Goal: Task Accomplishment & Management: Manage account settings

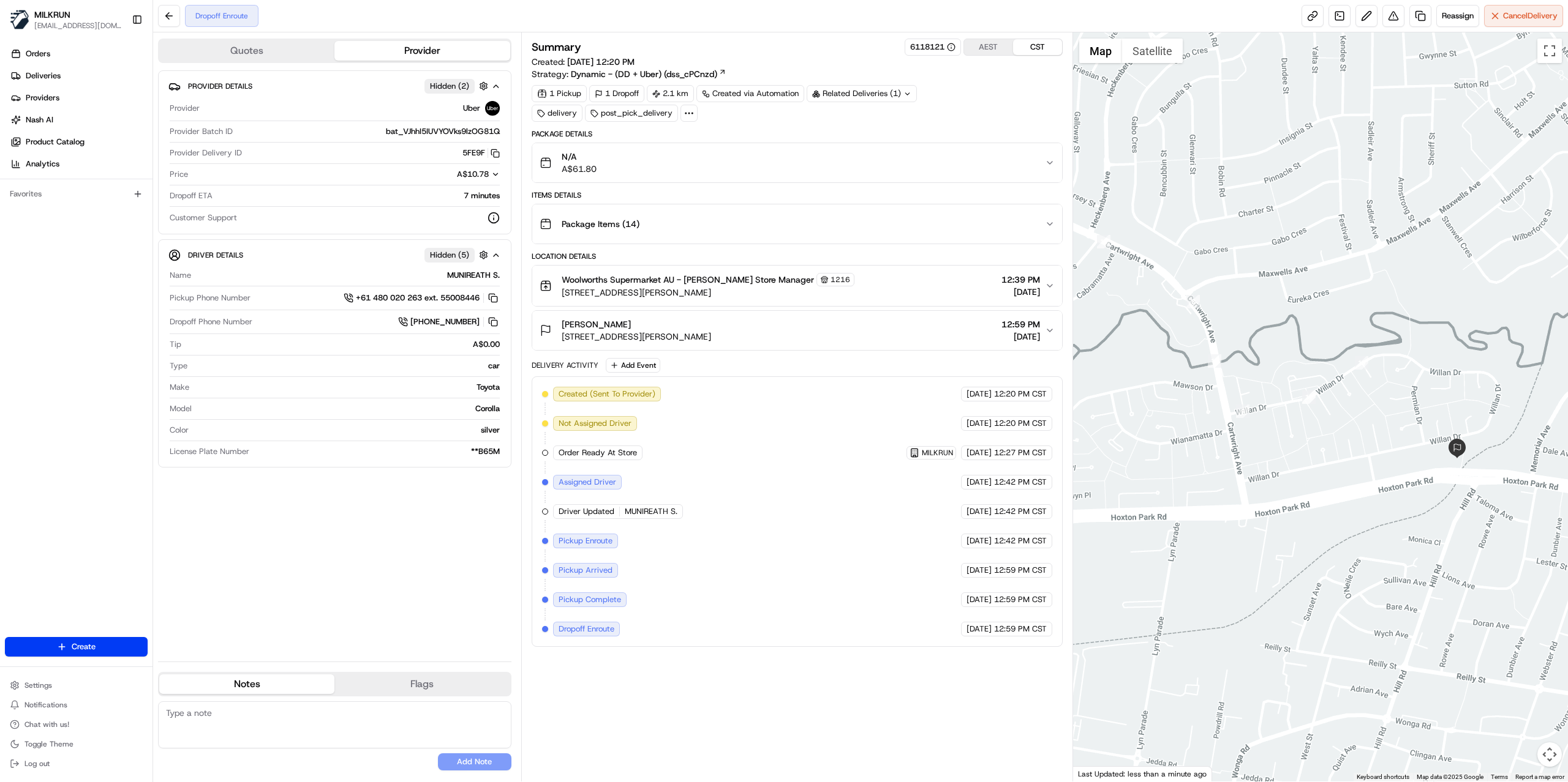
drag, startPoint x: 1218, startPoint y: 342, endPoint x: 1064, endPoint y: 312, distance: 156.9
click at [1064, 312] on div "Quotes Provider Provider Details Hidden ( 2 ) Provider Uber Provider Batch ID b…" at bounding box center [860, 407] width 1415 height 749
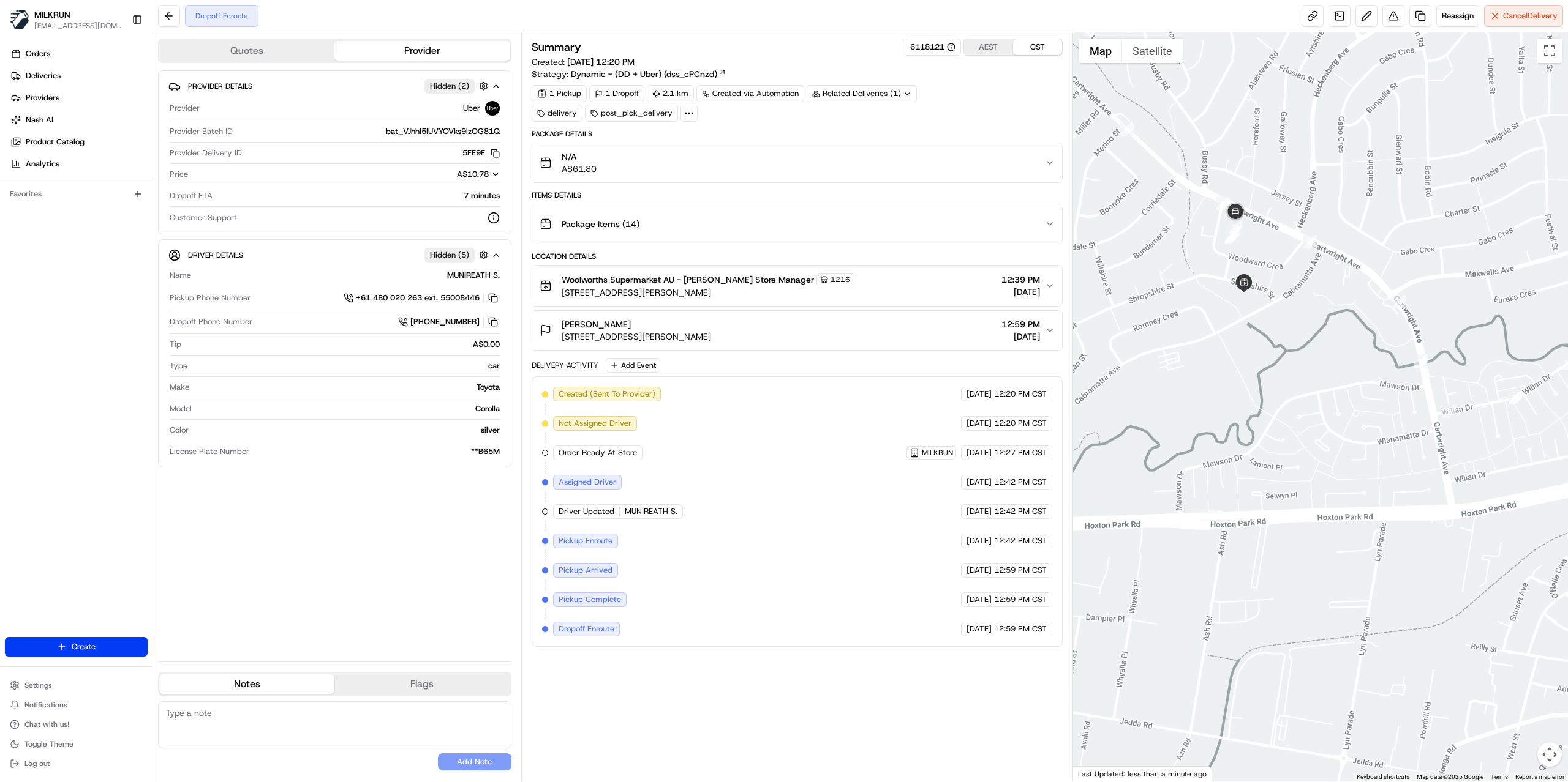
drag, startPoint x: 1108, startPoint y: 371, endPoint x: 1314, endPoint y: 372, distance: 206.0
click at [1314, 372] on div at bounding box center [1321, 407] width 496 height 749
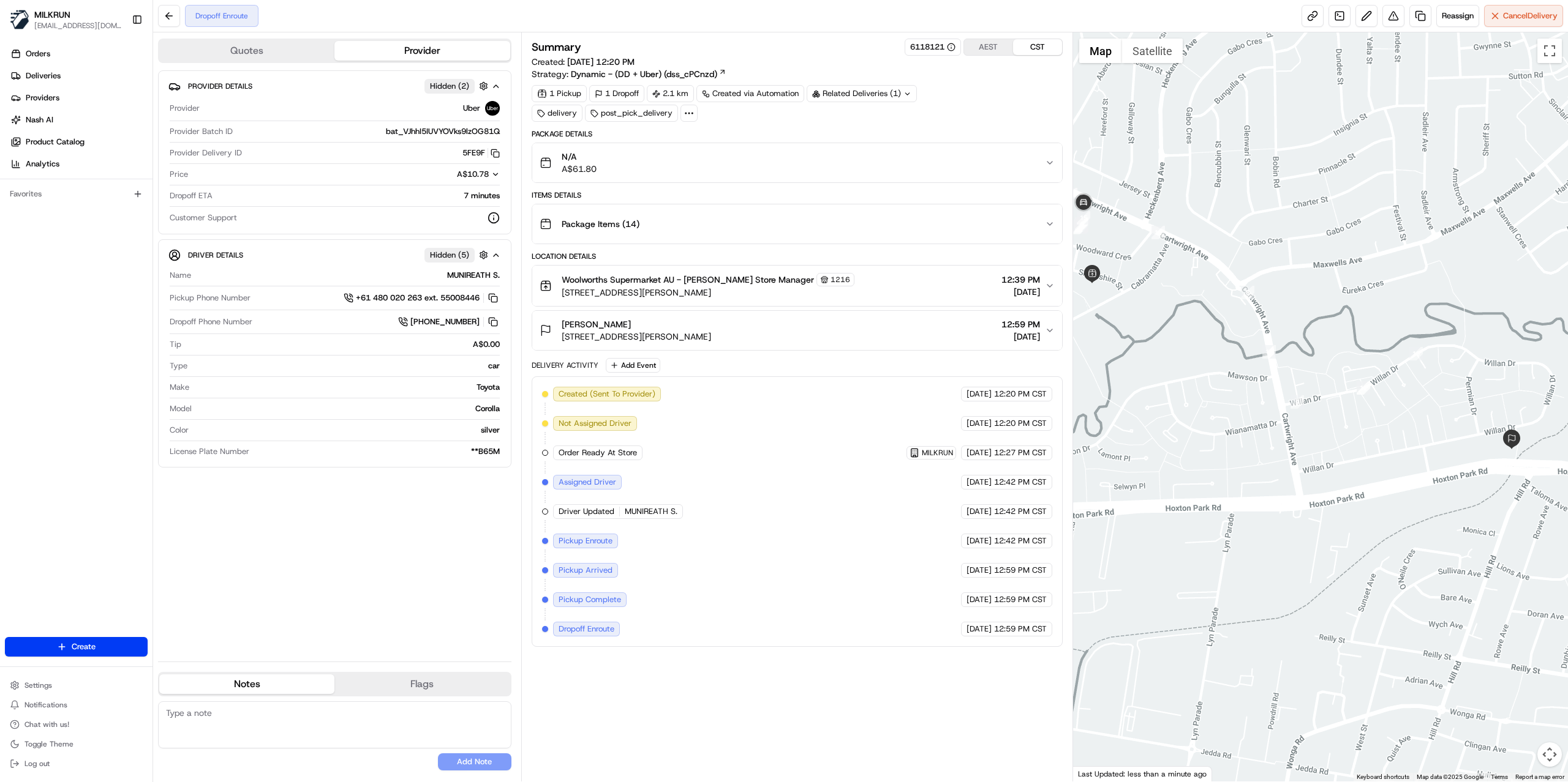
drag, startPoint x: 1498, startPoint y: 463, endPoint x: 1418, endPoint y: 399, distance: 102.4
click at [1343, 450] on div at bounding box center [1321, 407] width 496 height 749
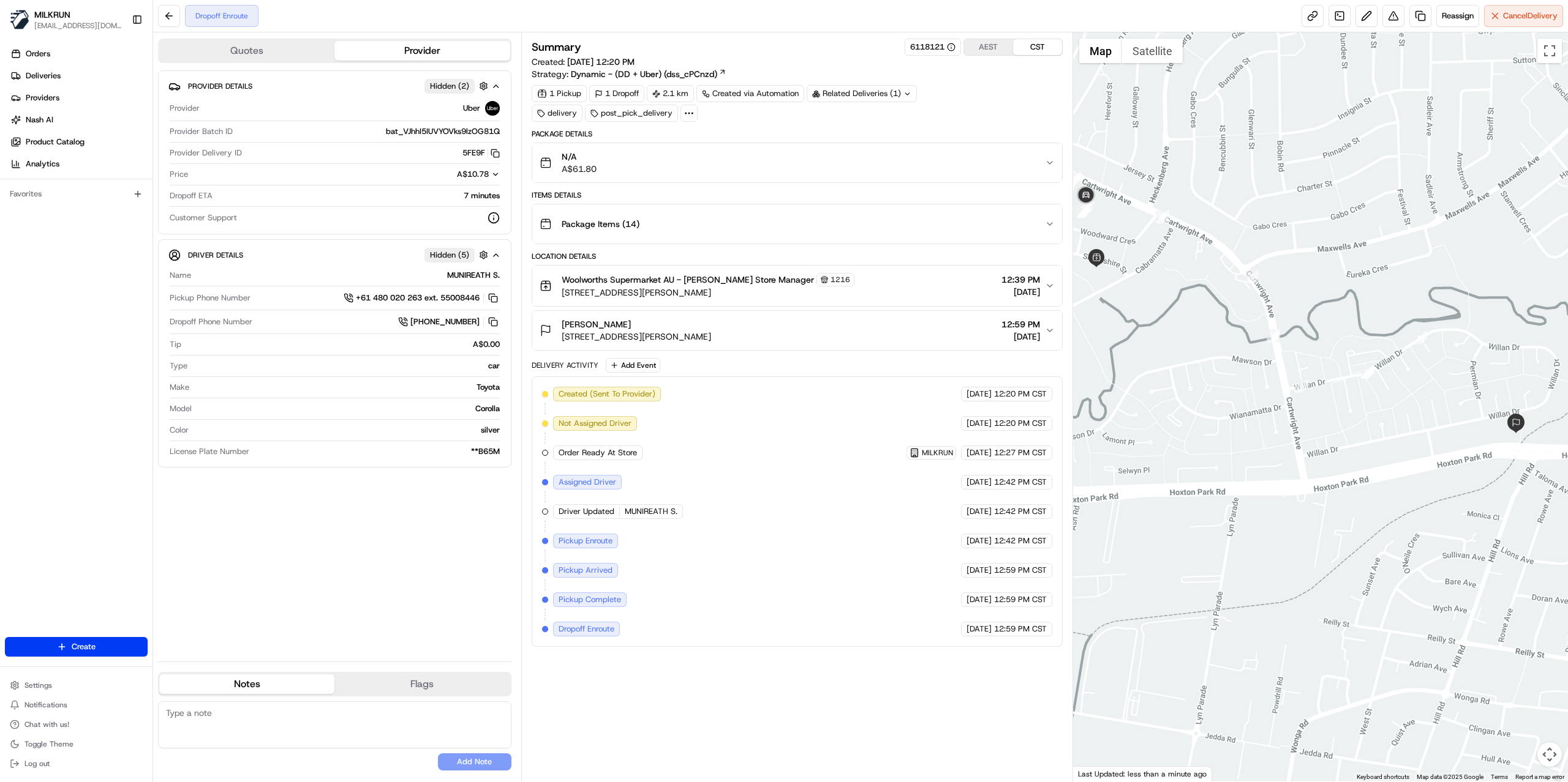
drag, startPoint x: 1193, startPoint y: 356, endPoint x: 1252, endPoint y: 391, distance: 68.6
click at [1252, 391] on div at bounding box center [1321, 407] width 496 height 749
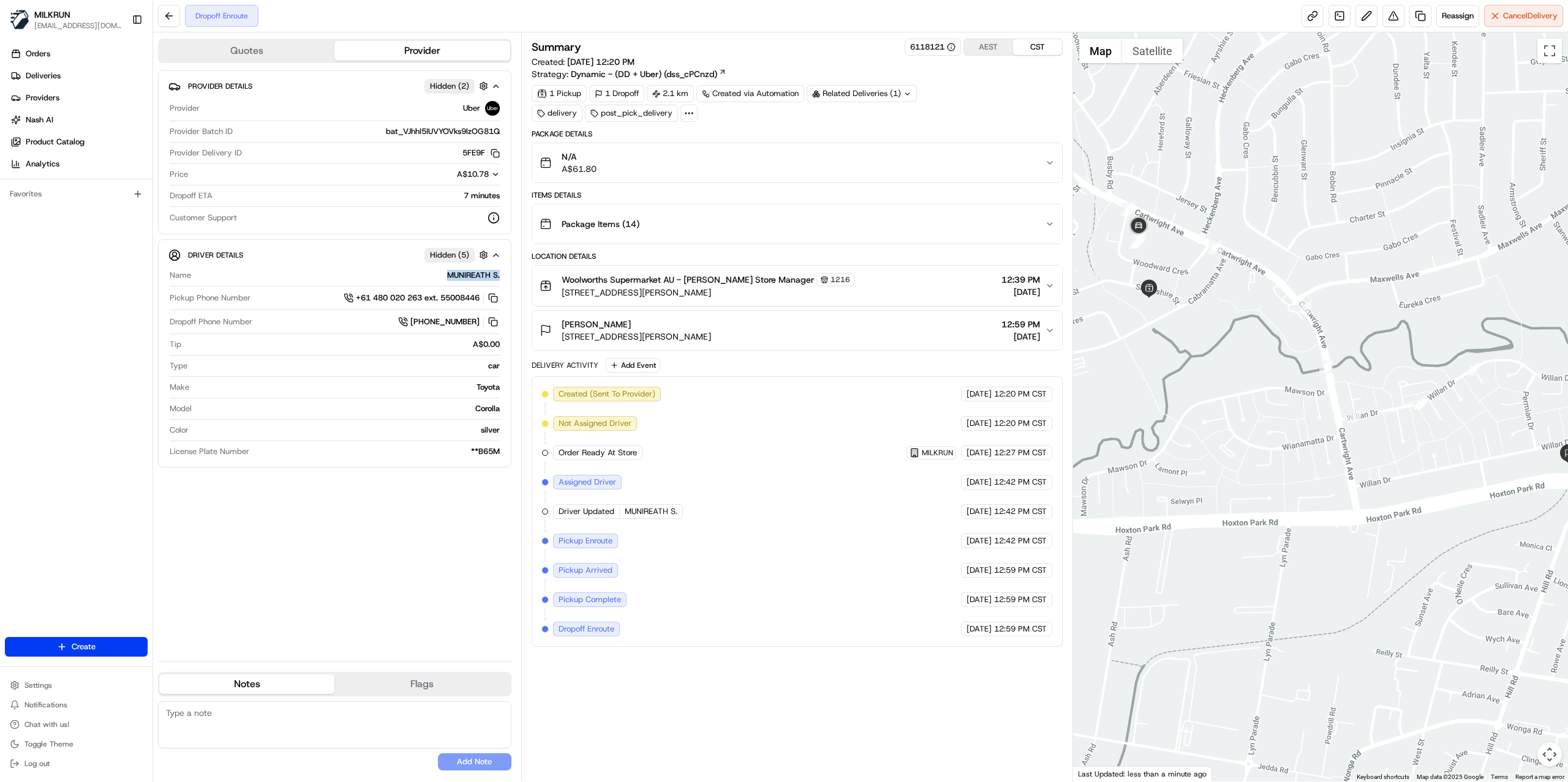
drag, startPoint x: 444, startPoint y: 276, endPoint x: 499, endPoint y: 284, distance: 55.6
click at [499, 284] on div "Name MUNIREATH S." at bounding box center [334, 278] width 330 height 16
copy div "MUNIREATH S."
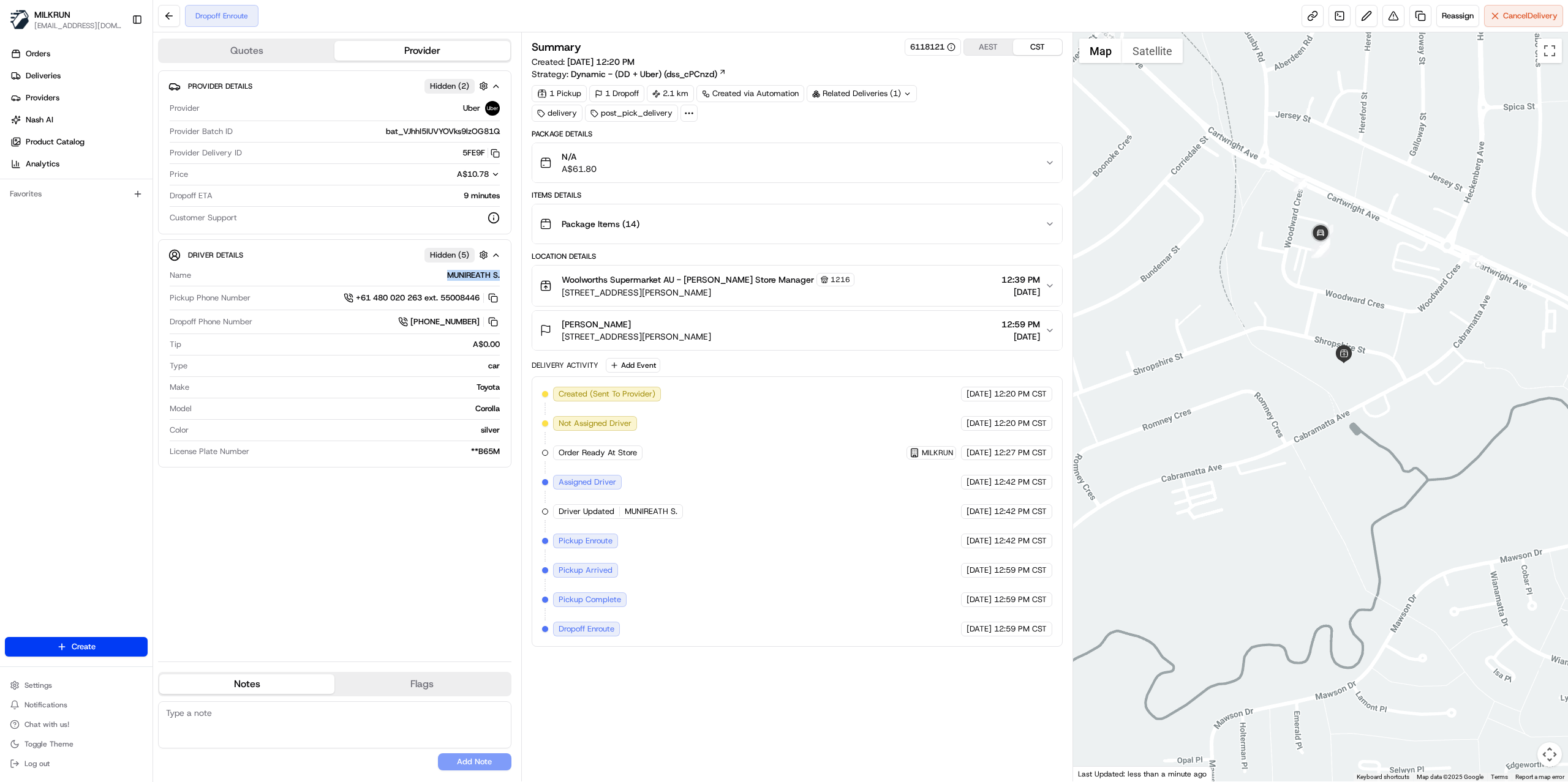
drag, startPoint x: 1120, startPoint y: 252, endPoint x: 1368, endPoint y: 301, distance: 252.8
click at [1368, 301] on div at bounding box center [1321, 407] width 496 height 749
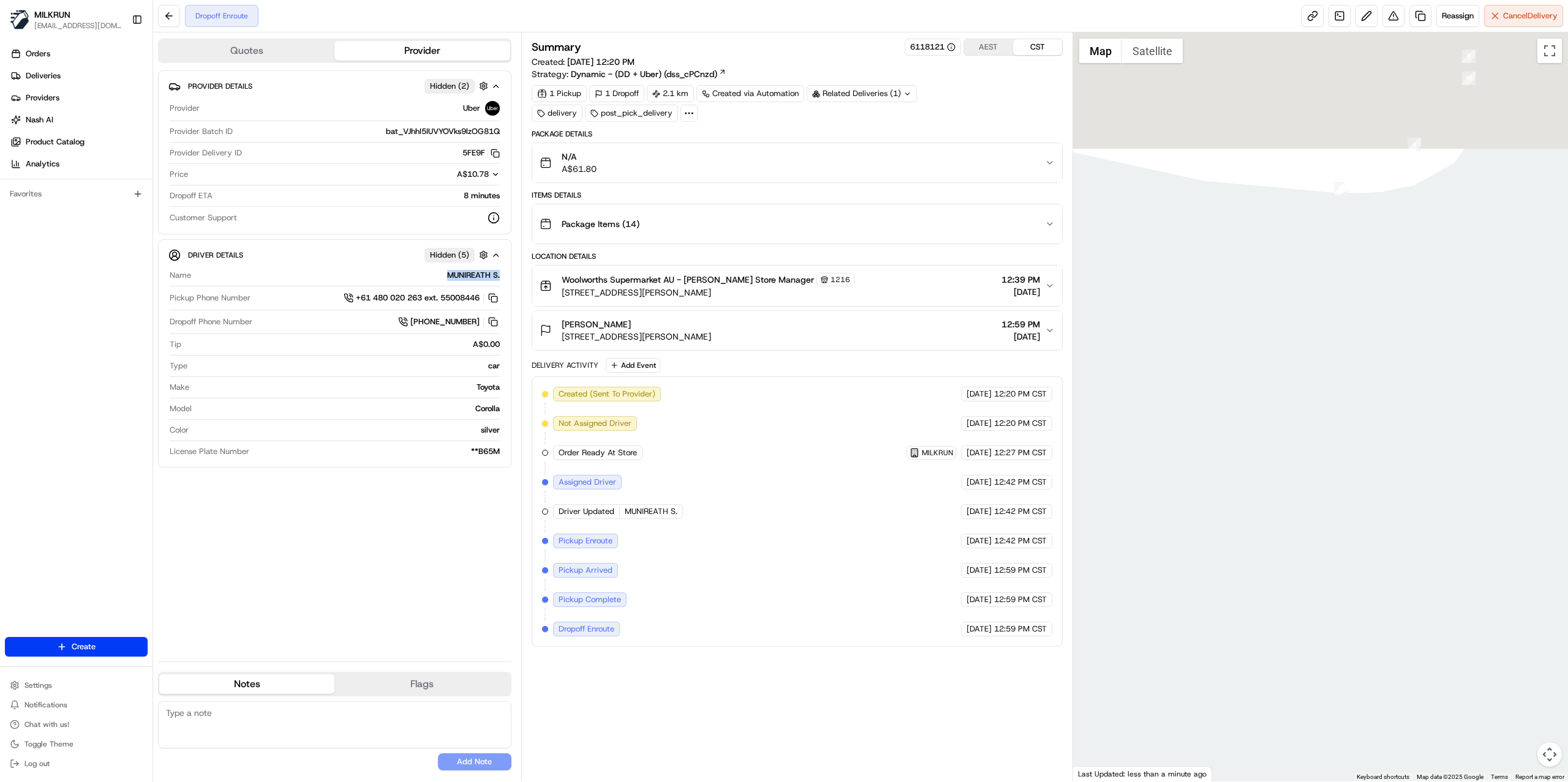
drag, startPoint x: 1287, startPoint y: 136, endPoint x: 1270, endPoint y: 484, distance: 348.4
click at [1270, 484] on div at bounding box center [1321, 407] width 496 height 749
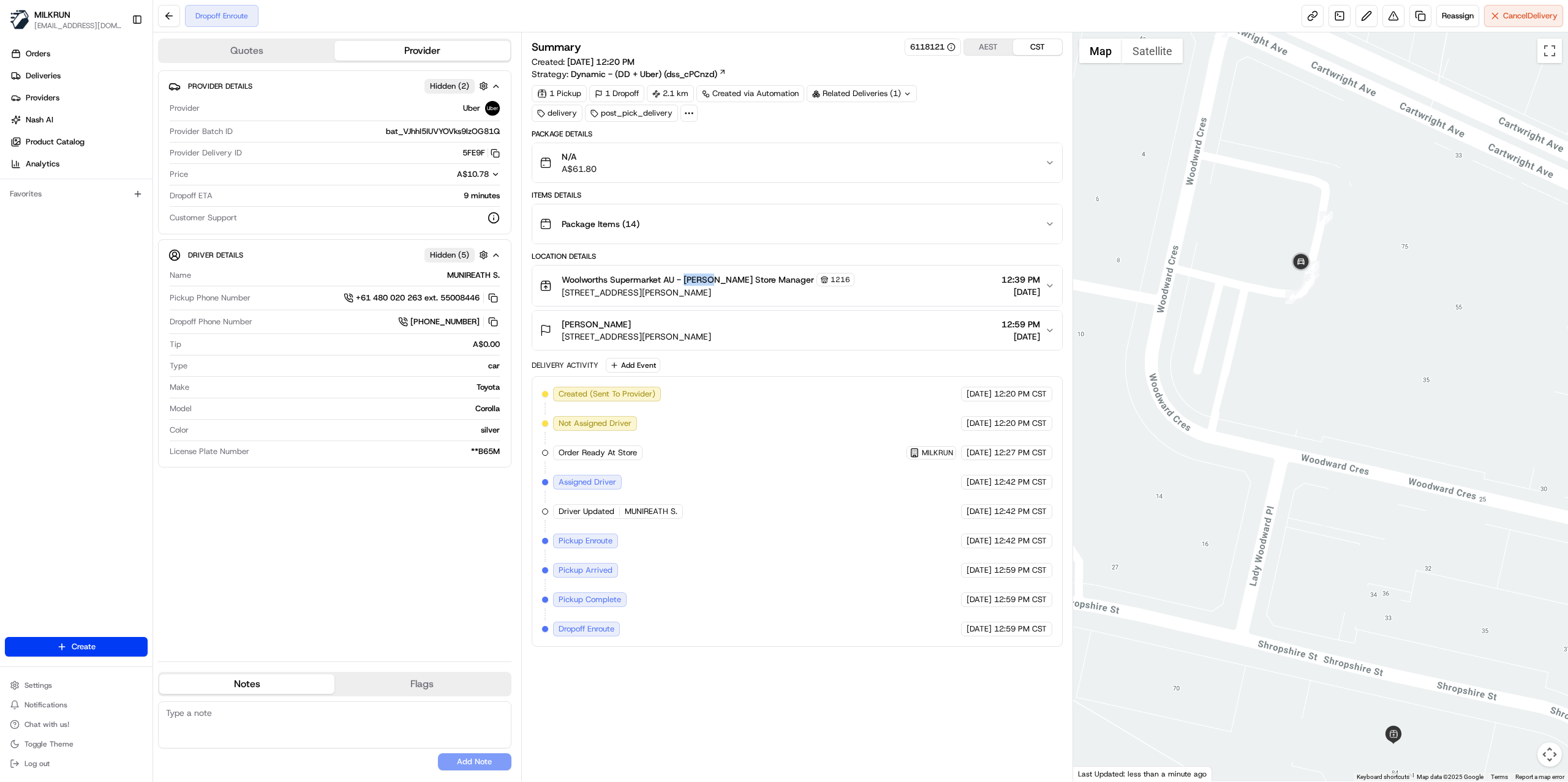
drag, startPoint x: 685, startPoint y: 280, endPoint x: 706, endPoint y: 284, distance: 21.4
click at [706, 284] on span "Woolworths Supermarket AU - Miller Store Manager" at bounding box center [688, 280] width 253 height 12
copy span "Miller"
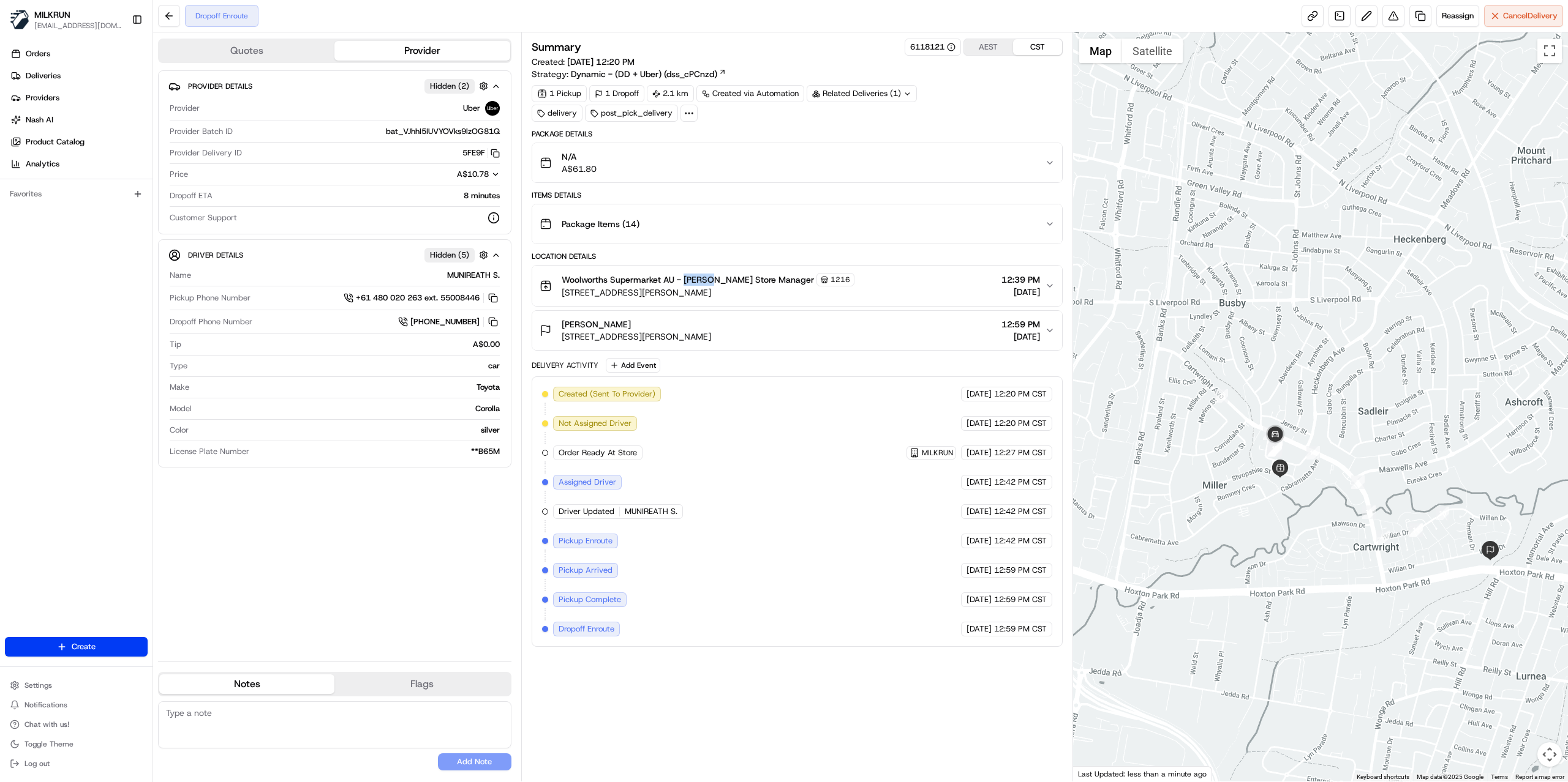
drag, startPoint x: 1427, startPoint y: 605, endPoint x: 1328, endPoint y: 581, distance: 101.9
click at [1328, 581] on div at bounding box center [1321, 407] width 496 height 749
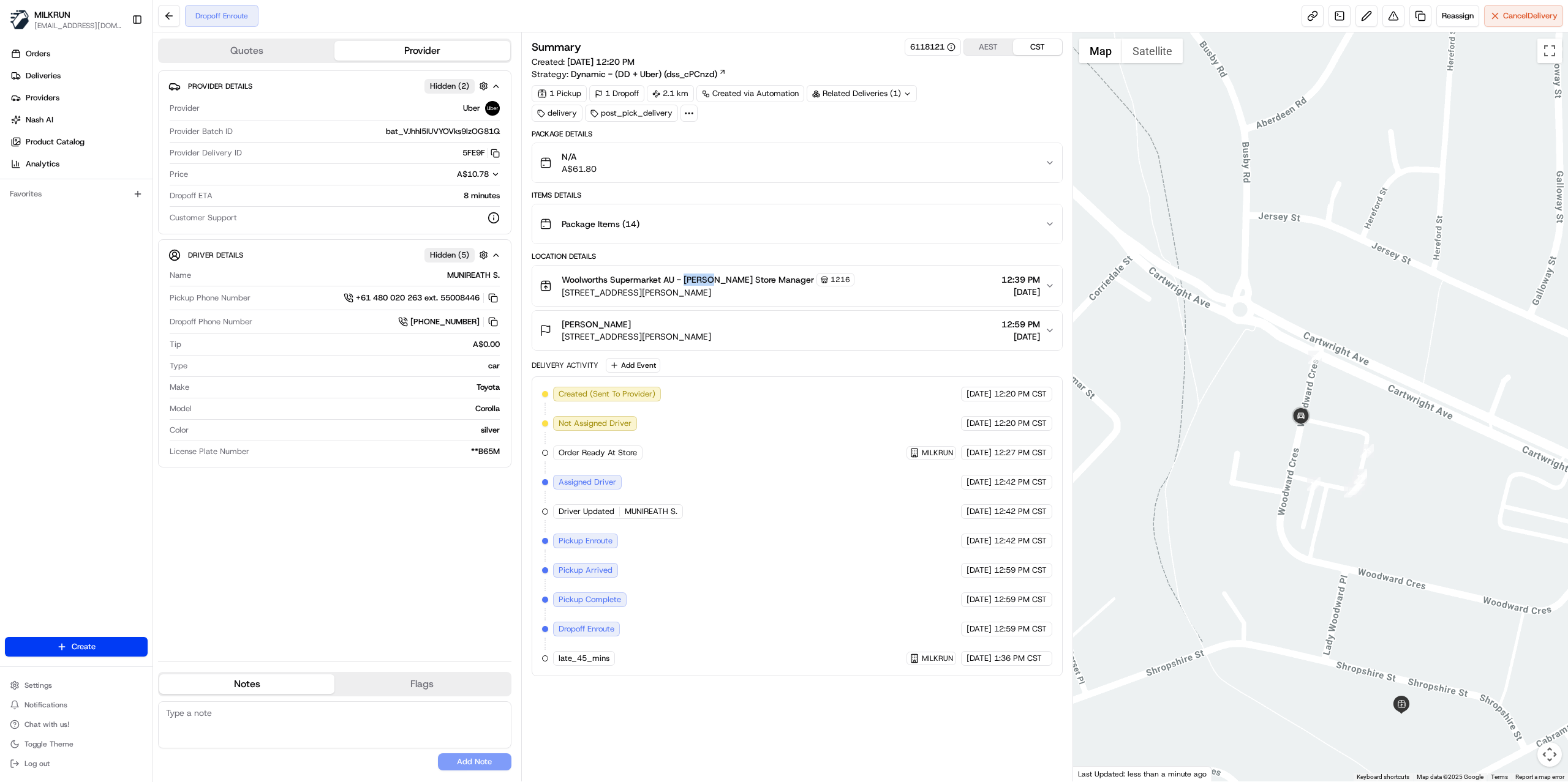
drag, startPoint x: 1212, startPoint y: 464, endPoint x: 1517, endPoint y: 452, distance: 305.2
click at [1517, 452] on div at bounding box center [1321, 407] width 496 height 749
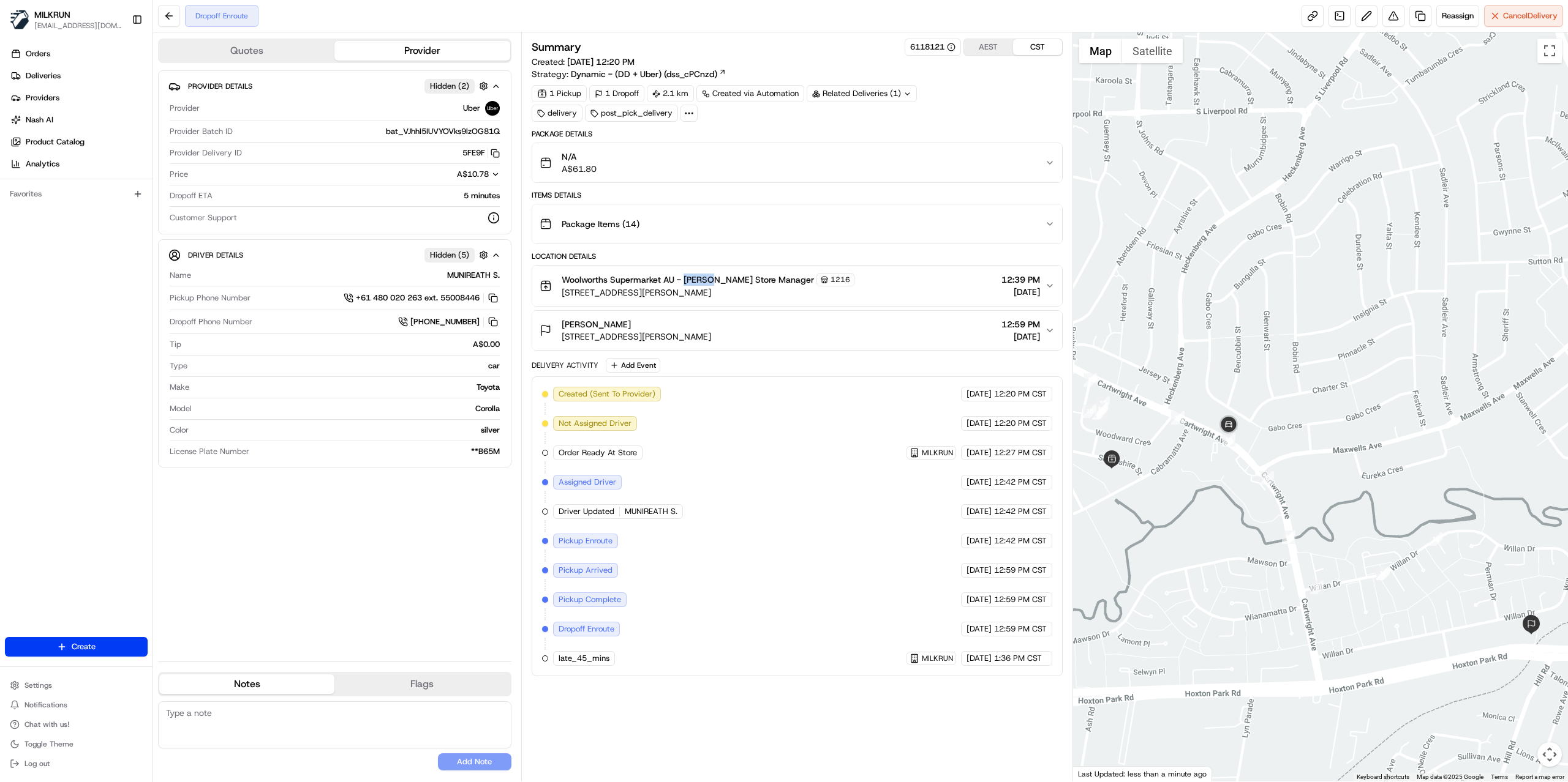
drag, startPoint x: 1461, startPoint y: 573, endPoint x: 1246, endPoint y: 513, distance: 223.2
click at [1246, 513] on div at bounding box center [1321, 407] width 496 height 749
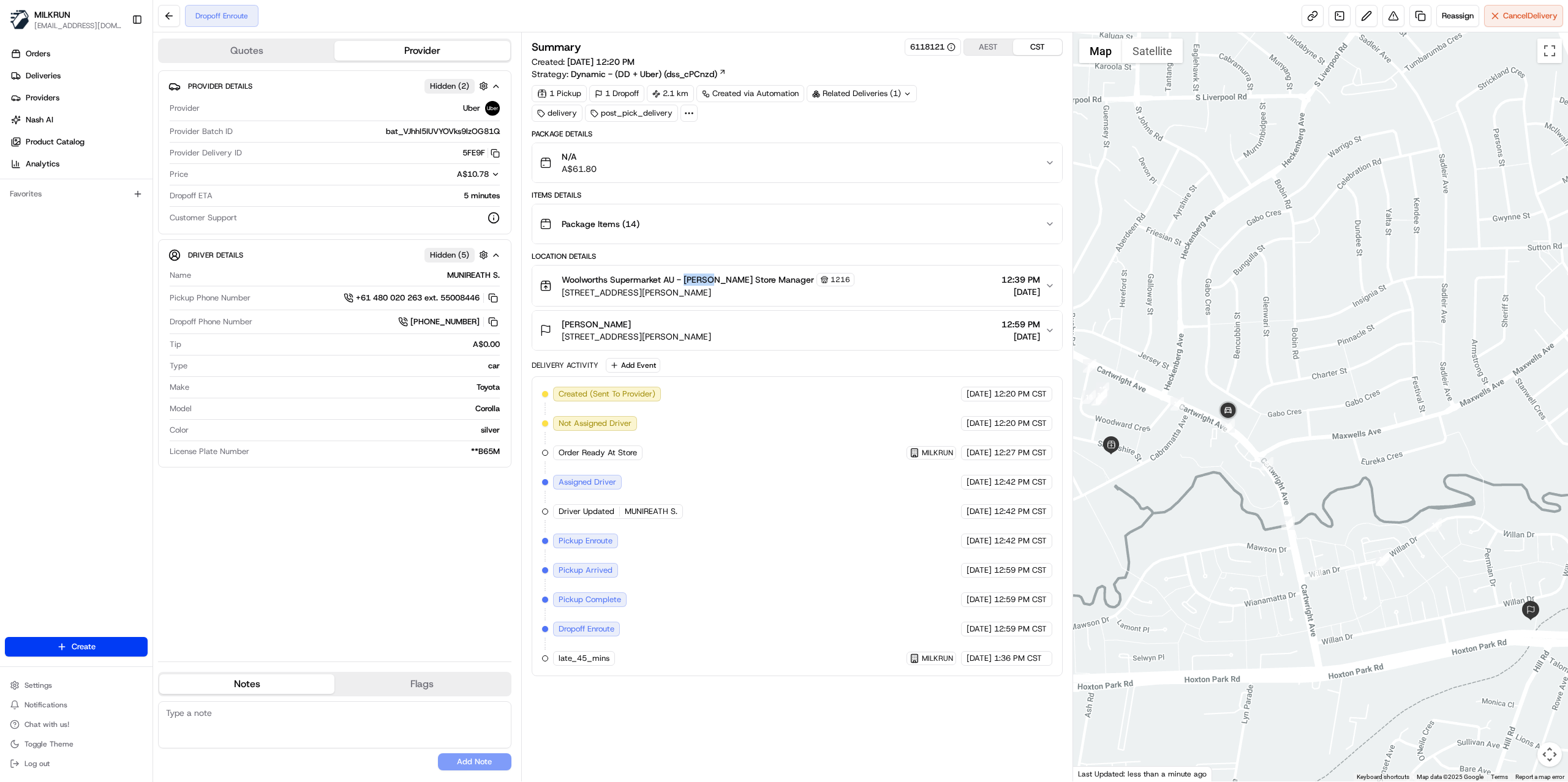
drag, startPoint x: 1220, startPoint y: 499, endPoint x: 1218, endPoint y: 485, distance: 14.1
click at [1218, 485] on div at bounding box center [1321, 407] width 496 height 749
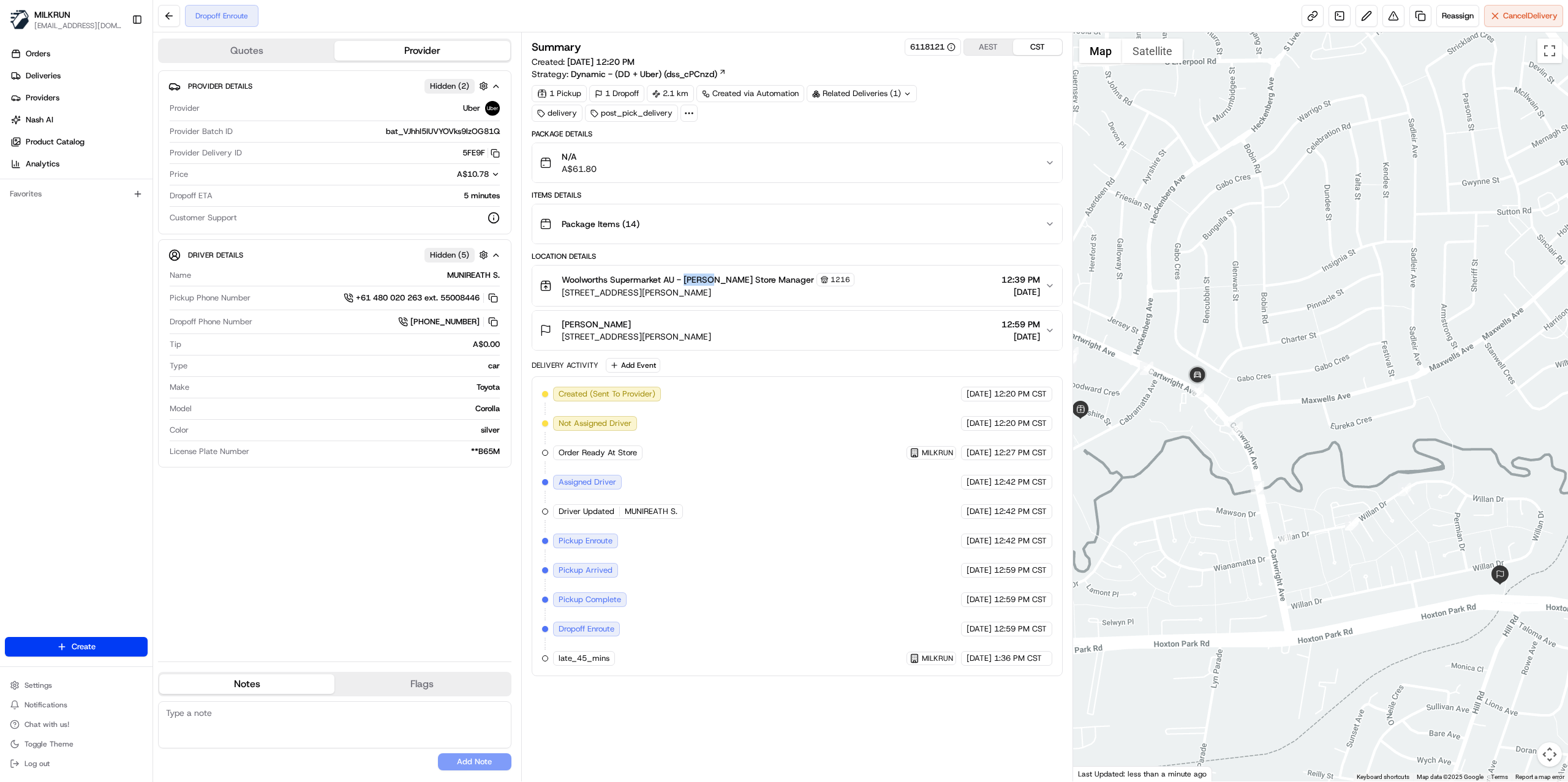
drag, startPoint x: 1227, startPoint y: 475, endPoint x: 1197, endPoint y: 438, distance: 47.6
click at [1197, 438] on div at bounding box center [1321, 407] width 496 height 749
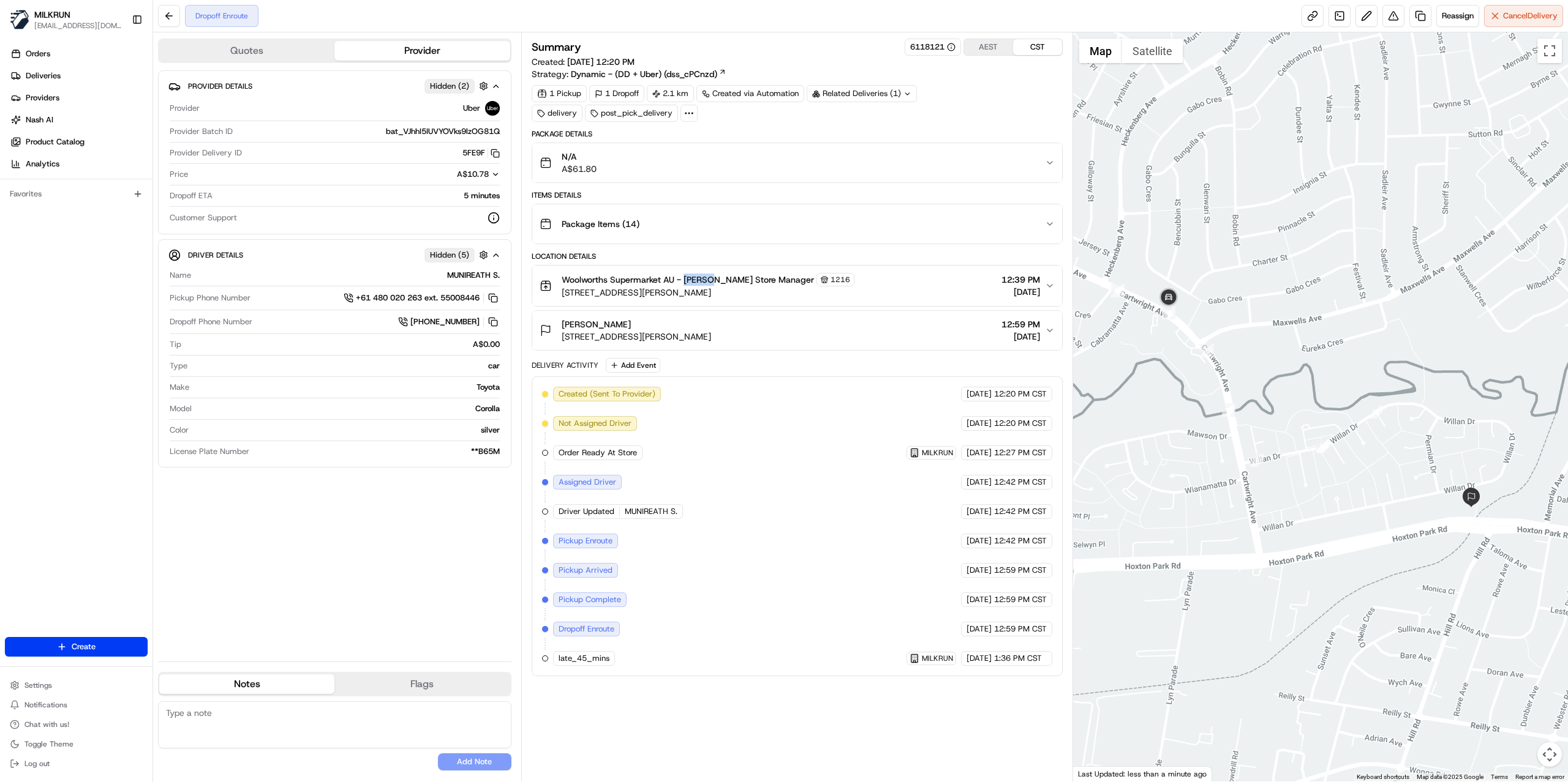
drag, startPoint x: 1260, startPoint y: 500, endPoint x: 1231, endPoint y: 422, distance: 83.2
click at [1231, 422] on div at bounding box center [1321, 407] width 496 height 749
click at [1364, 358] on div at bounding box center [1321, 407] width 496 height 749
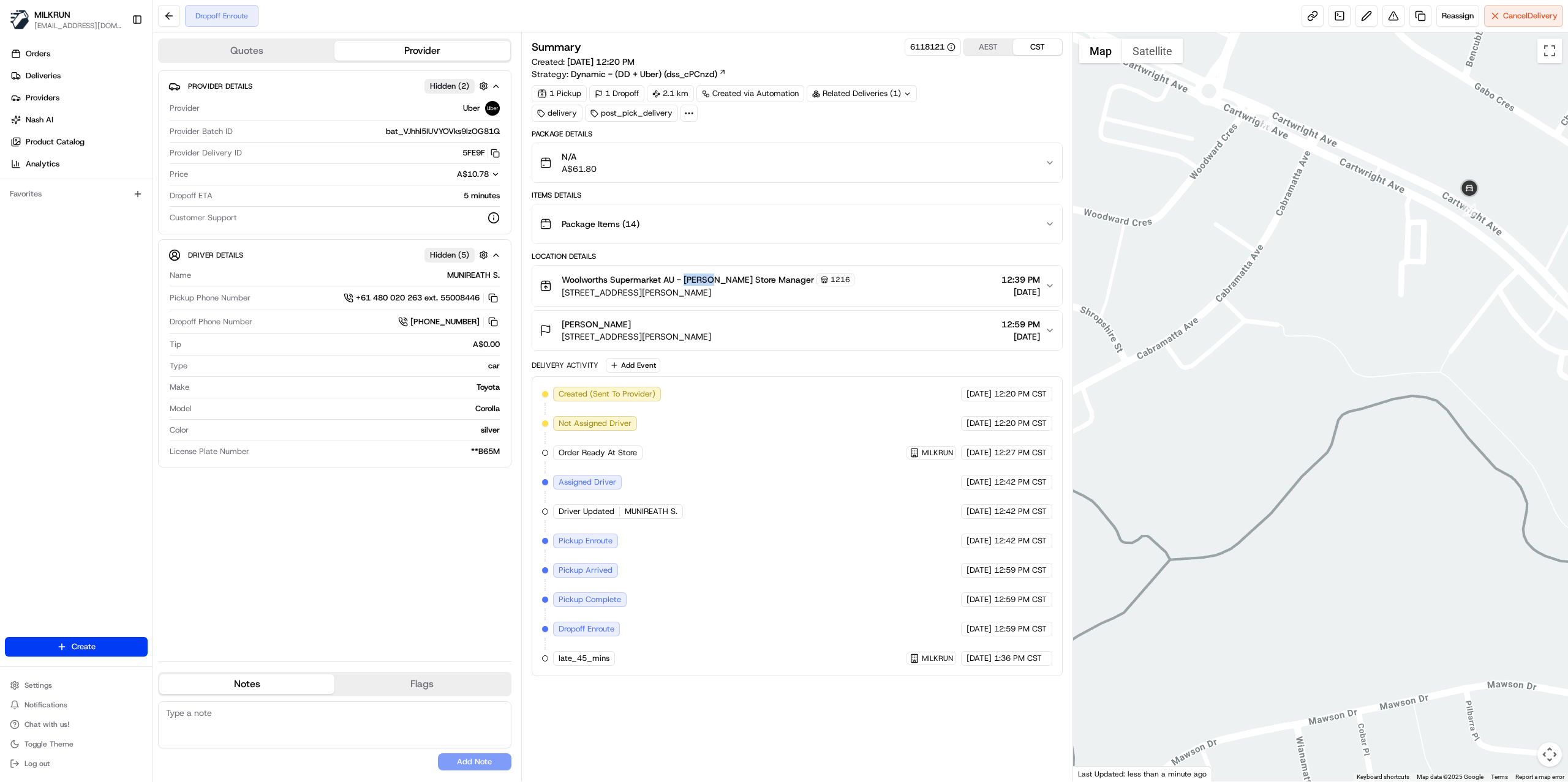
drag, startPoint x: 1213, startPoint y: 311, endPoint x: 1477, endPoint y: 372, distance: 271.0
click at [1477, 372] on div at bounding box center [1321, 407] width 496 height 749
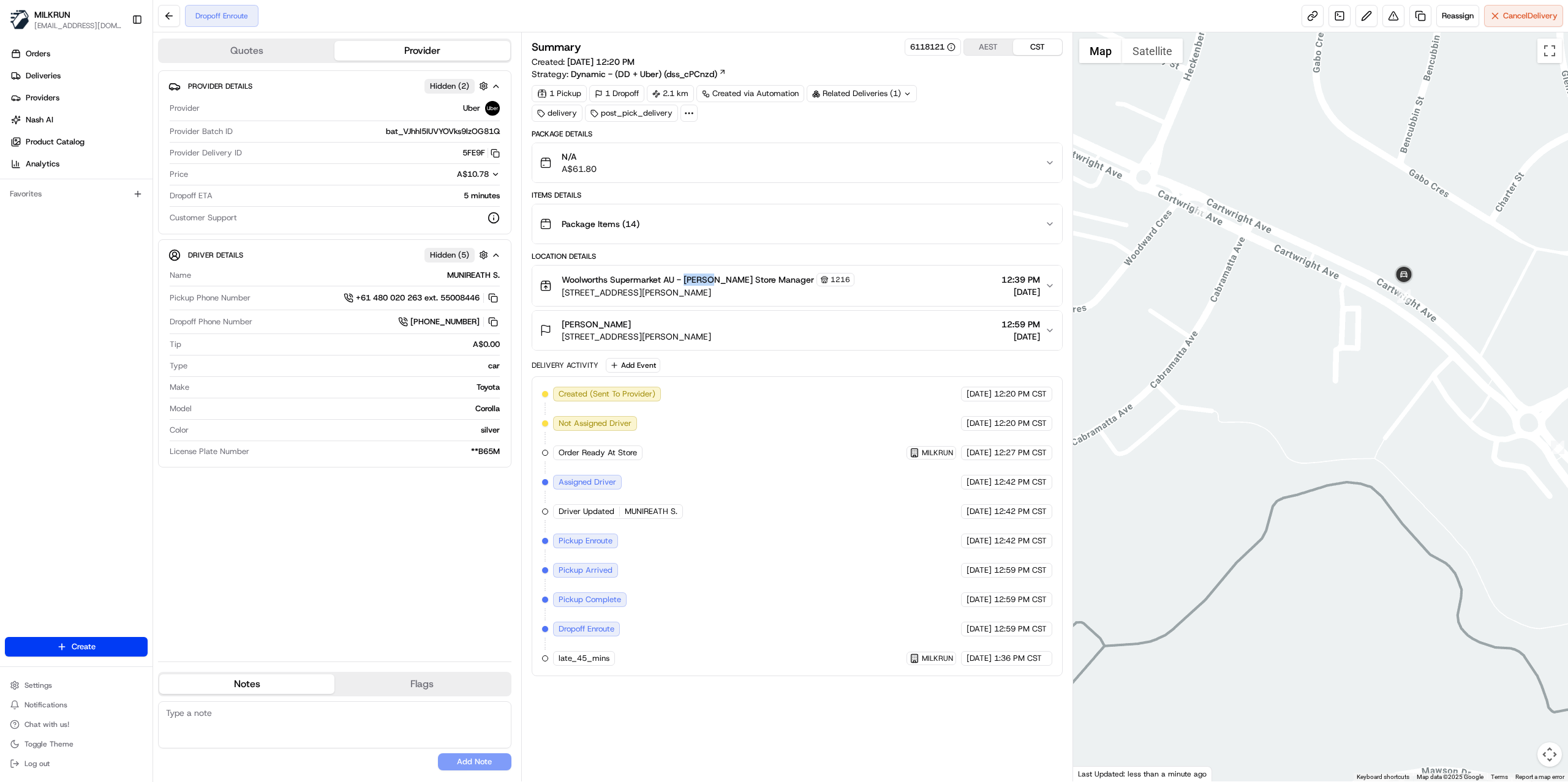
drag, startPoint x: 1325, startPoint y: 307, endPoint x: 1252, endPoint y: 401, distance: 119.0
click at [1252, 401] on div at bounding box center [1321, 407] width 496 height 749
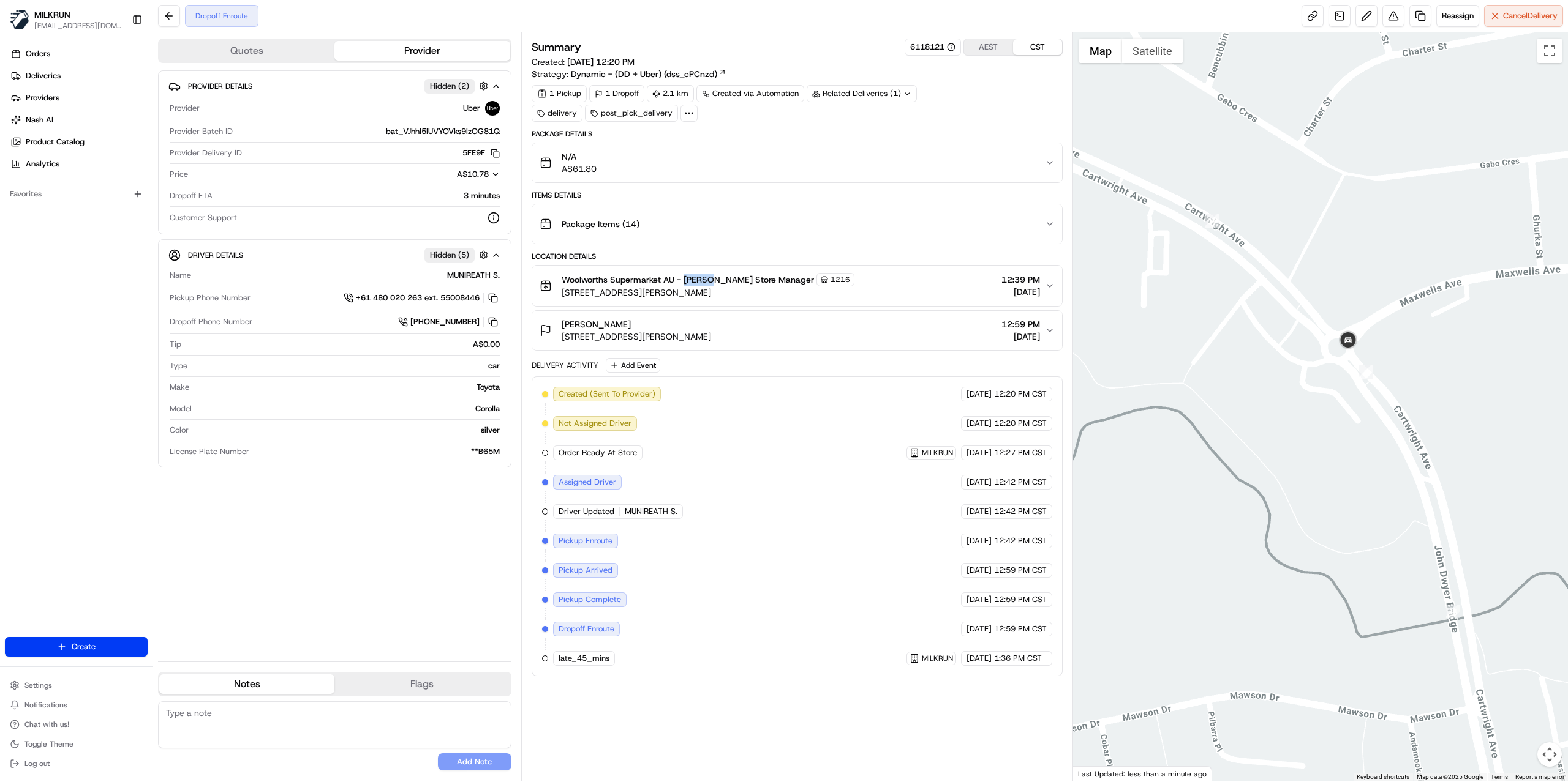
drag, startPoint x: 1328, startPoint y: 417, endPoint x: 1141, endPoint y: 336, distance: 203.8
click at [1141, 336] on div at bounding box center [1321, 407] width 496 height 749
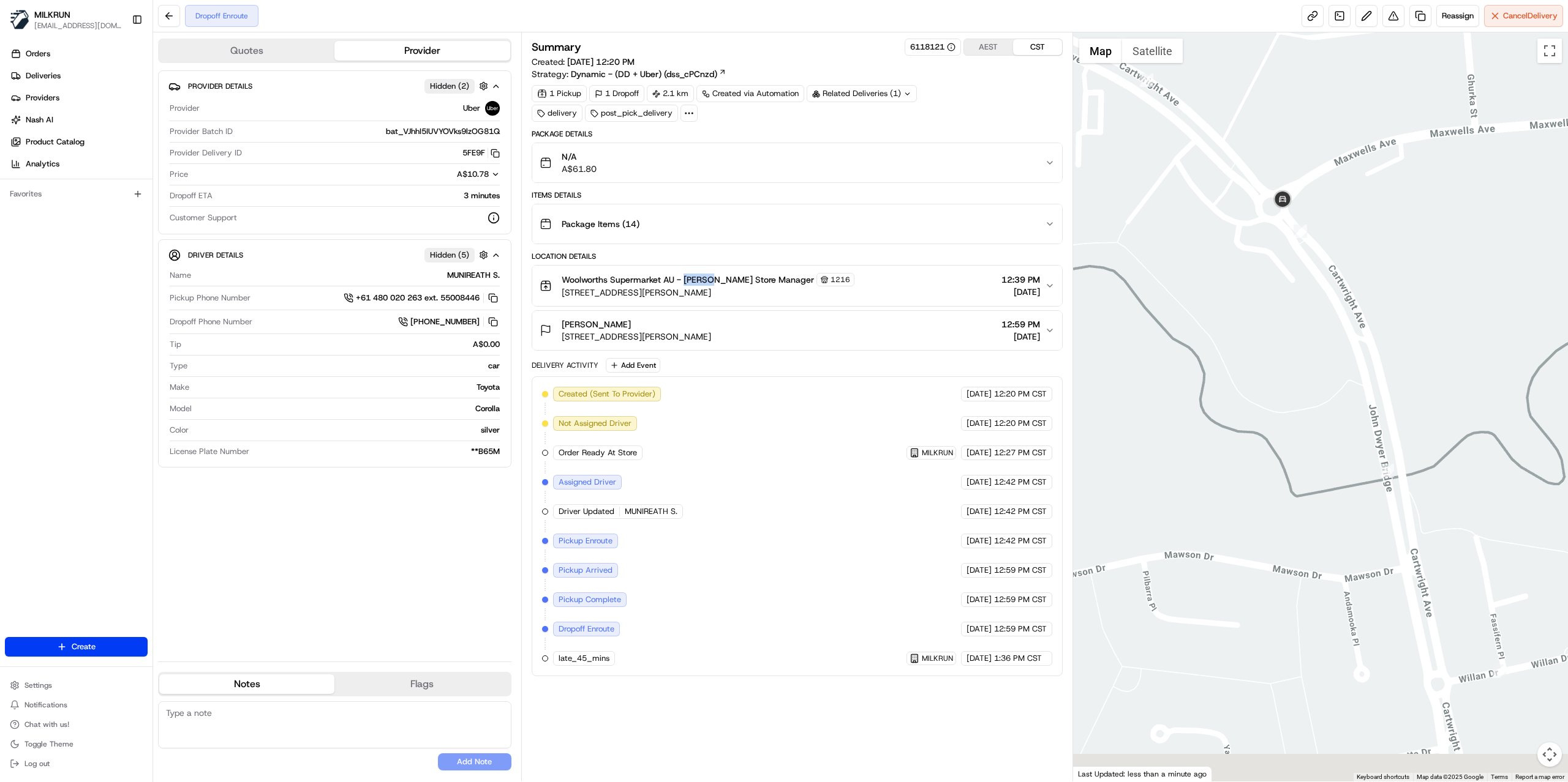
drag, startPoint x: 1274, startPoint y: 440, endPoint x: 1215, endPoint y: 315, distance: 138.2
click at [1215, 315] on div at bounding box center [1321, 407] width 496 height 749
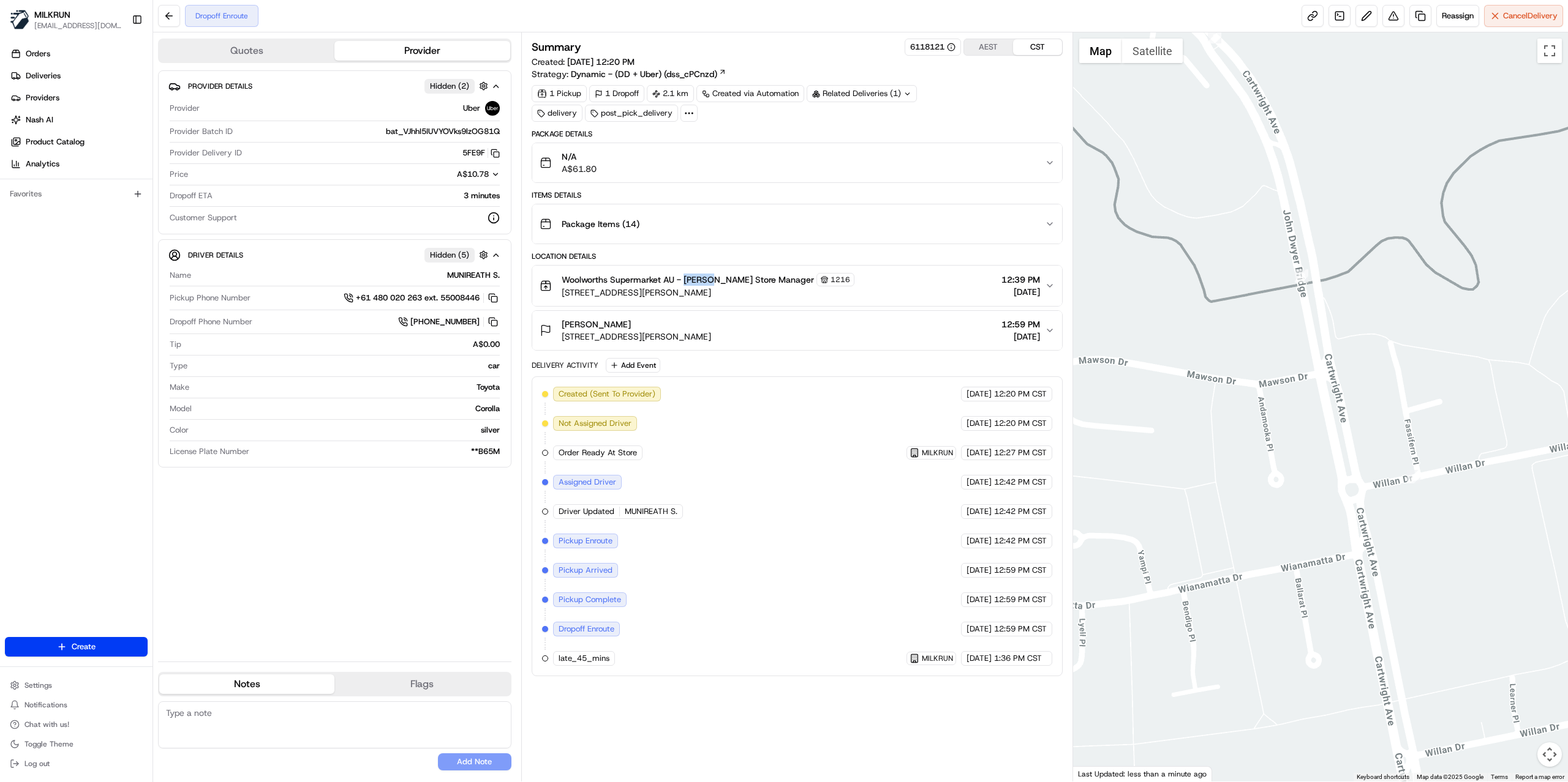
drag, startPoint x: 1314, startPoint y: 525, endPoint x: 1260, endPoint y: 394, distance: 141.7
click at [1260, 394] on div at bounding box center [1321, 407] width 496 height 749
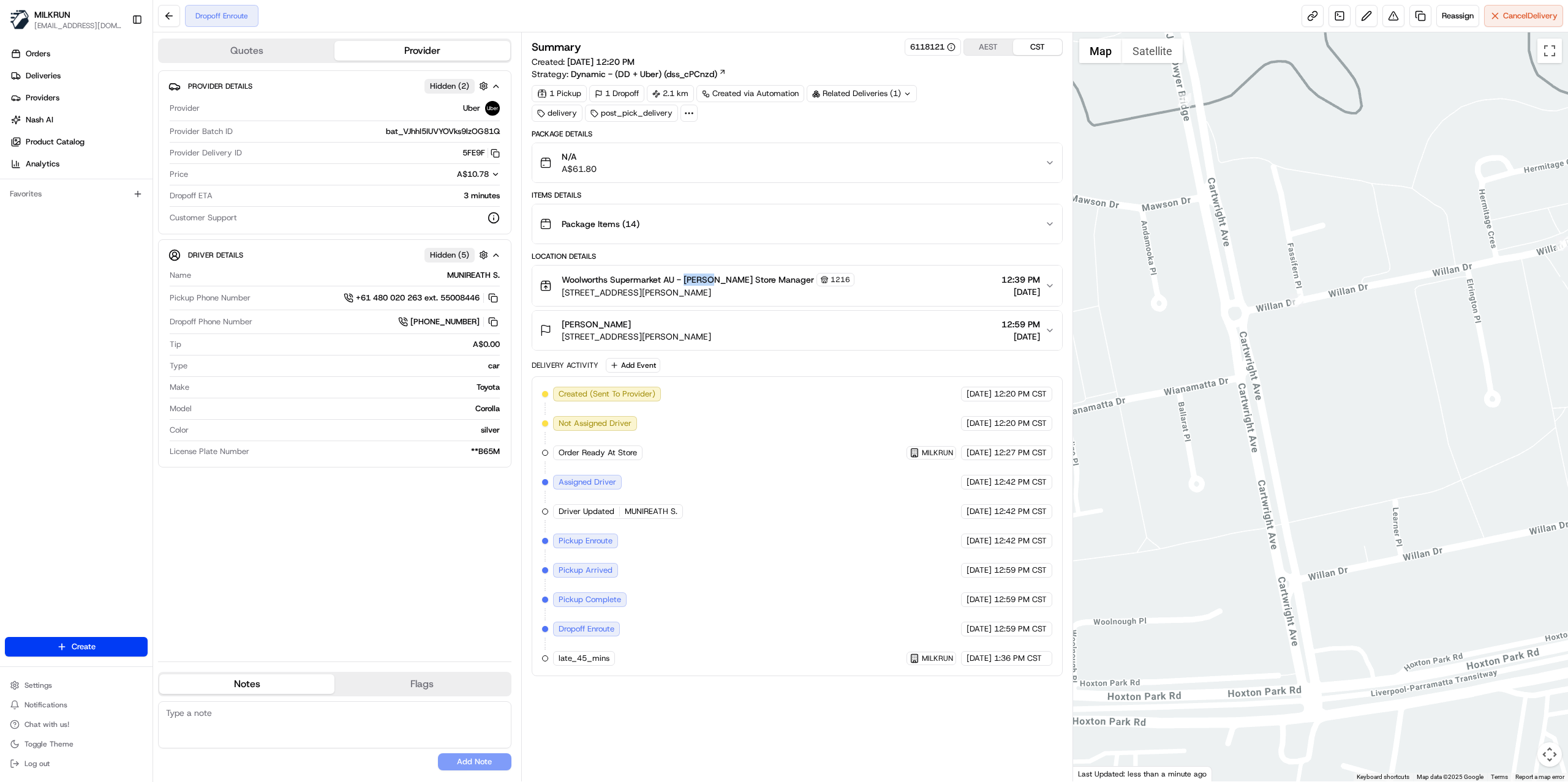
drag, startPoint x: 1289, startPoint y: 475, endPoint x: 1169, endPoint y: 296, distance: 215.5
click at [1169, 296] on div at bounding box center [1321, 407] width 496 height 749
click at [354, 554] on div "Provider Details Hidden ( 2 ) Provider Uber Provider Batch ID bat_VJhhI5IUVYOVk…" at bounding box center [334, 361] width 354 height 582
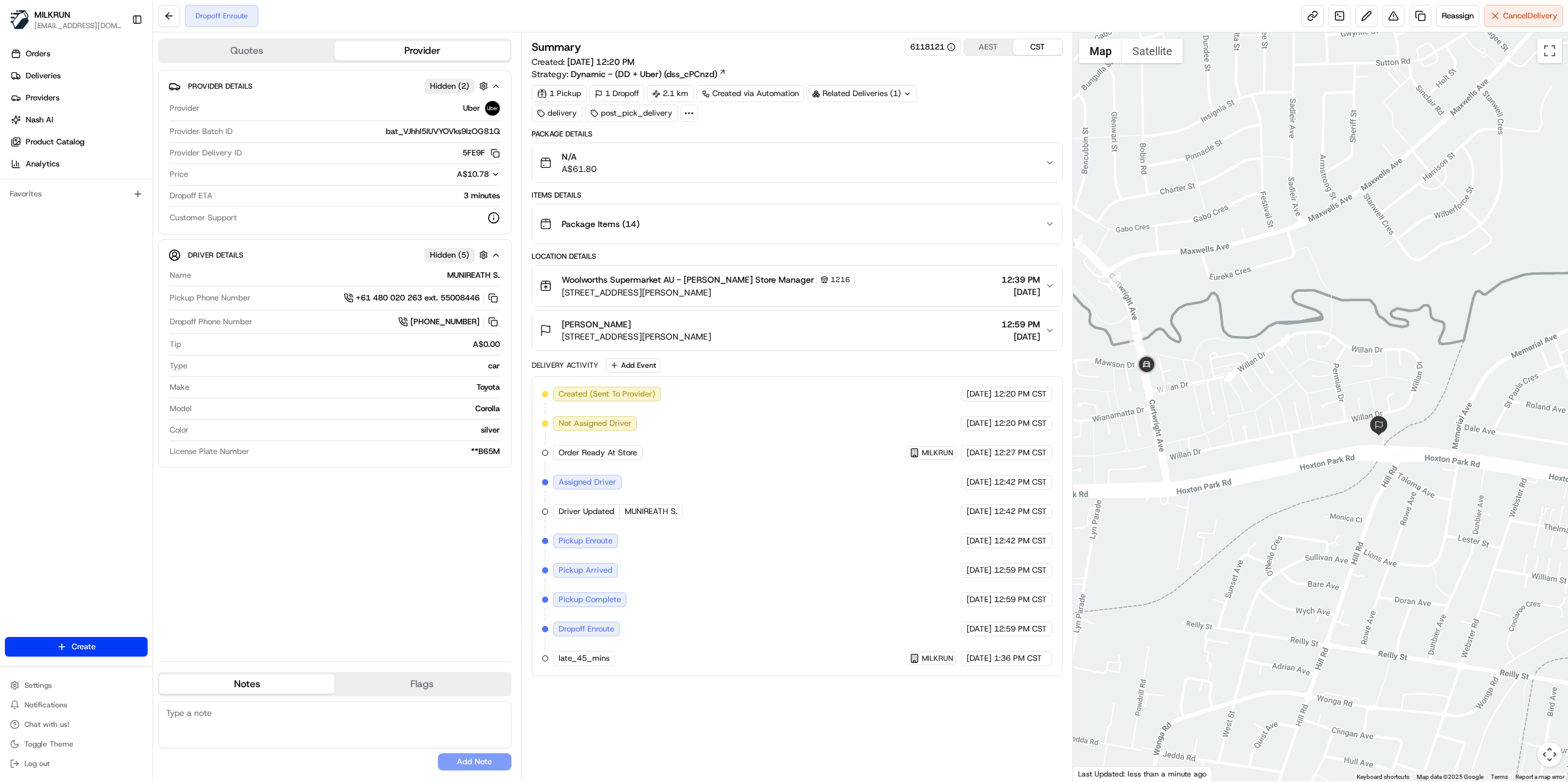
drag, startPoint x: 1451, startPoint y: 514, endPoint x: 1228, endPoint y: 471, distance: 227.1
click at [1228, 471] on div at bounding box center [1321, 407] width 496 height 749
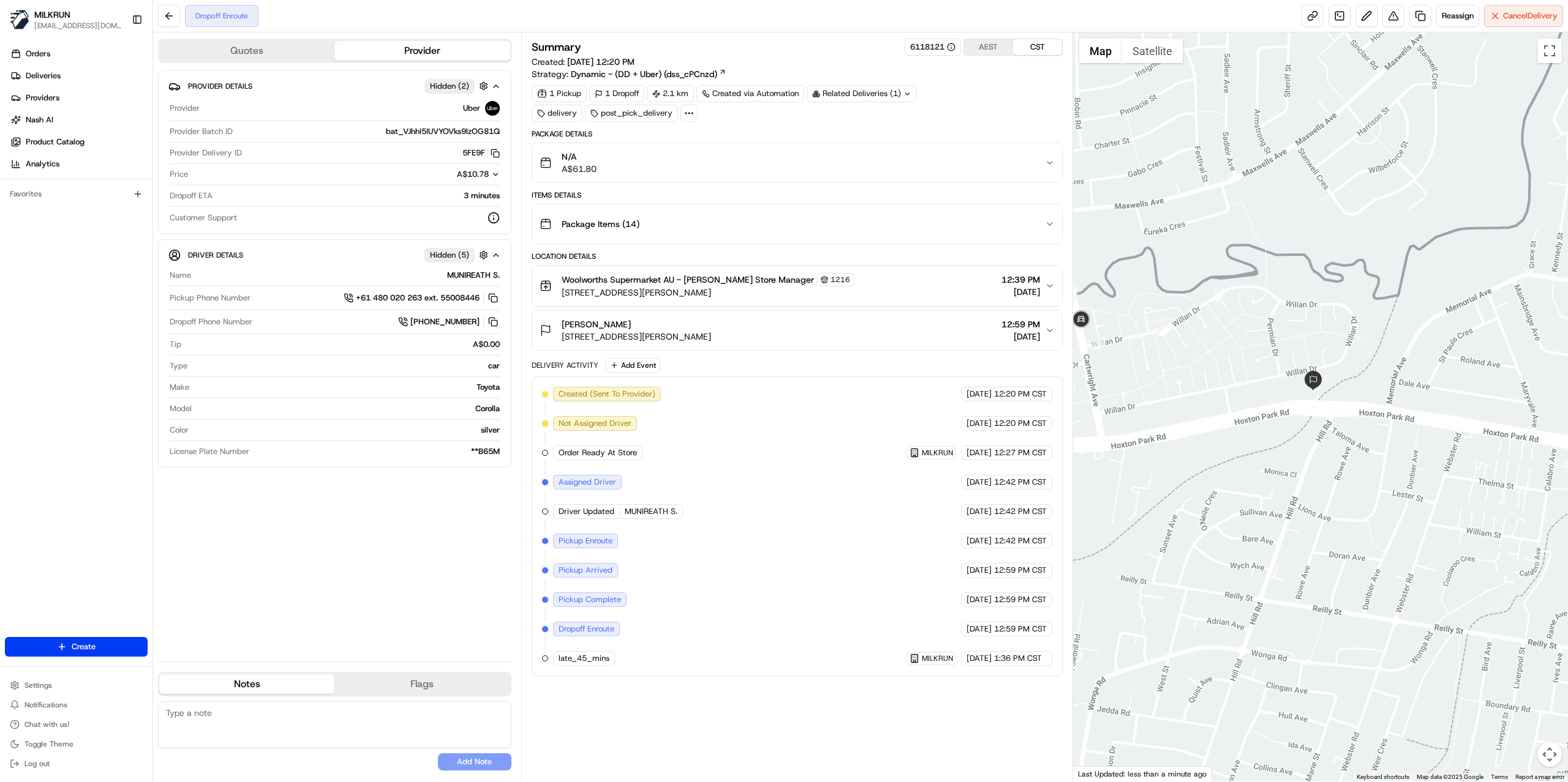
drag, startPoint x: 1282, startPoint y: 422, endPoint x: 1214, endPoint y: 374, distance: 83.2
click at [1214, 374] on div at bounding box center [1321, 407] width 496 height 749
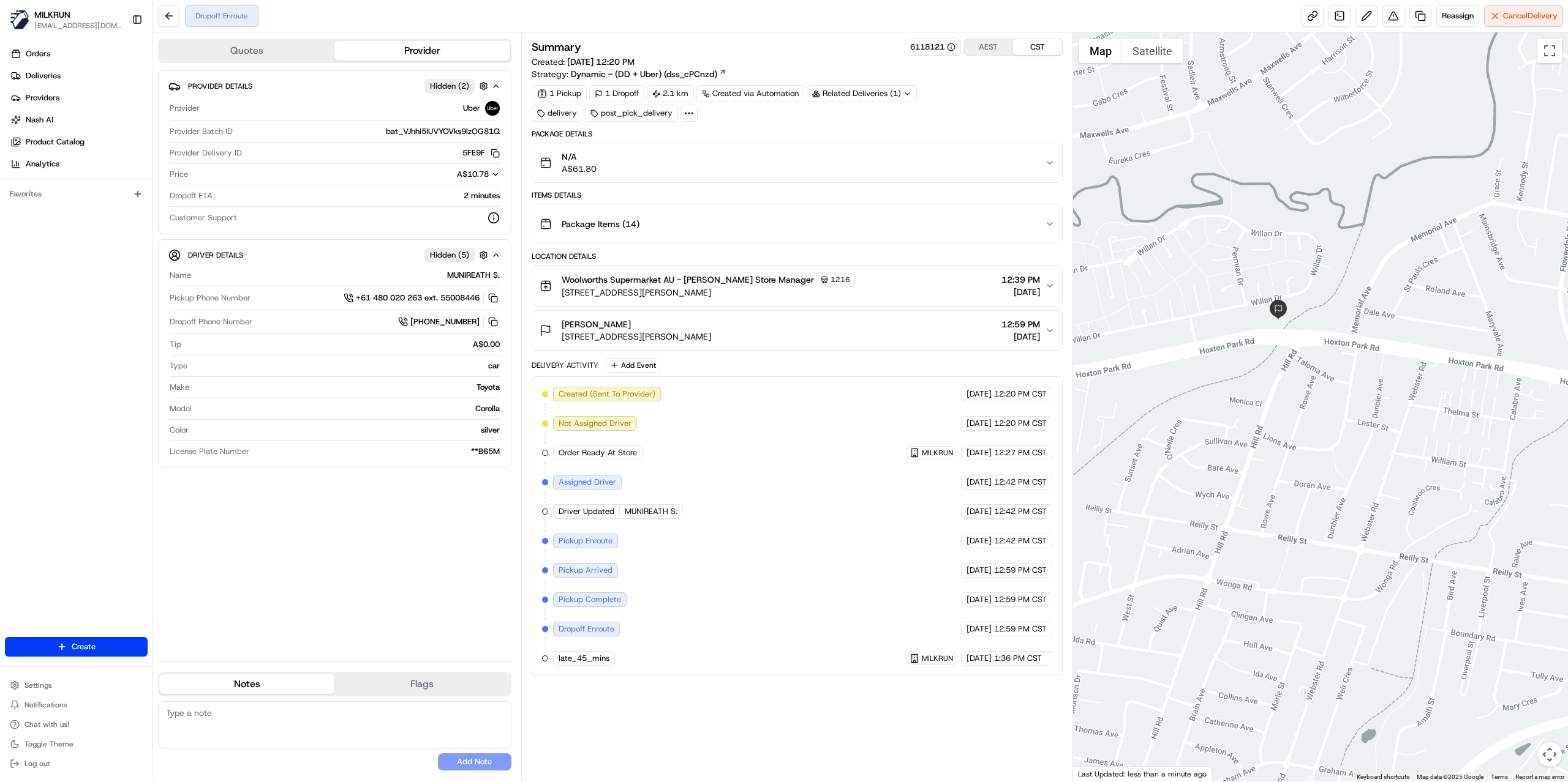
drag, startPoint x: 1182, startPoint y: 453, endPoint x: 1146, endPoint y: 380, distance: 81.4
click at [1146, 380] on div at bounding box center [1321, 407] width 496 height 749
click at [1230, 353] on div at bounding box center [1321, 407] width 496 height 749
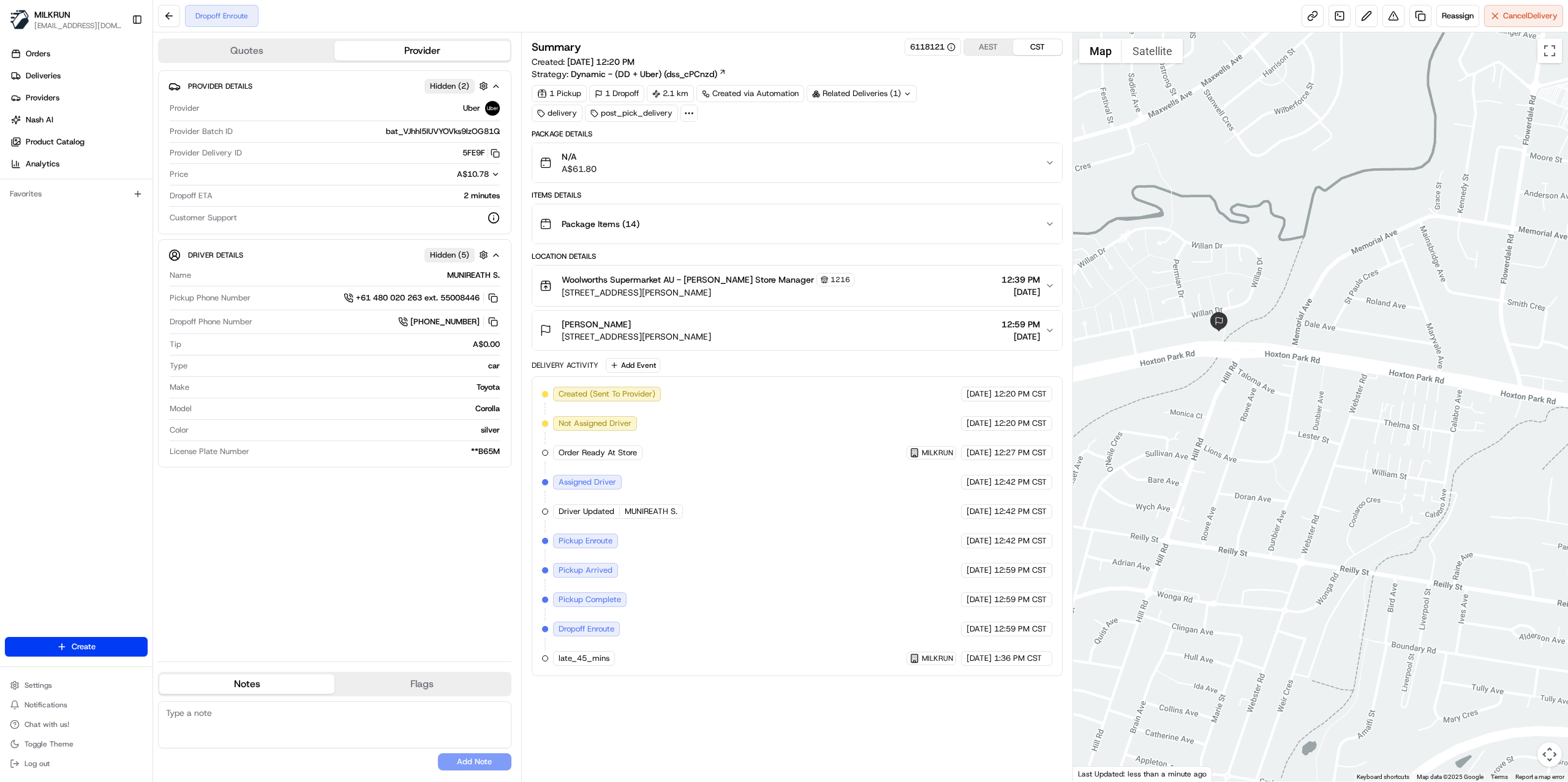
drag, startPoint x: 1237, startPoint y: 339, endPoint x: 1173, endPoint y: 351, distance: 65.1
click at [1173, 351] on div at bounding box center [1321, 407] width 496 height 749
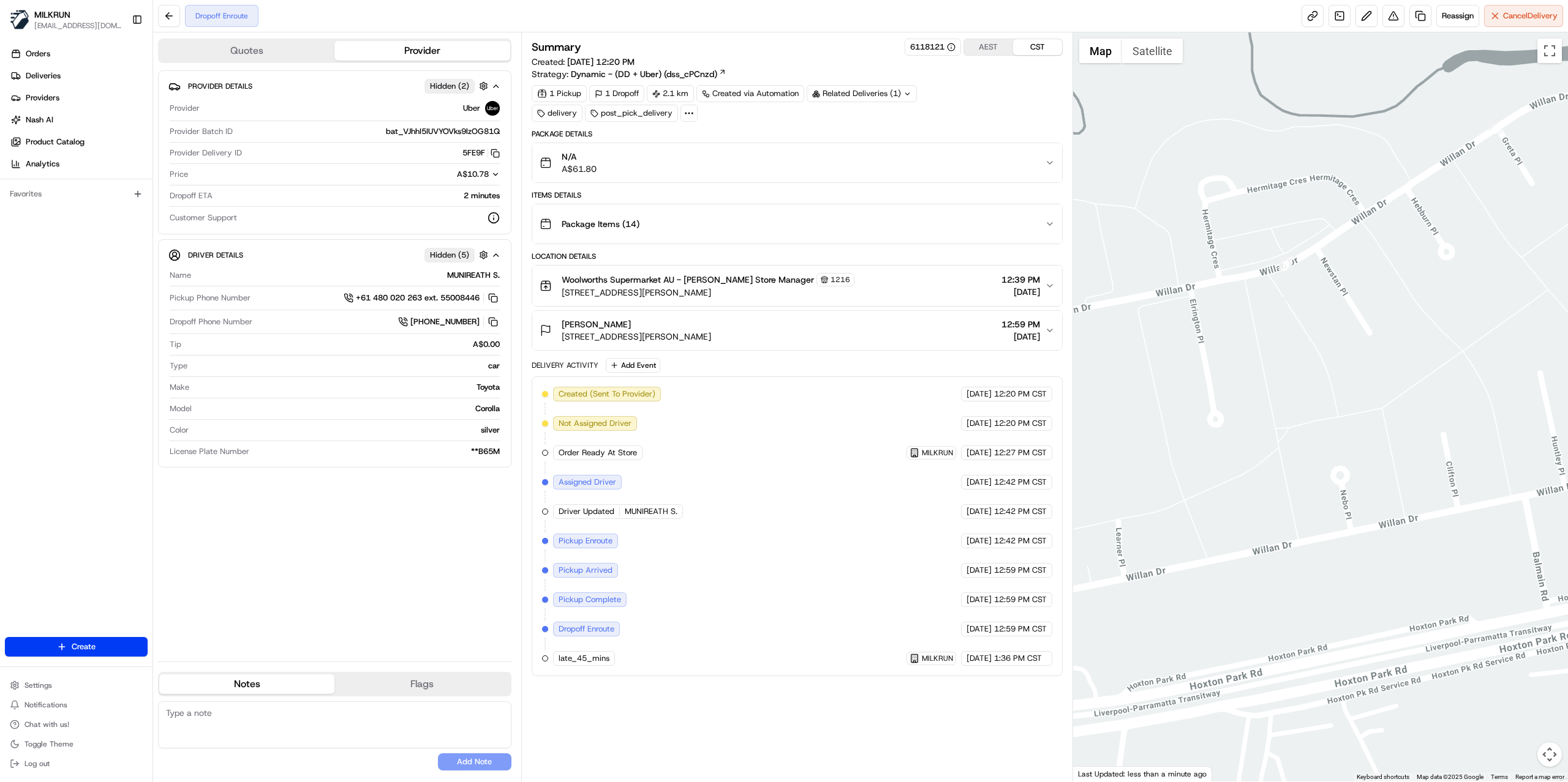
drag, startPoint x: 1238, startPoint y: 458, endPoint x: 1064, endPoint y: 408, distance: 181.0
click at [1064, 408] on div "Quotes Provider Provider Details Hidden ( 2 ) Provider Uber Provider Batch ID b…" at bounding box center [860, 407] width 1415 height 749
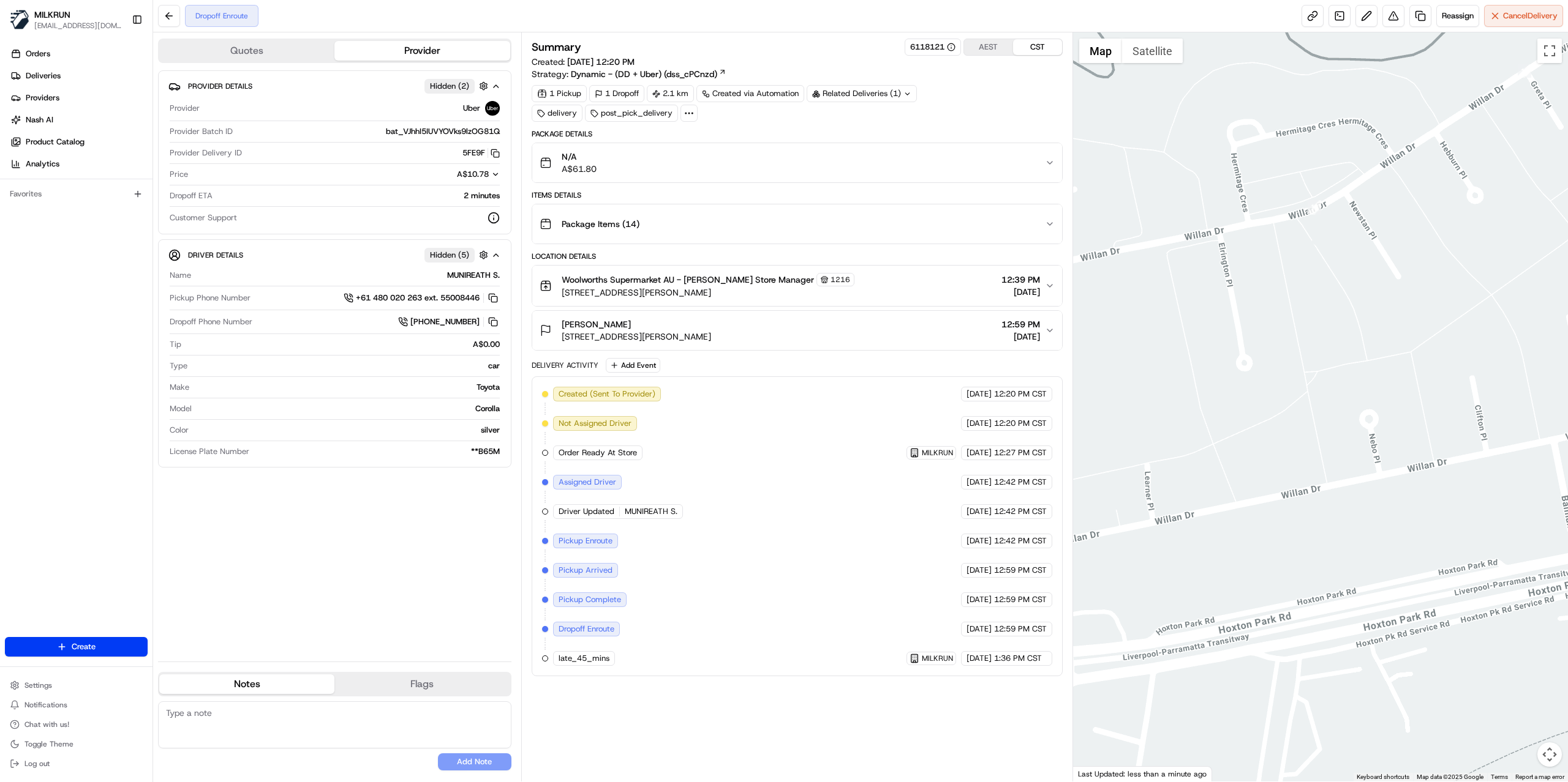
drag, startPoint x: 1309, startPoint y: 412, endPoint x: 1345, endPoint y: 357, distance: 65.7
click at [1345, 357] on div at bounding box center [1321, 407] width 496 height 749
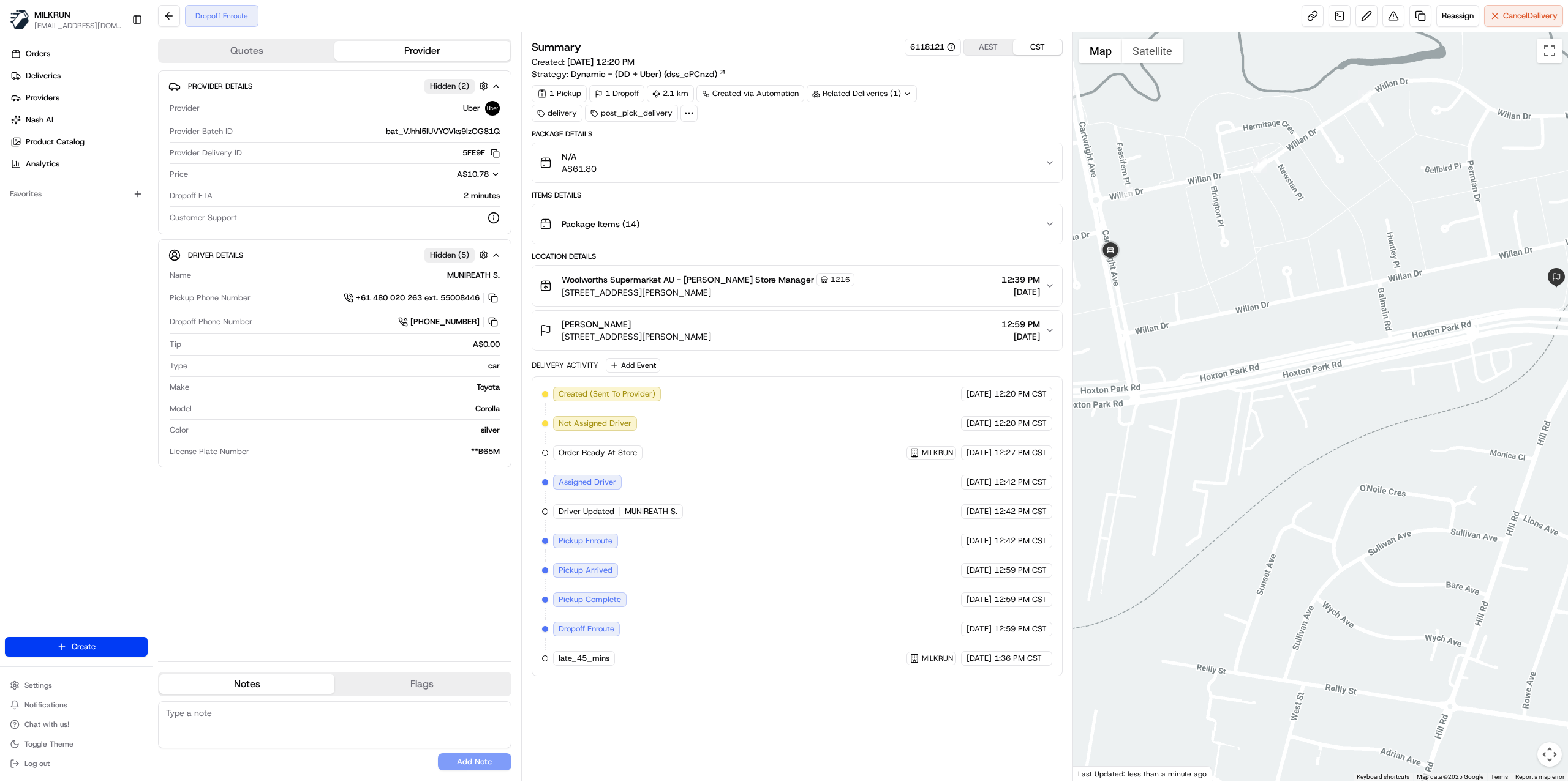
drag, startPoint x: 1328, startPoint y: 461, endPoint x: 1230, endPoint y: 319, distance: 172.5
click at [1230, 319] on div at bounding box center [1321, 407] width 496 height 749
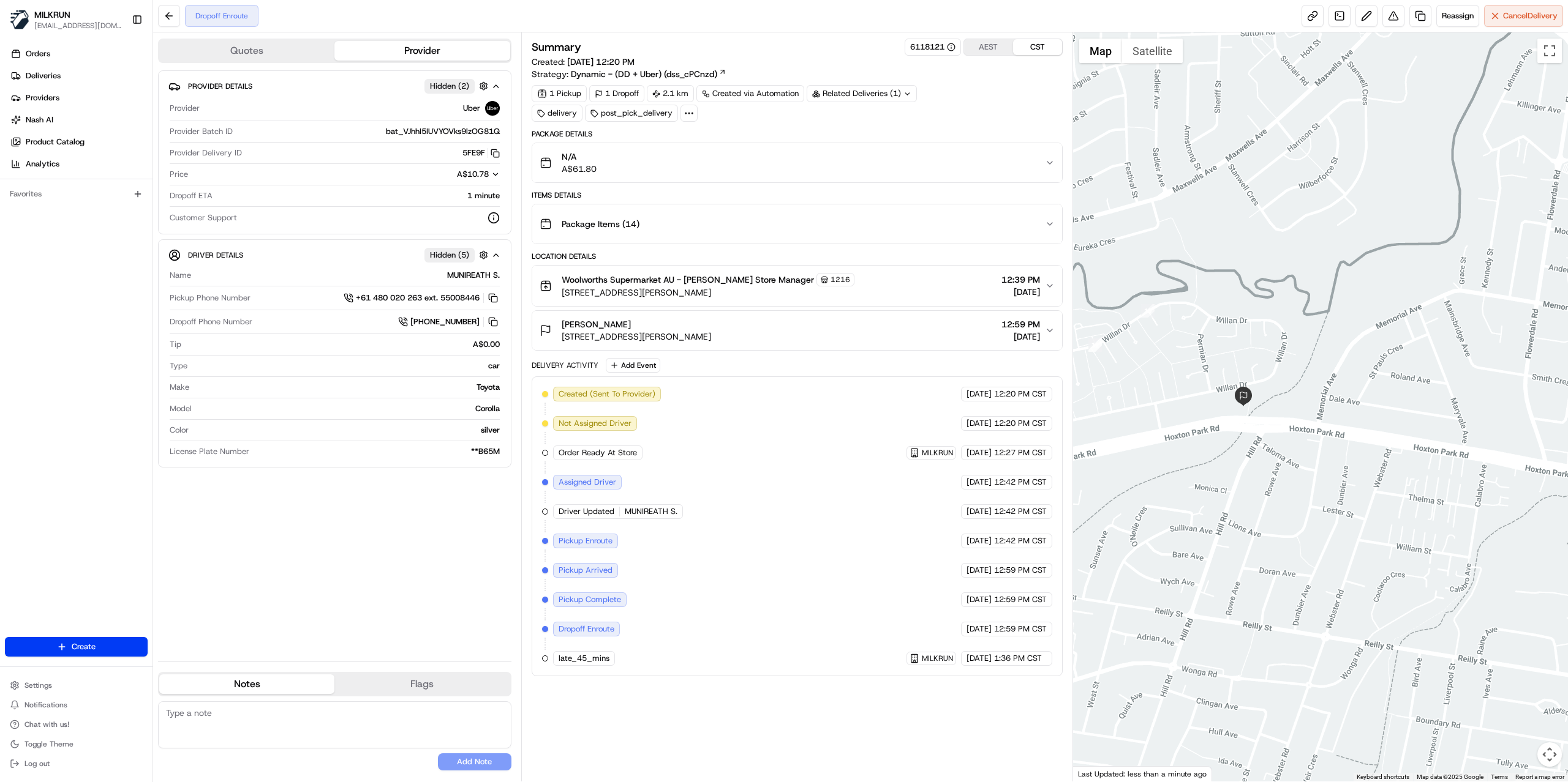
drag, startPoint x: 1328, startPoint y: 582, endPoint x: 1166, endPoint y: 568, distance: 162.6
click at [1166, 568] on div at bounding box center [1321, 407] width 496 height 749
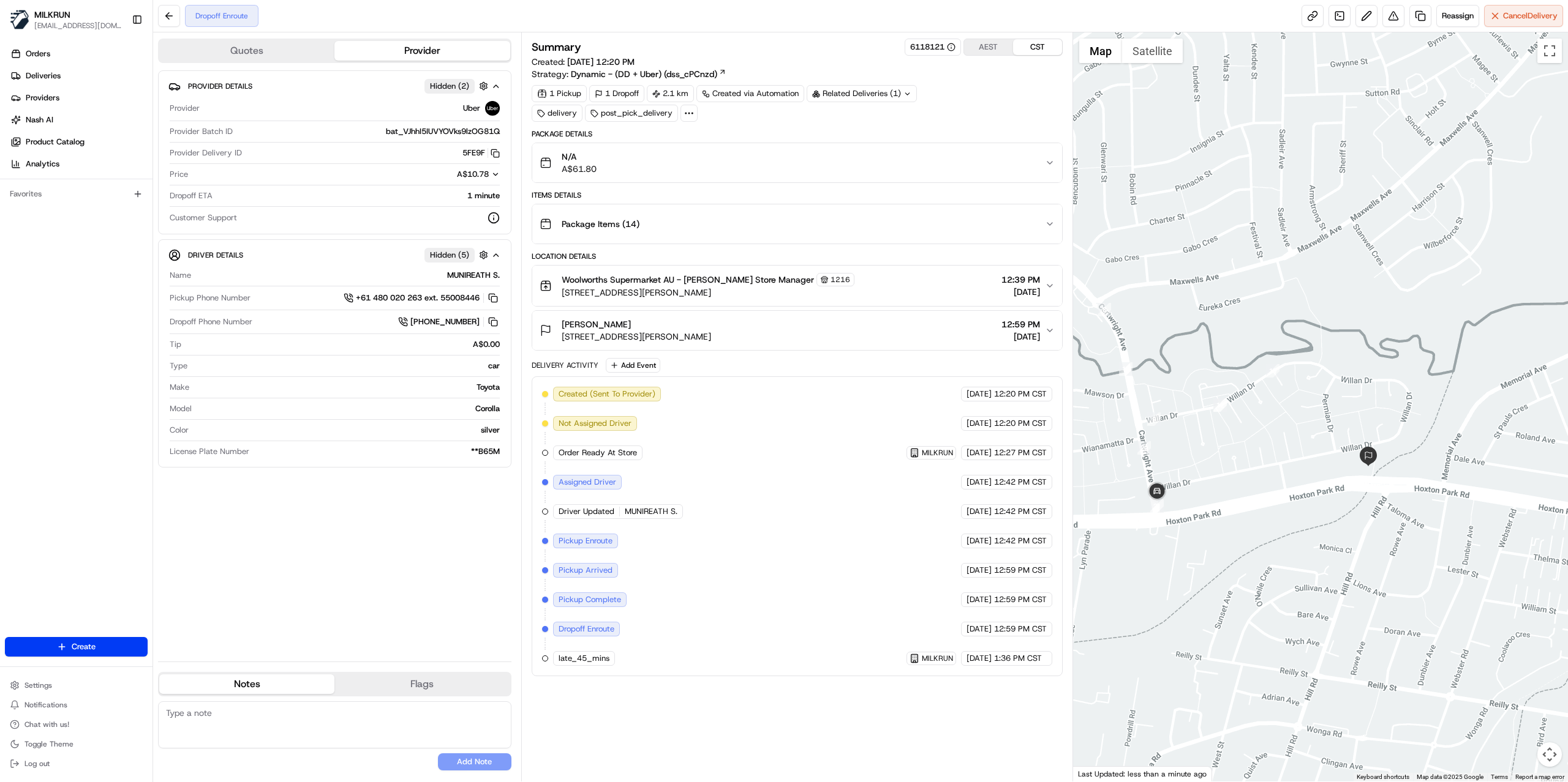
drag, startPoint x: 1218, startPoint y: 516, endPoint x: 1345, endPoint y: 576, distance: 140.5
click at [1345, 576] on div at bounding box center [1321, 407] width 496 height 749
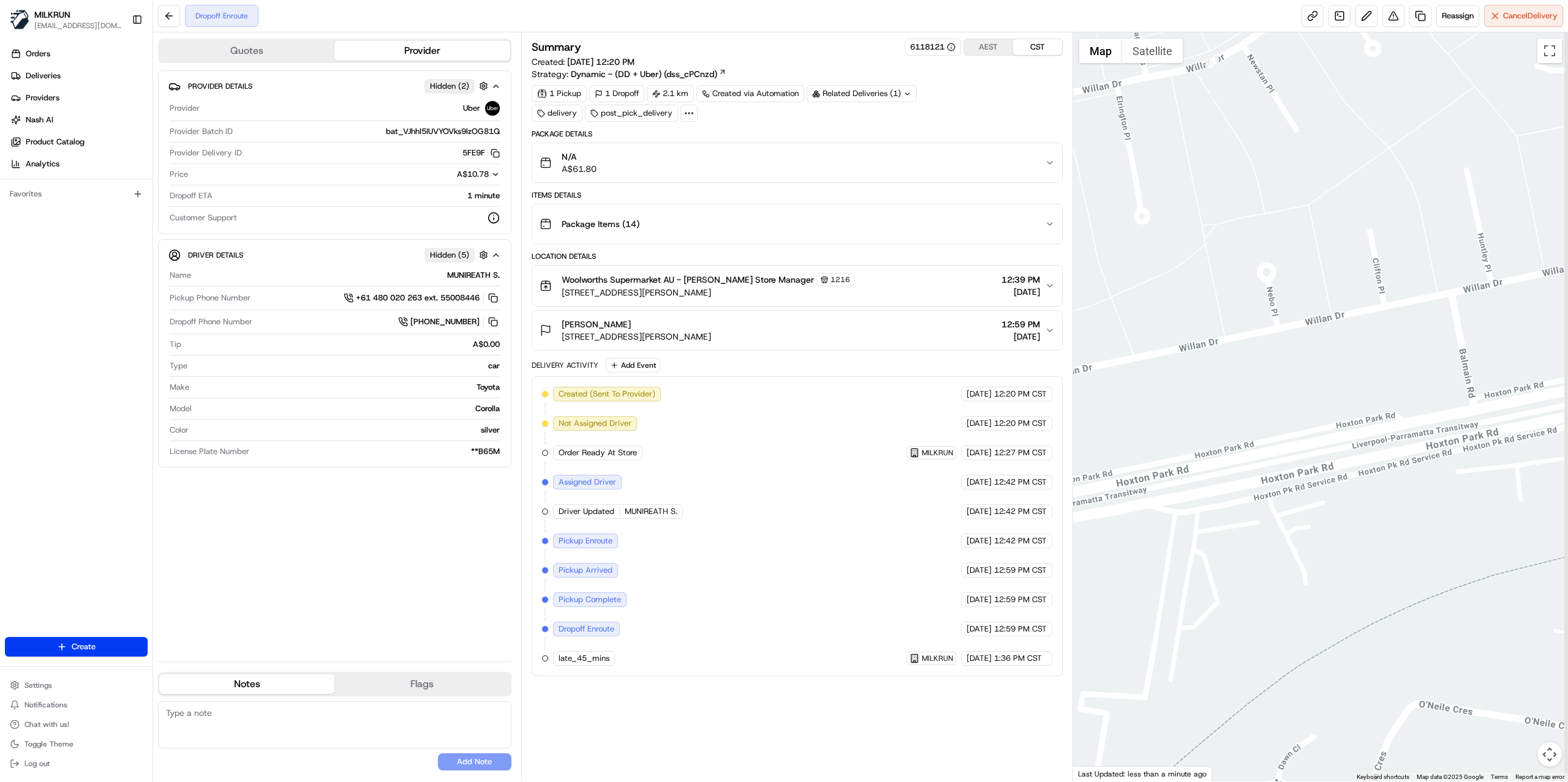
drag, startPoint x: 1316, startPoint y: 478, endPoint x: 1071, endPoint y: 436, distance: 248.6
click at [1065, 436] on div "Quotes Provider Provider Details Hidden ( 2 ) Provider Uber Provider Batch ID b…" at bounding box center [860, 407] width 1415 height 749
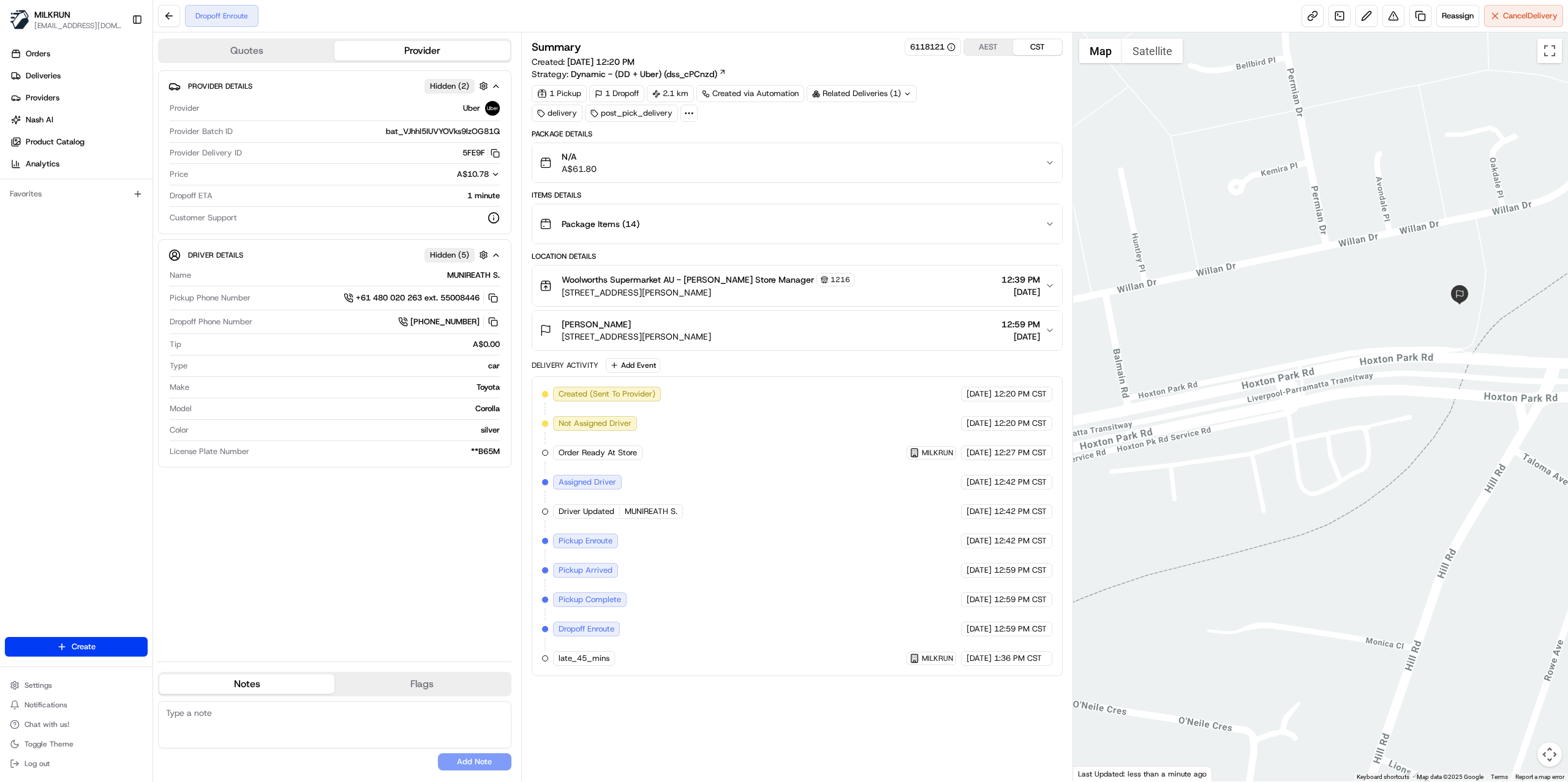
drag, startPoint x: 1404, startPoint y: 473, endPoint x: 1079, endPoint y: 473, distance: 325.0
click at [1079, 473] on div at bounding box center [1321, 407] width 496 height 749
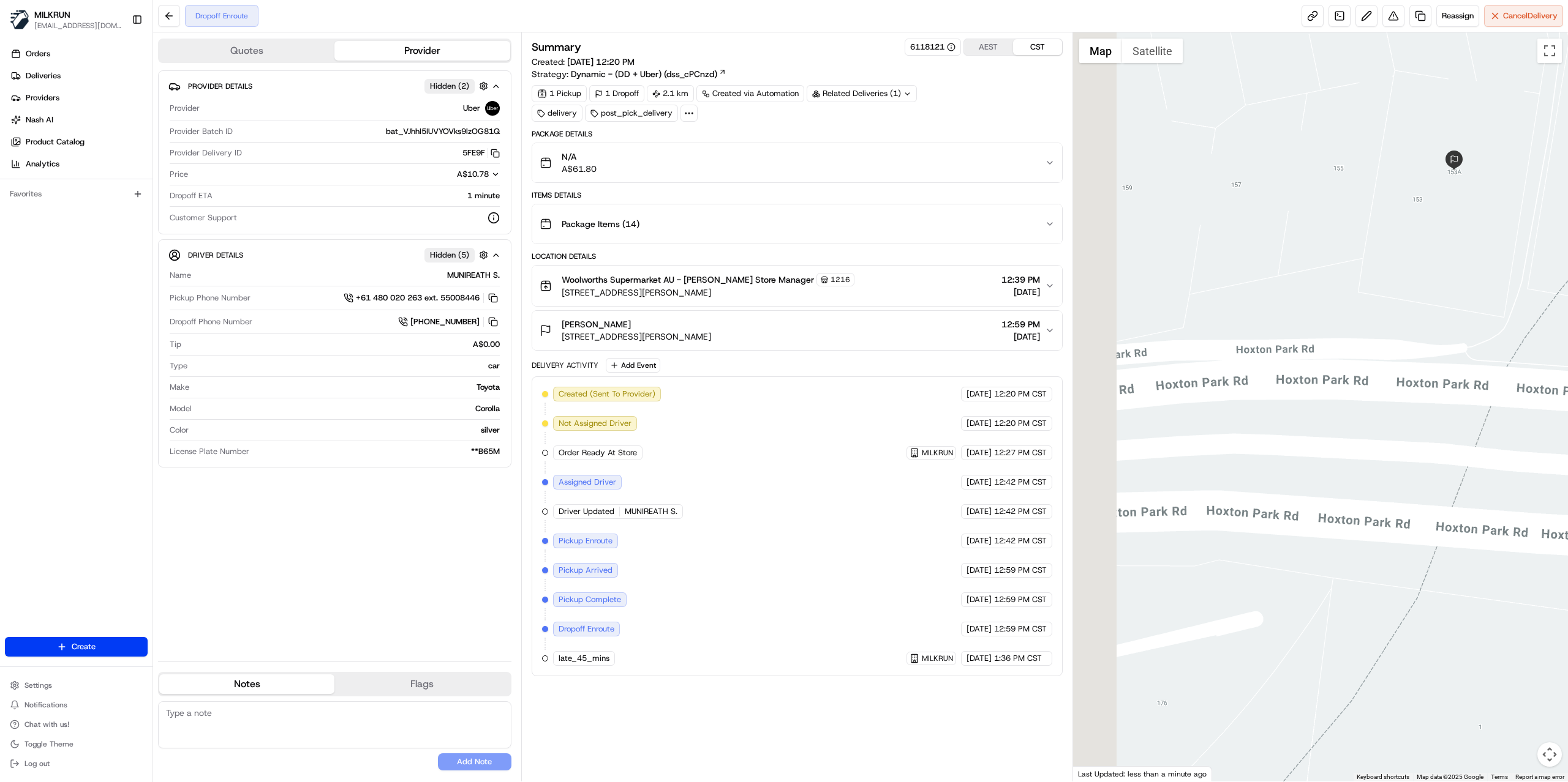
drag, startPoint x: 1294, startPoint y: 300, endPoint x: 1519, endPoint y: 345, distance: 229.5
click at [1519, 345] on div at bounding box center [1321, 407] width 496 height 749
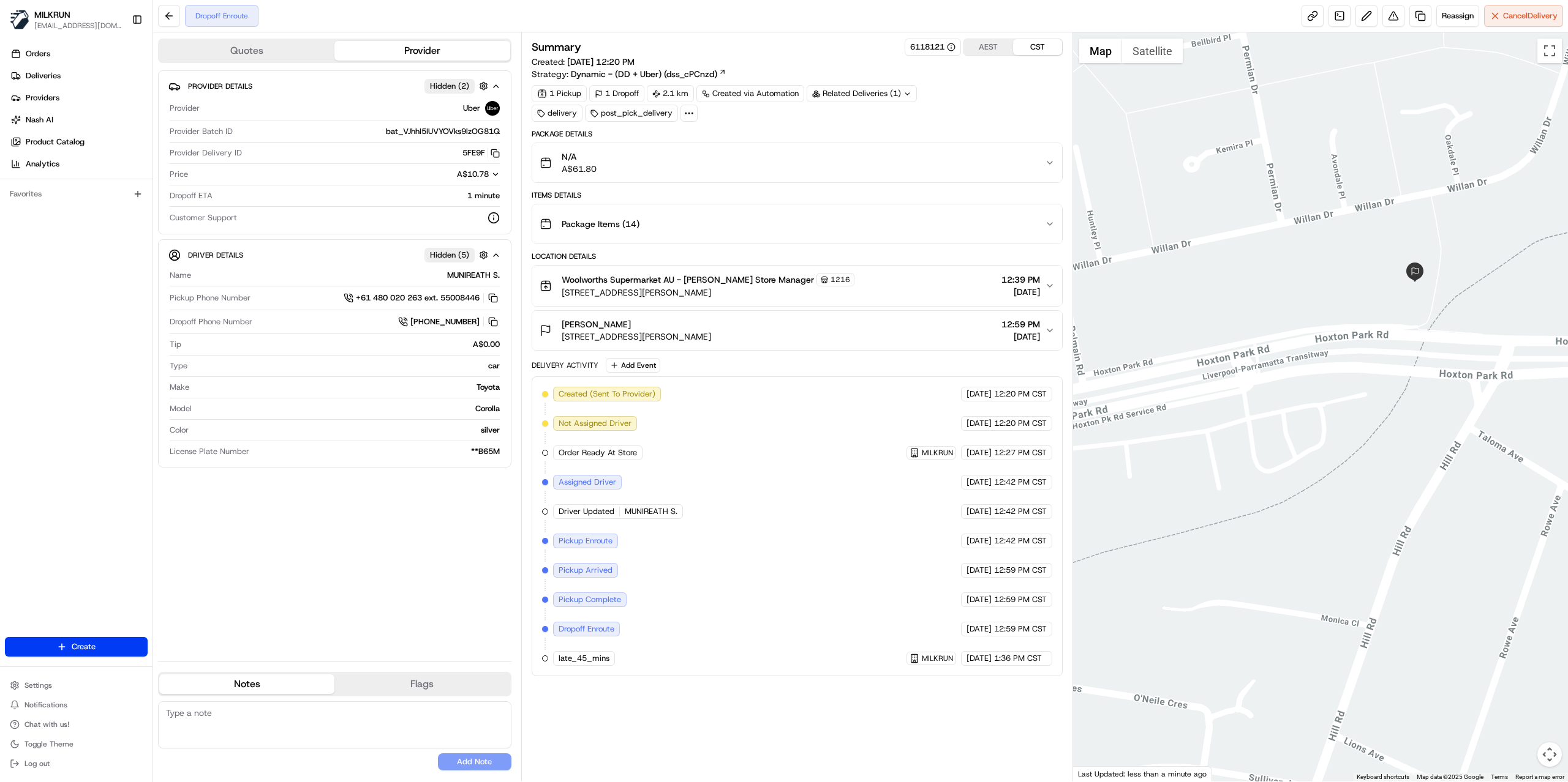
drag, startPoint x: 1107, startPoint y: 387, endPoint x: 1535, endPoint y: 387, distance: 428.0
click at [1535, 387] on div at bounding box center [1321, 407] width 496 height 749
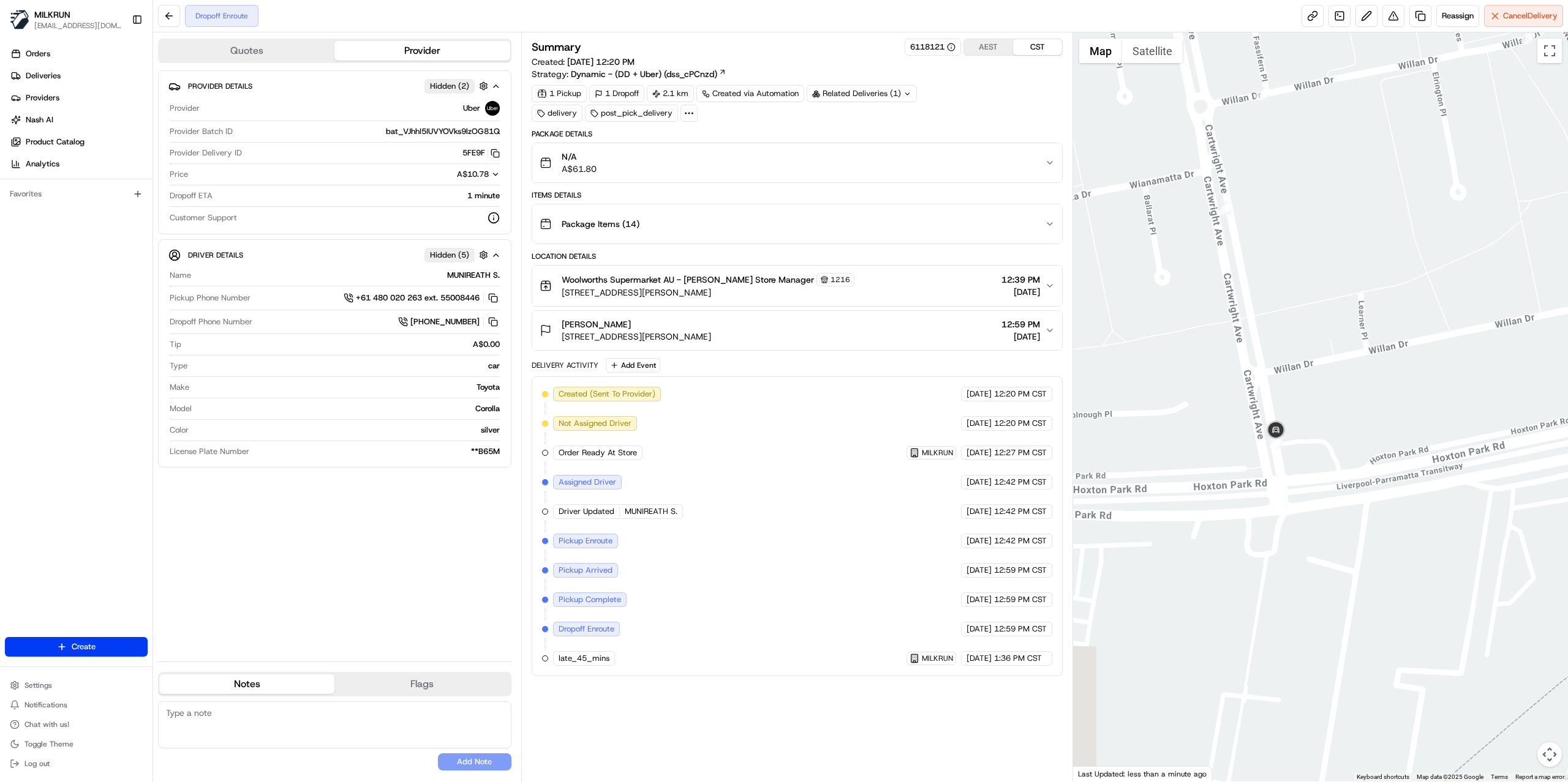
drag, startPoint x: 1247, startPoint y: 394, endPoint x: 1566, endPoint y: 393, distance: 319.0
click at [1566, 393] on div at bounding box center [1321, 407] width 496 height 749
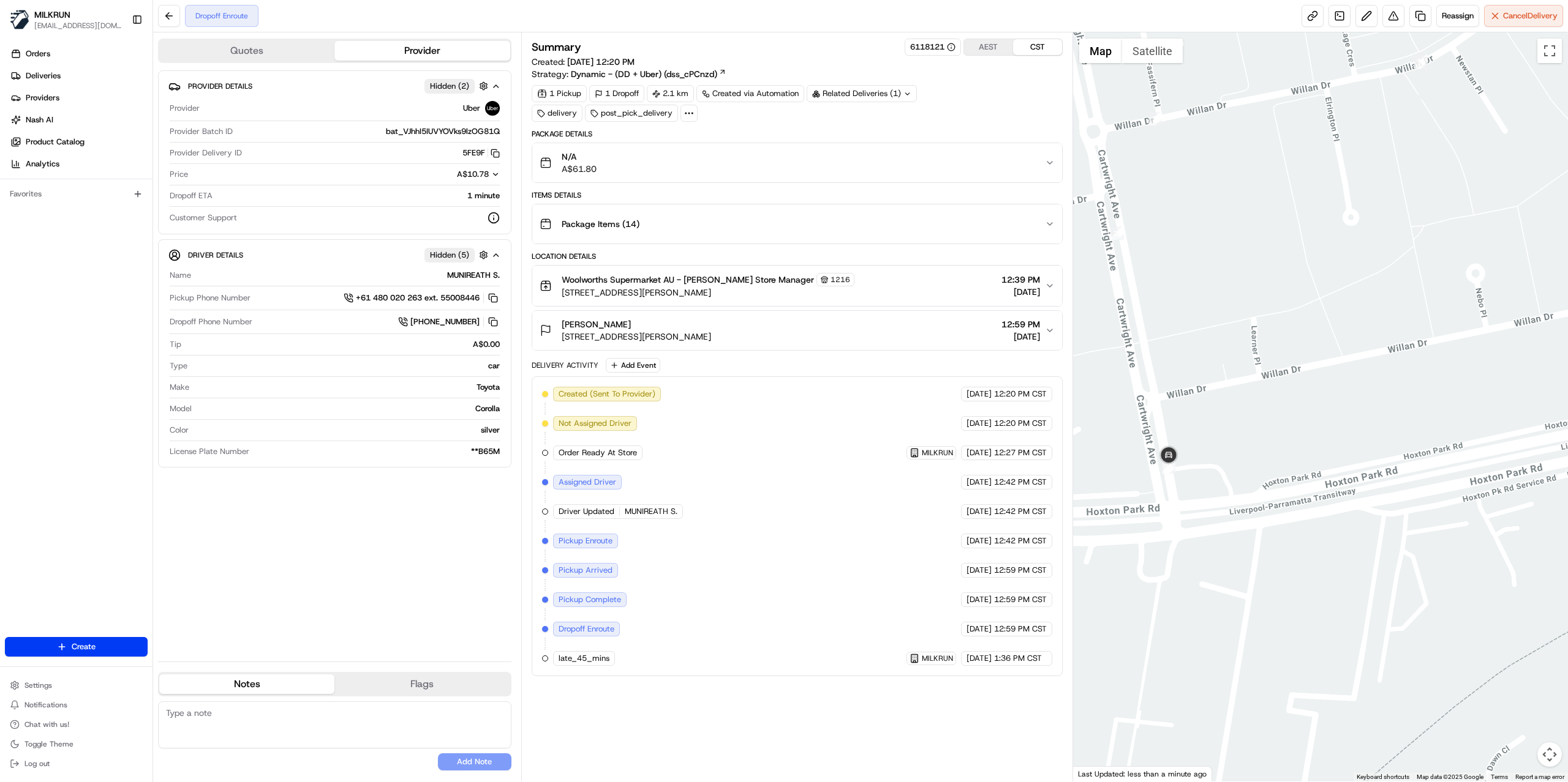
drag, startPoint x: 1365, startPoint y: 476, endPoint x: 1196, endPoint y: 502, distance: 171.0
click at [1196, 502] on div at bounding box center [1321, 407] width 496 height 749
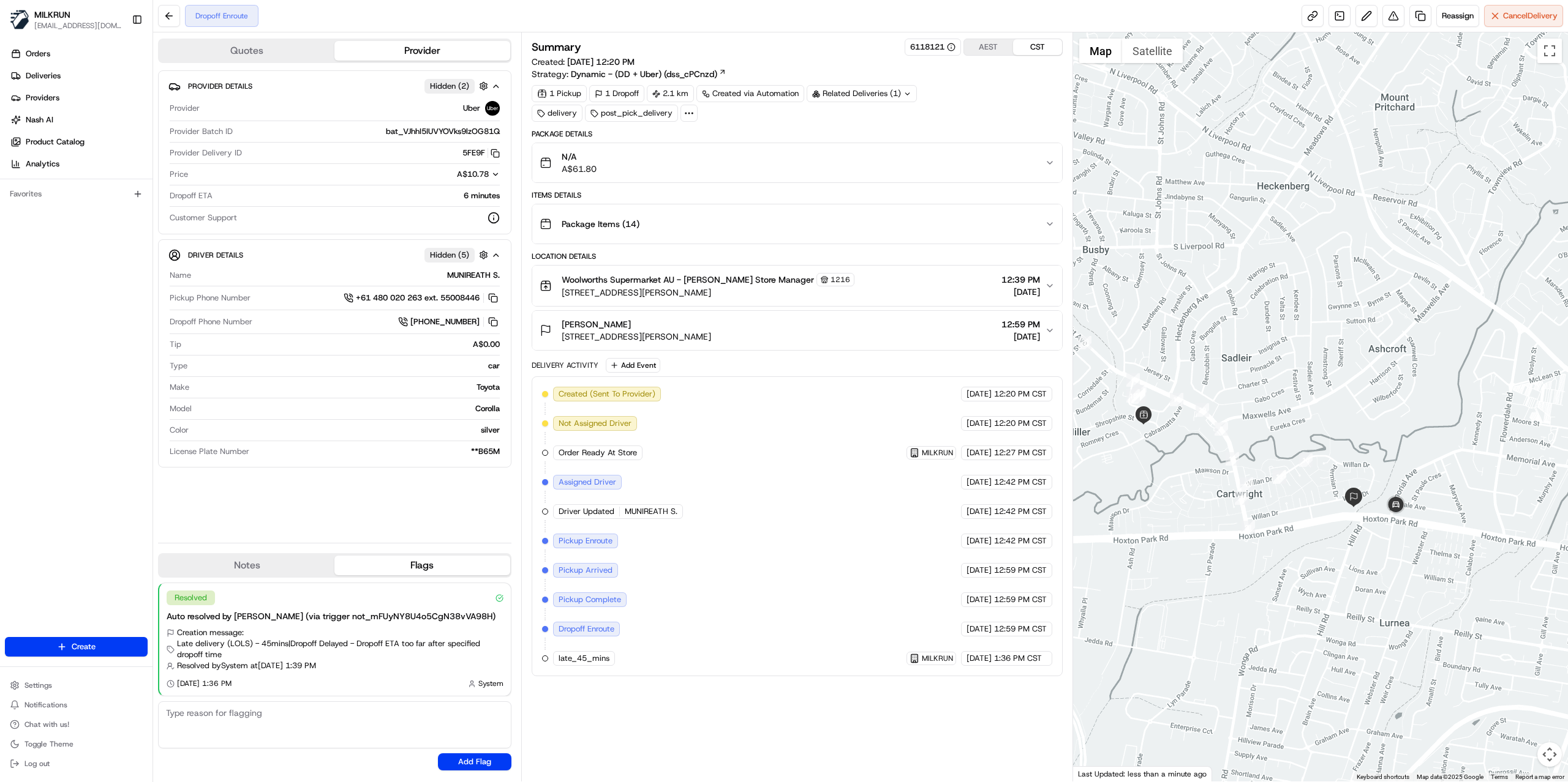
drag, startPoint x: 1480, startPoint y: 537, endPoint x: 1302, endPoint y: 529, distance: 178.2
click at [1302, 529] on div at bounding box center [1321, 407] width 496 height 749
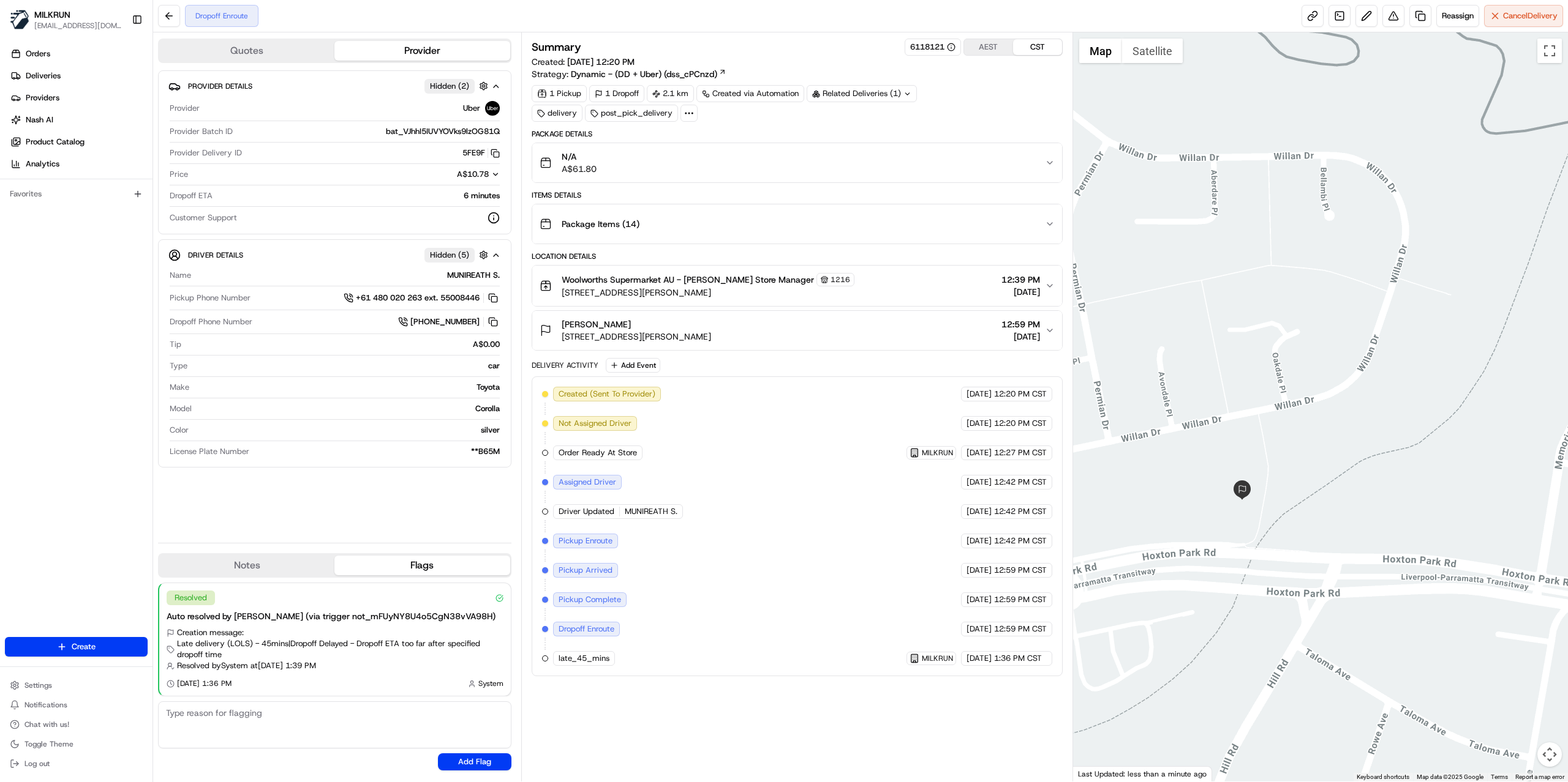
drag, startPoint x: 1208, startPoint y: 539, endPoint x: 1282, endPoint y: 539, distance: 74.0
click at [1282, 539] on div at bounding box center [1321, 407] width 496 height 749
click at [1132, 50] on button "Satellite" at bounding box center [1152, 51] width 61 height 25
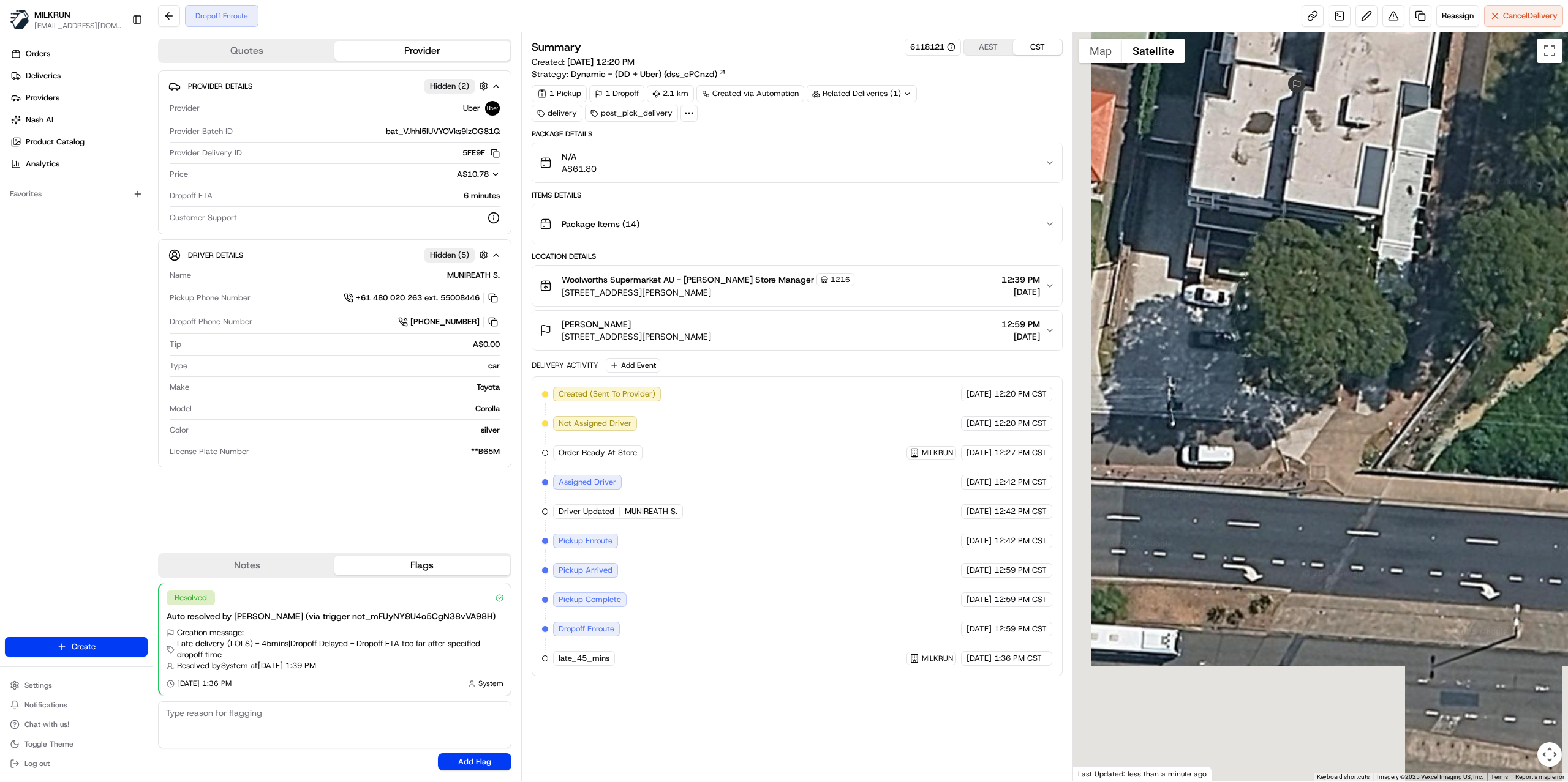
drag, startPoint x: 1271, startPoint y: 419, endPoint x: 1394, endPoint y: 93, distance: 348.4
click at [1394, 93] on div at bounding box center [1321, 407] width 496 height 749
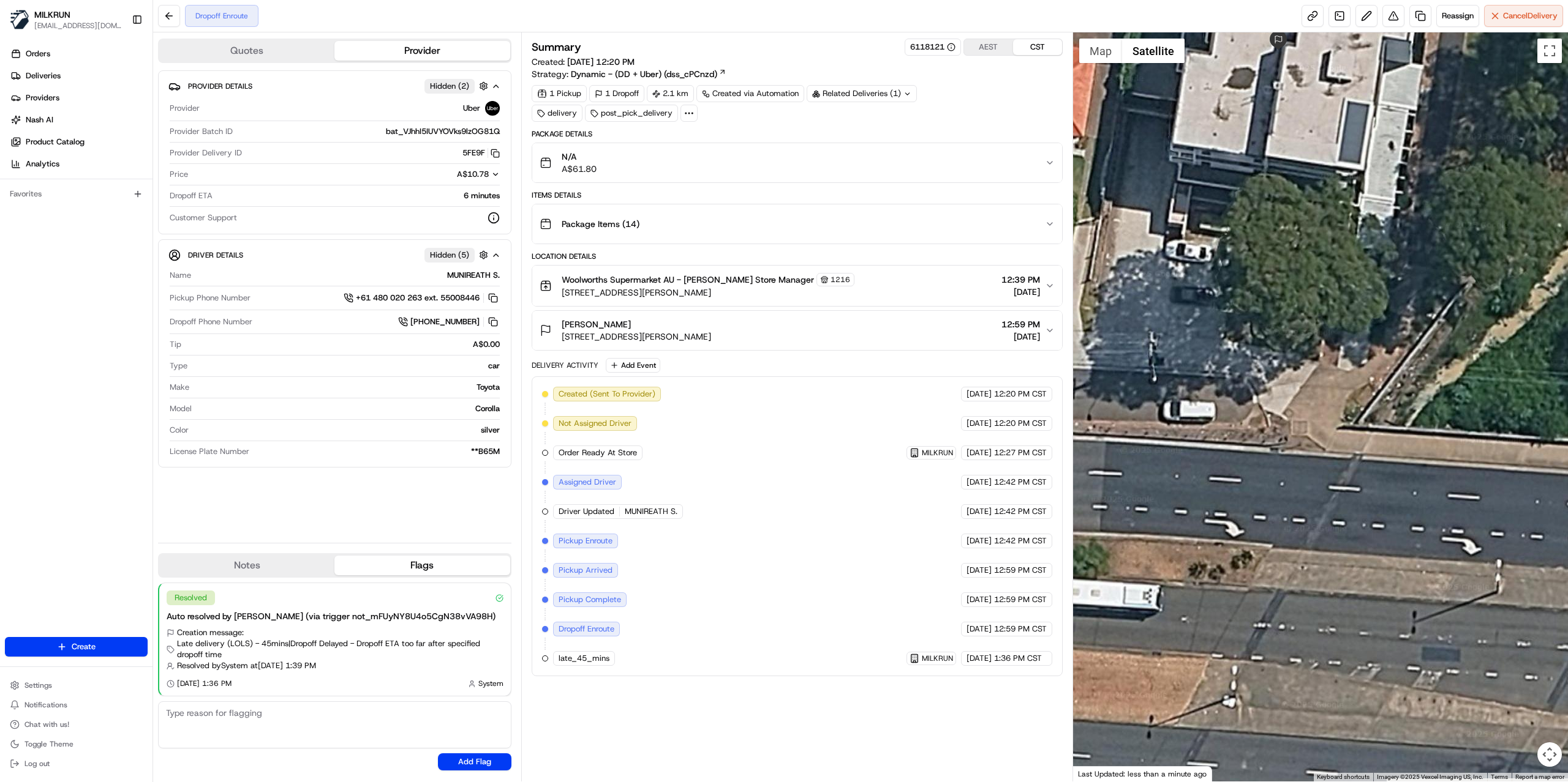
drag, startPoint x: 1239, startPoint y: 246, endPoint x: 1152, endPoint y: 201, distance: 97.9
click at [1152, 201] on div at bounding box center [1321, 407] width 496 height 749
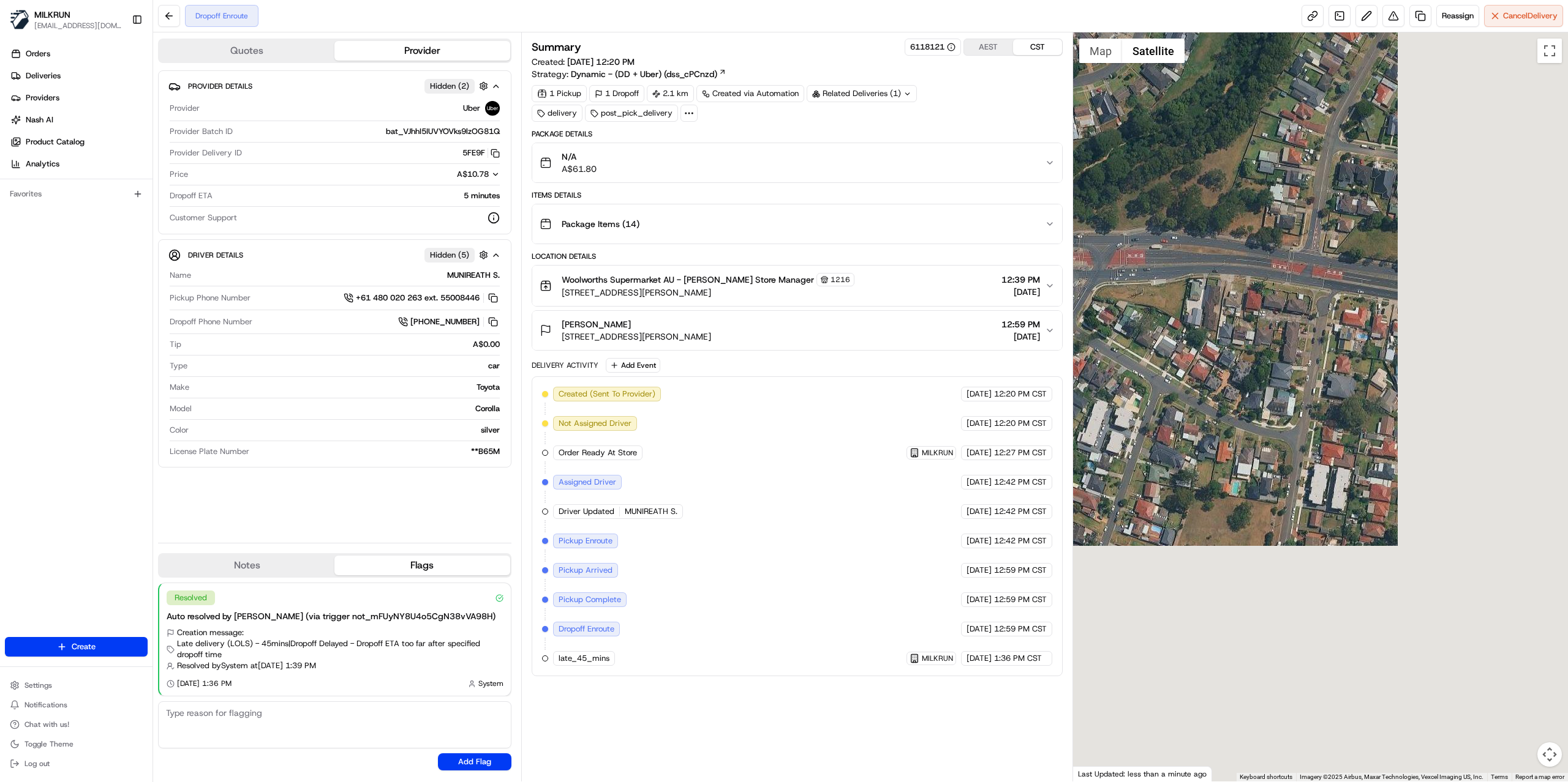
drag, startPoint x: 1375, startPoint y: 311, endPoint x: 1231, endPoint y: 438, distance: 192.0
click at [1231, 438] on div at bounding box center [1321, 407] width 496 height 749
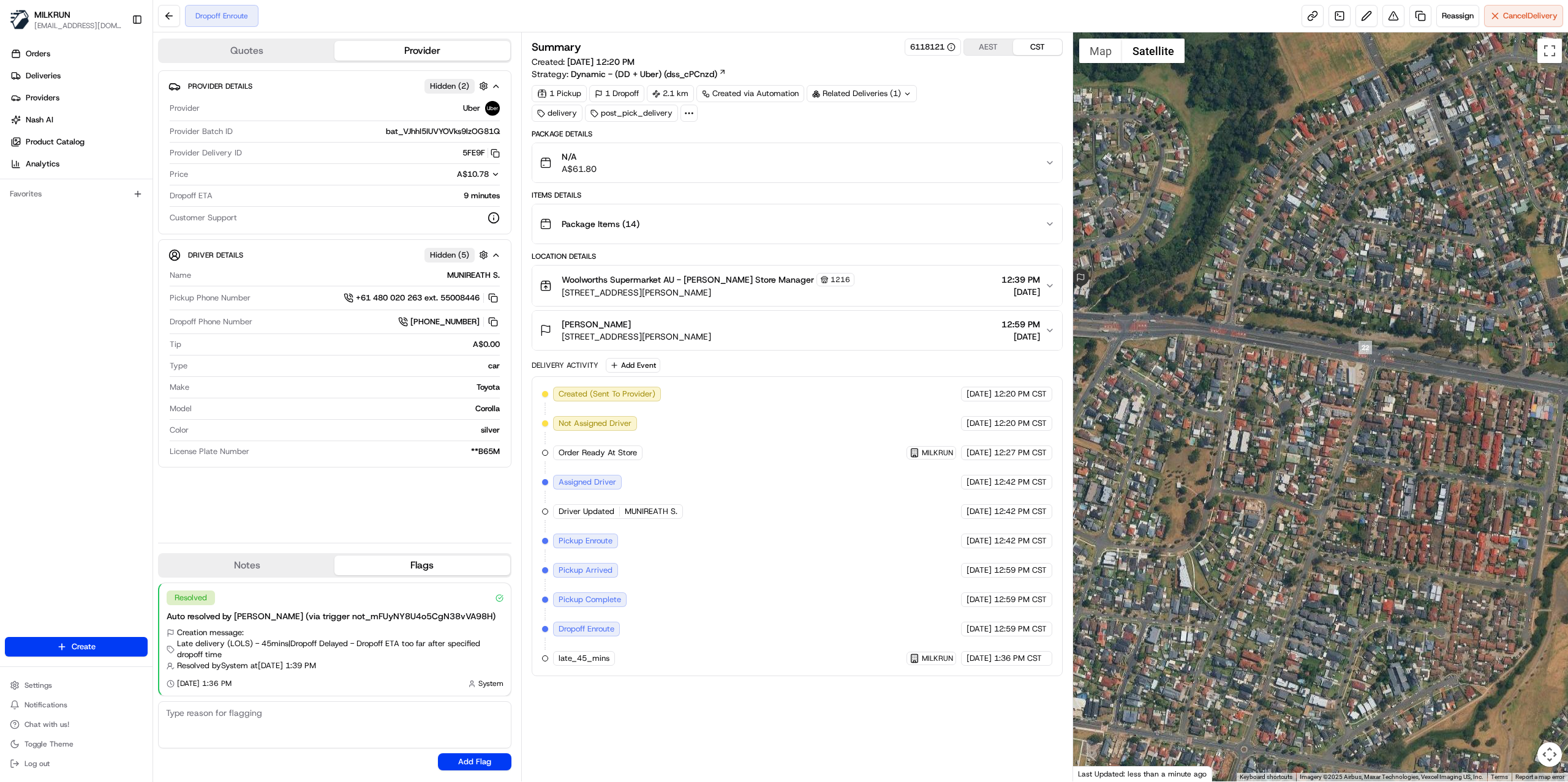
drag, startPoint x: 1409, startPoint y: 497, endPoint x: 1112, endPoint y: 459, distance: 299.4
click at [1113, 459] on div at bounding box center [1321, 407] width 496 height 749
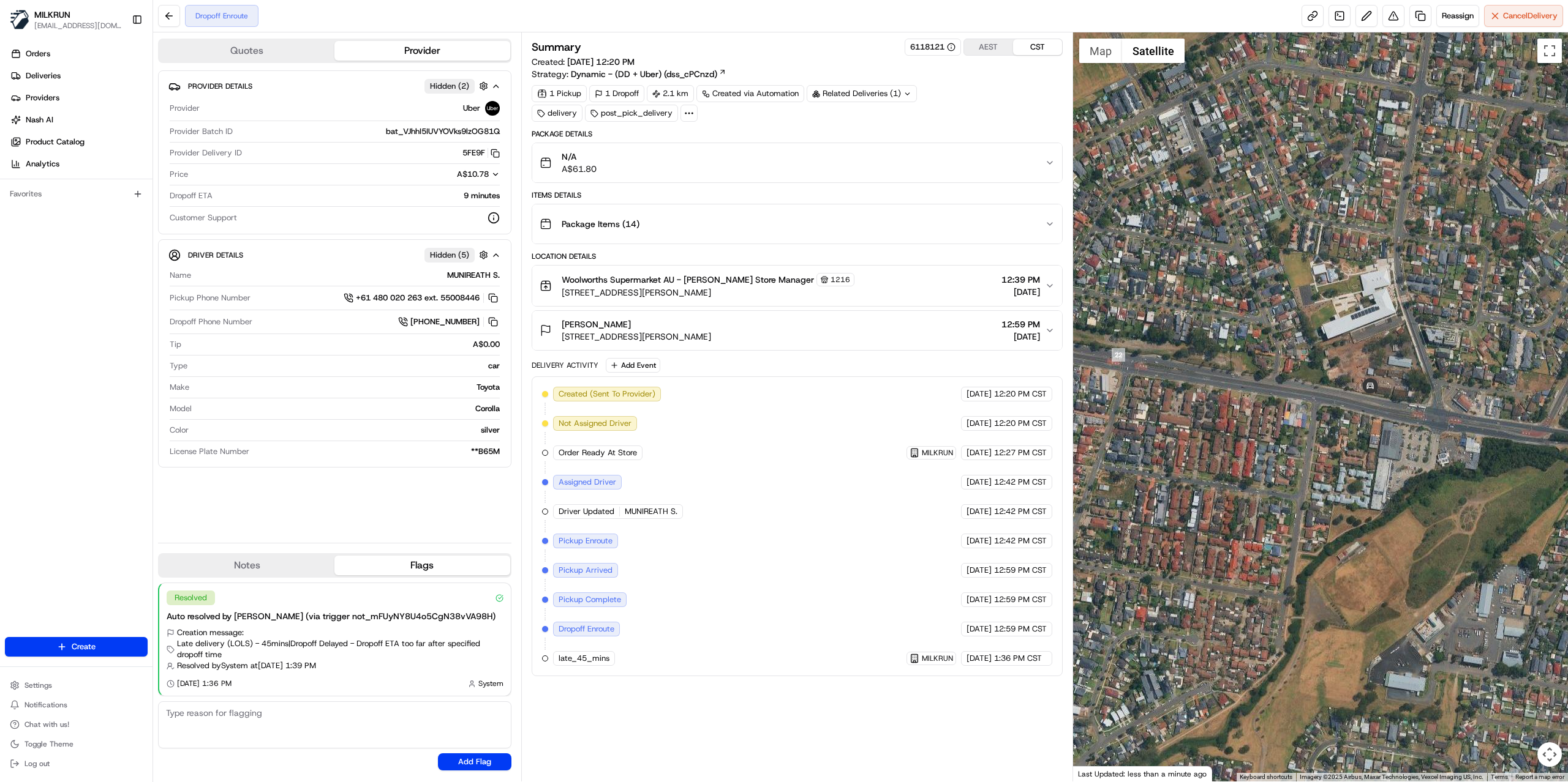
drag, startPoint x: 1197, startPoint y: 420, endPoint x: 1368, endPoint y: 432, distance: 171.4
click at [1368, 432] on div at bounding box center [1321, 407] width 496 height 749
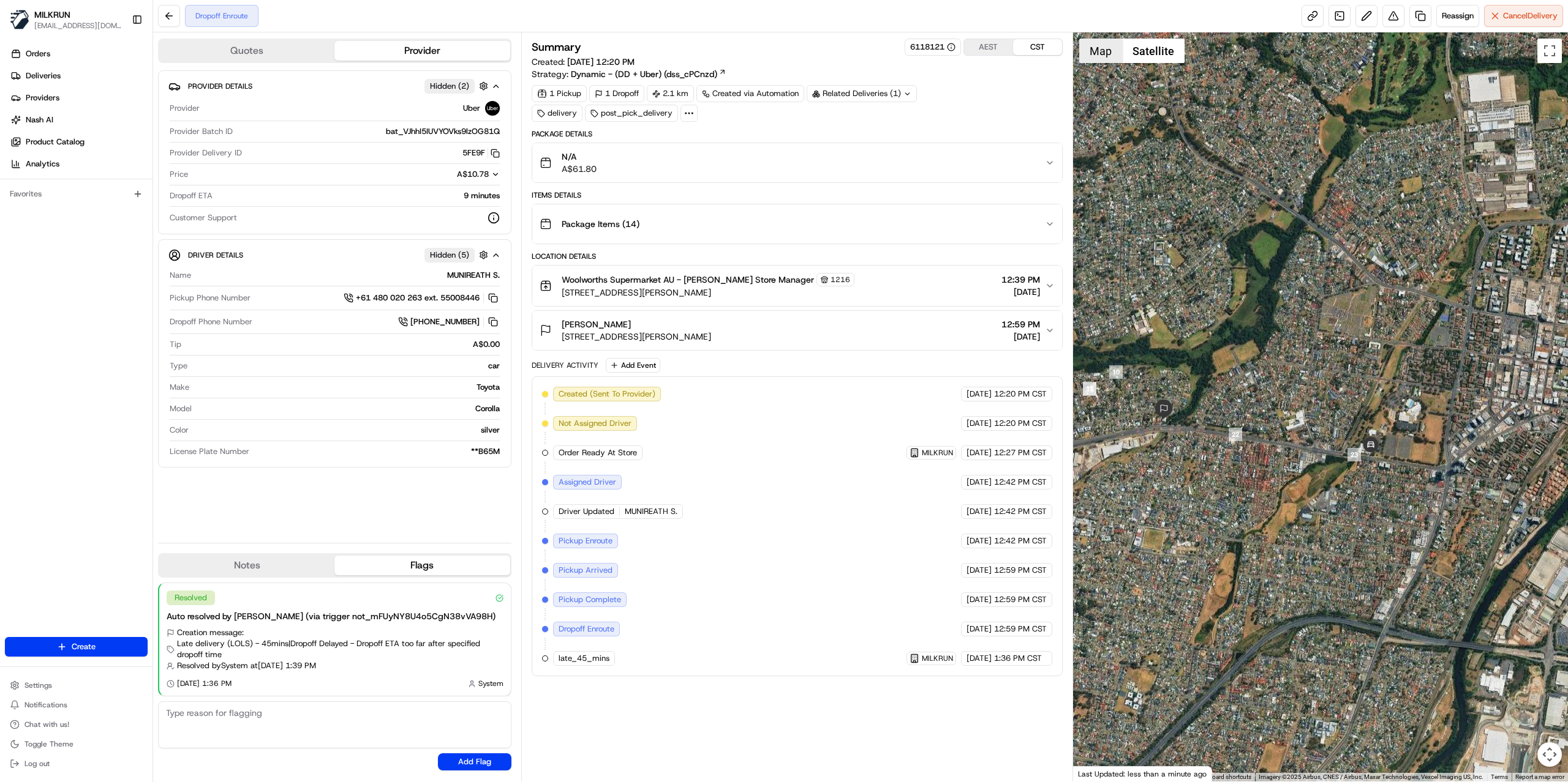
click at [1097, 55] on button "Map" at bounding box center [1100, 51] width 43 height 25
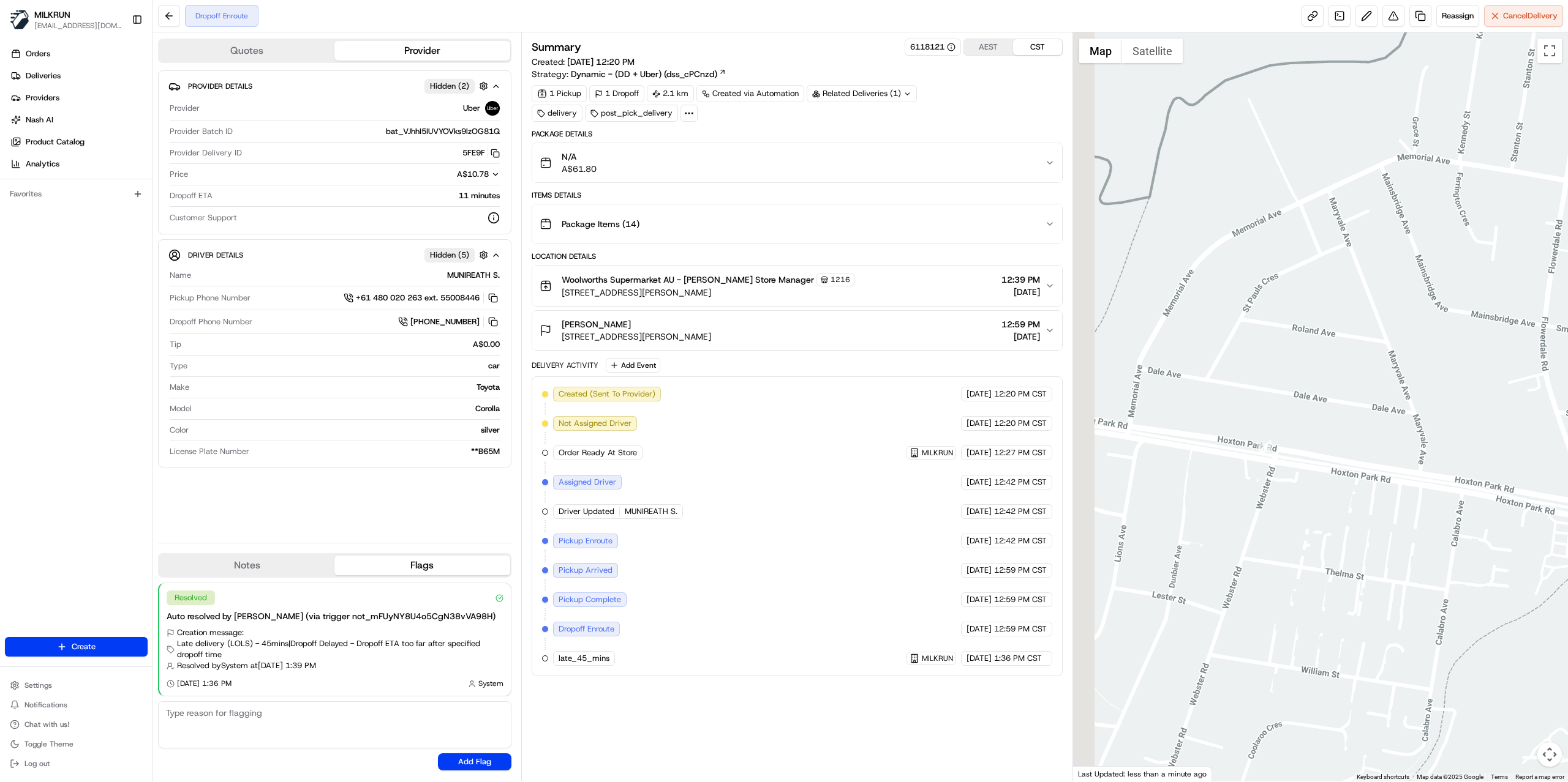
drag, startPoint x: 1220, startPoint y: 423, endPoint x: 1566, endPoint y: 458, distance: 347.8
click at [1566, 458] on div at bounding box center [1321, 407] width 496 height 749
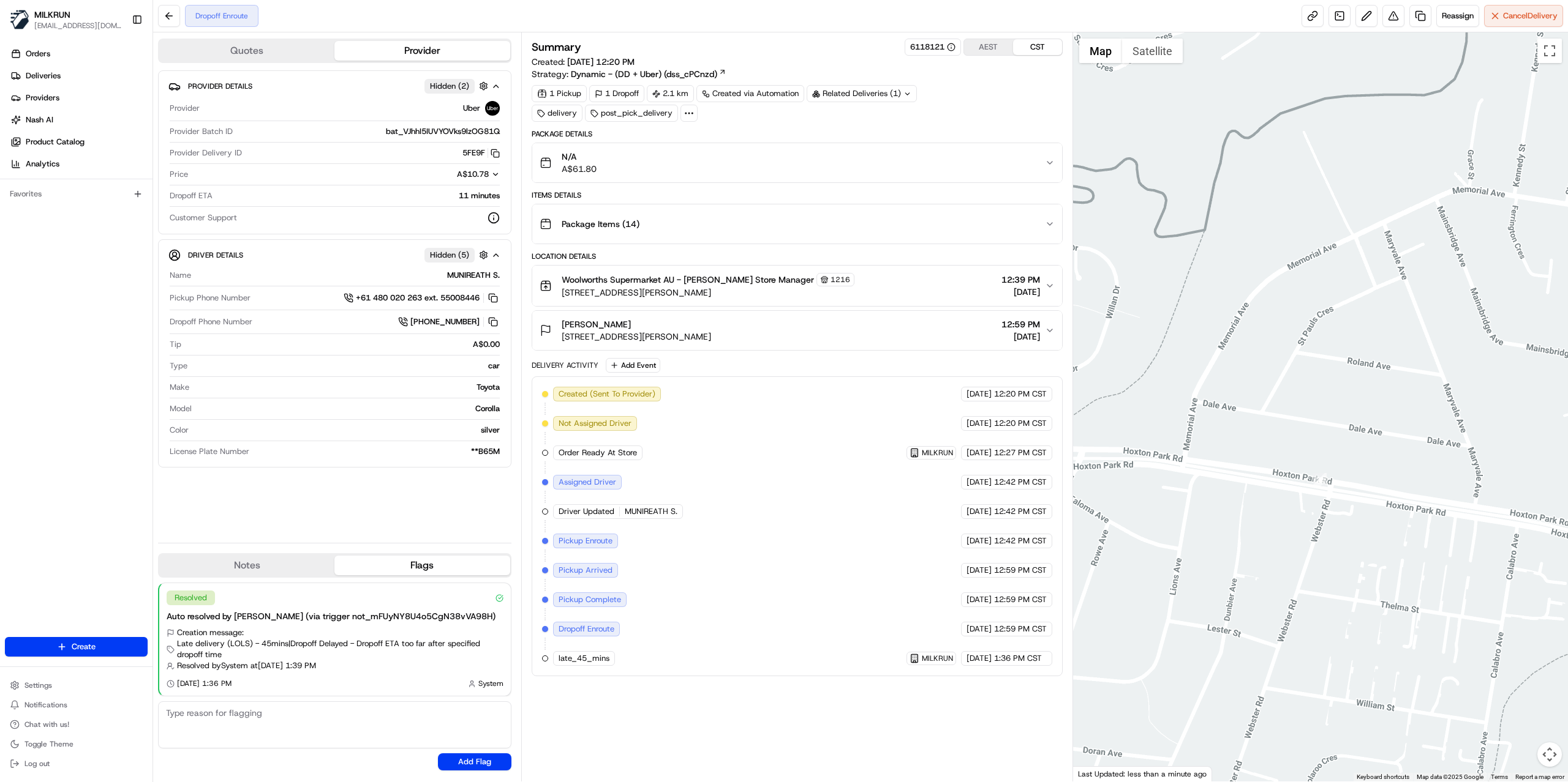
drag, startPoint x: 1152, startPoint y: 449, endPoint x: 1209, endPoint y: 482, distance: 65.9
click at [1209, 482] on div at bounding box center [1321, 407] width 496 height 749
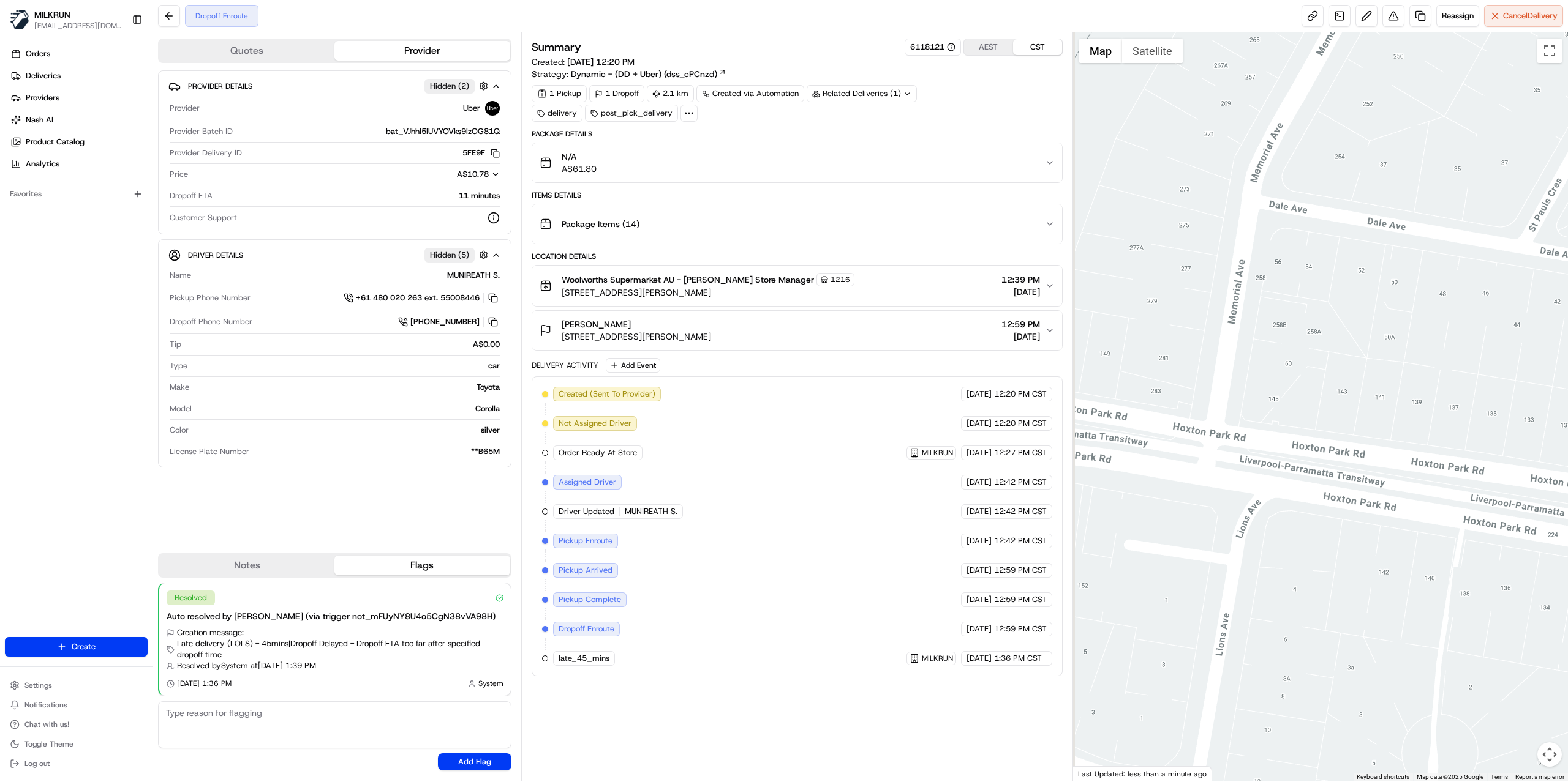
drag, startPoint x: 1145, startPoint y: 499, endPoint x: 1542, endPoint y: 541, distance: 399.2
click at [1542, 541] on div at bounding box center [1321, 407] width 496 height 749
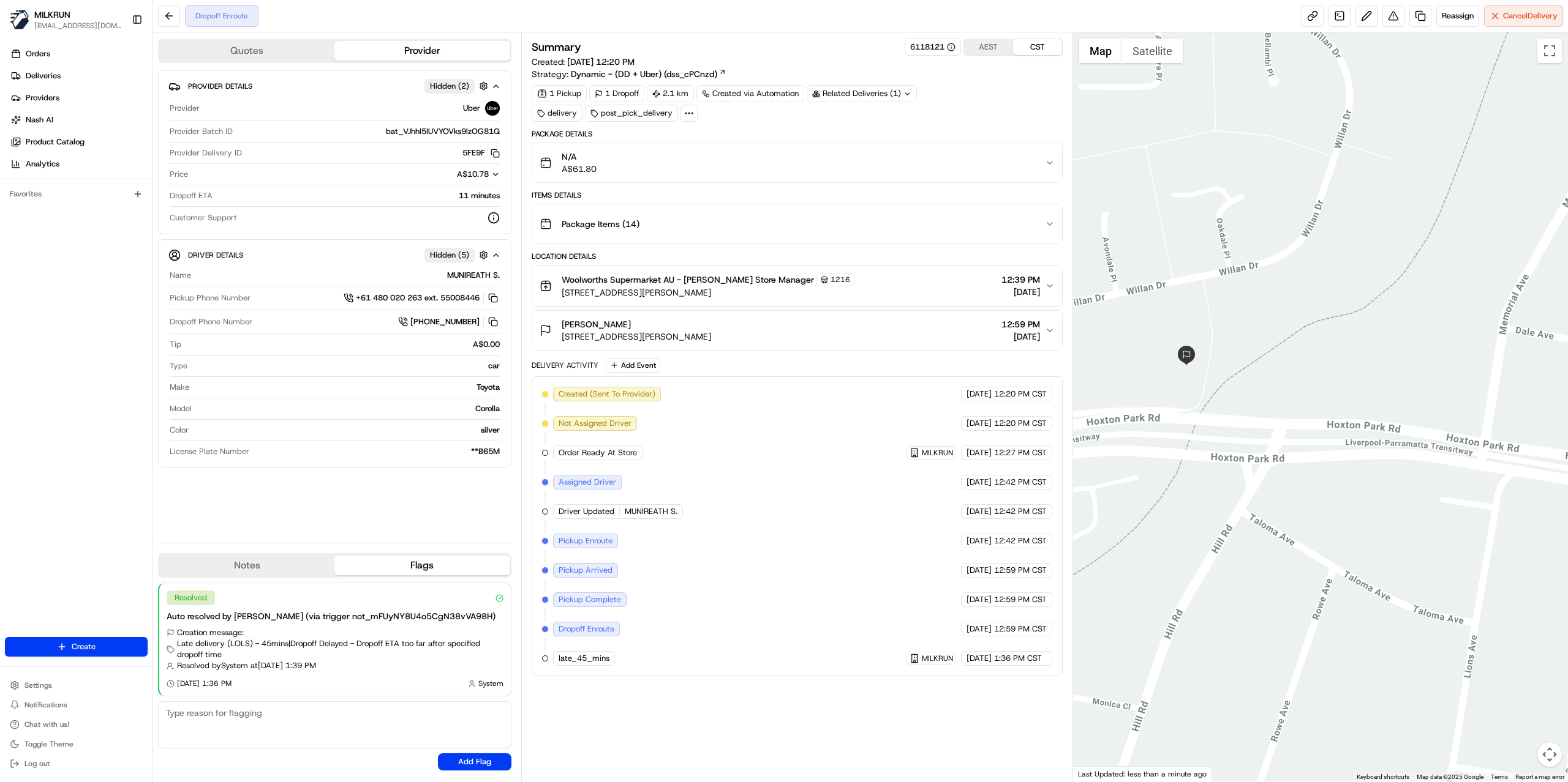
drag, startPoint x: 1256, startPoint y: 478, endPoint x: 1403, endPoint y: 474, distance: 147.1
click at [1403, 474] on div at bounding box center [1321, 407] width 496 height 749
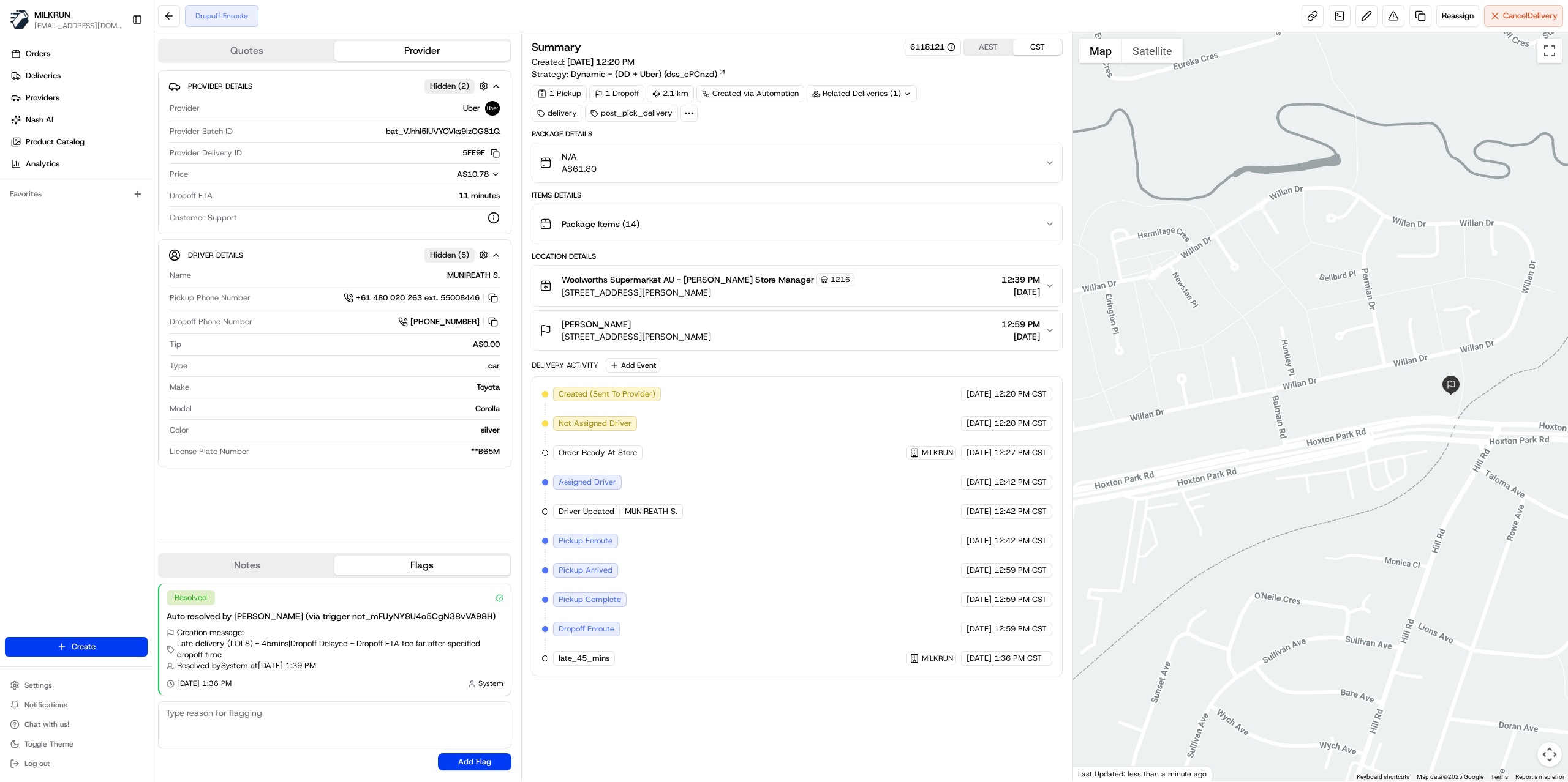
drag, startPoint x: 1204, startPoint y: 435, endPoint x: 1395, endPoint y: 440, distance: 191.1
click at [1395, 440] on div at bounding box center [1321, 407] width 496 height 749
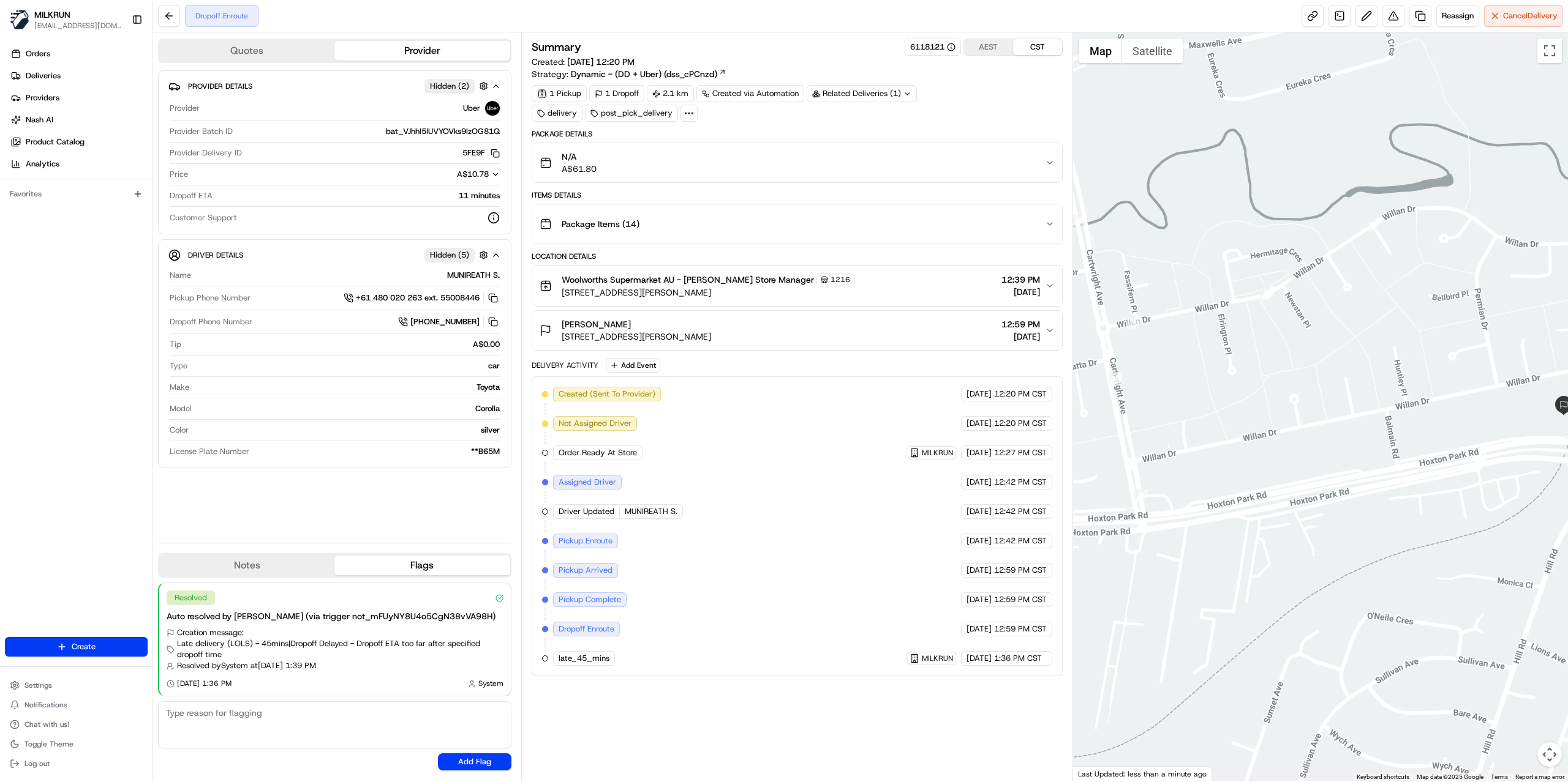
drag, startPoint x: 1499, startPoint y: 447, endPoint x: 1543, endPoint y: 465, distance: 47.5
click at [1543, 465] on div at bounding box center [1321, 407] width 496 height 749
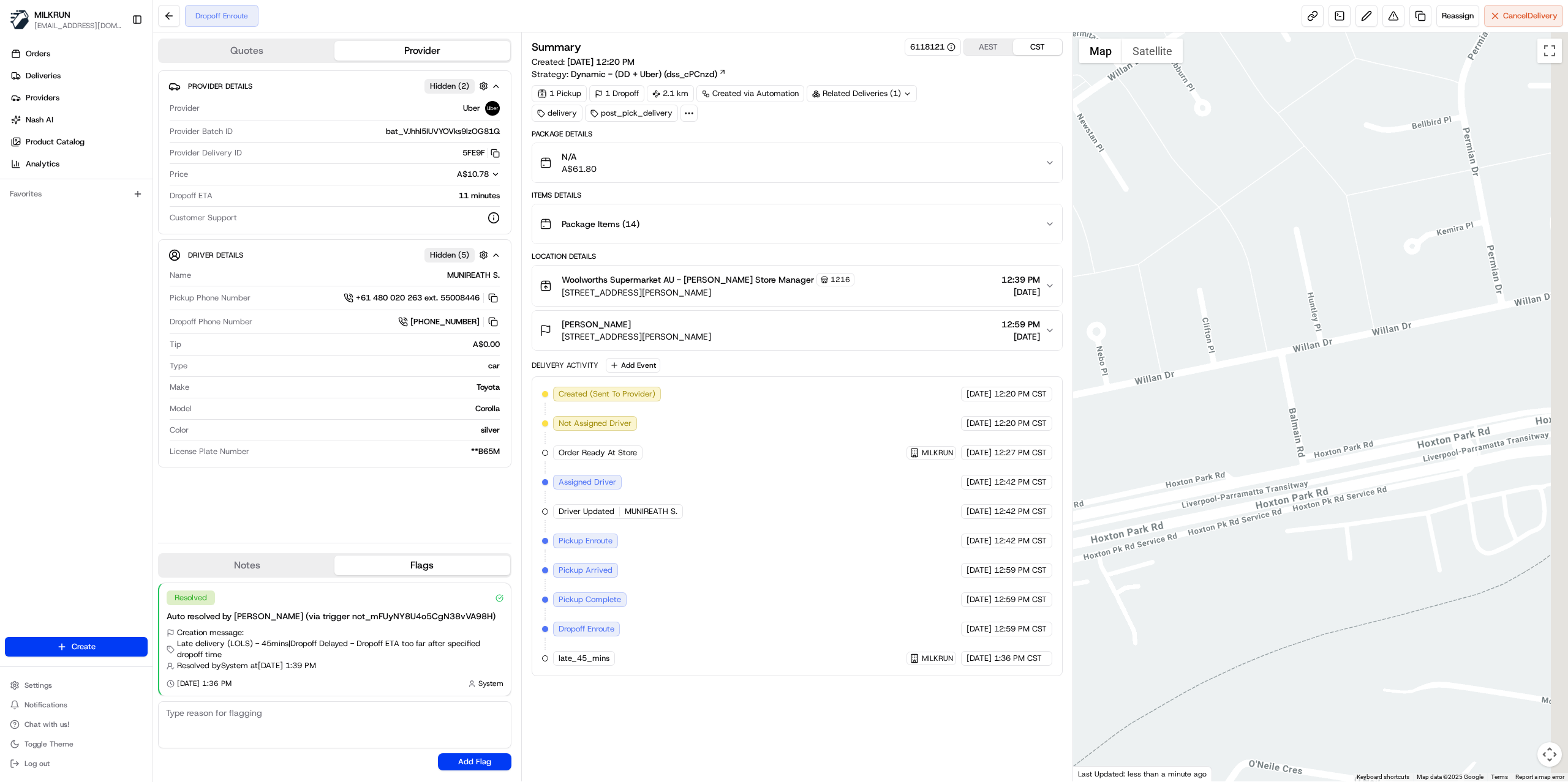
drag, startPoint x: 1472, startPoint y: 507, endPoint x: 1284, endPoint y: 495, distance: 188.4
click at [1284, 495] on div at bounding box center [1321, 407] width 496 height 749
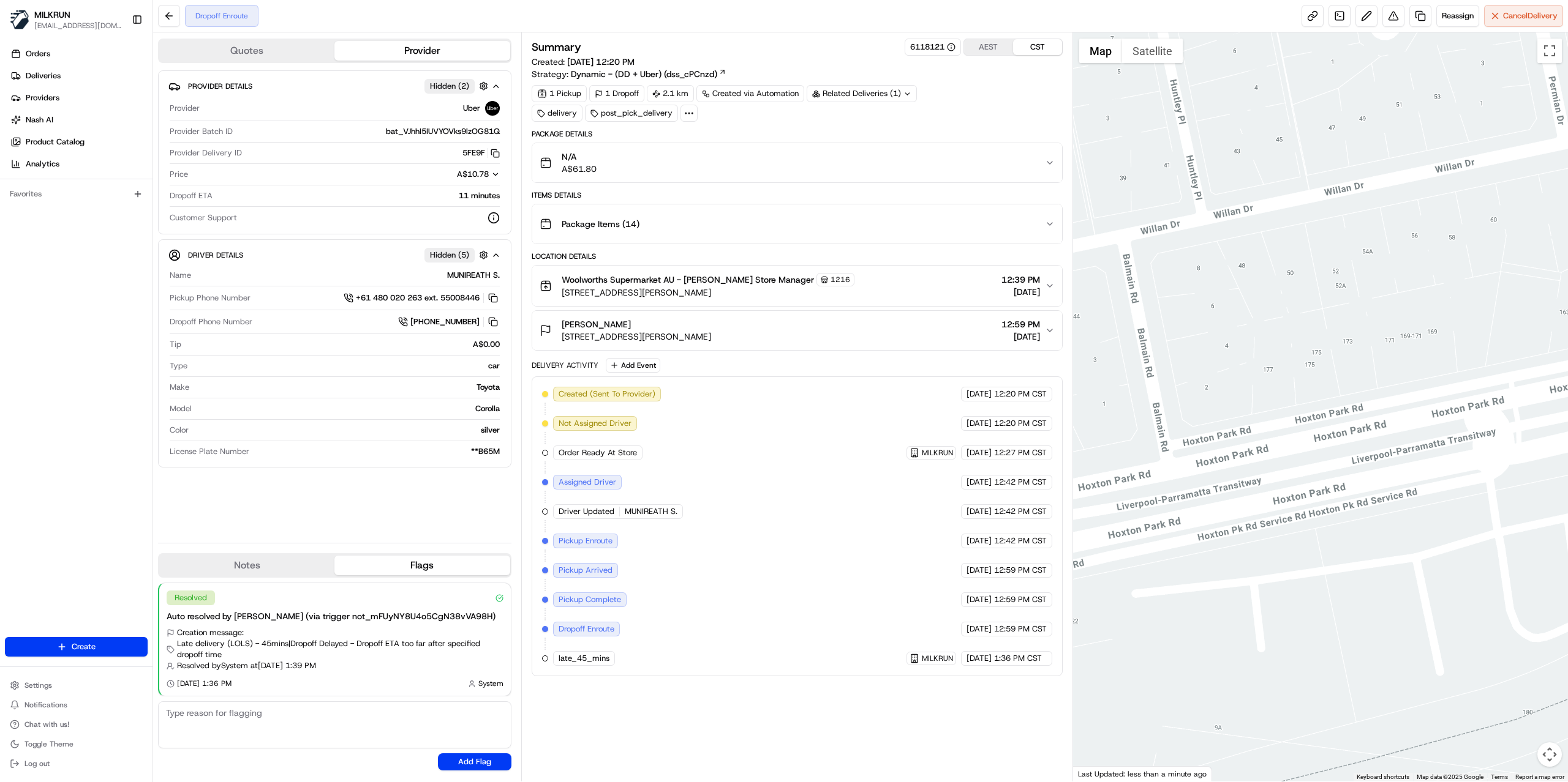
drag, startPoint x: 1427, startPoint y: 447, endPoint x: 1429, endPoint y: 468, distance: 21.1
click at [1429, 468] on div at bounding box center [1321, 407] width 496 height 749
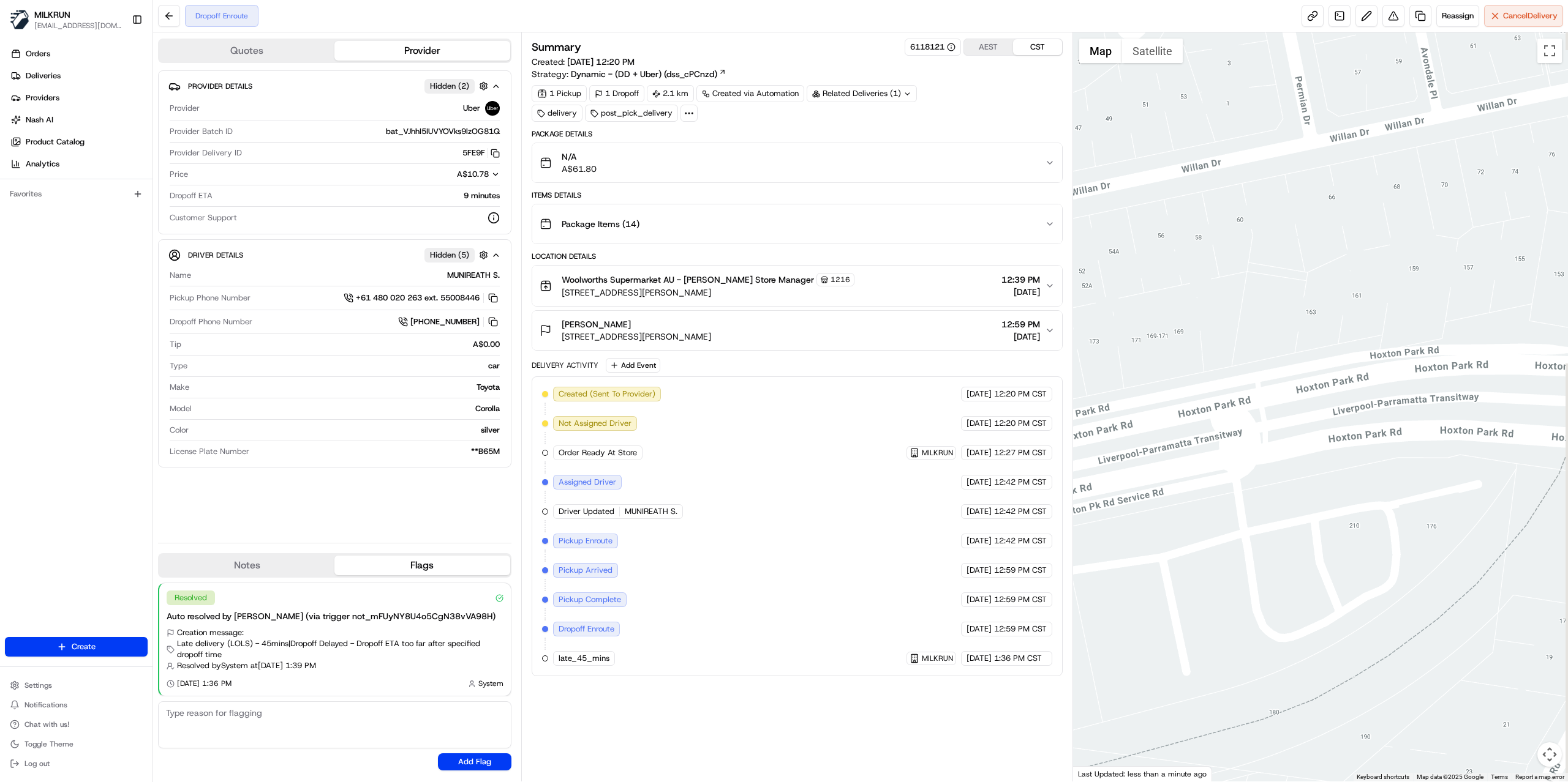
drag, startPoint x: 1452, startPoint y: 454, endPoint x: 1197, endPoint y: 454, distance: 255.0
click at [1197, 454] on div at bounding box center [1321, 407] width 496 height 749
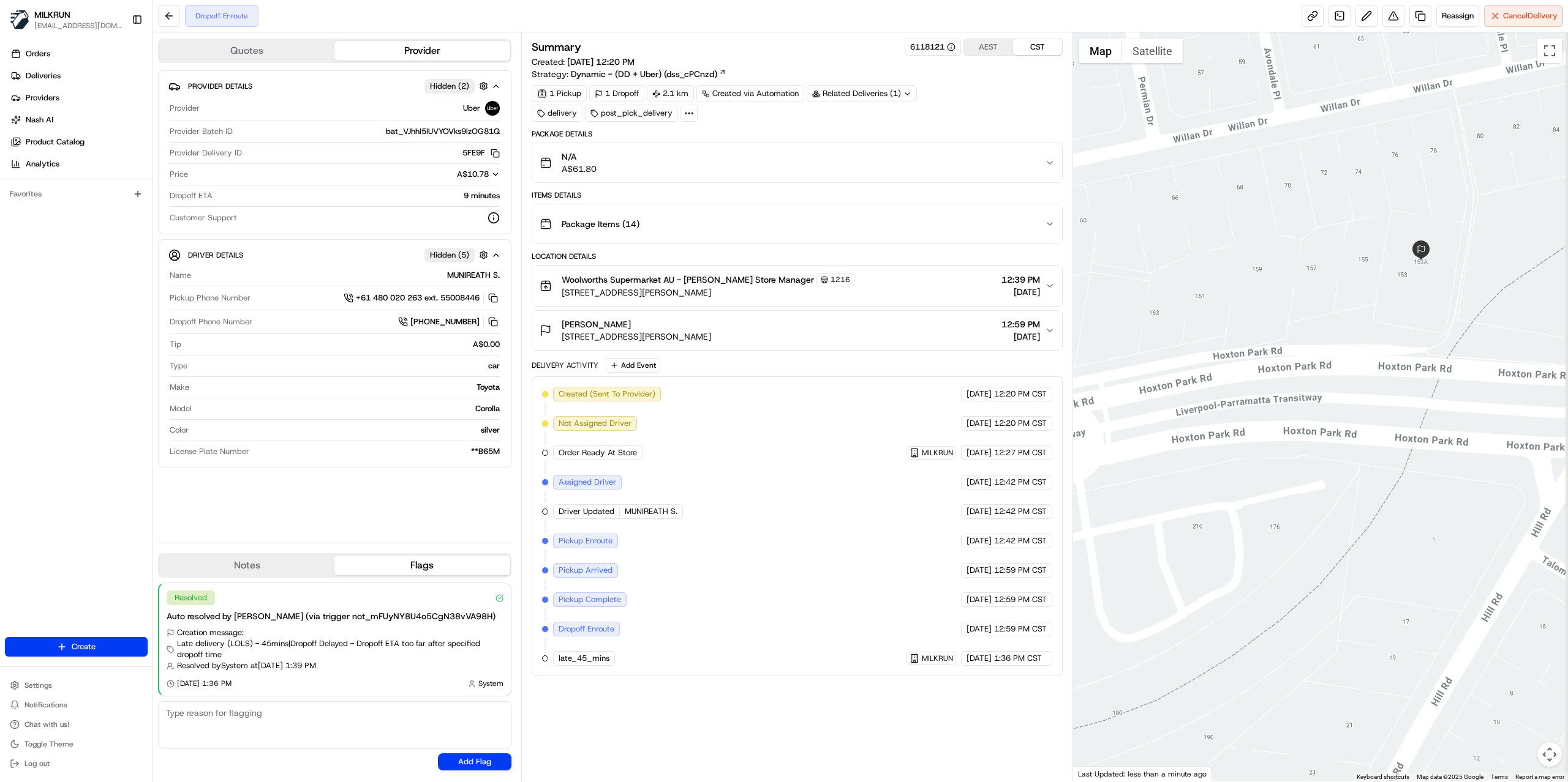
drag, startPoint x: 1441, startPoint y: 417, endPoint x: 1126, endPoint y: 417, distance: 315.0
click at [1173, 417] on div at bounding box center [1321, 407] width 496 height 749
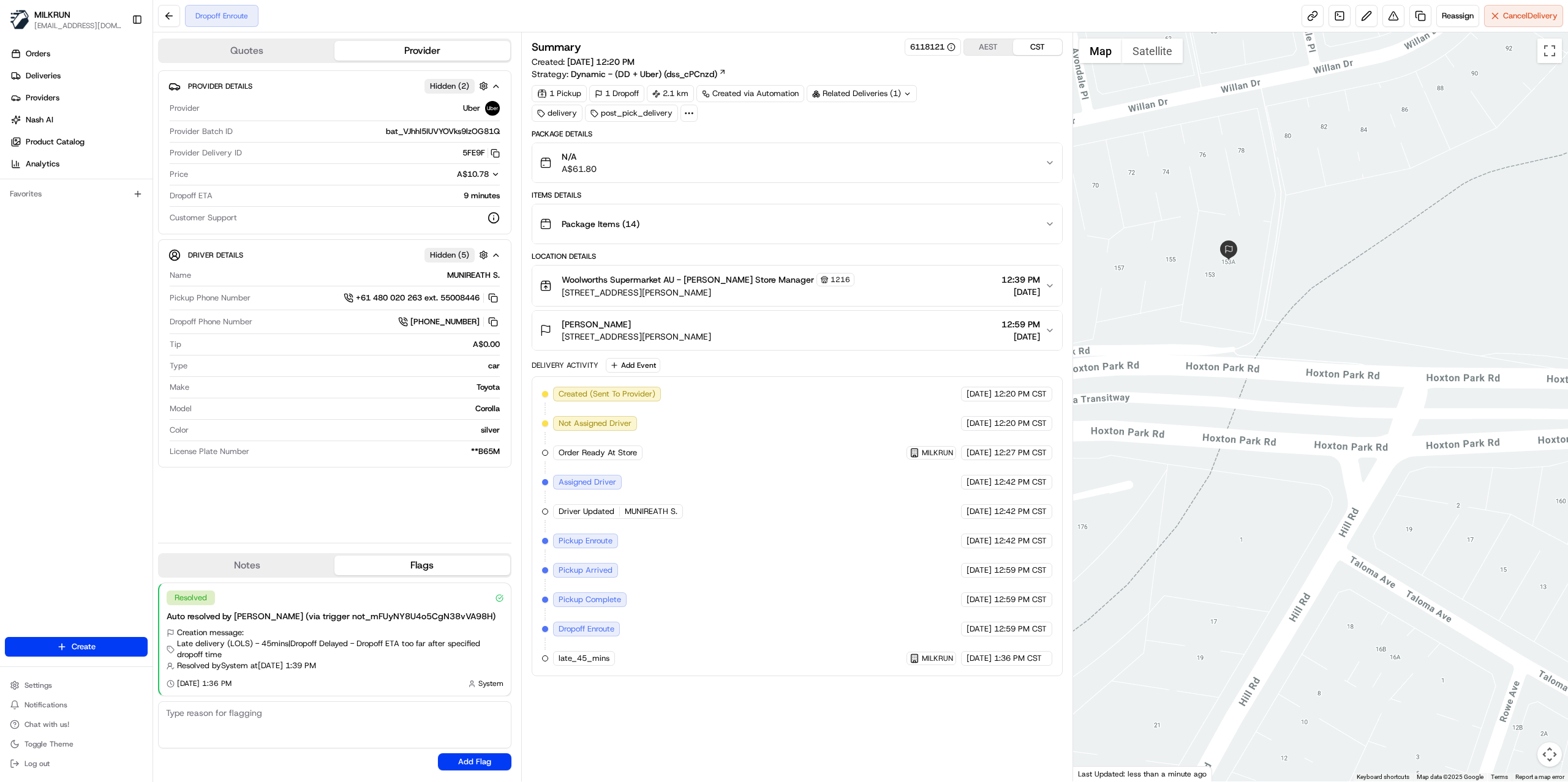
drag, startPoint x: 1197, startPoint y: 417, endPoint x: 1448, endPoint y: 417, distance: 251.0
click at [1448, 417] on div at bounding box center [1321, 407] width 496 height 749
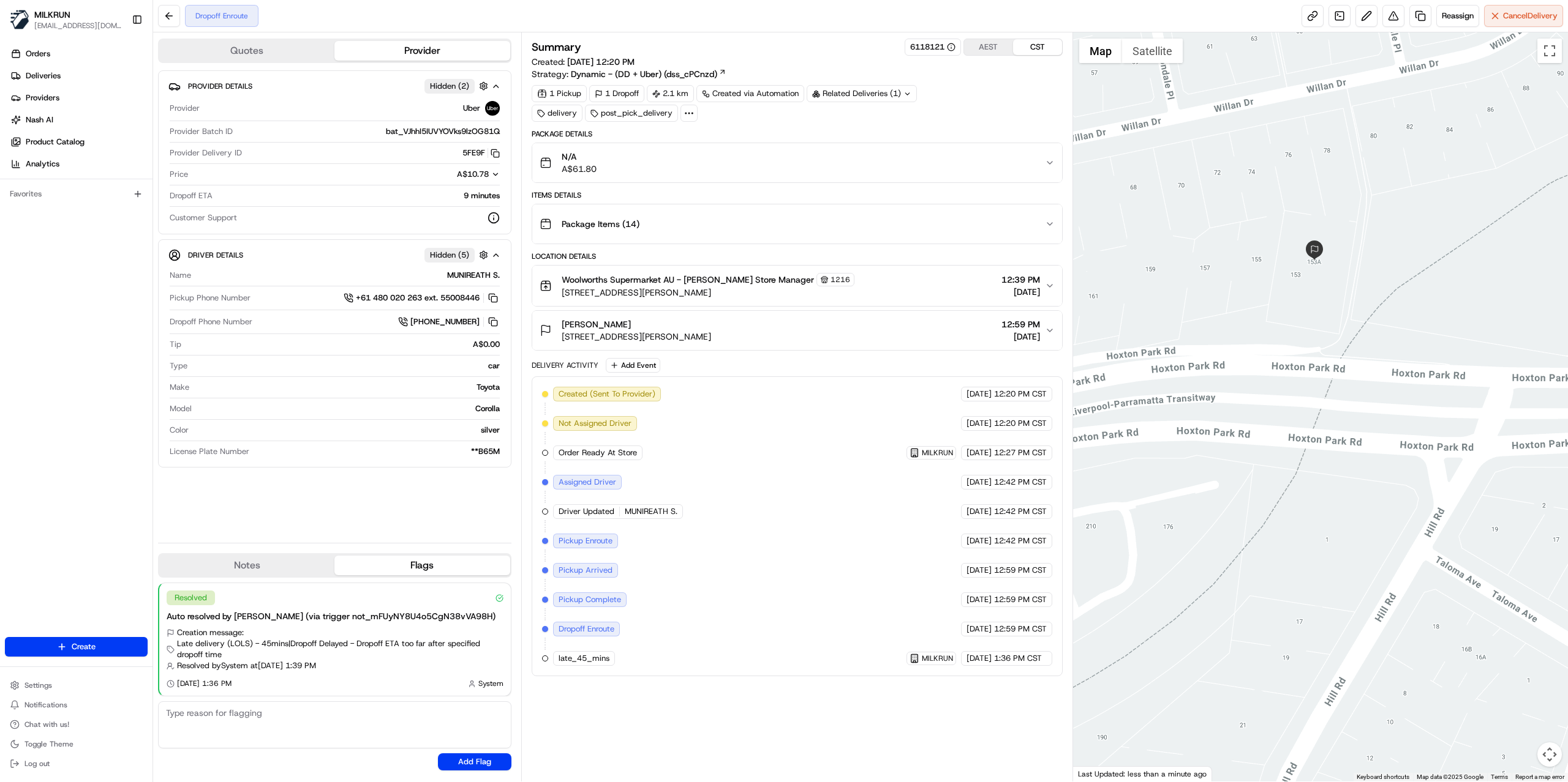
click at [1144, 68] on div at bounding box center [1321, 407] width 496 height 749
click at [1144, 61] on button "Satellite" at bounding box center [1152, 51] width 61 height 25
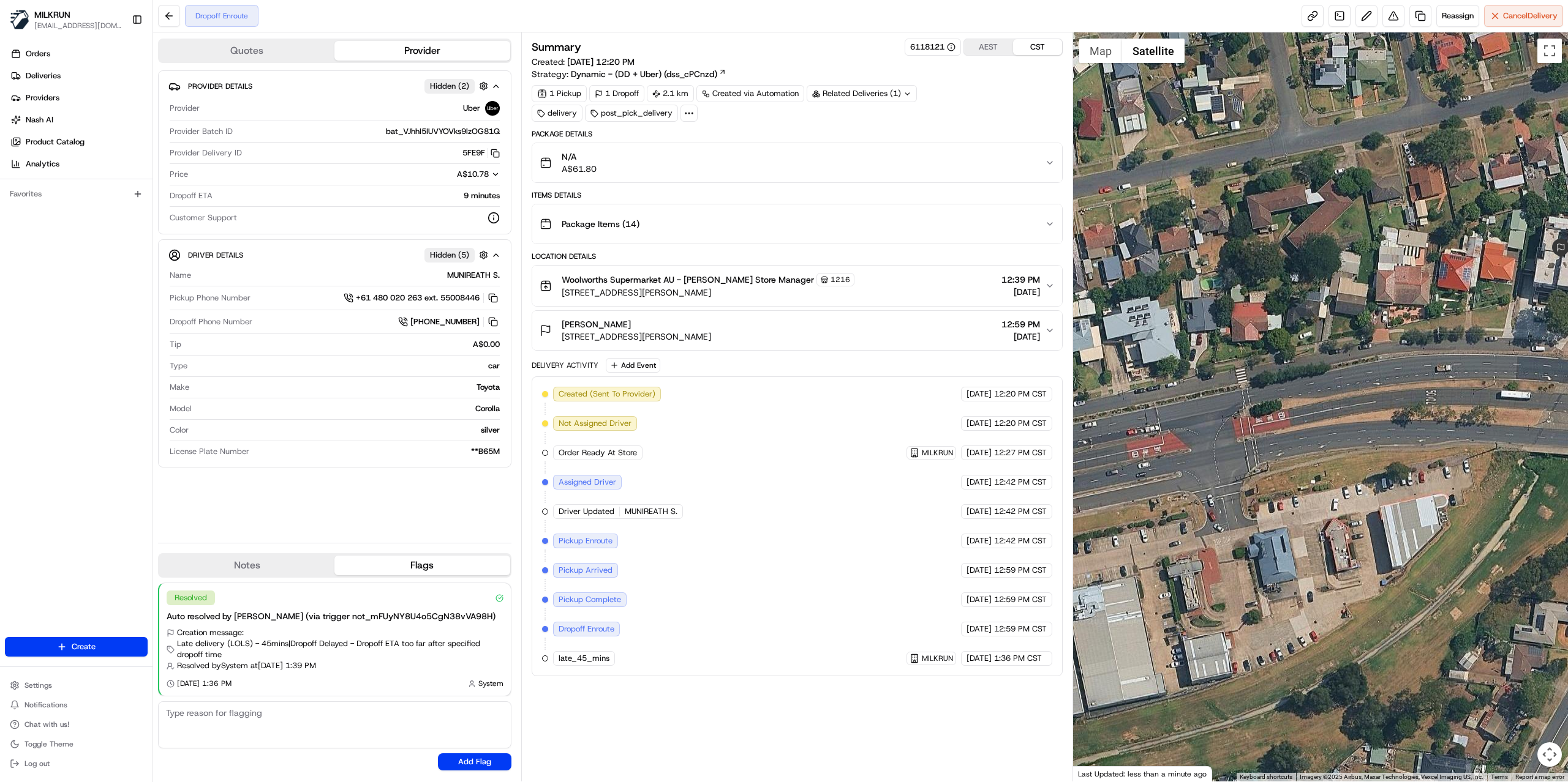
drag, startPoint x: 1181, startPoint y: 350, endPoint x: 1430, endPoint y: 348, distance: 249.0
click at [1430, 348] on div at bounding box center [1321, 407] width 496 height 749
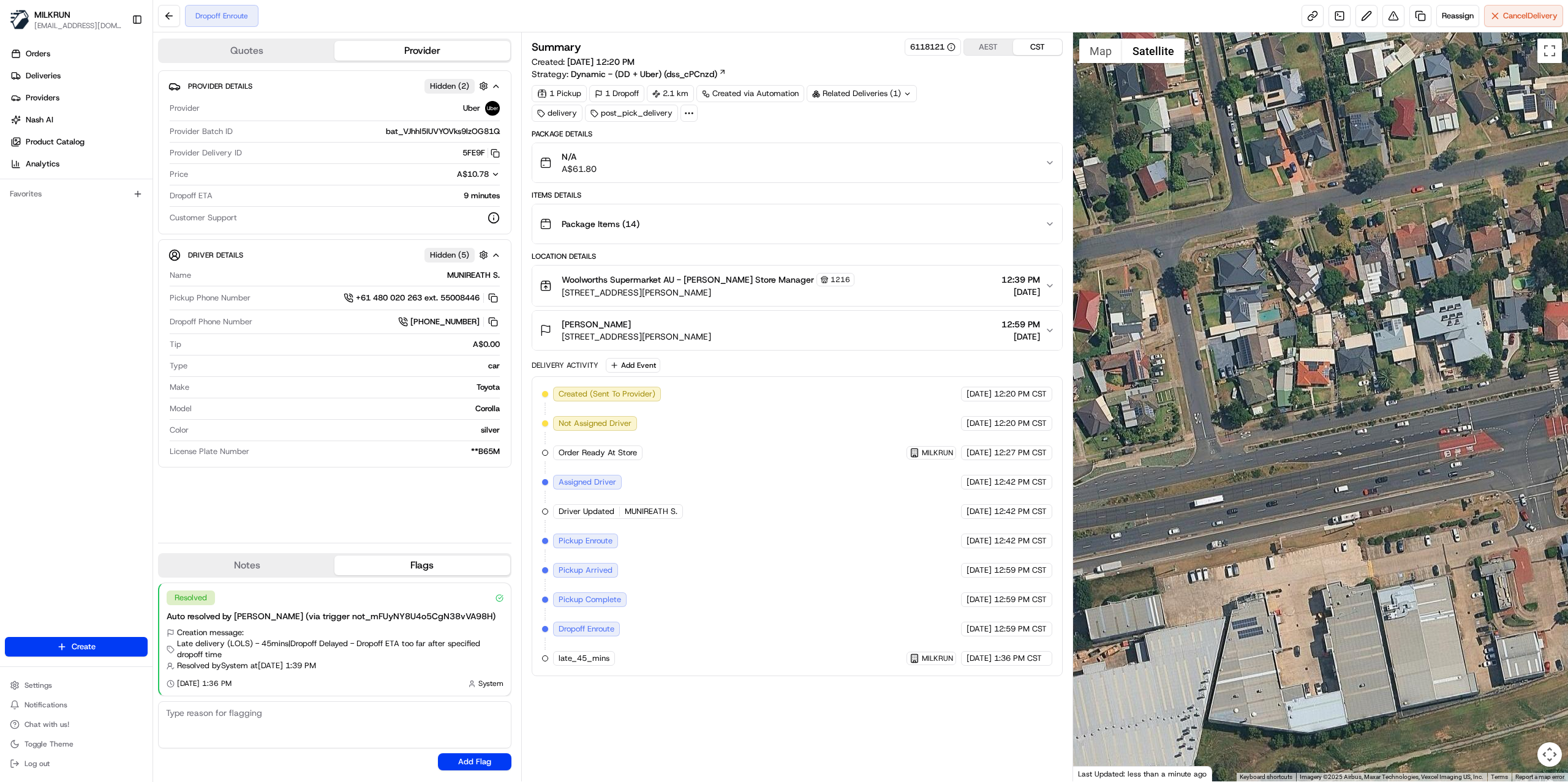
drag, startPoint x: 1200, startPoint y: 394, endPoint x: 1515, endPoint y: 394, distance: 315.0
click at [1515, 394] on div at bounding box center [1321, 407] width 496 height 749
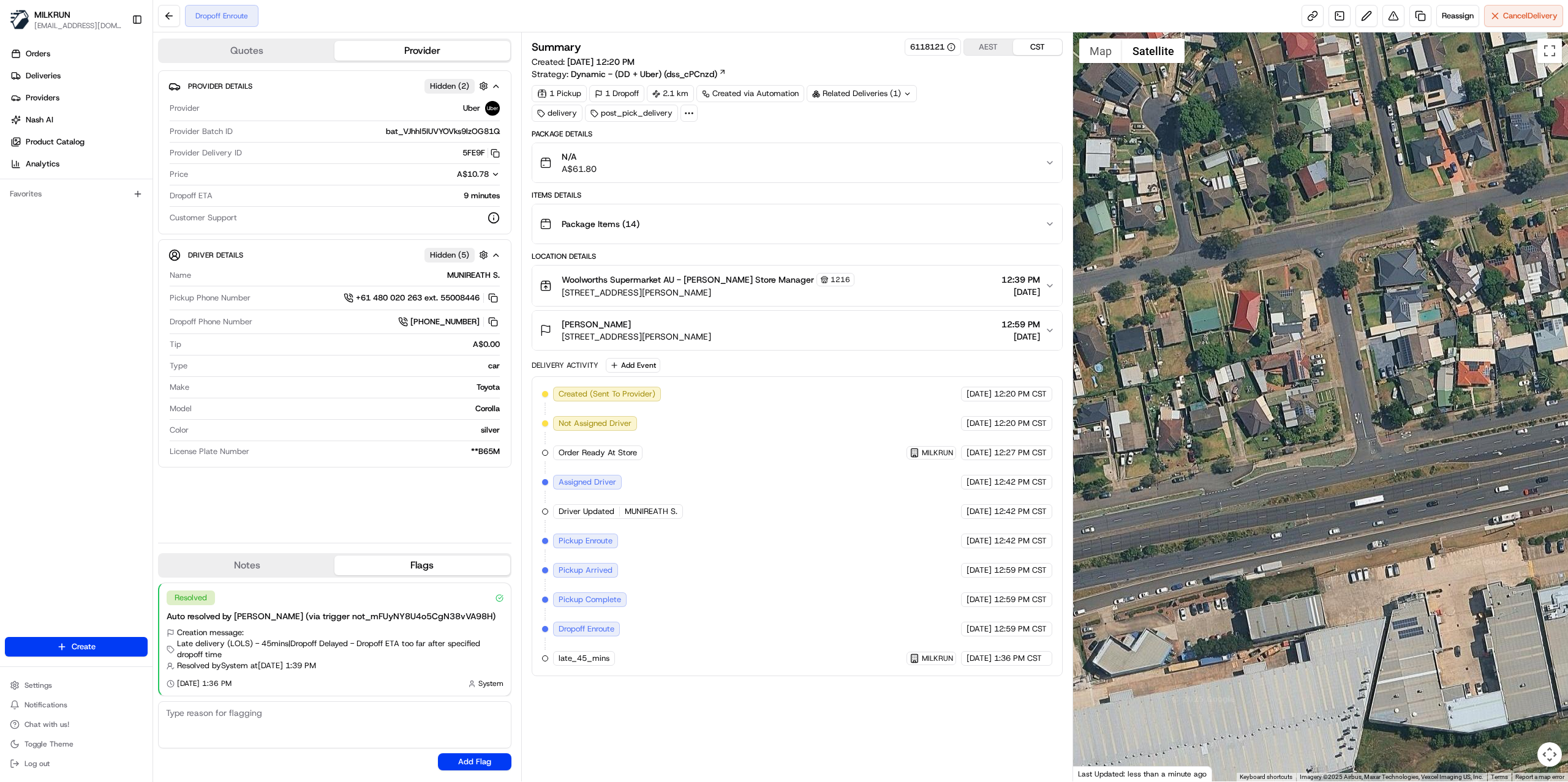
drag, startPoint x: 1417, startPoint y: 433, endPoint x: 1454, endPoint y: 433, distance: 37.0
click at [1454, 433] on div at bounding box center [1321, 407] width 496 height 749
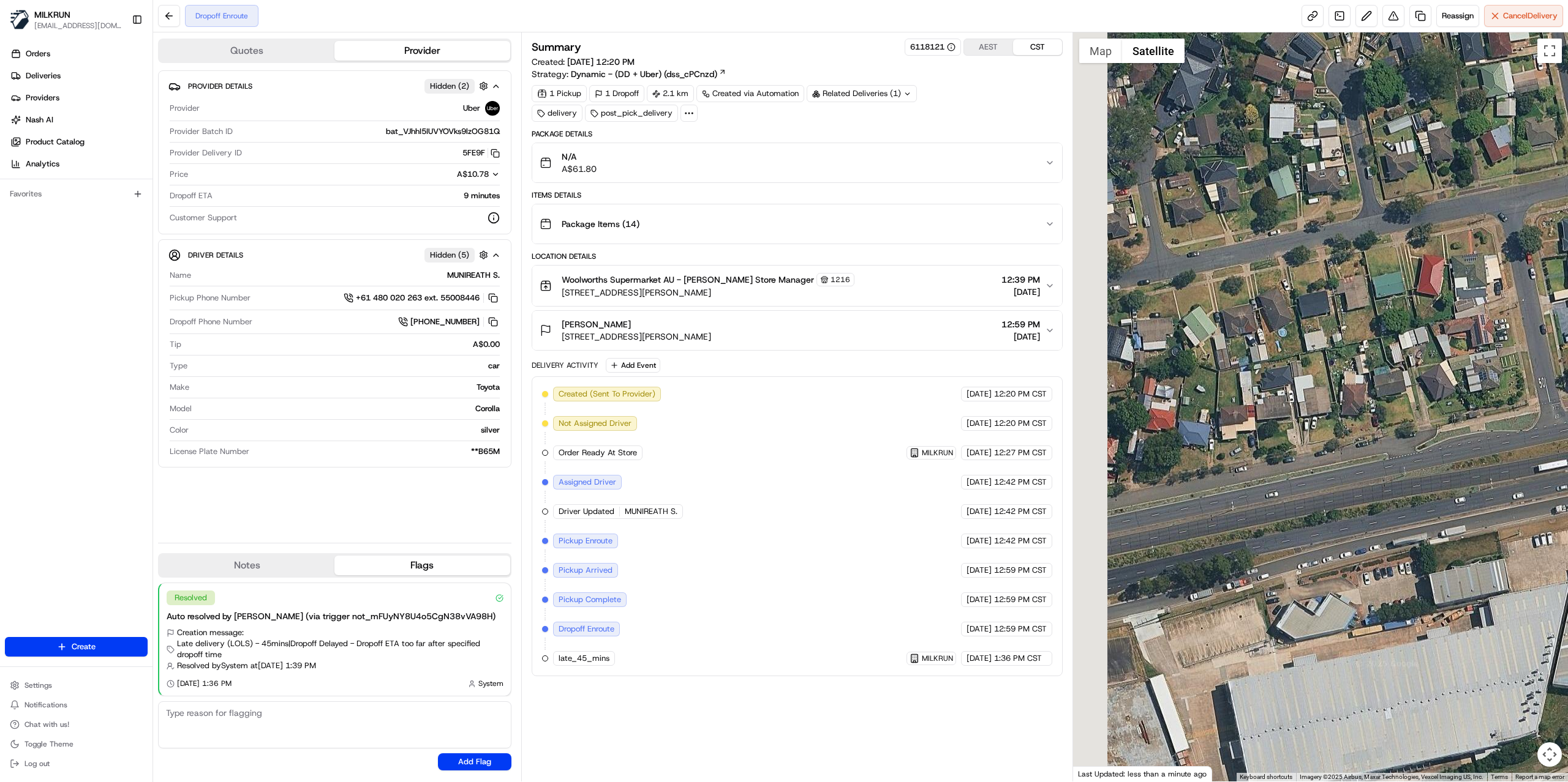
drag, startPoint x: 1225, startPoint y: 461, endPoint x: 1436, endPoint y: 419, distance: 215.1
click at [1436, 419] on div at bounding box center [1321, 407] width 496 height 749
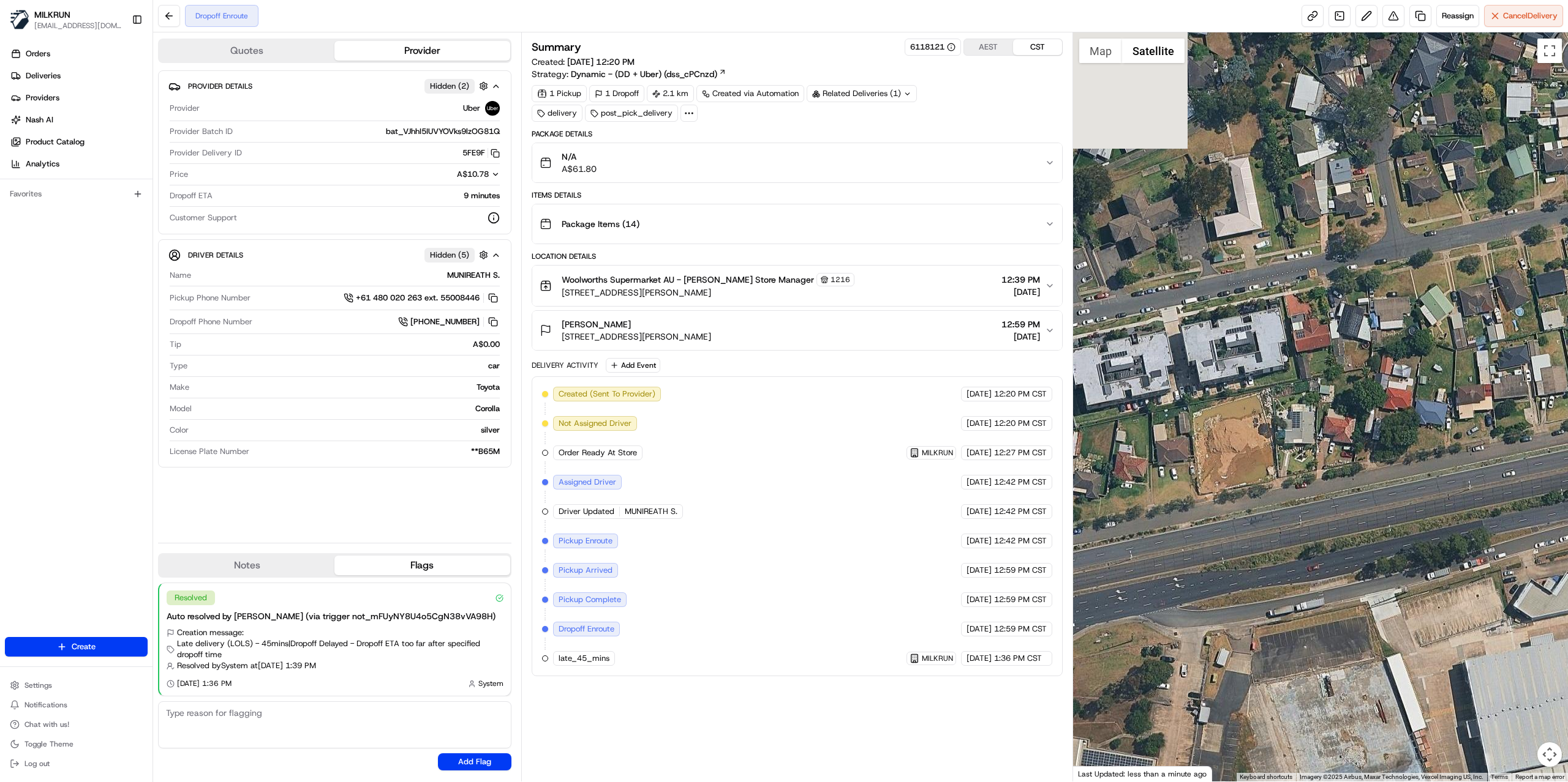
drag, startPoint x: 1200, startPoint y: 472, endPoint x: 1397, endPoint y: 461, distance: 197.3
click at [1395, 461] on div at bounding box center [1321, 407] width 496 height 749
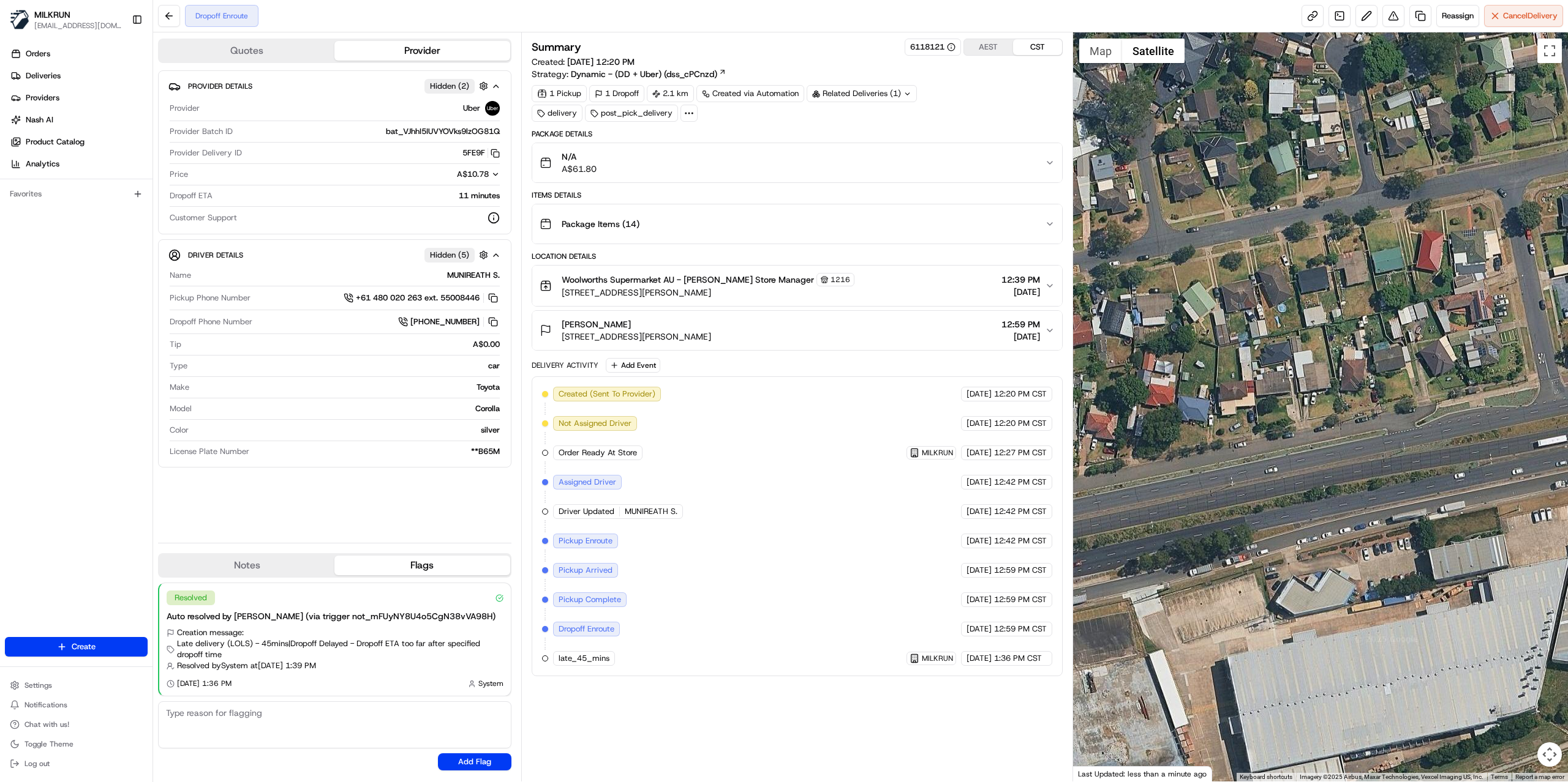
drag, startPoint x: 1351, startPoint y: 402, endPoint x: 1098, endPoint y: 398, distance: 253.0
click at [1098, 399] on div at bounding box center [1321, 407] width 496 height 749
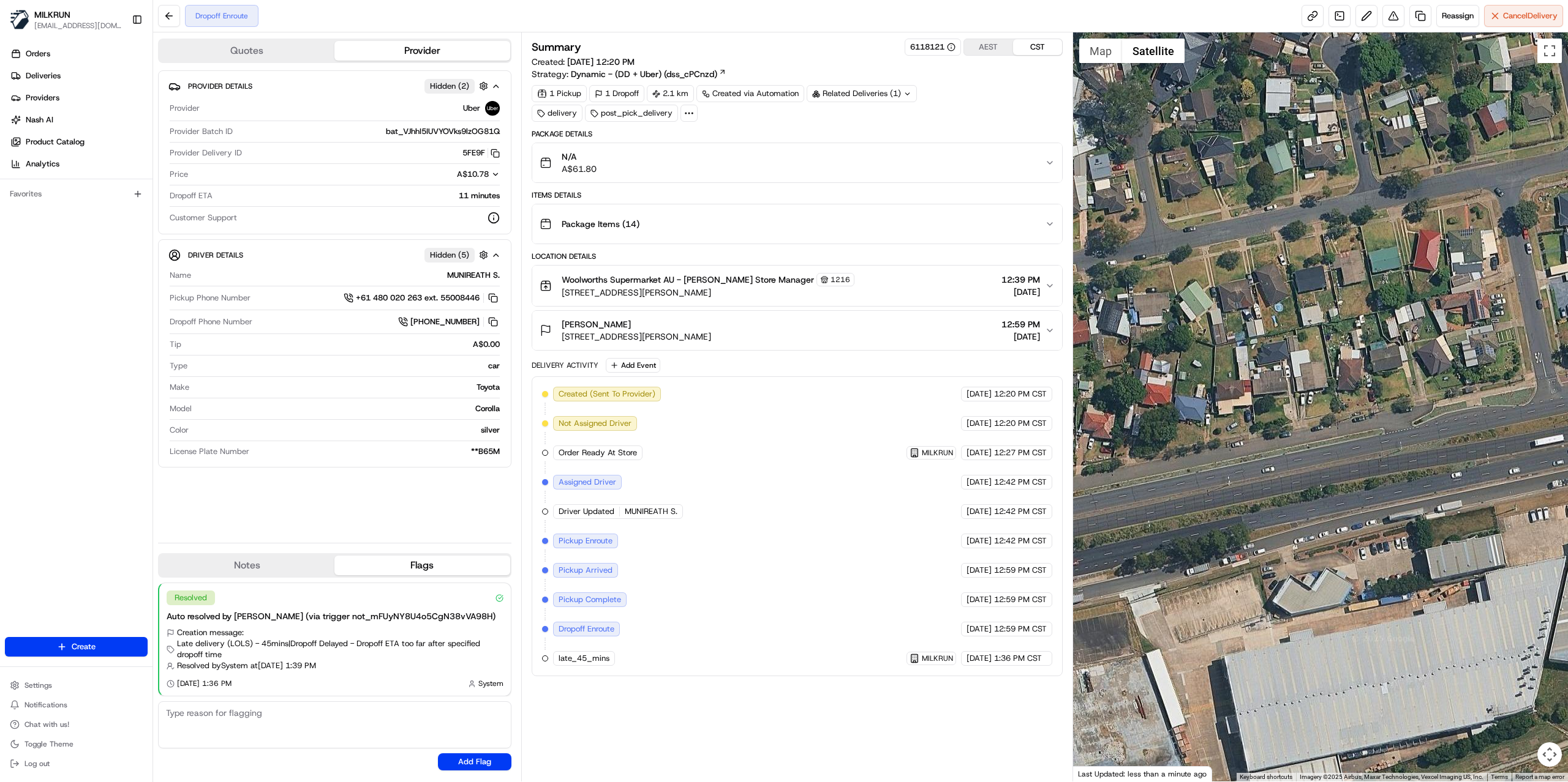
drag, startPoint x: 1514, startPoint y: 377, endPoint x: 1048, endPoint y: 366, distance: 466.1
click at [1048, 366] on div "Quotes Provider Provider Details Hidden ( 2 ) Provider Uber Provider Batch ID b…" at bounding box center [860, 407] width 1415 height 749
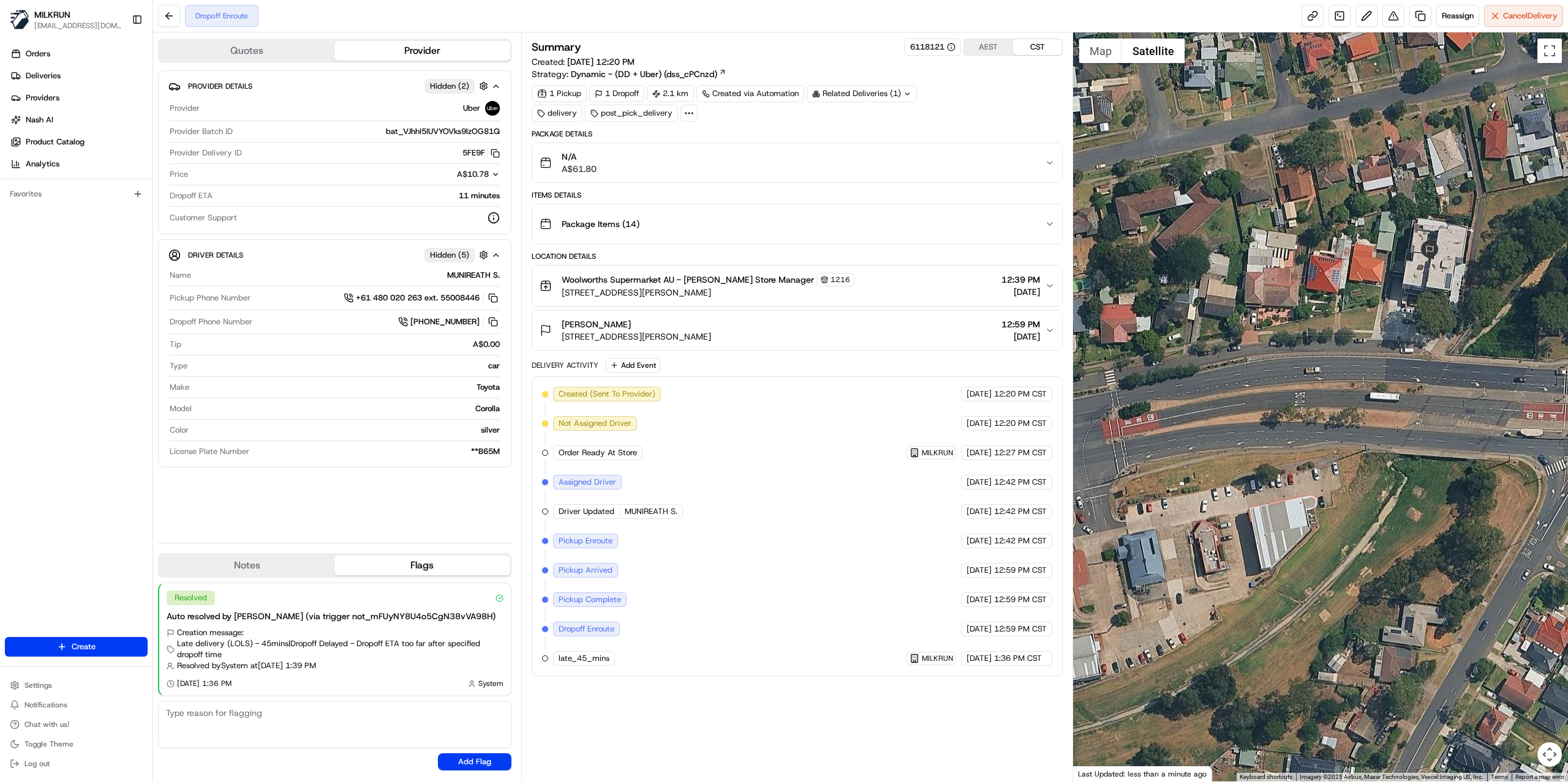
drag, startPoint x: 1370, startPoint y: 276, endPoint x: 1233, endPoint y: 377, distance: 170.2
click at [1233, 377] on div at bounding box center [1321, 407] width 496 height 749
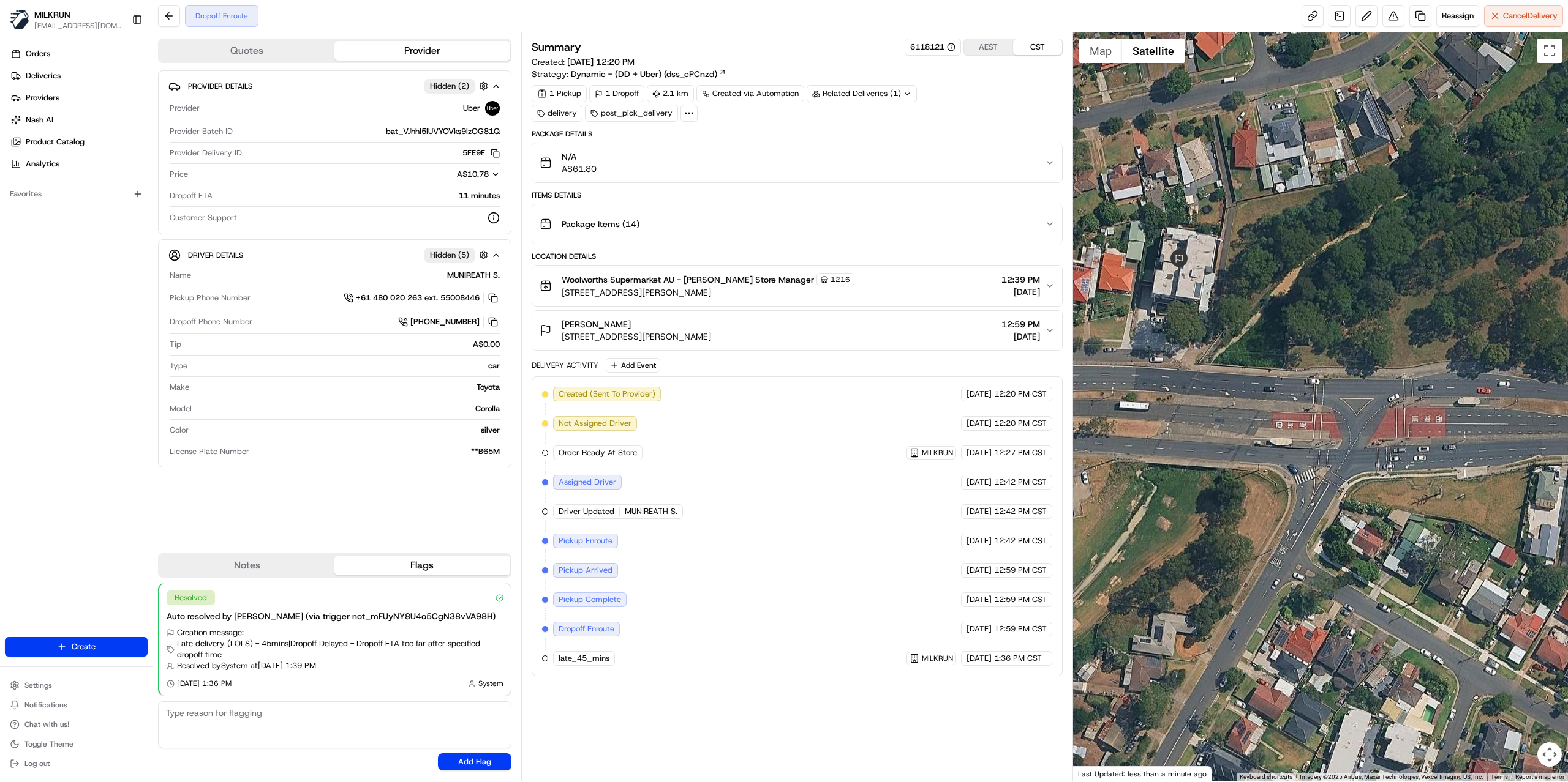
drag, startPoint x: 1437, startPoint y: 387, endPoint x: 1196, endPoint y: 392, distance: 241.1
click at [1196, 392] on div at bounding box center [1321, 407] width 496 height 749
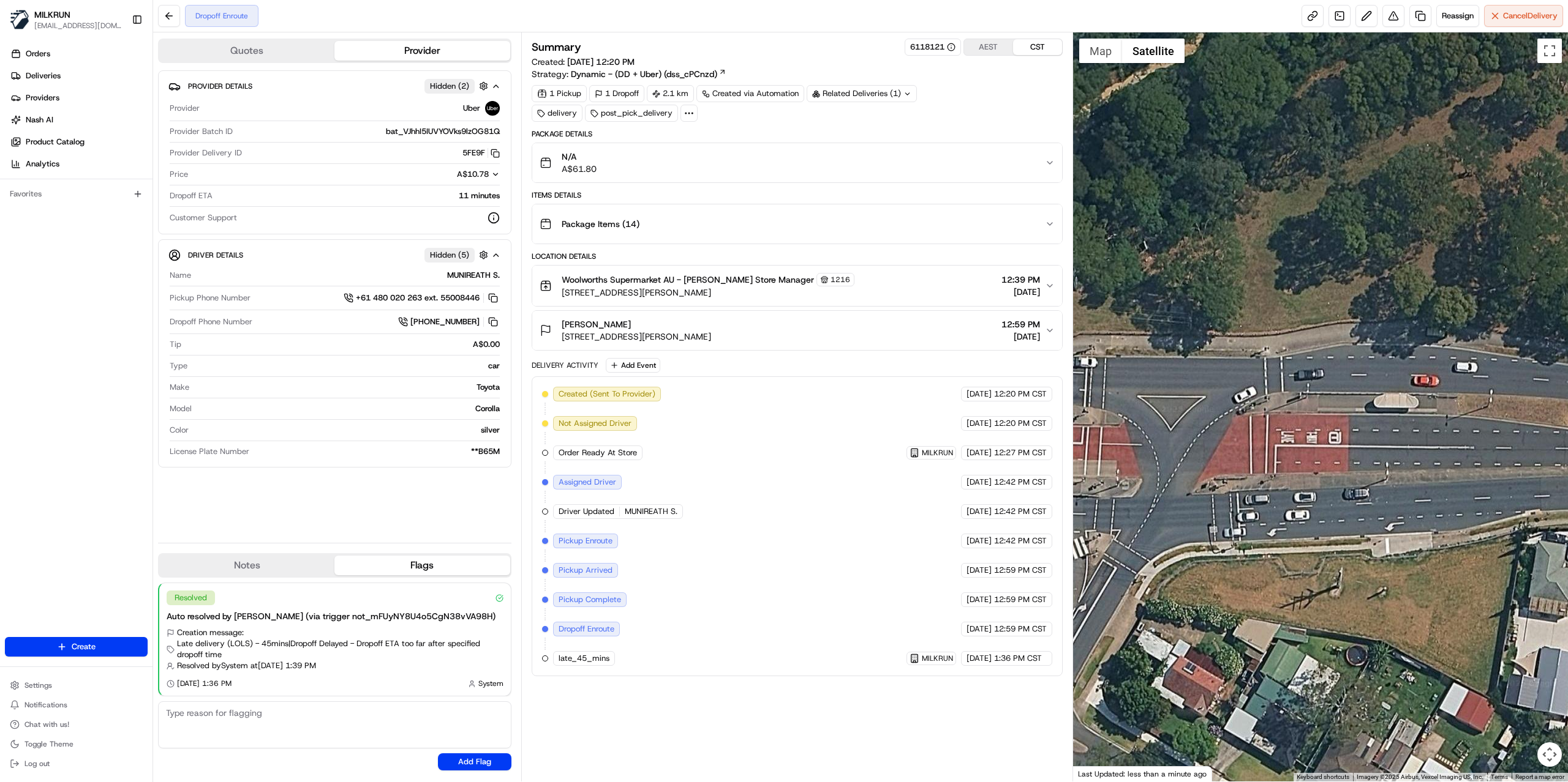
drag, startPoint x: 1447, startPoint y: 390, endPoint x: 976, endPoint y: 390, distance: 471.0
click at [977, 390] on div "Quotes Provider Provider Details Hidden ( 2 ) Provider Uber Provider Batch ID b…" at bounding box center [860, 407] width 1415 height 749
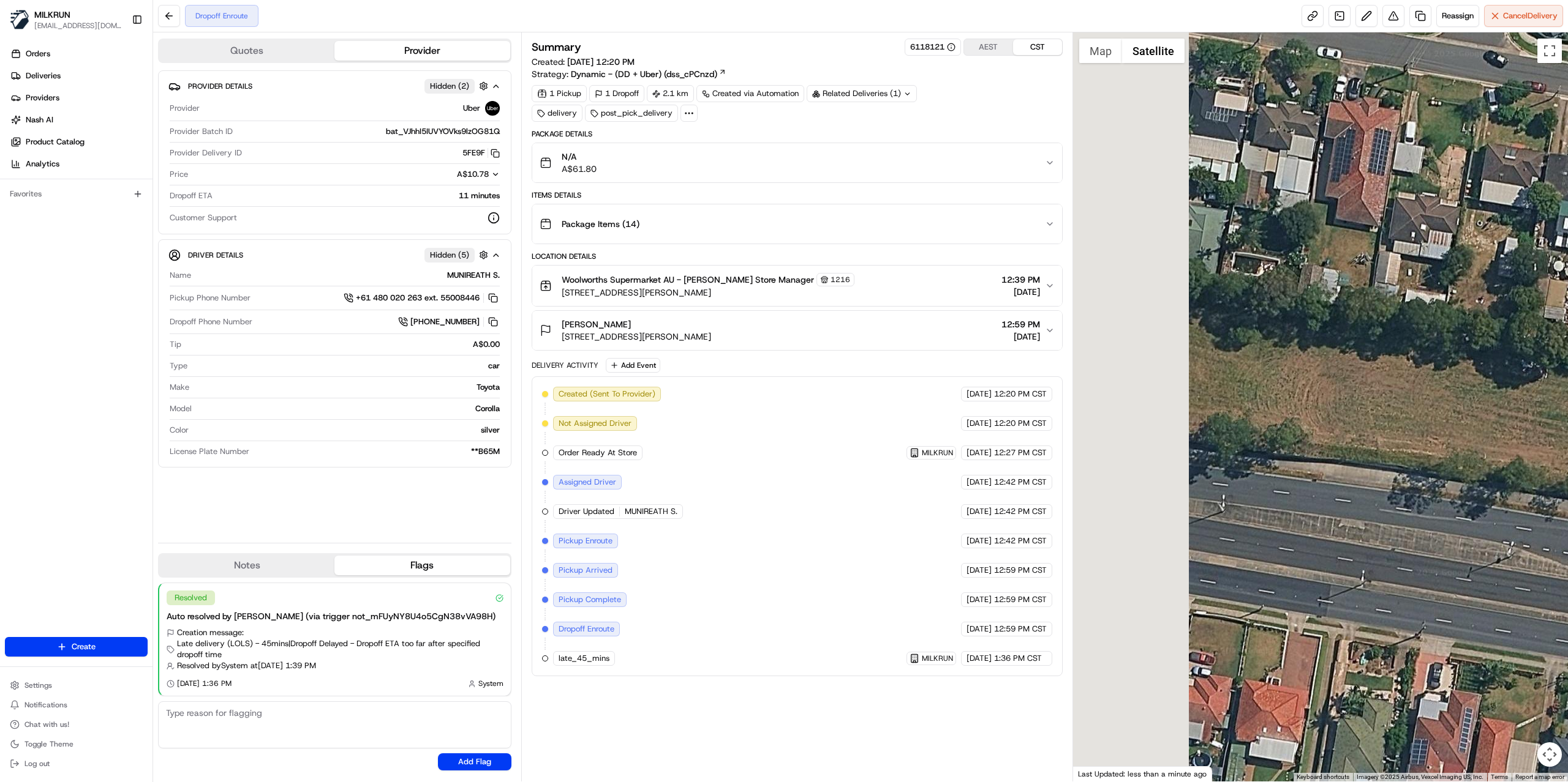
drag, startPoint x: 1134, startPoint y: 409, endPoint x: 1420, endPoint y: 351, distance: 291.8
click at [1404, 361] on div at bounding box center [1321, 407] width 496 height 749
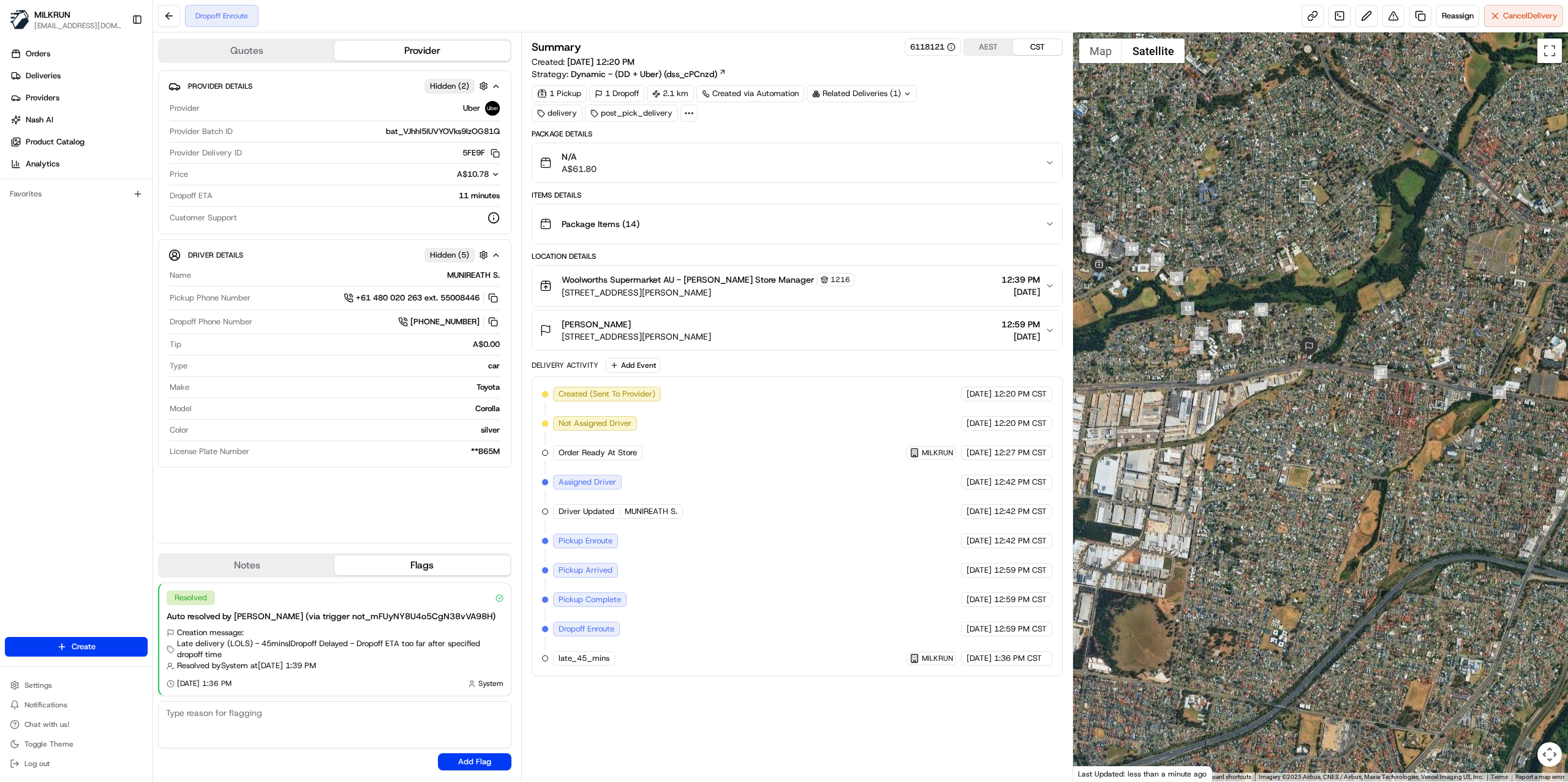
drag, startPoint x: 1150, startPoint y: 373, endPoint x: 1350, endPoint y: 374, distance: 200.0
click at [1350, 374] on div at bounding box center [1321, 407] width 496 height 749
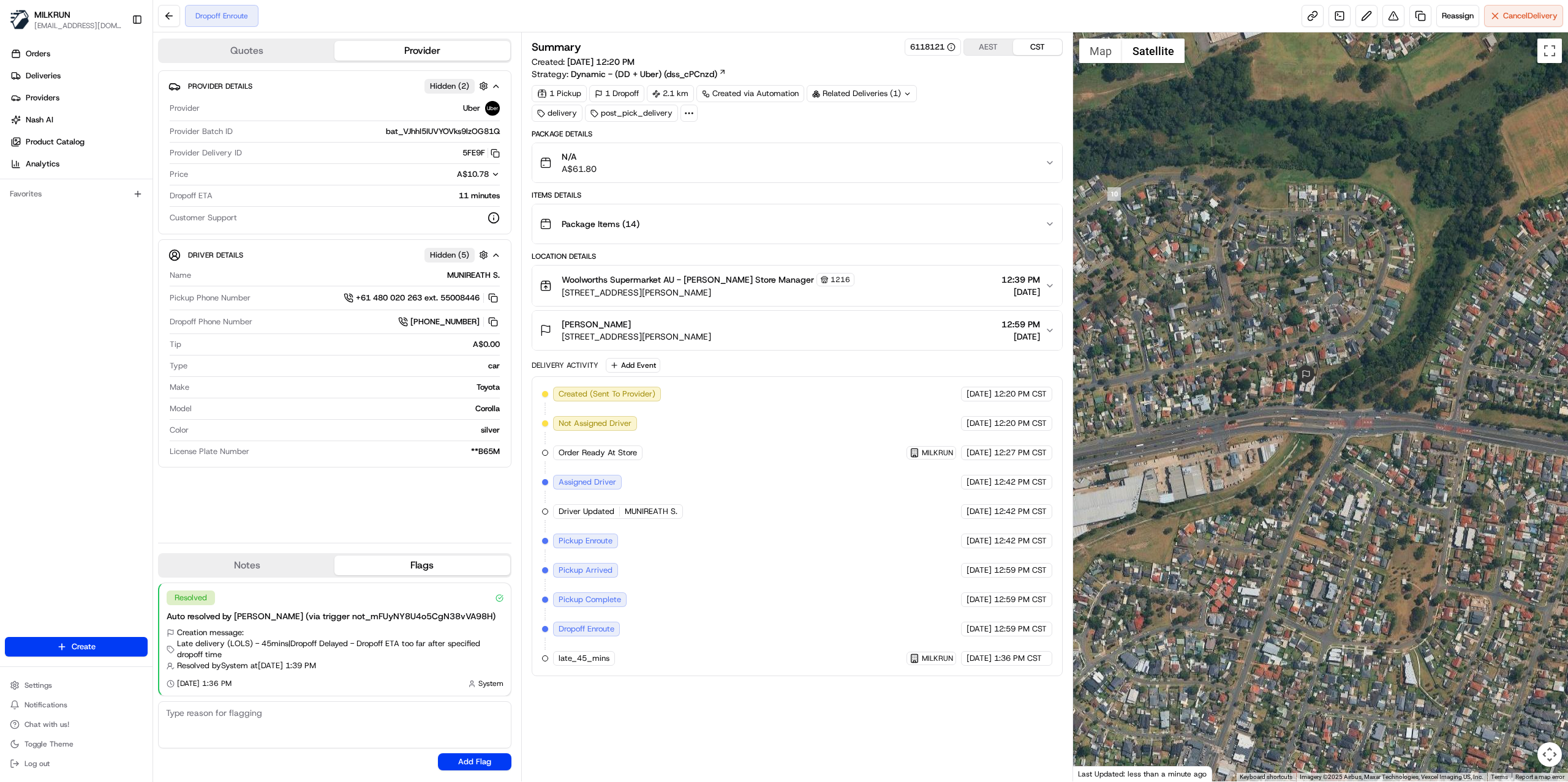
drag, startPoint x: 1163, startPoint y: 424, endPoint x: 1405, endPoint y: 425, distance: 242.0
click at [1405, 425] on div at bounding box center [1321, 407] width 496 height 749
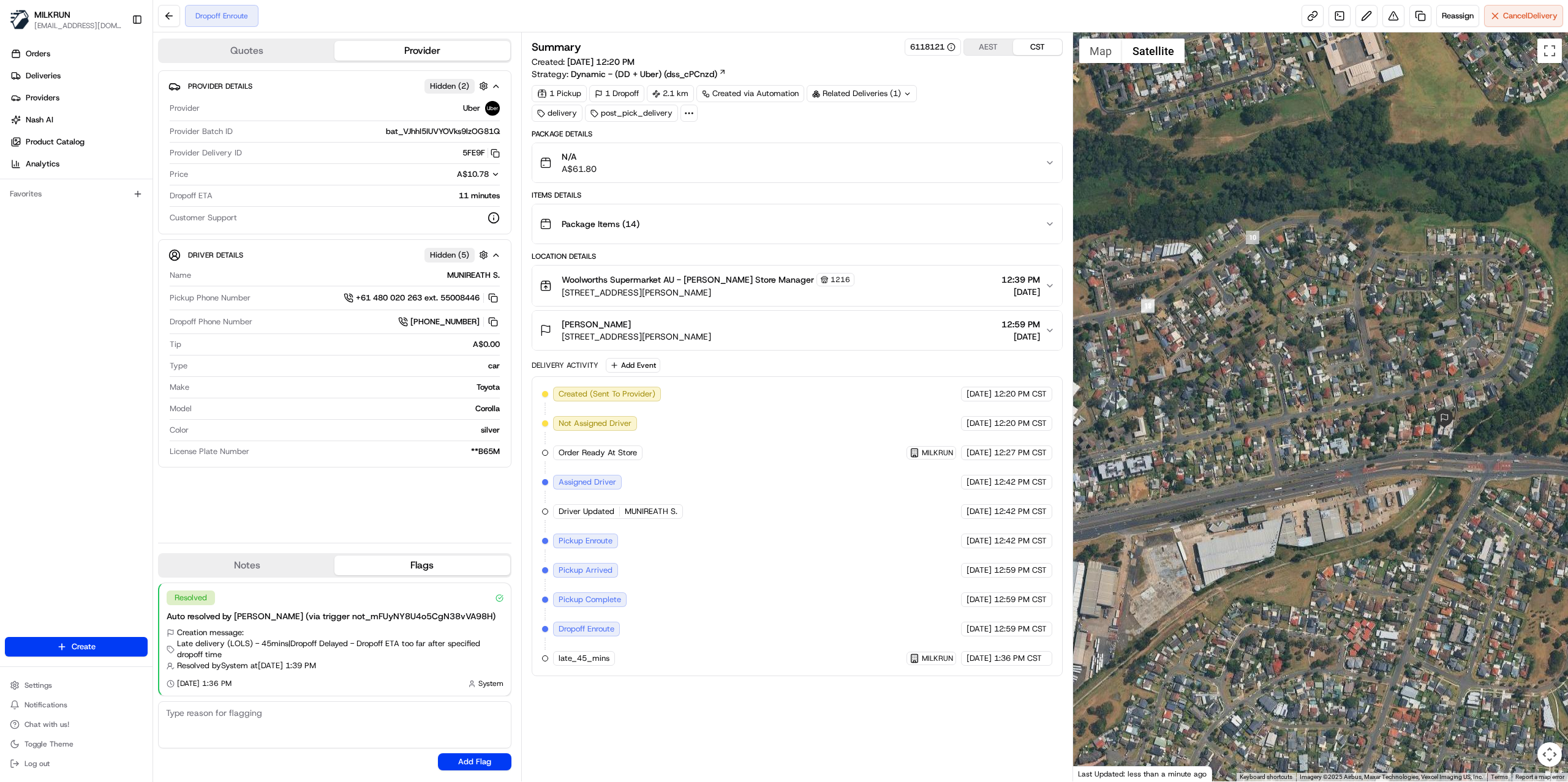
drag, startPoint x: 1313, startPoint y: 403, endPoint x: 1454, endPoint y: 448, distance: 148.0
click at [1454, 448] on div at bounding box center [1321, 407] width 496 height 749
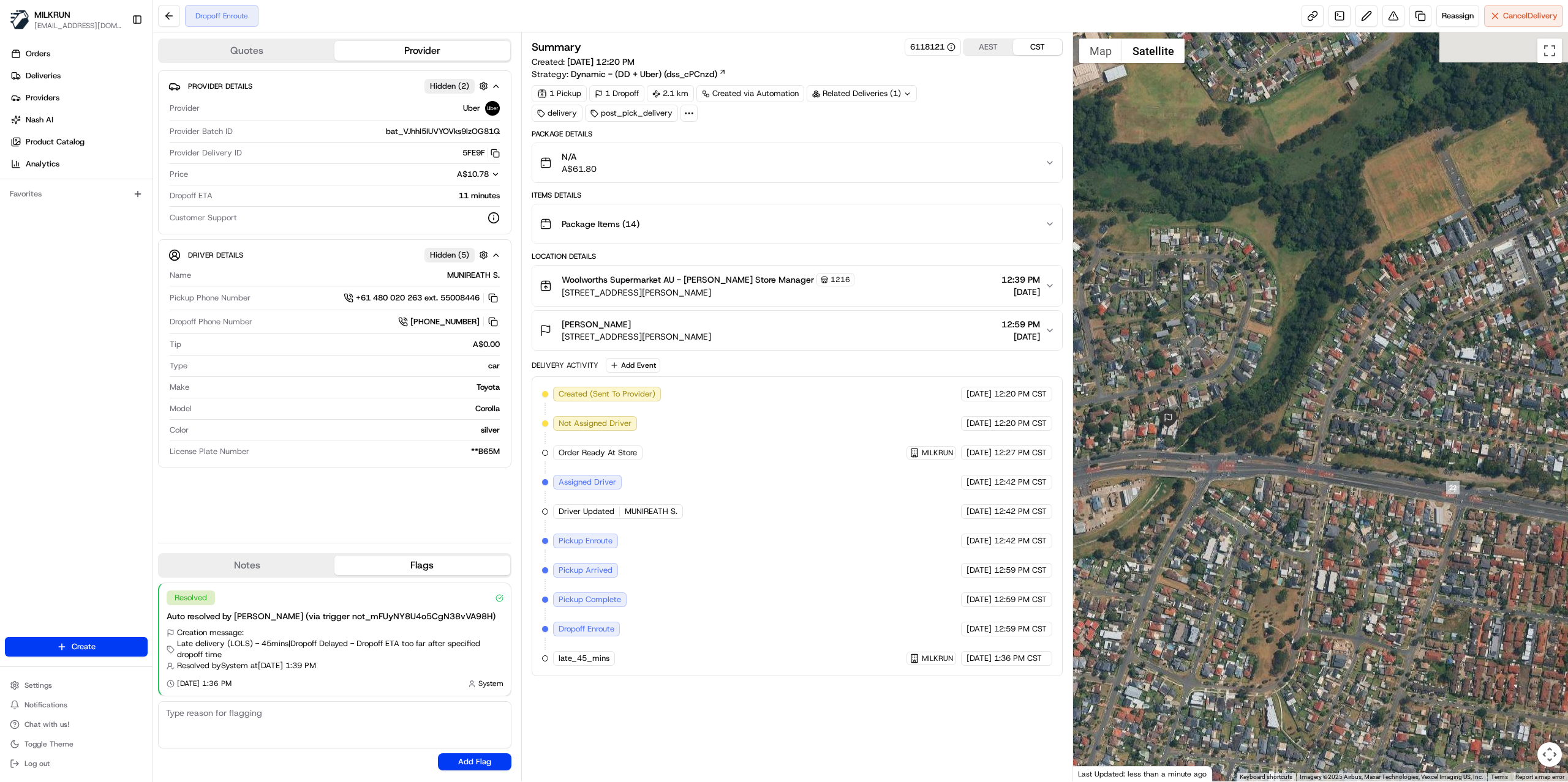
drag, startPoint x: 1504, startPoint y: 444, endPoint x: 1145, endPoint y: 444, distance: 359.0
click at [1145, 444] on div at bounding box center [1321, 407] width 496 height 749
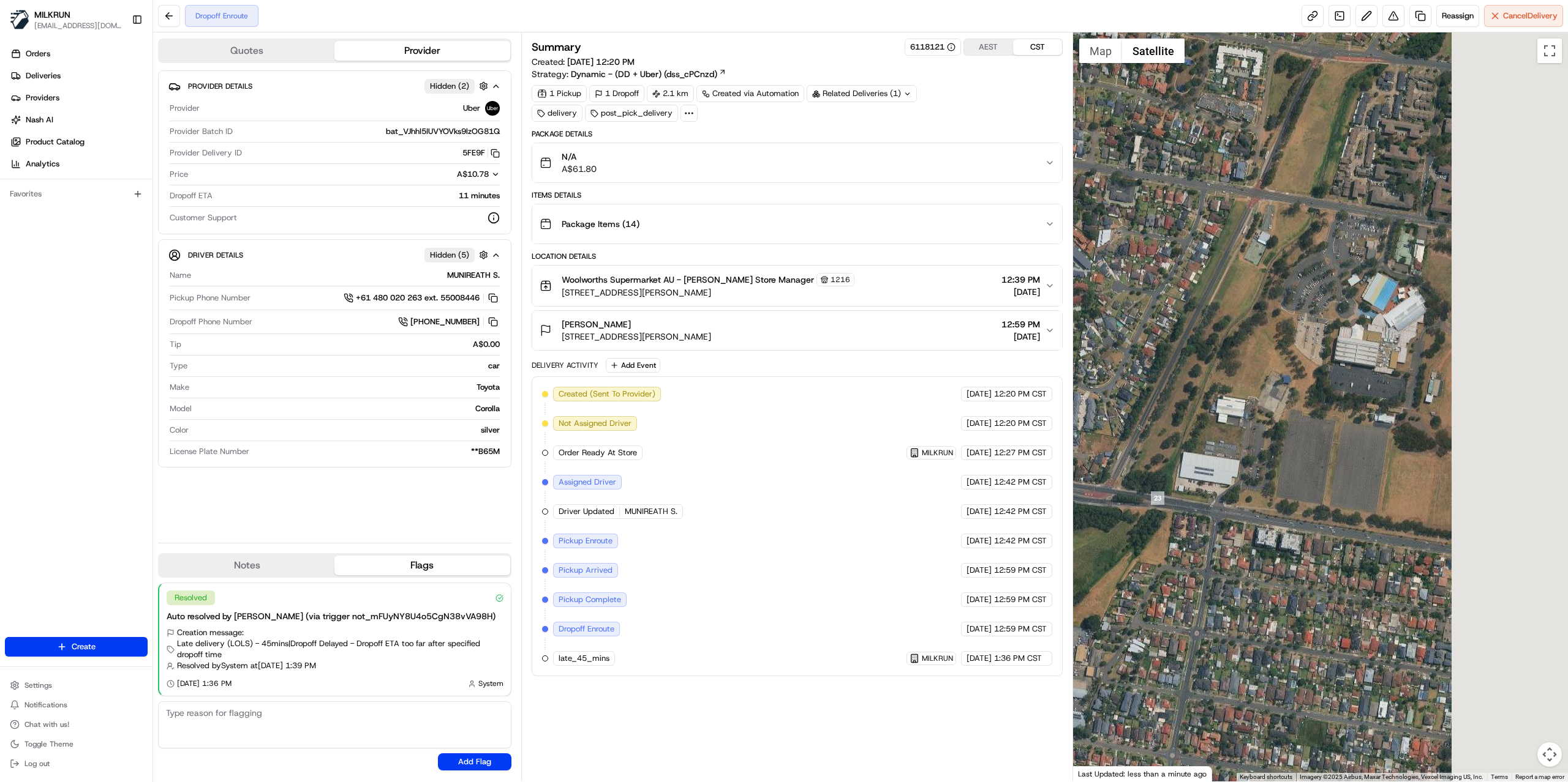
drag, startPoint x: 1497, startPoint y: 450, endPoint x: 1015, endPoint y: 373, distance: 488.1
click at [1016, 374] on div "Quotes Provider Provider Details Hidden ( 2 ) Provider Uber Provider Batch ID b…" at bounding box center [860, 407] width 1415 height 749
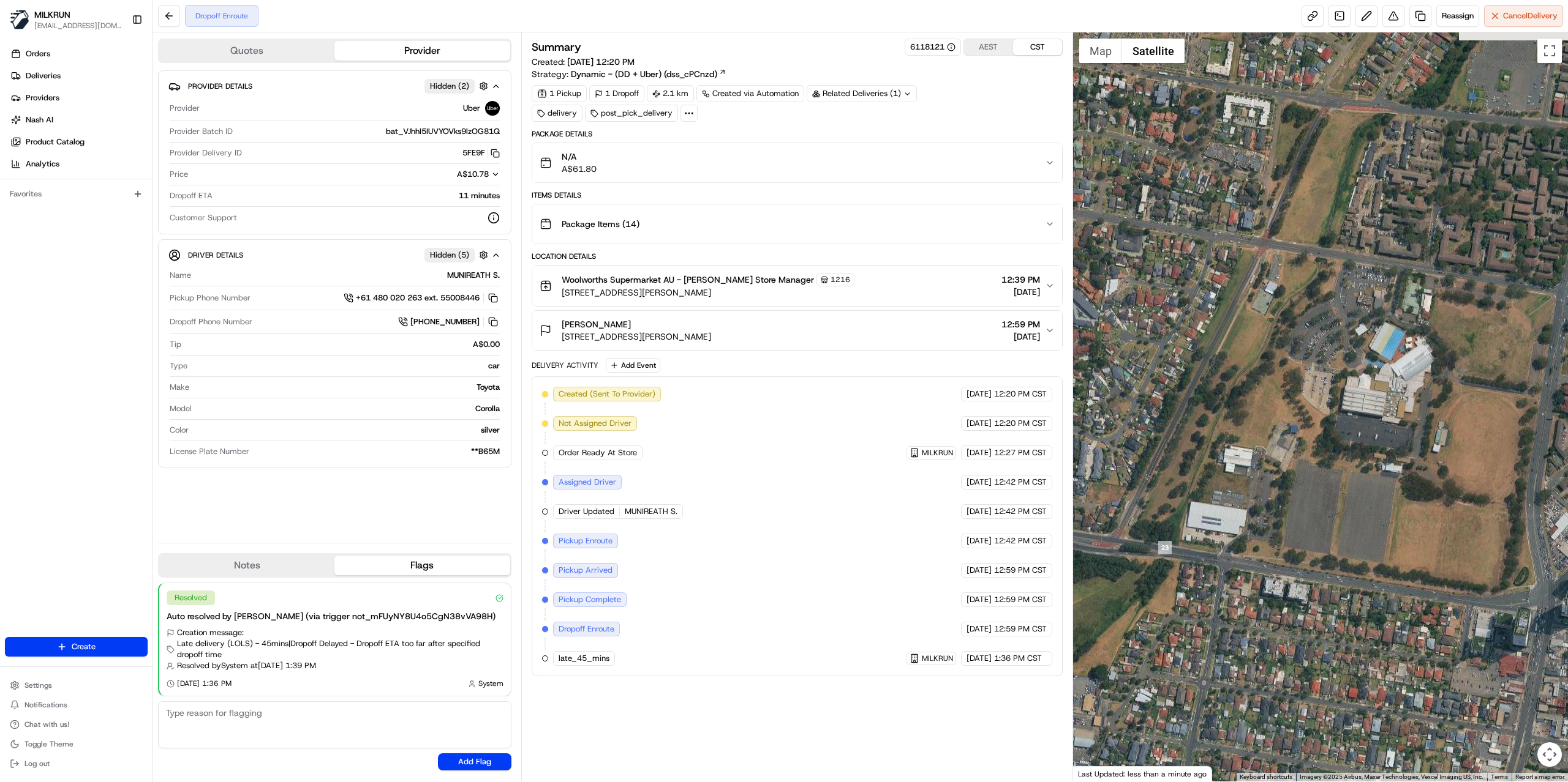
drag, startPoint x: 1248, startPoint y: 478, endPoint x: 1462, endPoint y: 507, distance: 216.0
click at [1462, 507] on div at bounding box center [1321, 407] width 496 height 749
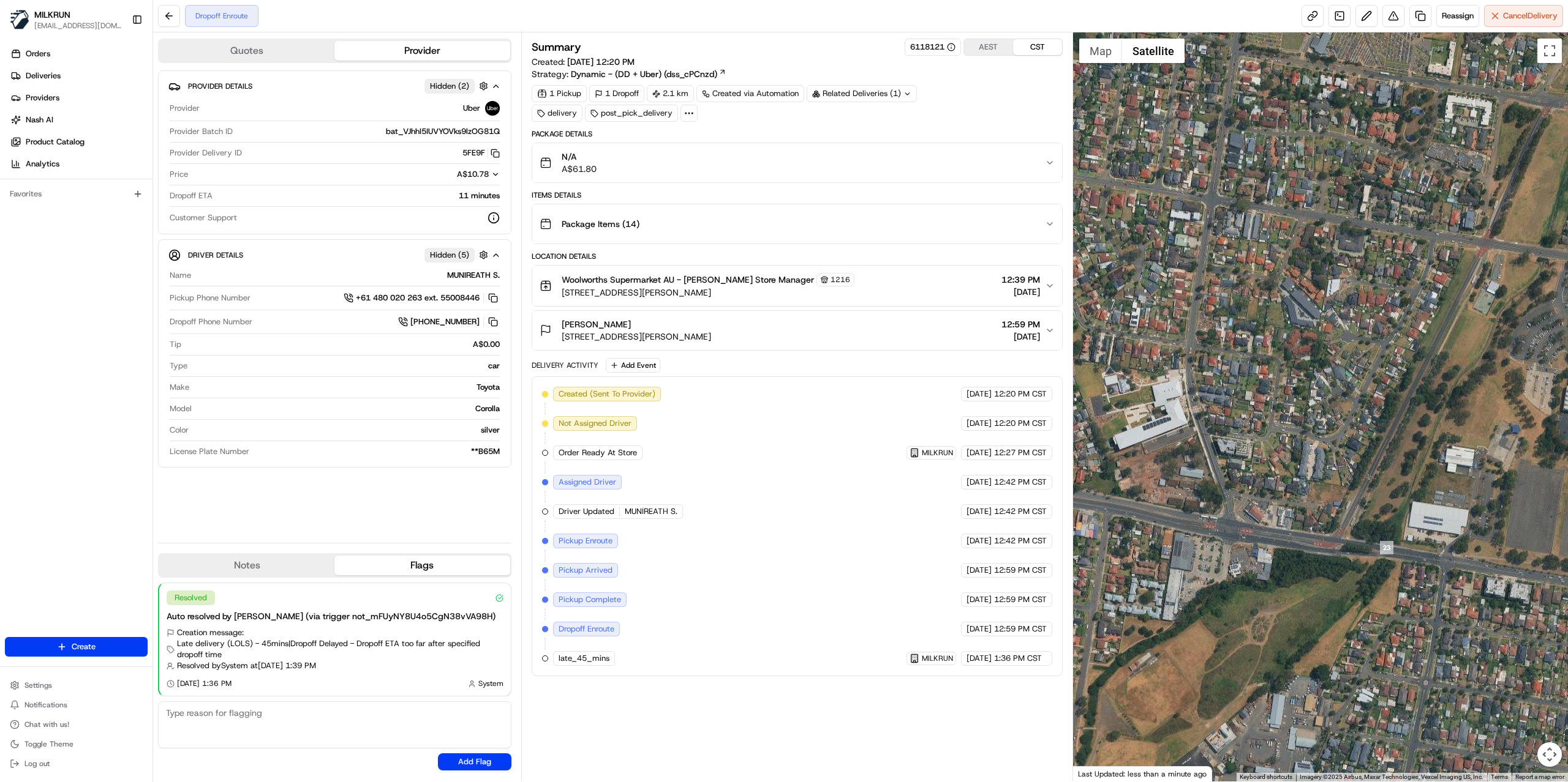
drag, startPoint x: 1237, startPoint y: 440, endPoint x: 1468, endPoint y: 440, distance: 231.0
click at [1468, 440] on div at bounding box center [1321, 407] width 496 height 749
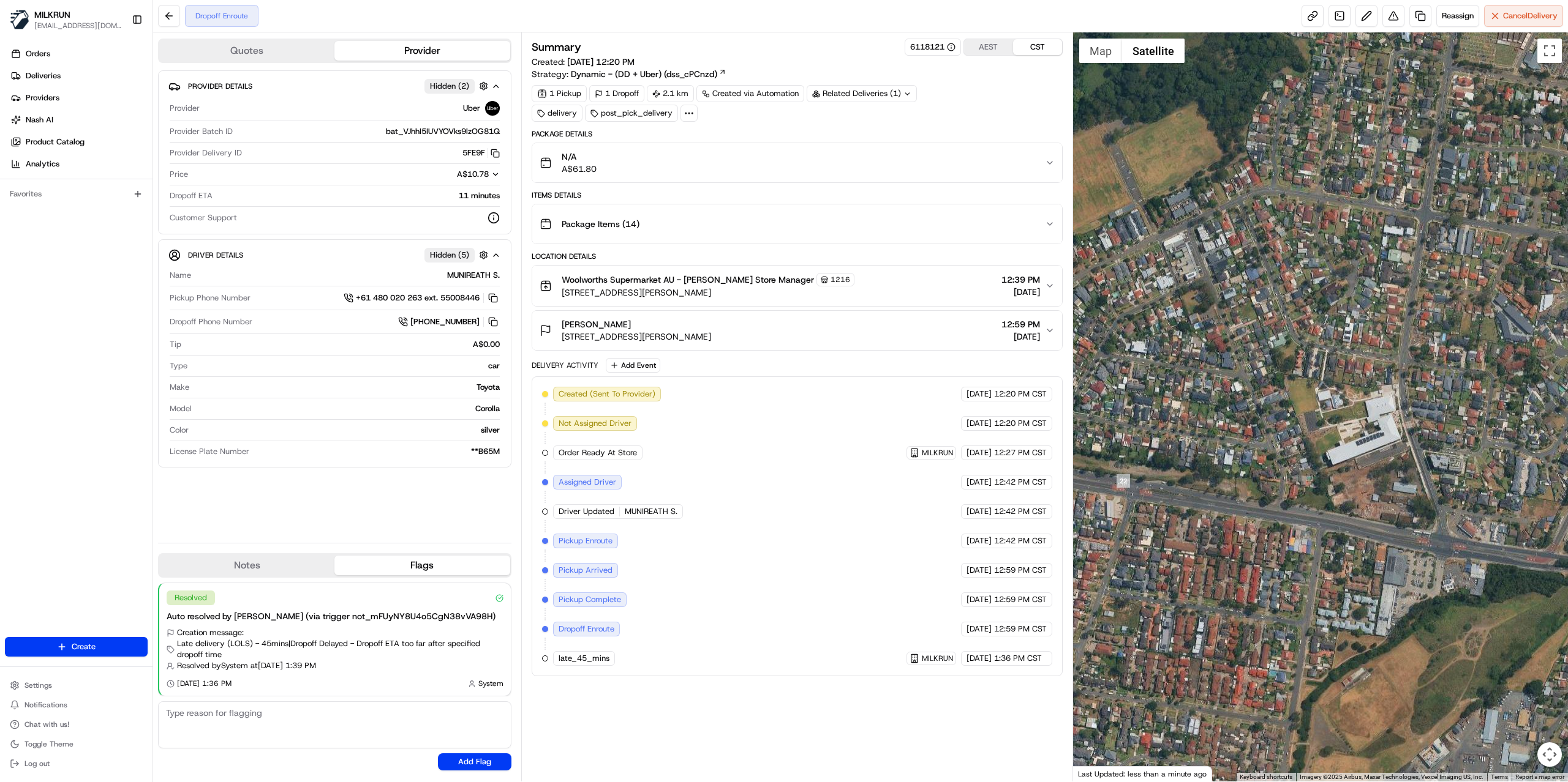
drag, startPoint x: 1240, startPoint y: 429, endPoint x: 1445, endPoint y: 447, distance: 205.8
click at [1445, 447] on div at bounding box center [1321, 407] width 496 height 749
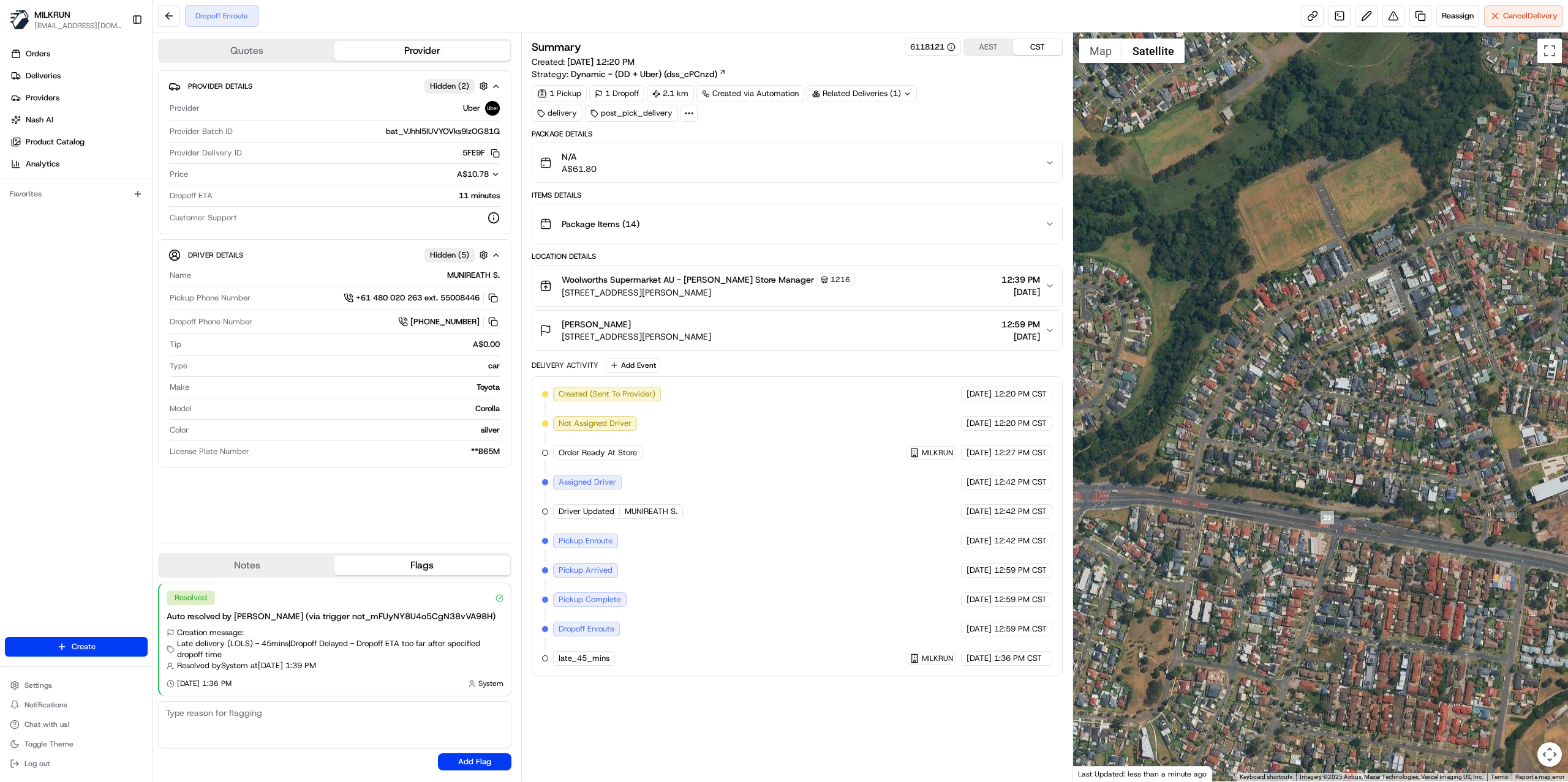
drag, startPoint x: 1222, startPoint y: 415, endPoint x: 1432, endPoint y: 454, distance: 213.6
click at [1432, 454] on div at bounding box center [1321, 407] width 496 height 749
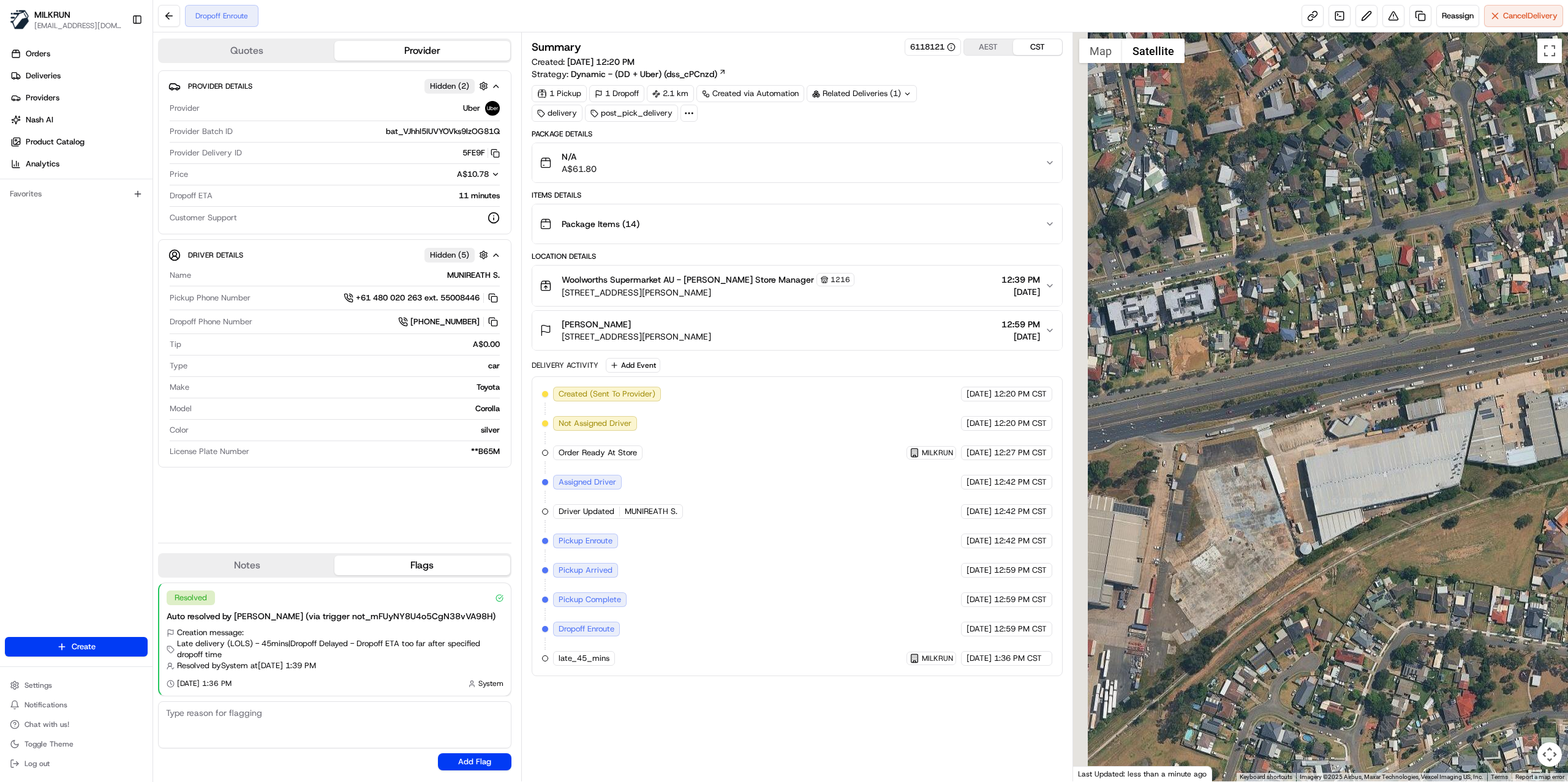
drag, startPoint x: 1225, startPoint y: 287, endPoint x: 1533, endPoint y: 343, distance: 313.0
click at [1533, 343] on div at bounding box center [1321, 407] width 496 height 749
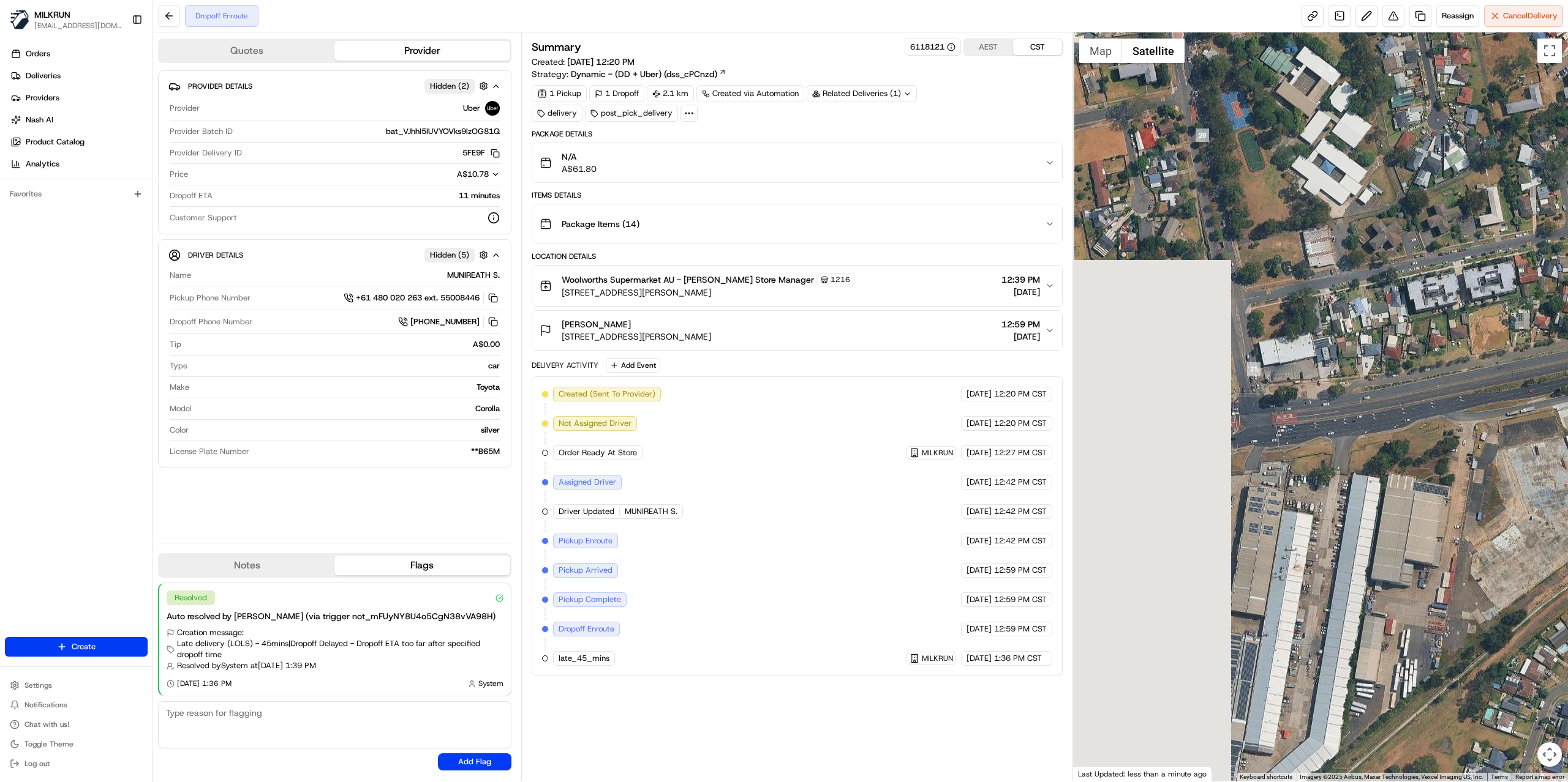
drag, startPoint x: 1276, startPoint y: 368, endPoint x: 1566, endPoint y: 341, distance: 291.3
click at [1566, 341] on div at bounding box center [1321, 407] width 496 height 749
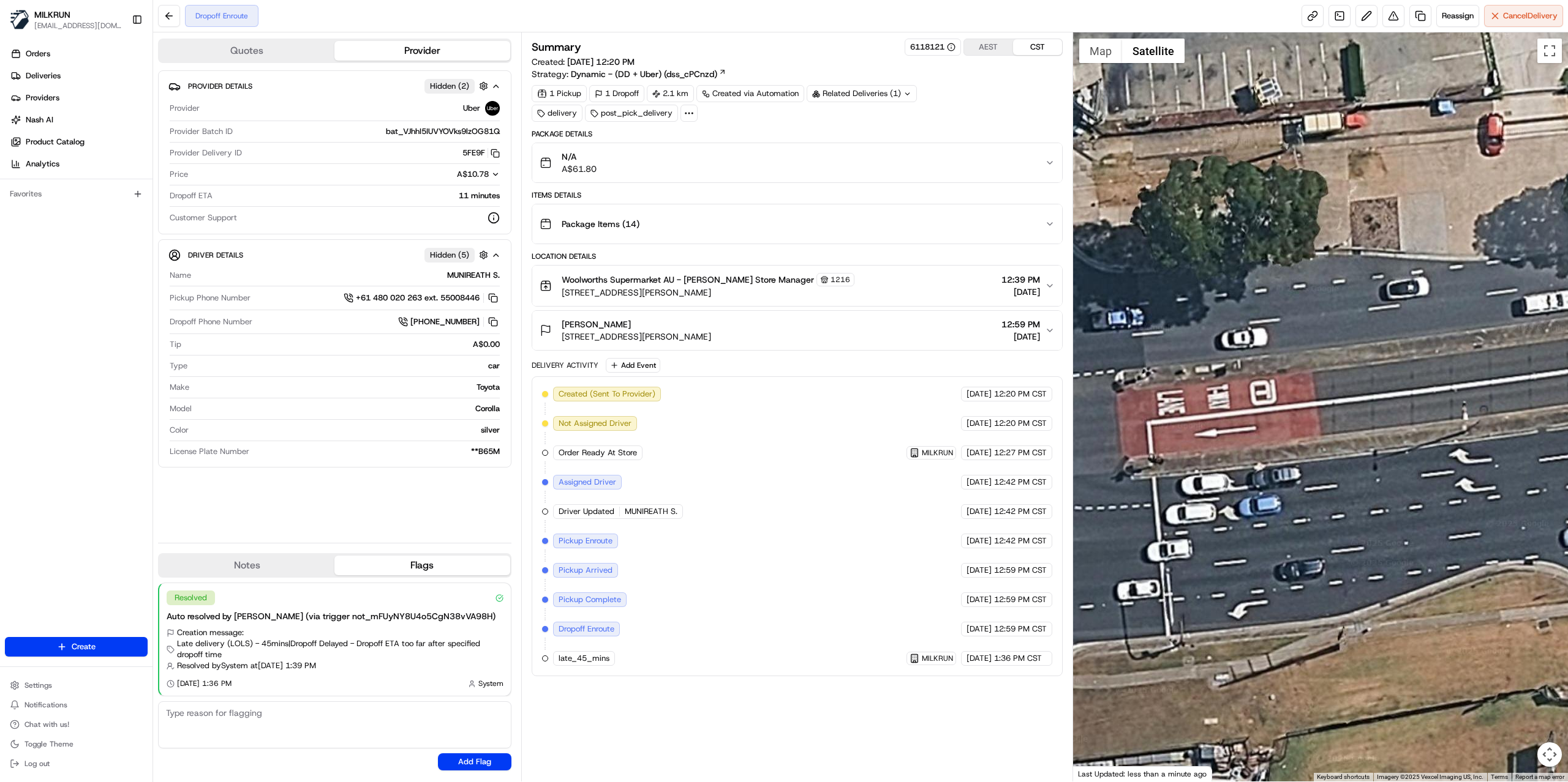
drag, startPoint x: 1412, startPoint y: 394, endPoint x: 1207, endPoint y: 321, distance: 217.6
click at [1207, 321] on div at bounding box center [1321, 407] width 496 height 749
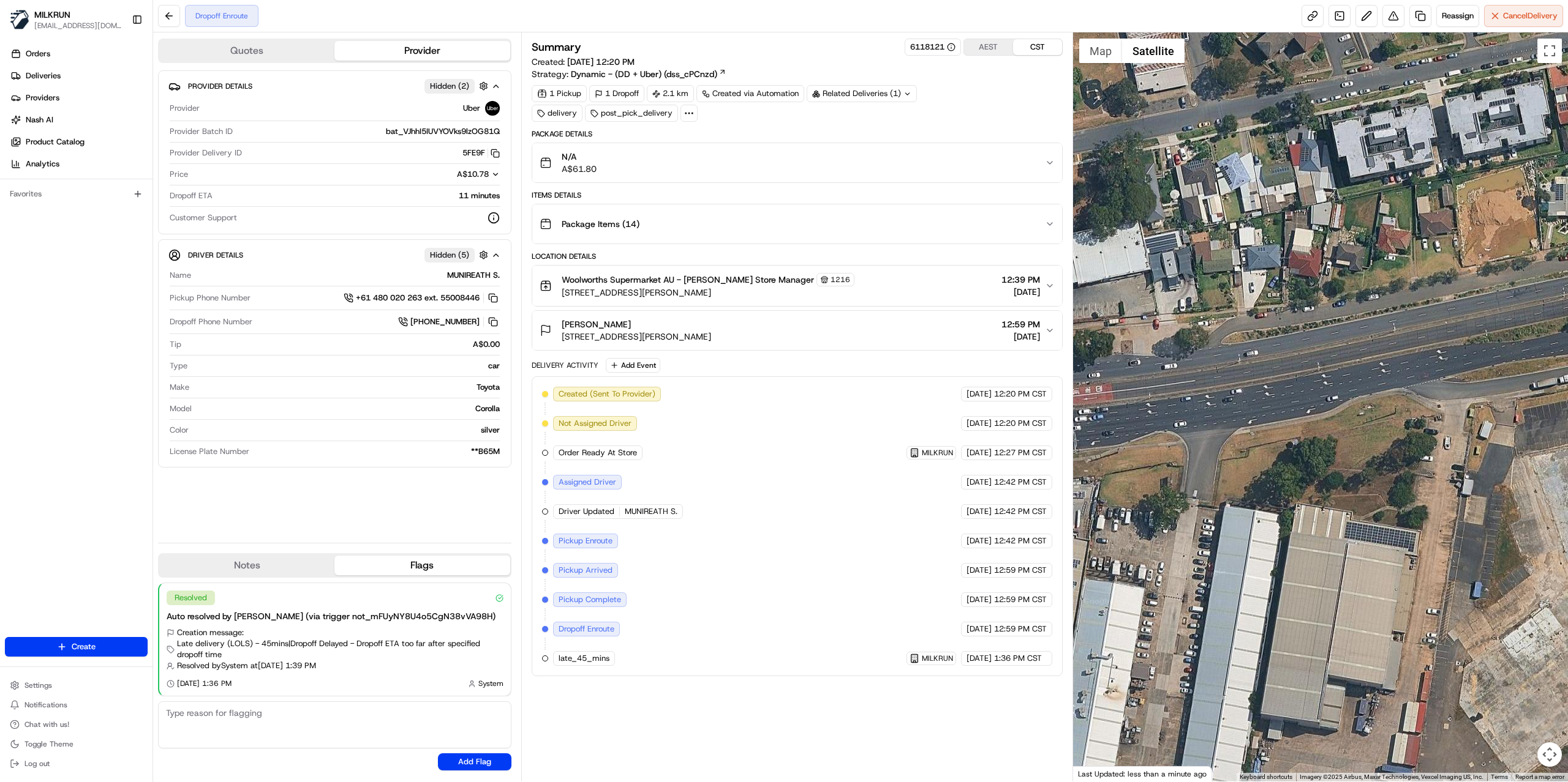
drag, startPoint x: 1510, startPoint y: 427, endPoint x: 1230, endPoint y: 415, distance: 280.3
click at [1230, 415] on div at bounding box center [1321, 407] width 496 height 749
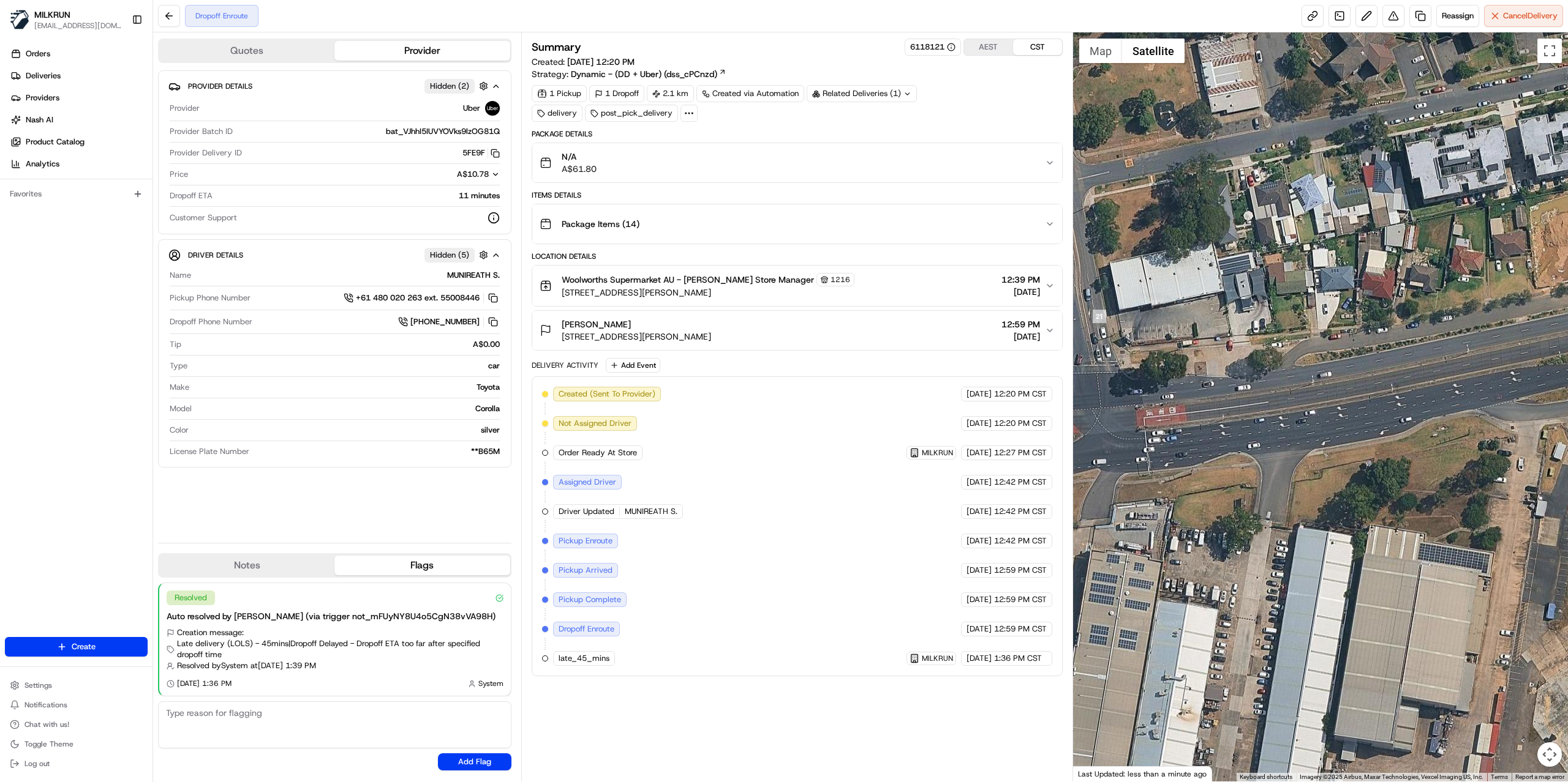
drag, startPoint x: 1357, startPoint y: 378, endPoint x: 1426, endPoint y: 400, distance: 72.4
click at [1426, 400] on div at bounding box center [1321, 407] width 496 height 749
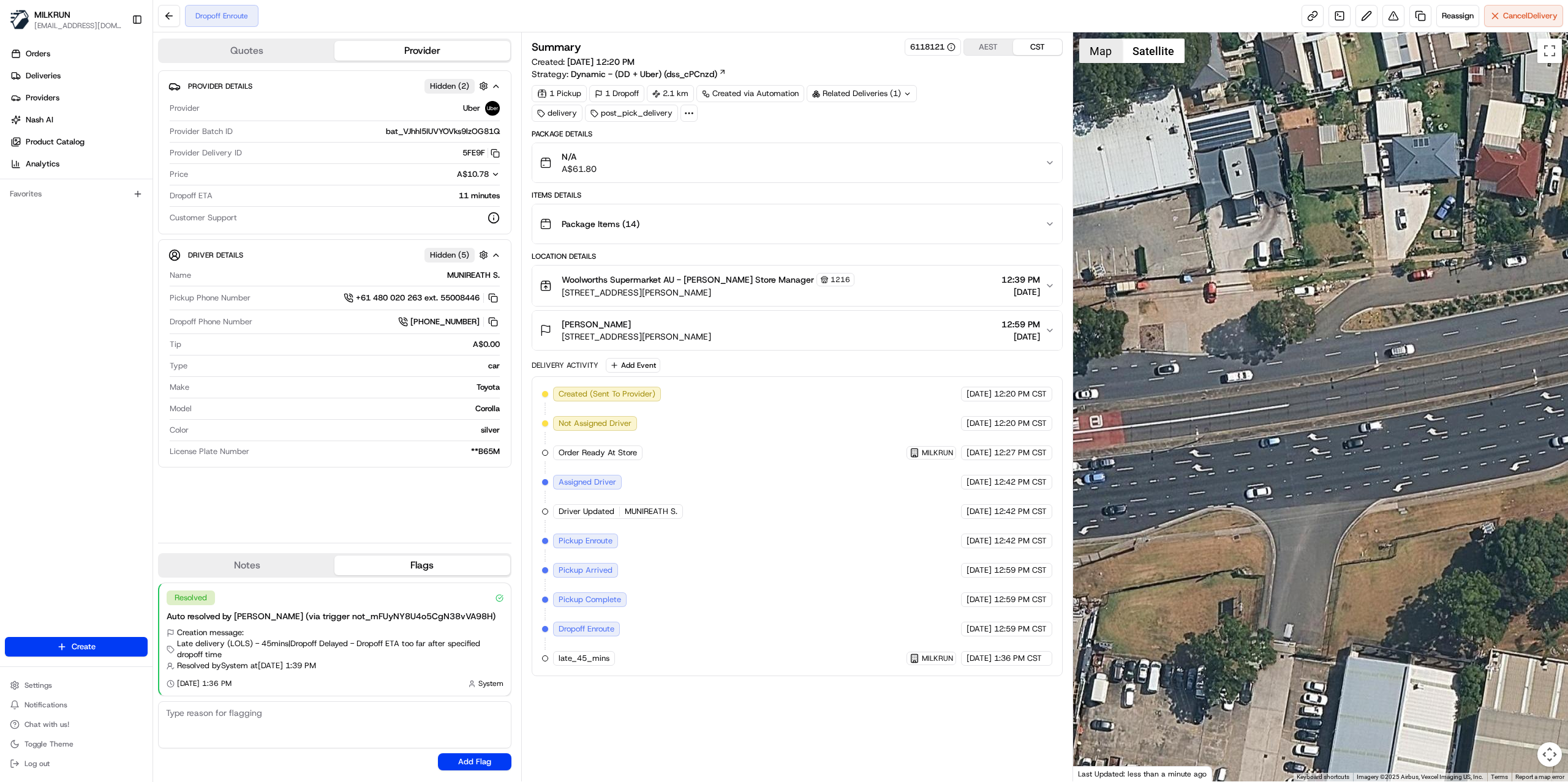
click at [1094, 51] on button "Map" at bounding box center [1100, 51] width 43 height 25
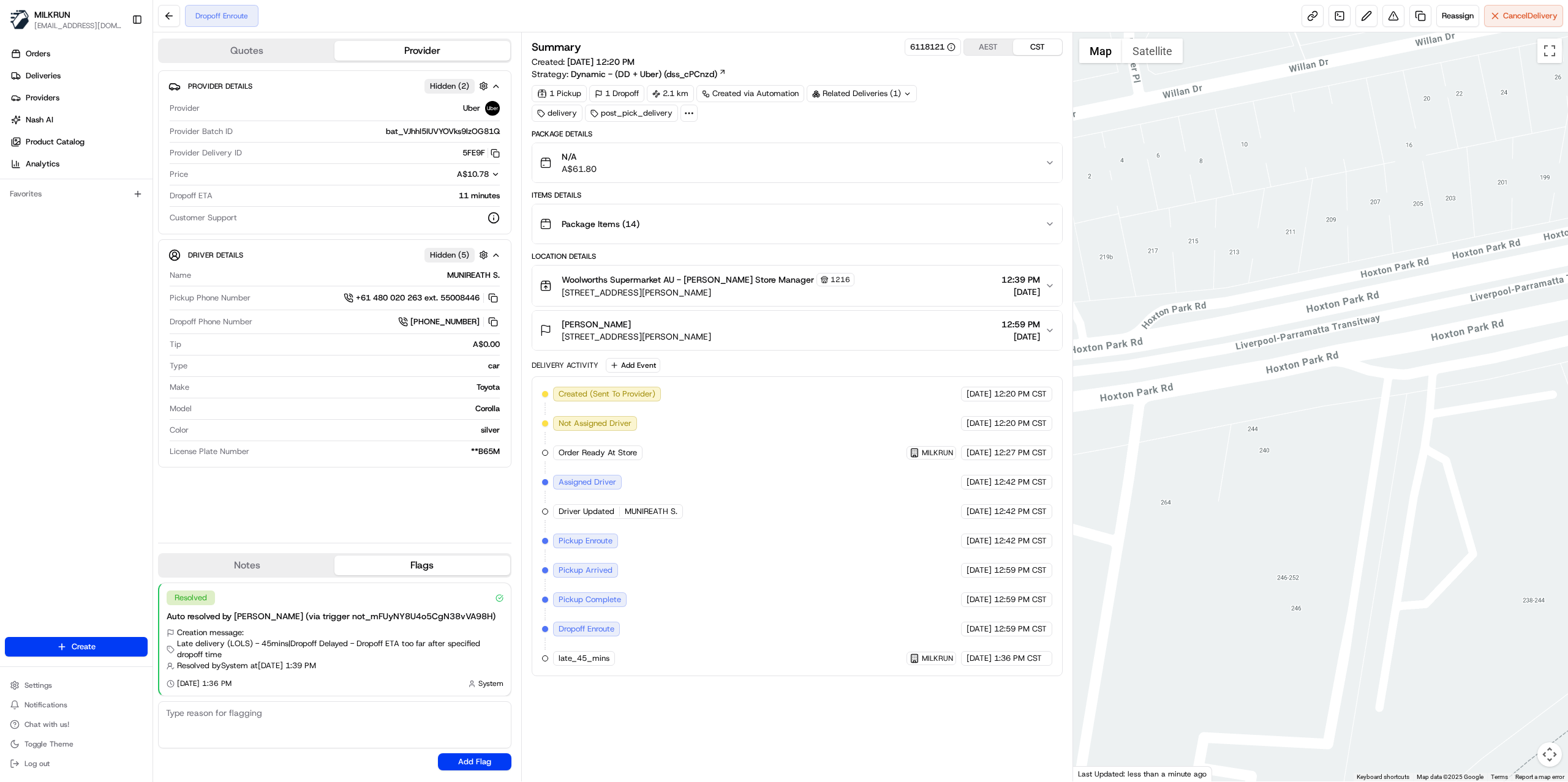
drag, startPoint x: 1478, startPoint y: 336, endPoint x: 1305, endPoint y: 333, distance: 173.0
click at [1305, 333] on div at bounding box center [1321, 407] width 496 height 749
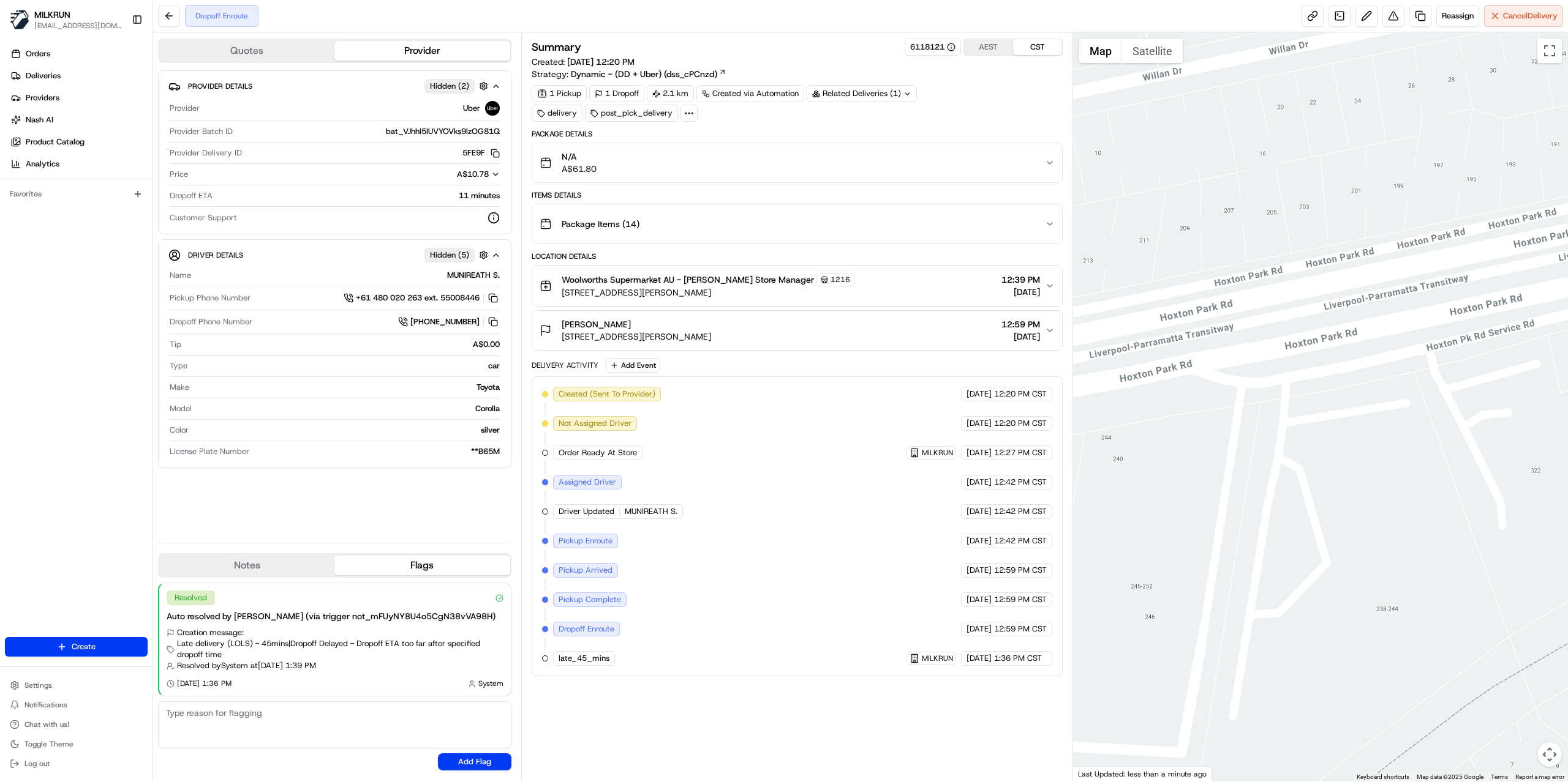
drag, startPoint x: 1454, startPoint y: 300, endPoint x: 1306, endPoint y: 308, distance: 148.2
click at [1306, 308] on div at bounding box center [1321, 407] width 496 height 749
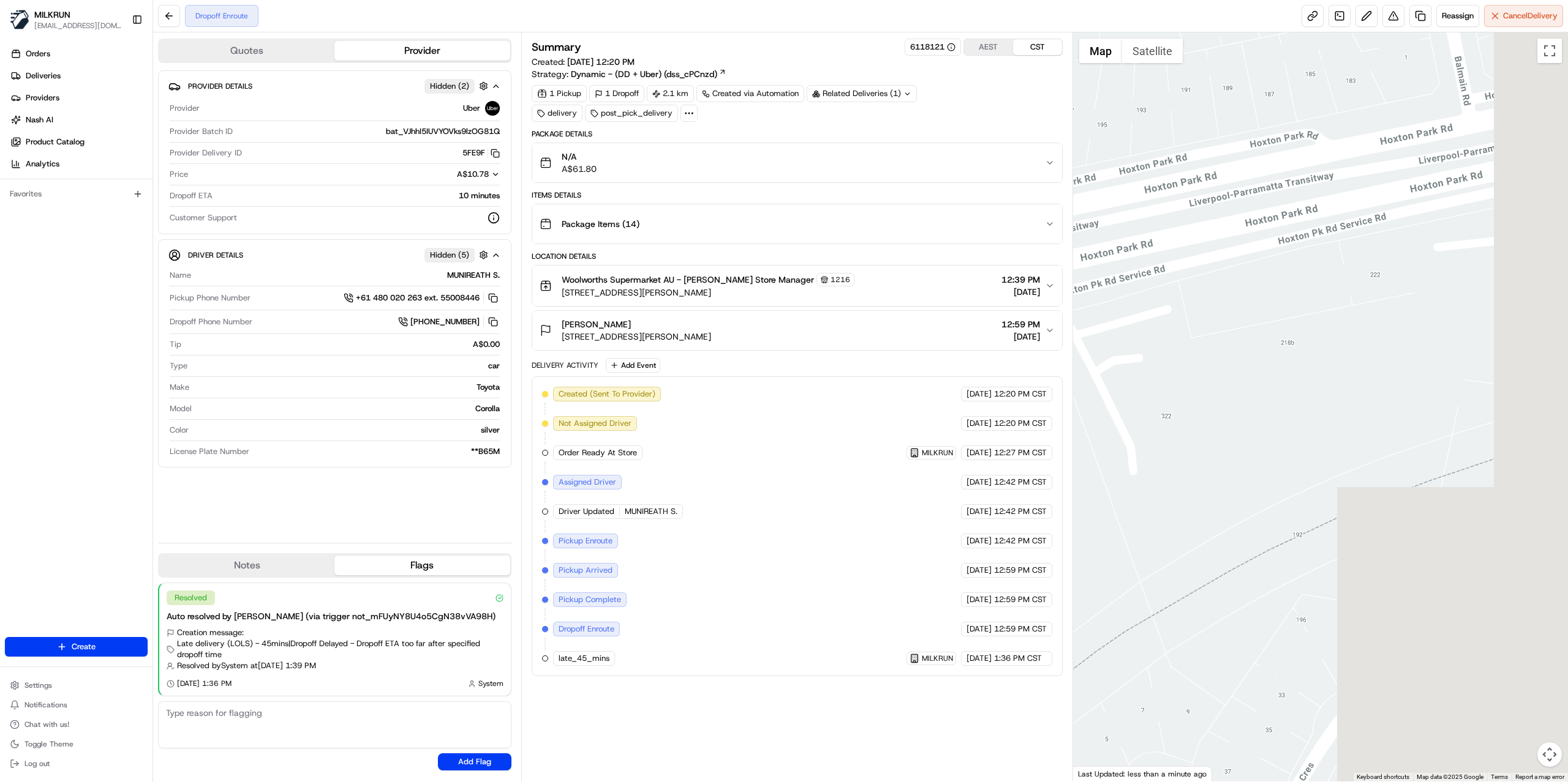
drag, startPoint x: 1347, startPoint y: 282, endPoint x: 946, endPoint y: 224, distance: 405.2
click at [954, 224] on div "Quotes Provider Provider Details Hidden ( 2 ) Provider Uber Provider Batch ID b…" at bounding box center [860, 407] width 1415 height 749
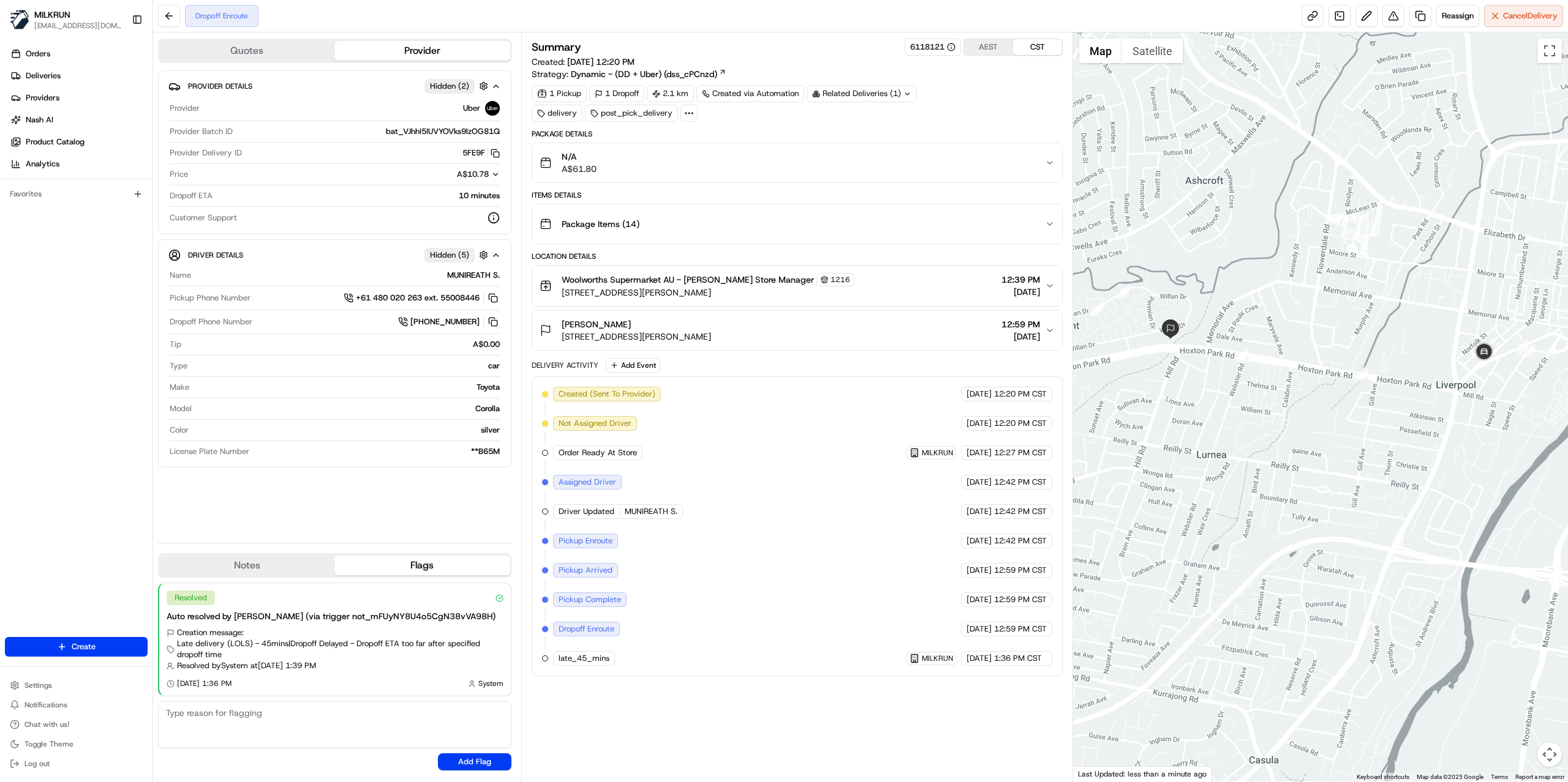
drag, startPoint x: 1479, startPoint y: 292, endPoint x: 1211, endPoint y: 394, distance: 286.8
click at [1211, 394] on div at bounding box center [1321, 407] width 496 height 749
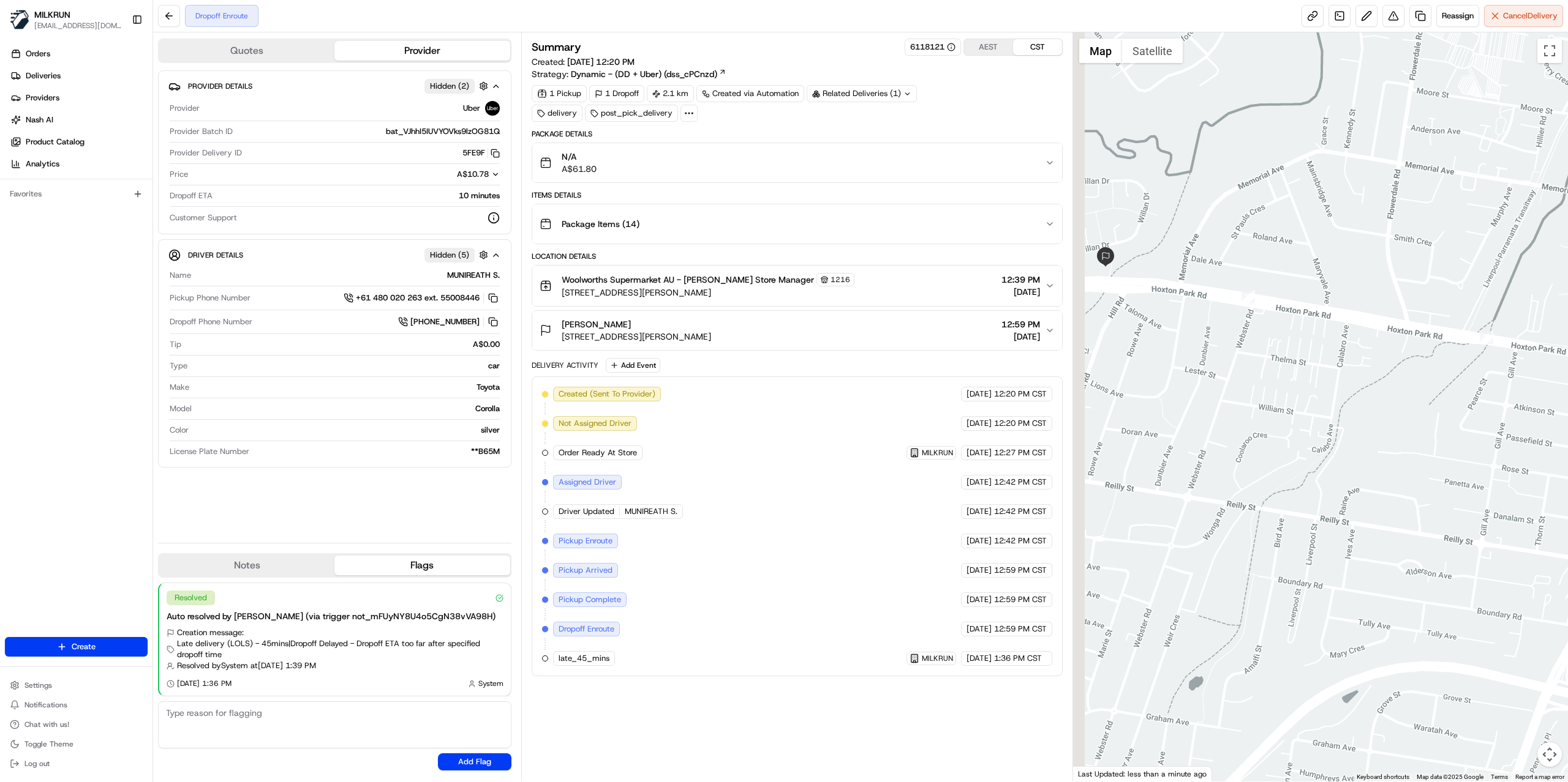
drag, startPoint x: 1093, startPoint y: 392, endPoint x: 1539, endPoint y: 492, distance: 457.1
click at [1539, 492] on div at bounding box center [1321, 407] width 496 height 749
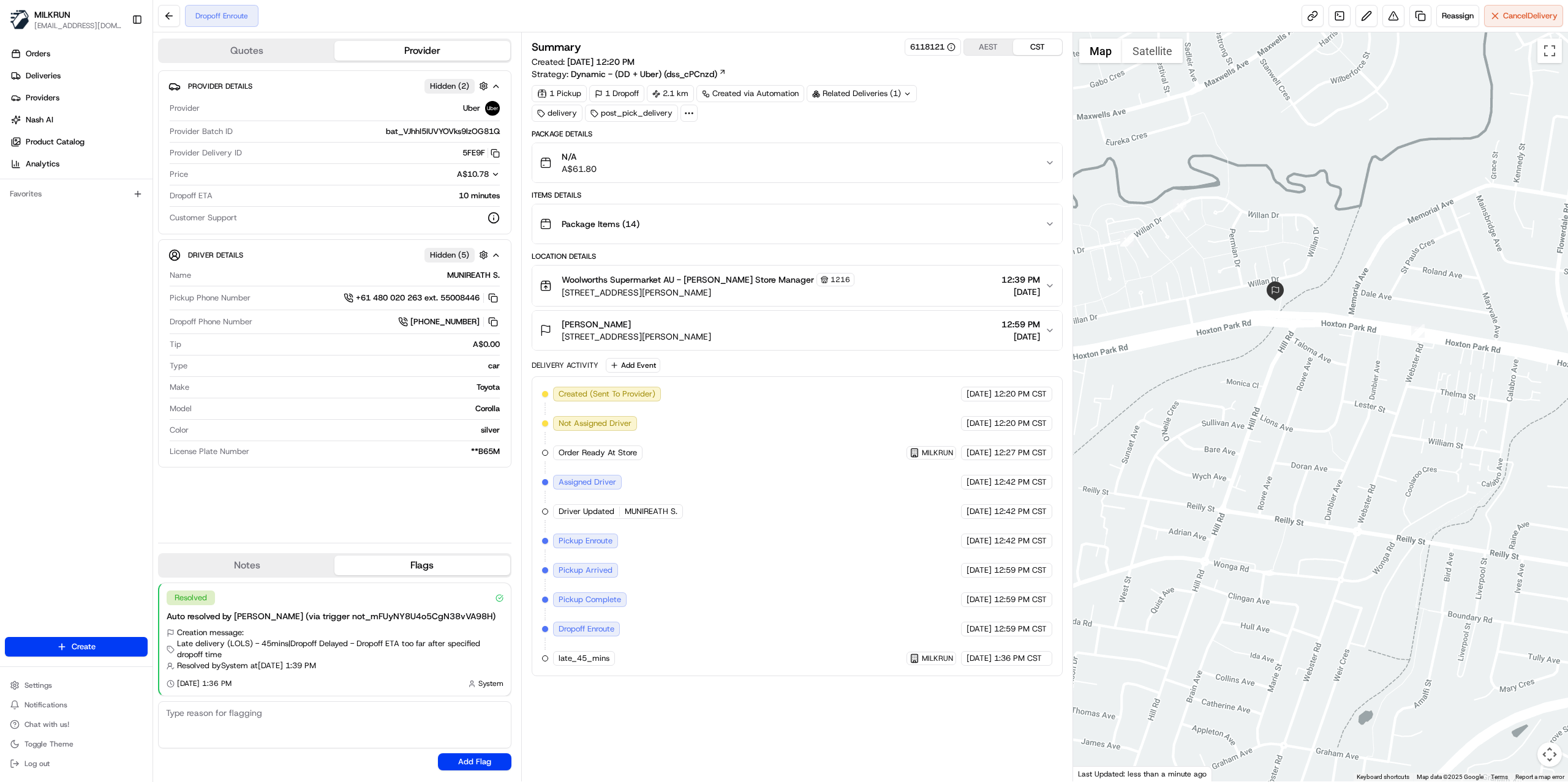
drag, startPoint x: 1166, startPoint y: 415, endPoint x: 911, endPoint y: 351, distance: 262.9
click at [911, 351] on div "Quotes Provider Provider Details Hidden ( 2 ) Provider Uber Provider Batch ID b…" at bounding box center [860, 407] width 1415 height 749
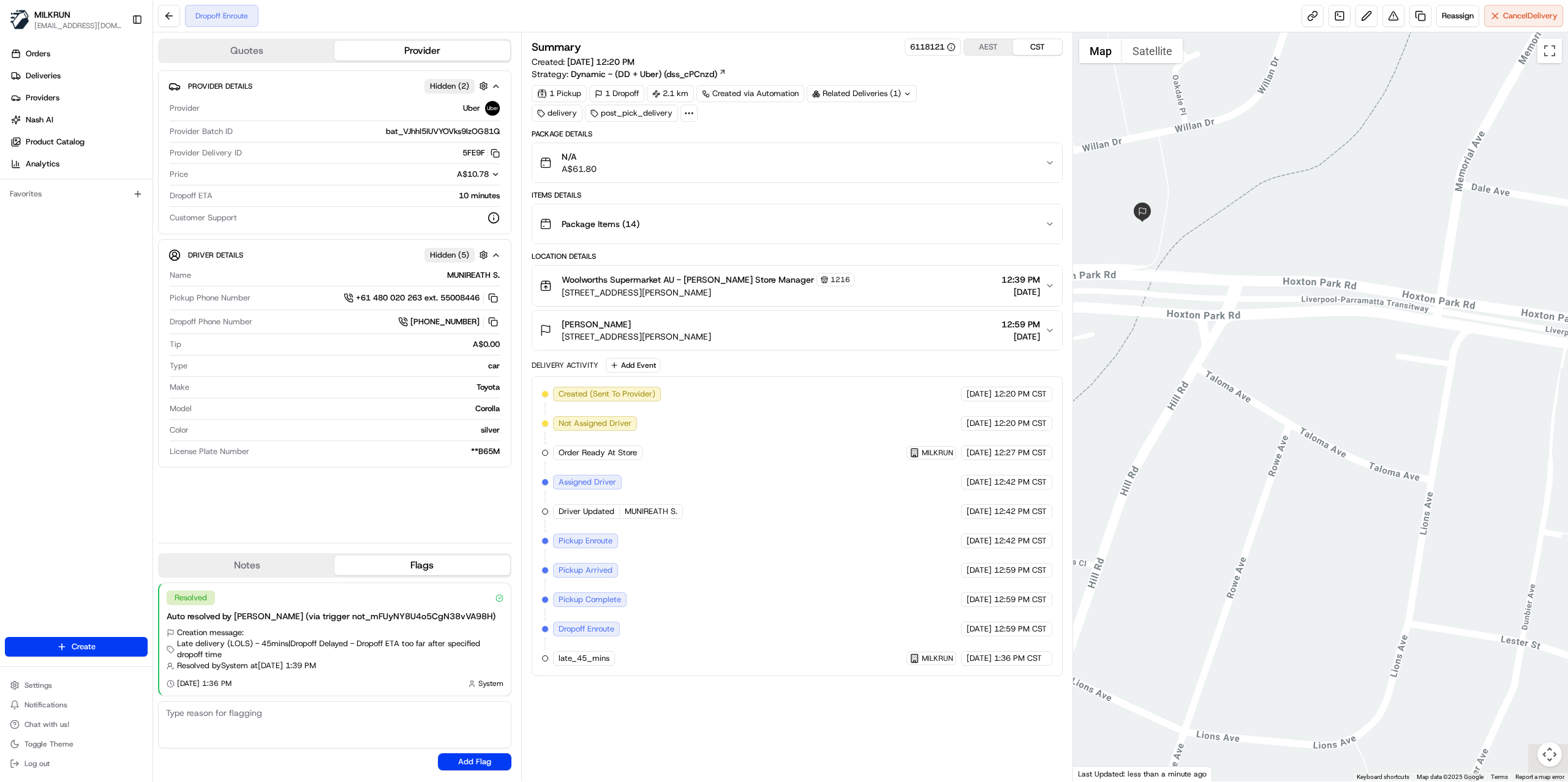
drag, startPoint x: 1382, startPoint y: 331, endPoint x: 885, endPoint y: 349, distance: 497.3
click at [885, 349] on div "Quotes Provider Provider Details Hidden ( 2 ) Provider Uber Provider Batch ID b…" at bounding box center [860, 407] width 1415 height 749
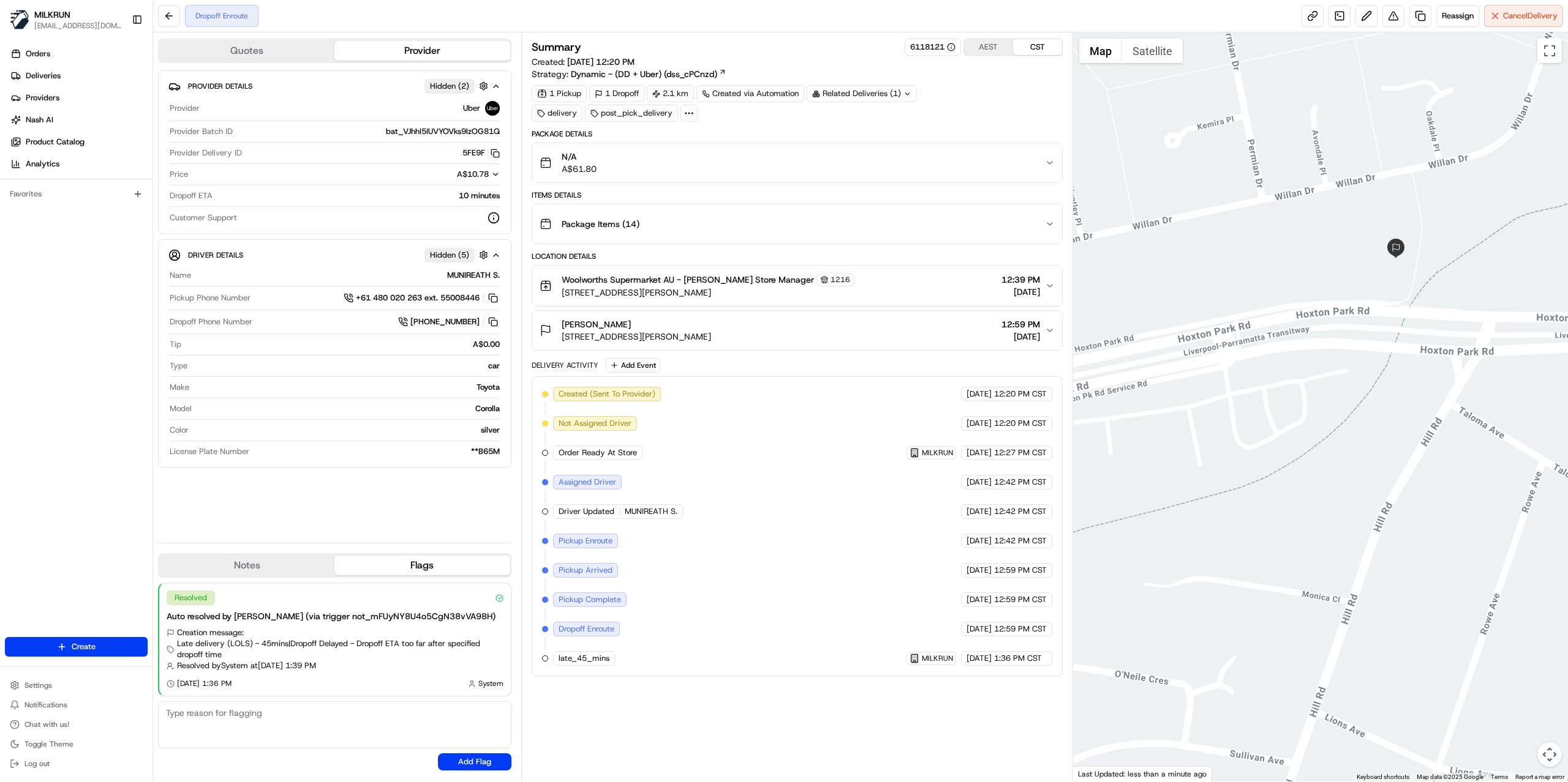
drag, startPoint x: 1088, startPoint y: 227, endPoint x: 1345, endPoint y: 262, distance: 259.4
click at [1345, 262] on div at bounding box center [1321, 407] width 496 height 749
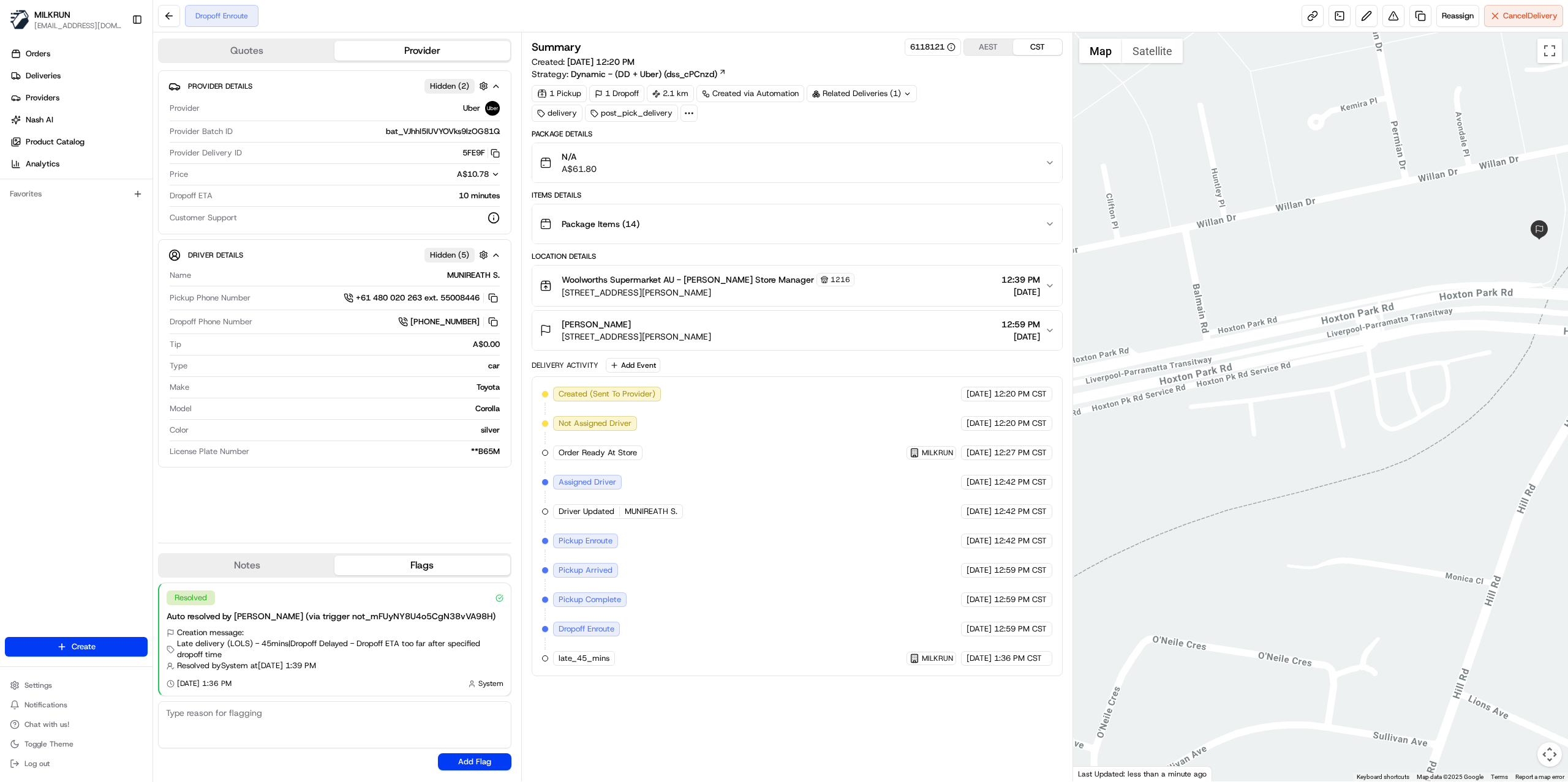
drag, startPoint x: 1127, startPoint y: 287, endPoint x: 1426, endPoint y: 262, distance: 300.0
click at [1424, 262] on div at bounding box center [1321, 407] width 496 height 749
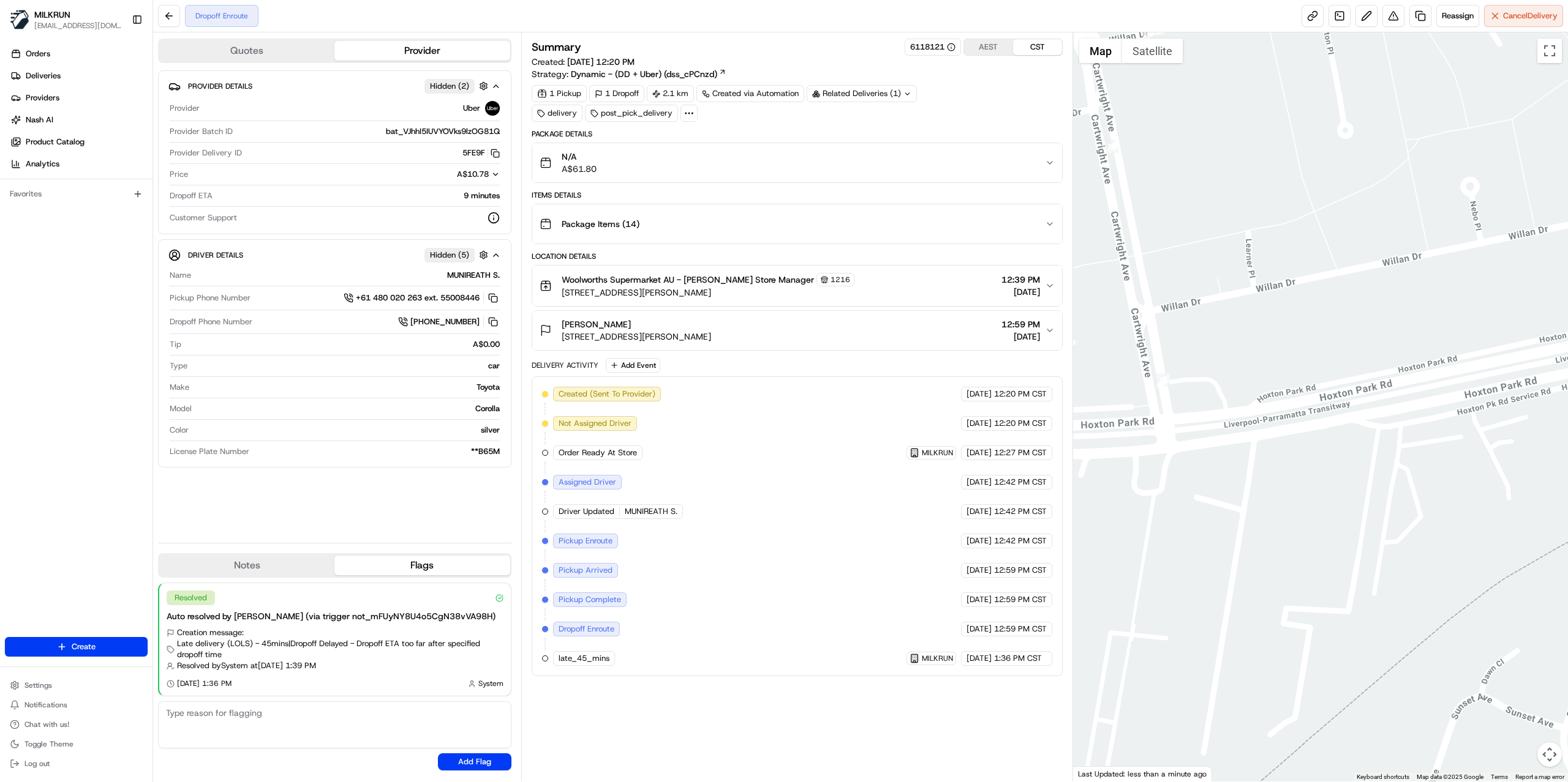
drag, startPoint x: 1485, startPoint y: 409, endPoint x: 1438, endPoint y: 402, distance: 47.5
click at [1438, 402] on div at bounding box center [1321, 407] width 496 height 749
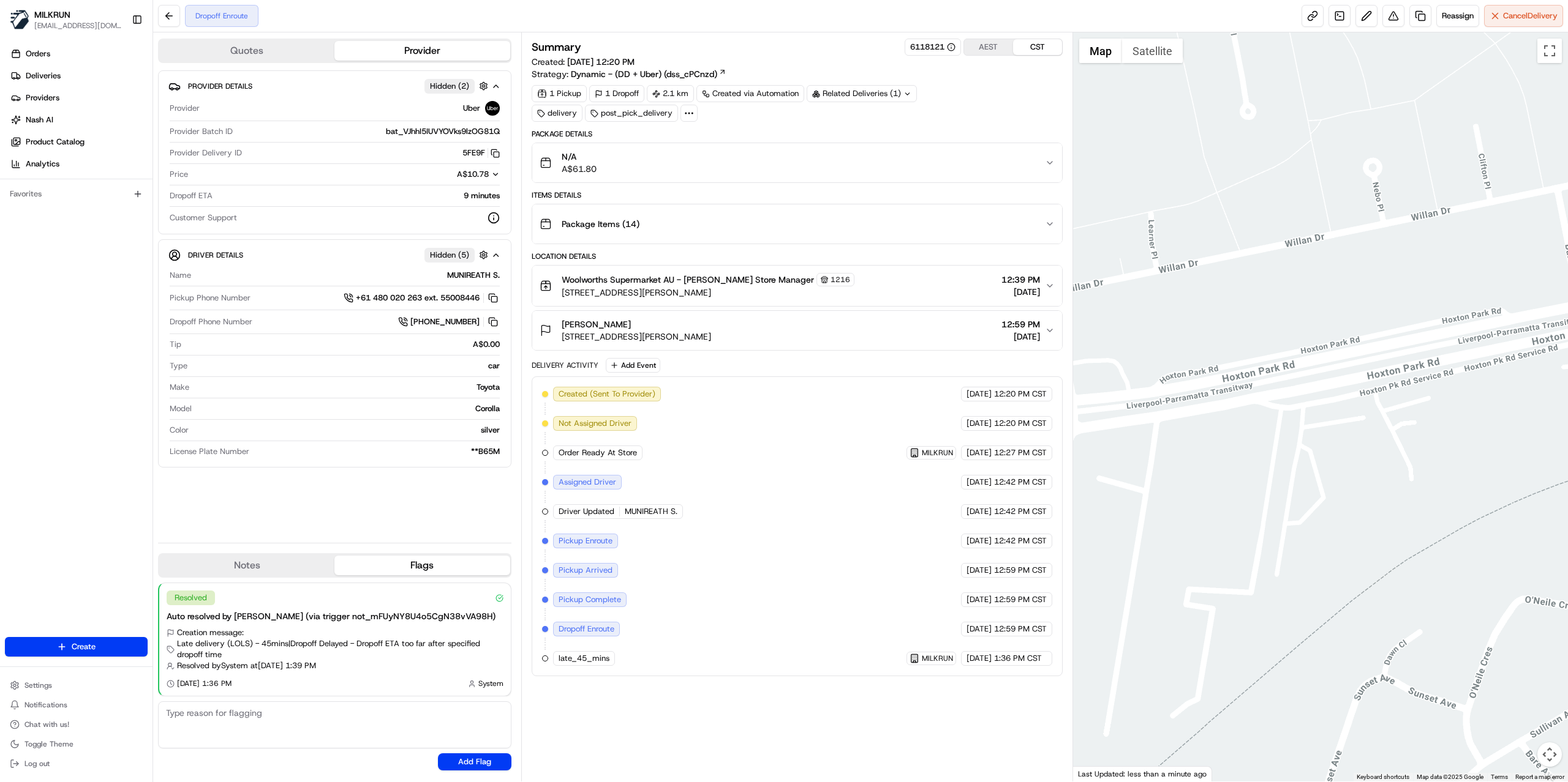
drag, startPoint x: 1386, startPoint y: 404, endPoint x: 1288, endPoint y: 385, distance: 99.8
click at [1288, 385] on div at bounding box center [1321, 407] width 496 height 749
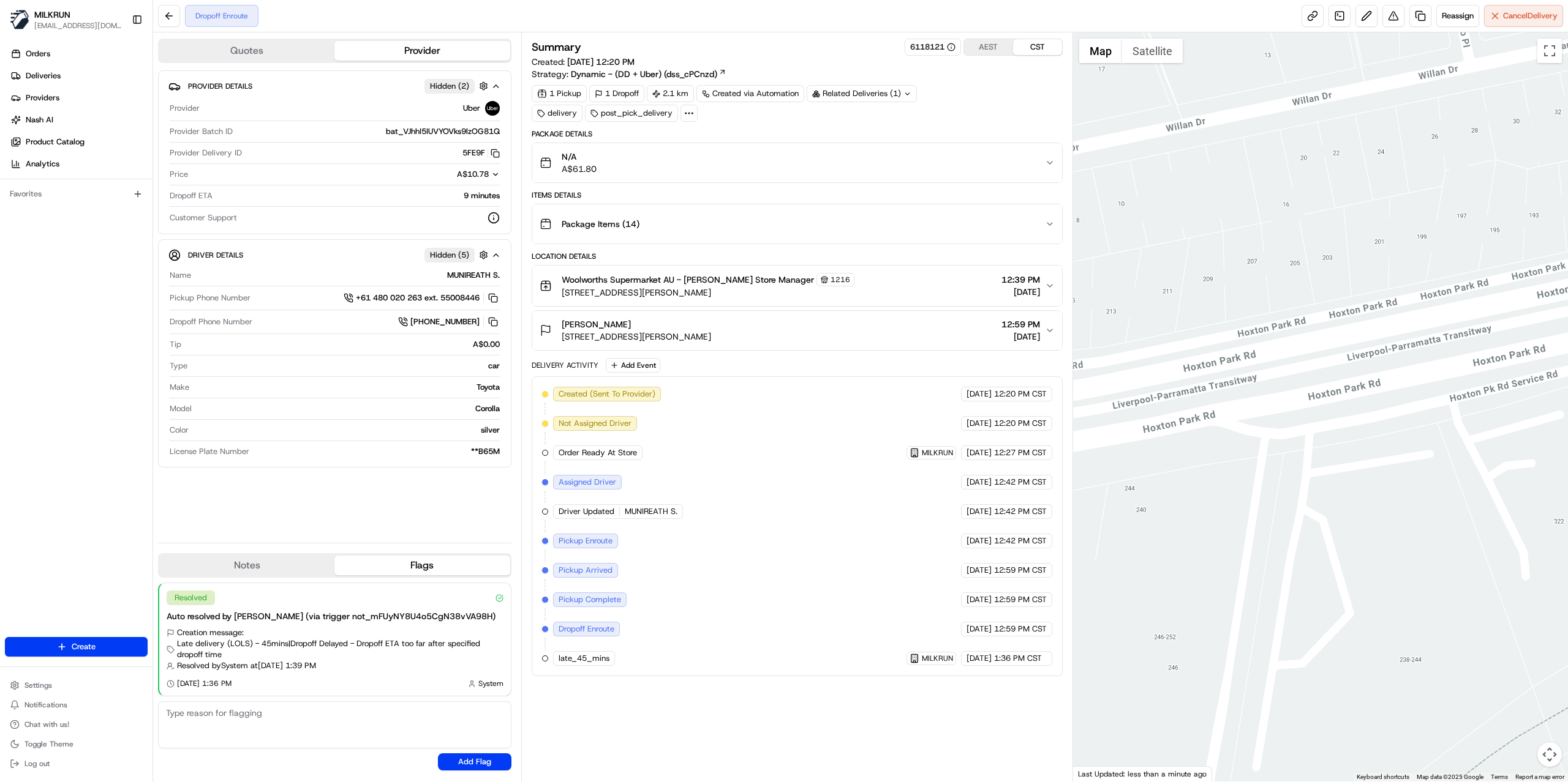
drag, startPoint x: 1392, startPoint y: 359, endPoint x: 1039, endPoint y: 366, distance: 353.1
click at [1044, 366] on div "Quotes Provider Provider Details Hidden ( 2 ) Provider Uber Provider Batch ID b…" at bounding box center [860, 407] width 1415 height 749
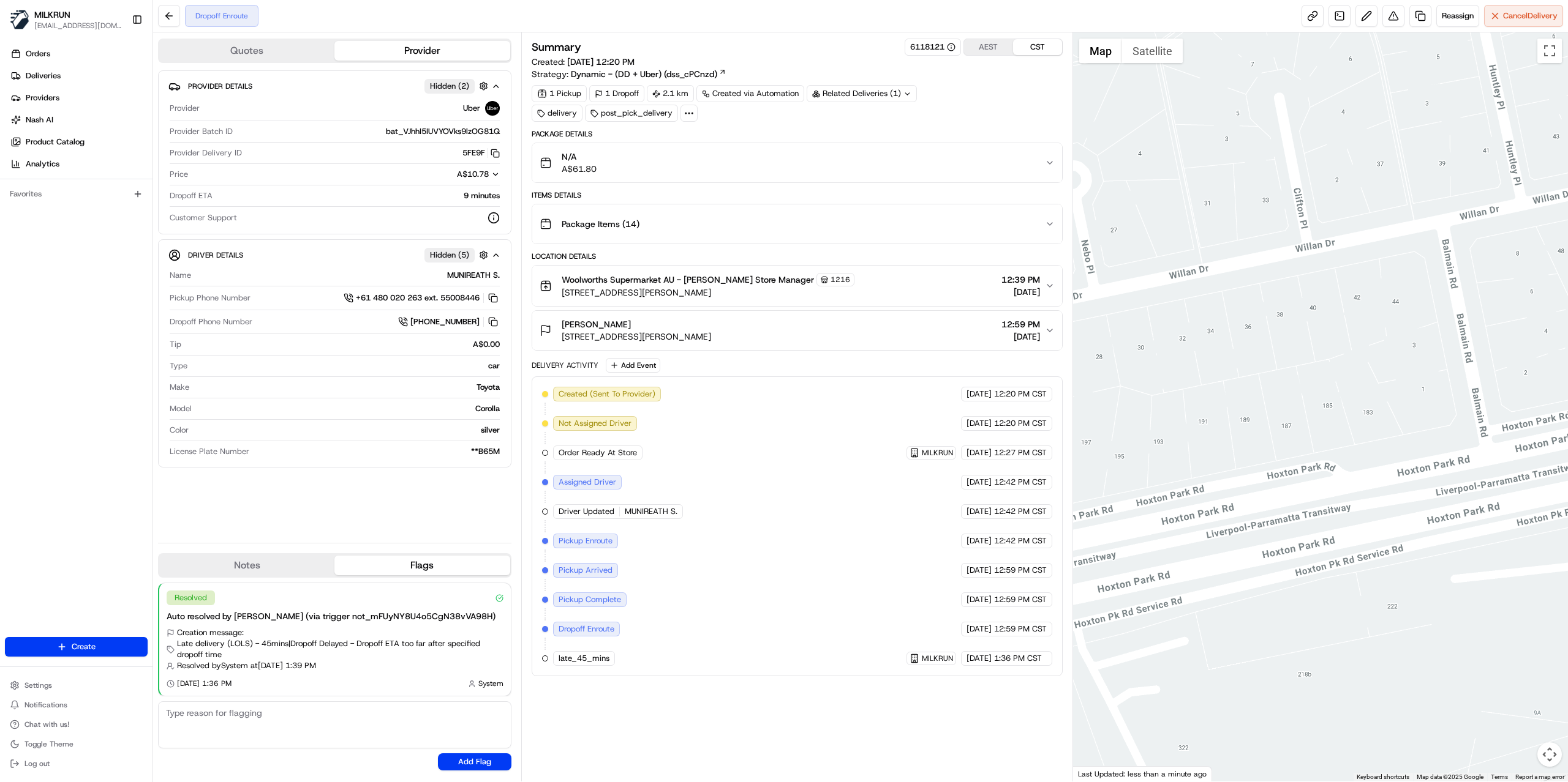
drag, startPoint x: 1264, startPoint y: 259, endPoint x: 1472, endPoint y: 490, distance: 310.8
click at [1472, 490] on div at bounding box center [1321, 407] width 496 height 749
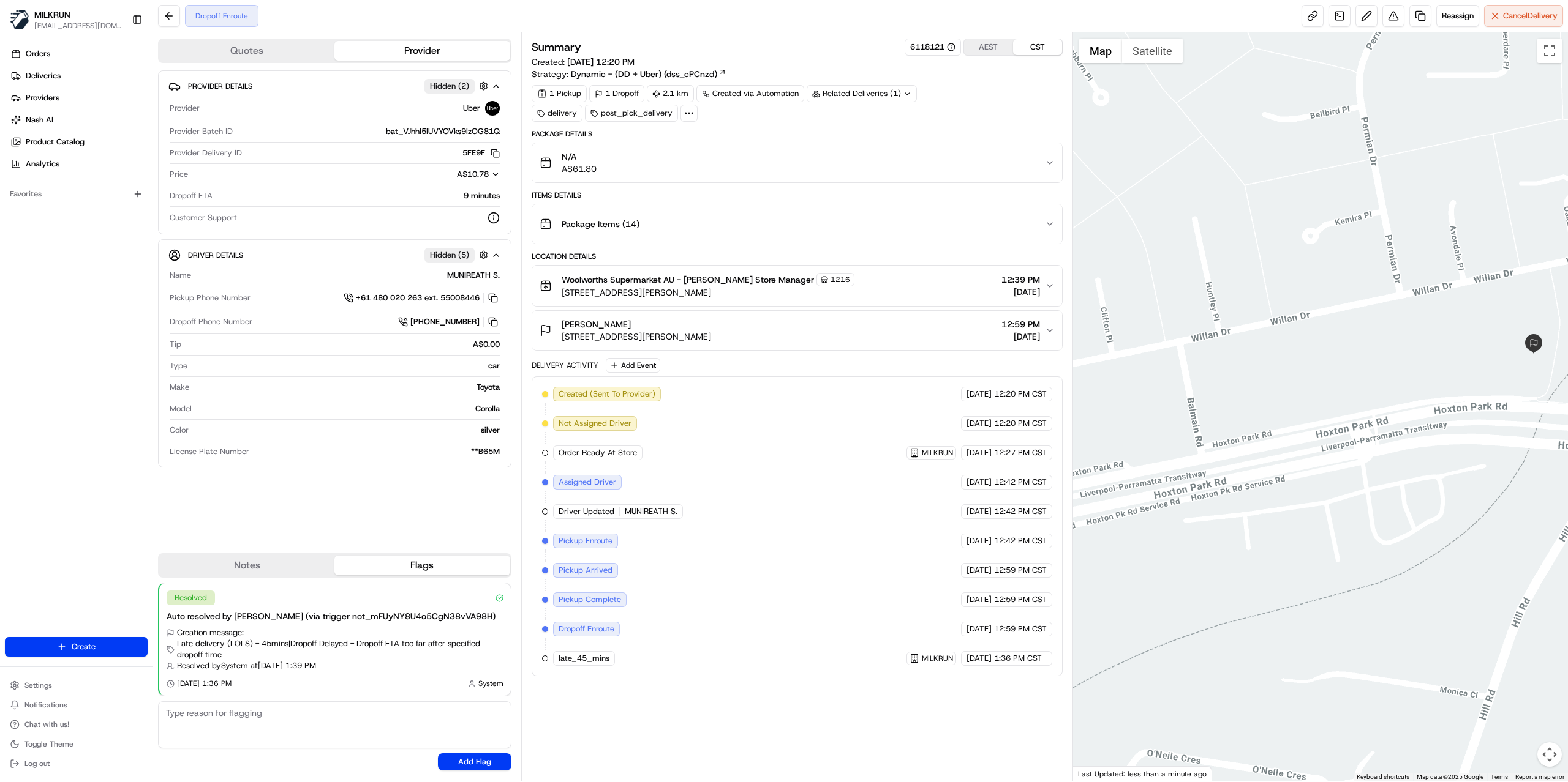
drag, startPoint x: 1493, startPoint y: 451, endPoint x: 1228, endPoint y: 449, distance: 265.0
click at [1228, 449] on div at bounding box center [1321, 407] width 496 height 749
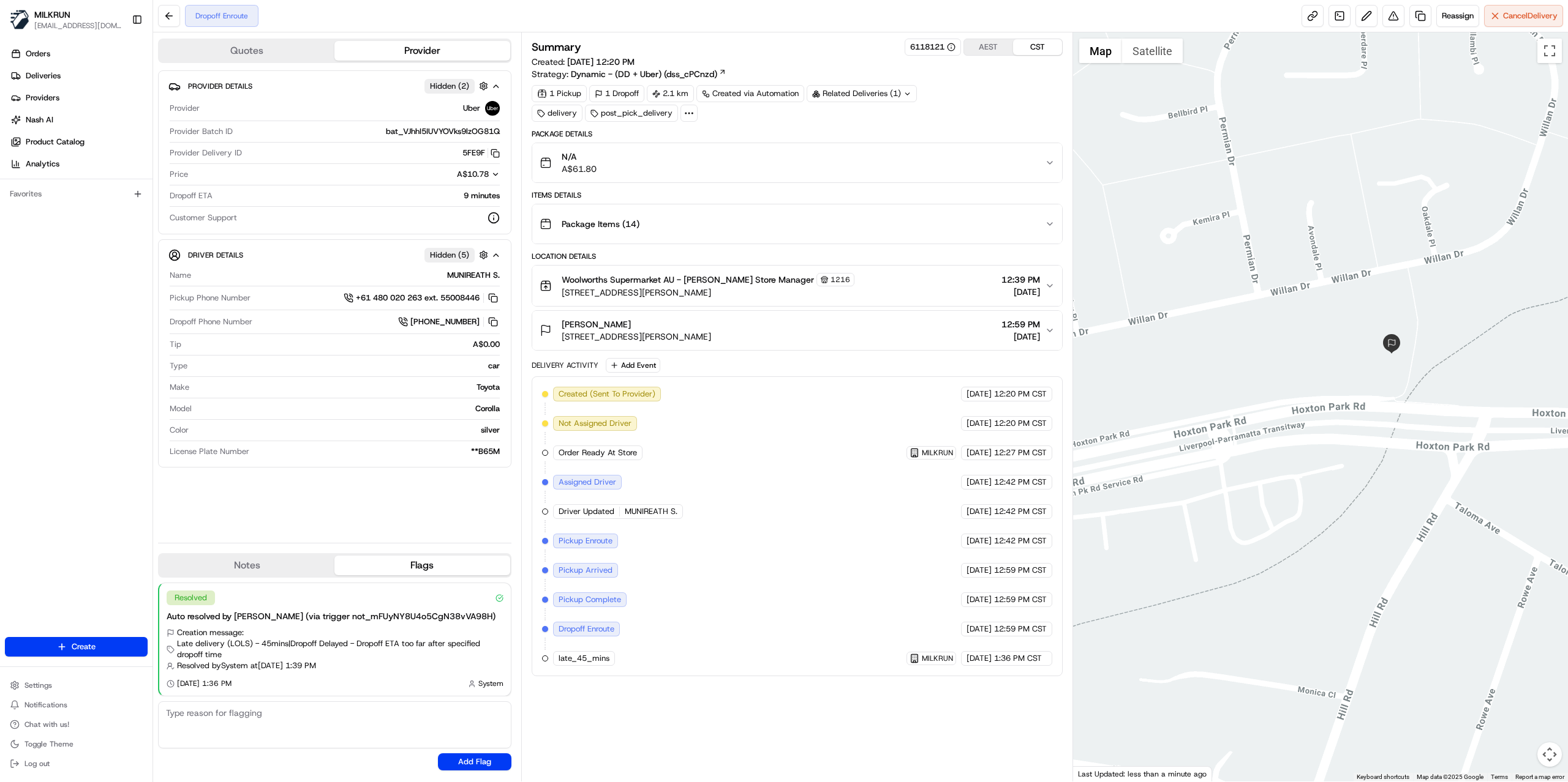
drag, startPoint x: 1412, startPoint y: 442, endPoint x: 1267, endPoint y: 442, distance: 145.0
click at [1267, 442] on div at bounding box center [1321, 407] width 496 height 749
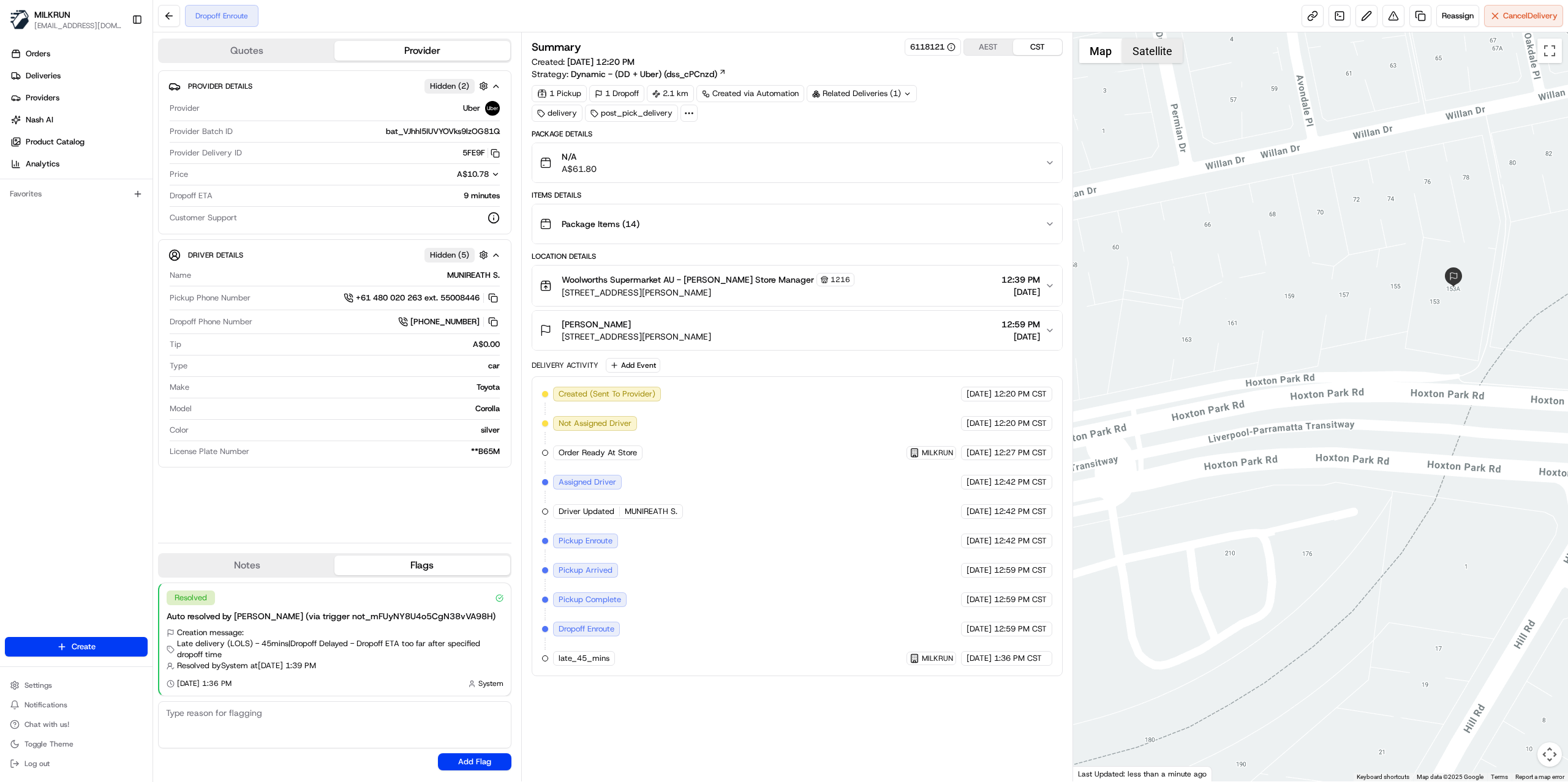
click at [1158, 50] on button "Satellite" at bounding box center [1152, 51] width 61 height 25
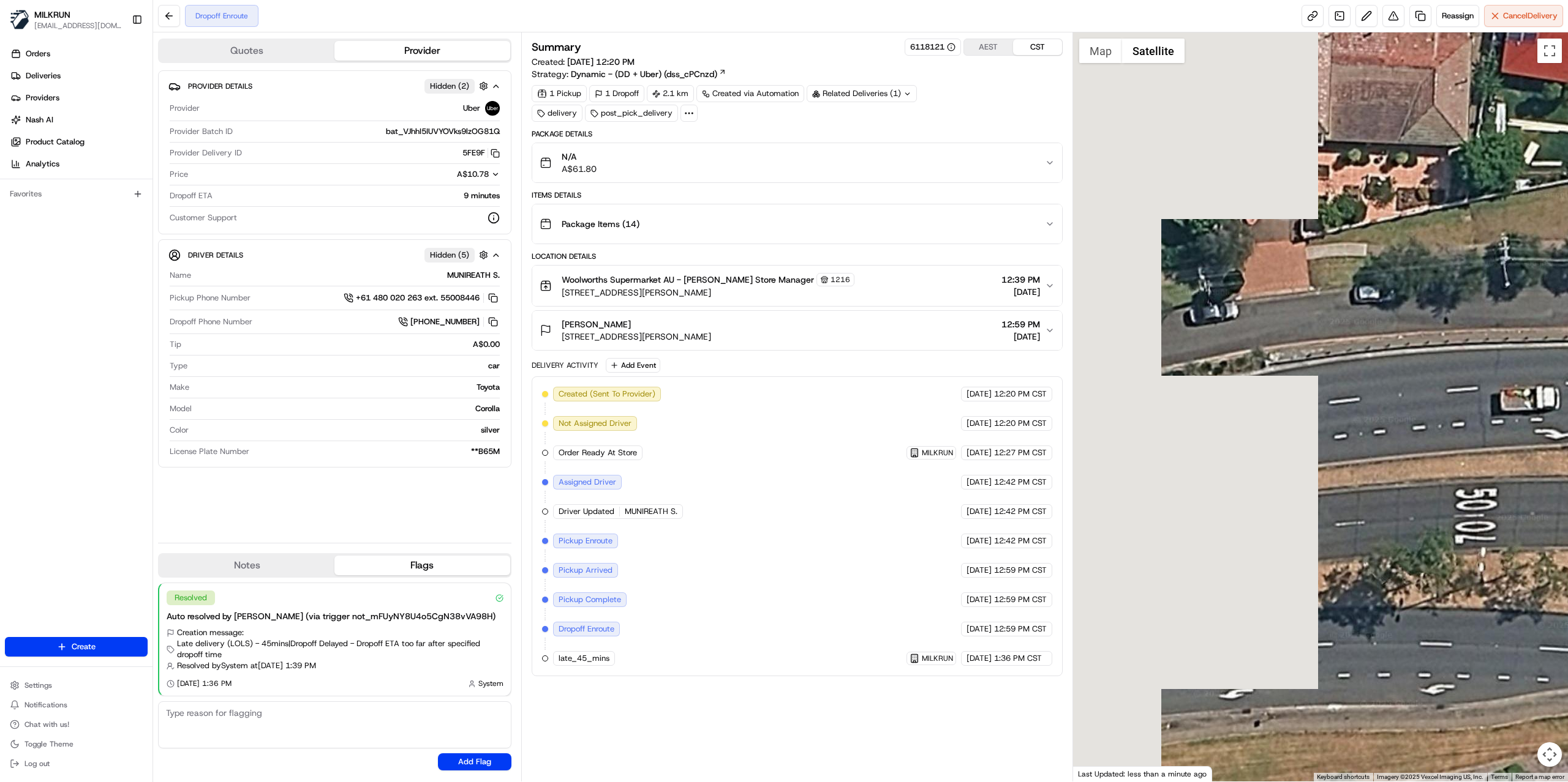
drag, startPoint x: 1228, startPoint y: 395, endPoint x: 1549, endPoint y: 376, distance: 321.6
click at [1549, 376] on div at bounding box center [1321, 407] width 496 height 749
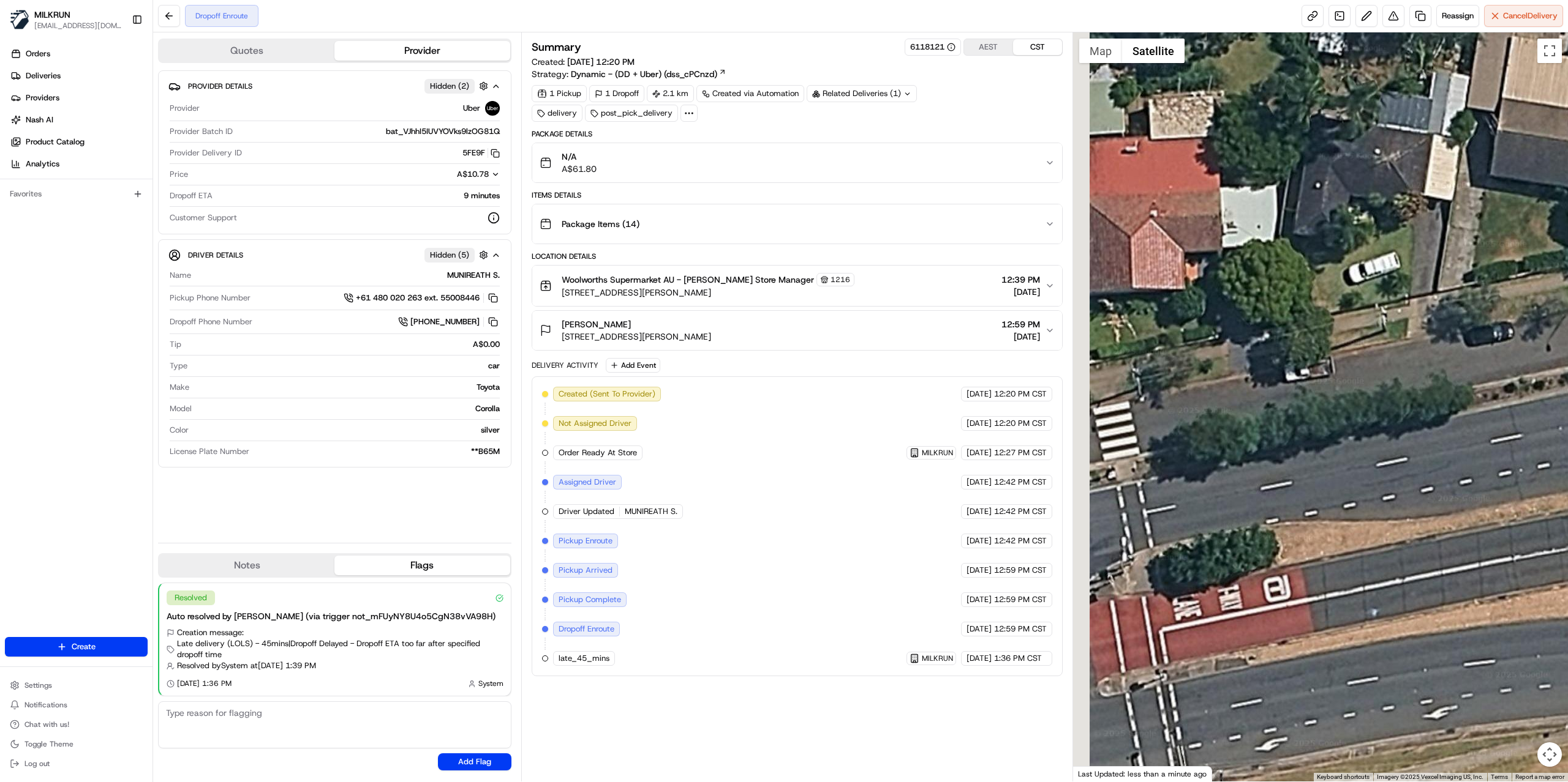
drag, startPoint x: 1270, startPoint y: 392, endPoint x: 1566, endPoint y: 405, distance: 296.3
click at [1566, 408] on div at bounding box center [1321, 407] width 496 height 749
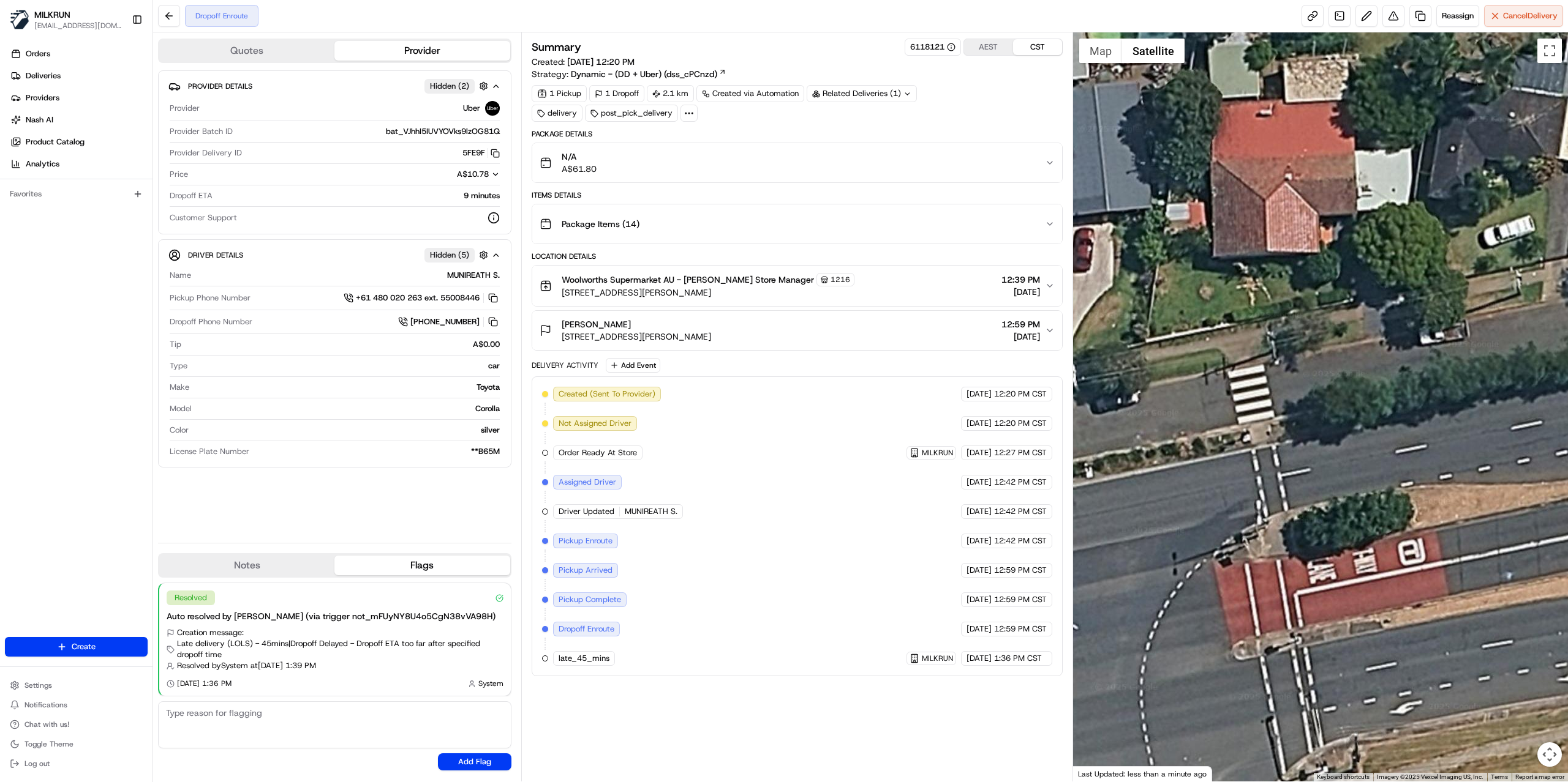
drag, startPoint x: 1130, startPoint y: 376, endPoint x: 1403, endPoint y: 325, distance: 277.7
click at [1395, 325] on div at bounding box center [1321, 407] width 496 height 749
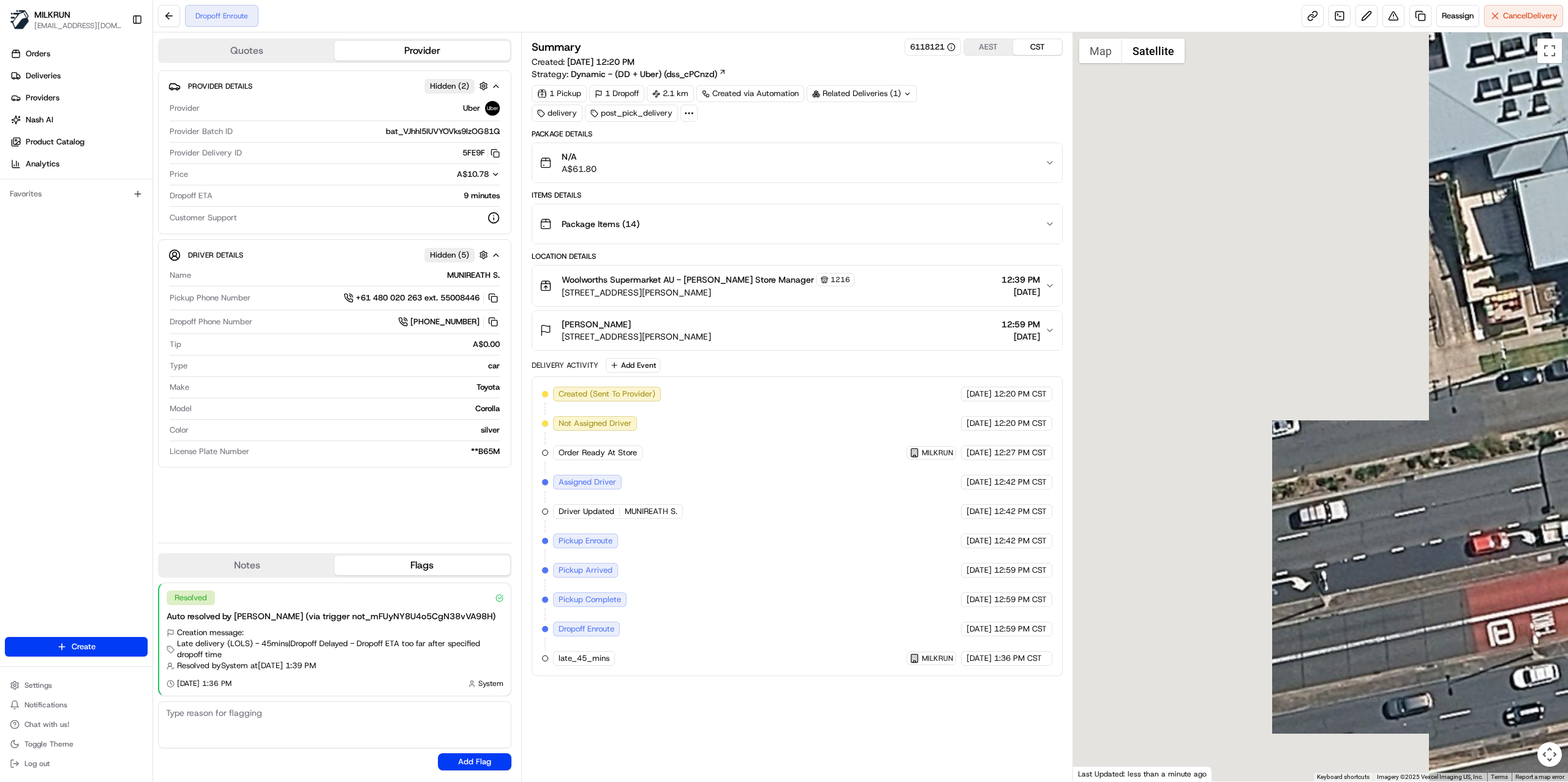
drag, startPoint x: 1134, startPoint y: 383, endPoint x: 1566, endPoint y: 360, distance: 432.6
click at [1566, 360] on div at bounding box center [1321, 407] width 496 height 749
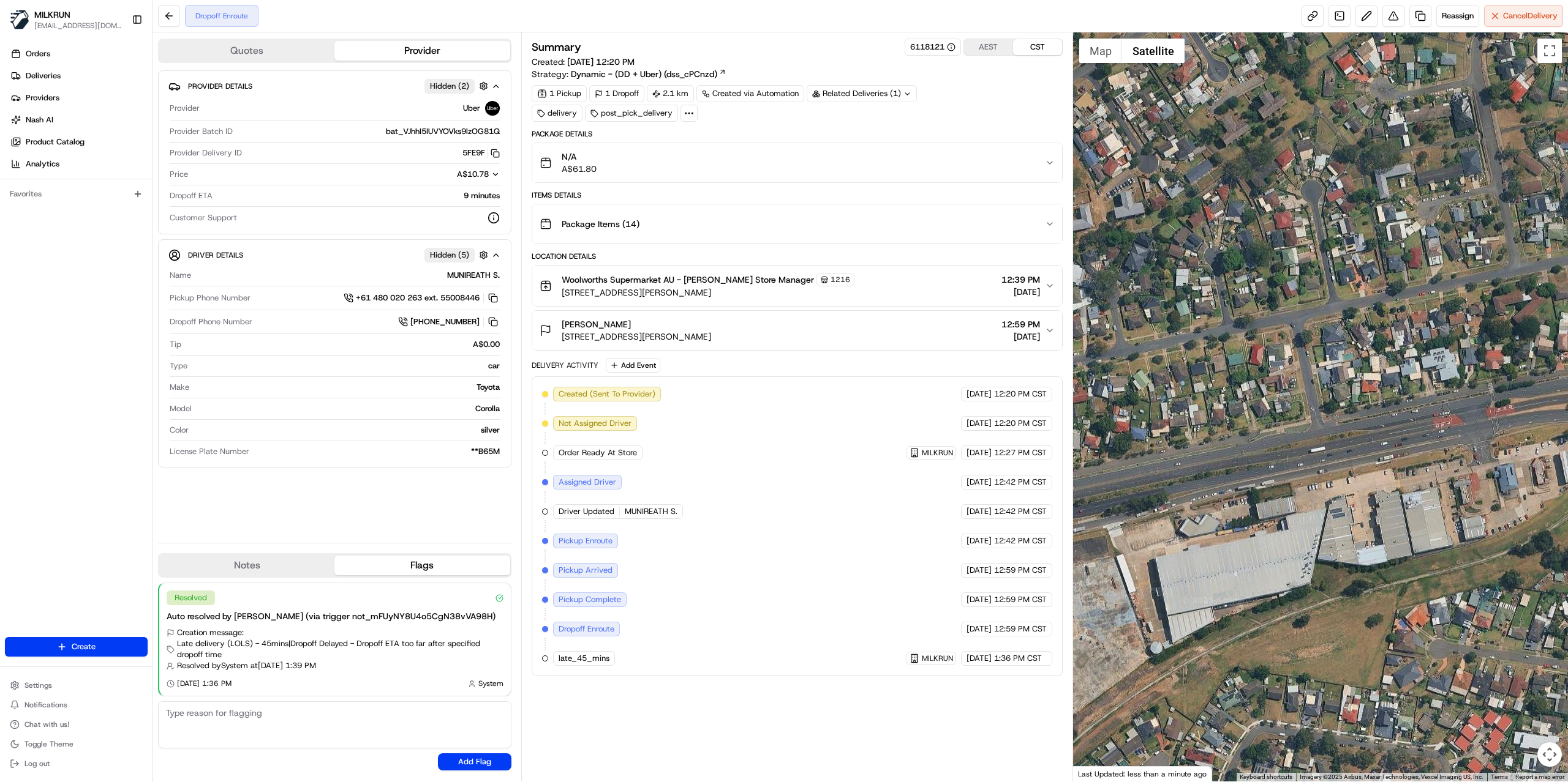
drag, startPoint x: 1501, startPoint y: 408, endPoint x: 1471, endPoint y: 376, distance: 43.9
click at [1471, 376] on div at bounding box center [1321, 407] width 496 height 749
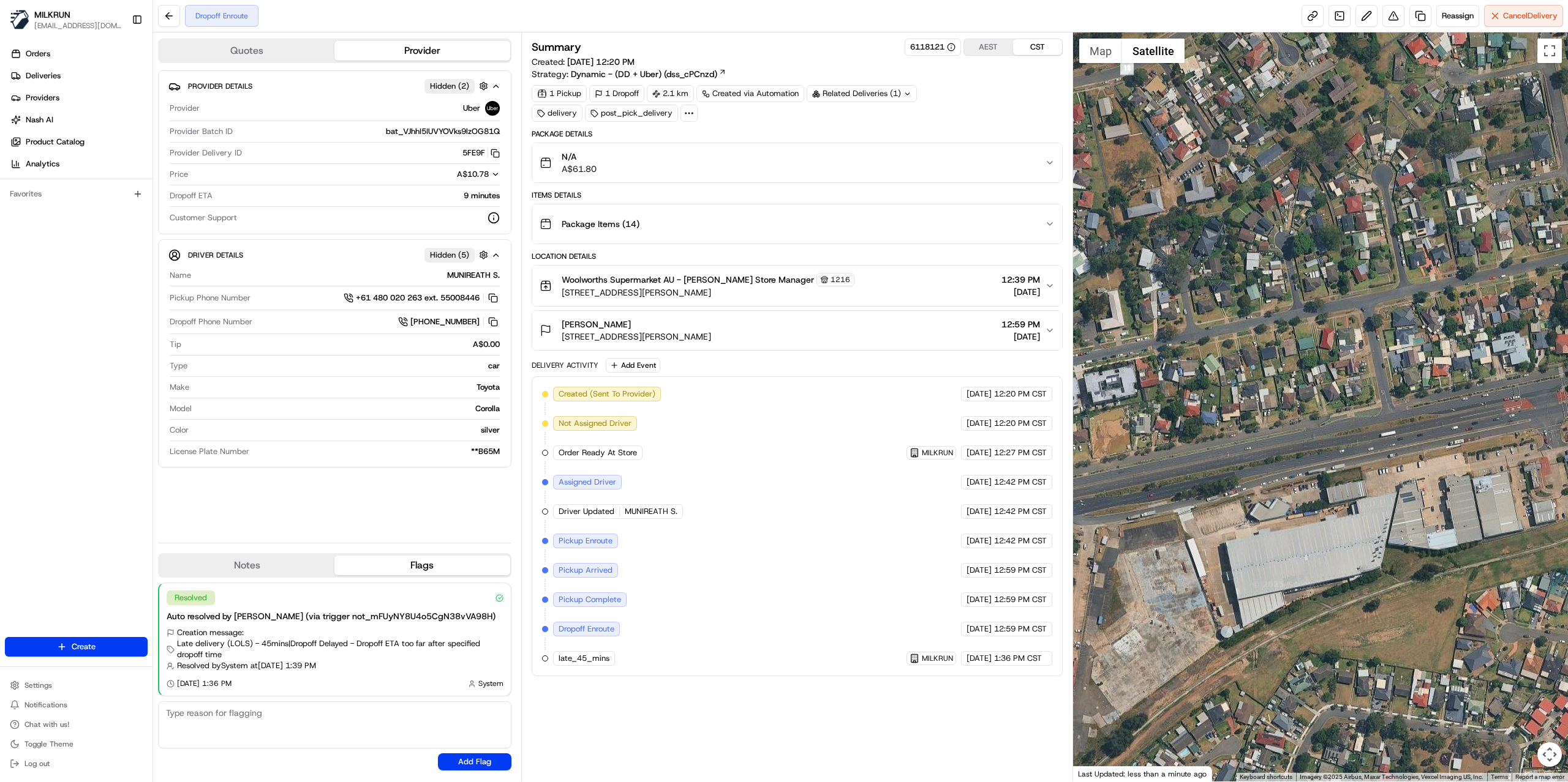
drag, startPoint x: 1209, startPoint y: 422, endPoint x: 1470, endPoint y: 367, distance: 266.7
click at [1461, 371] on div at bounding box center [1321, 407] width 496 height 749
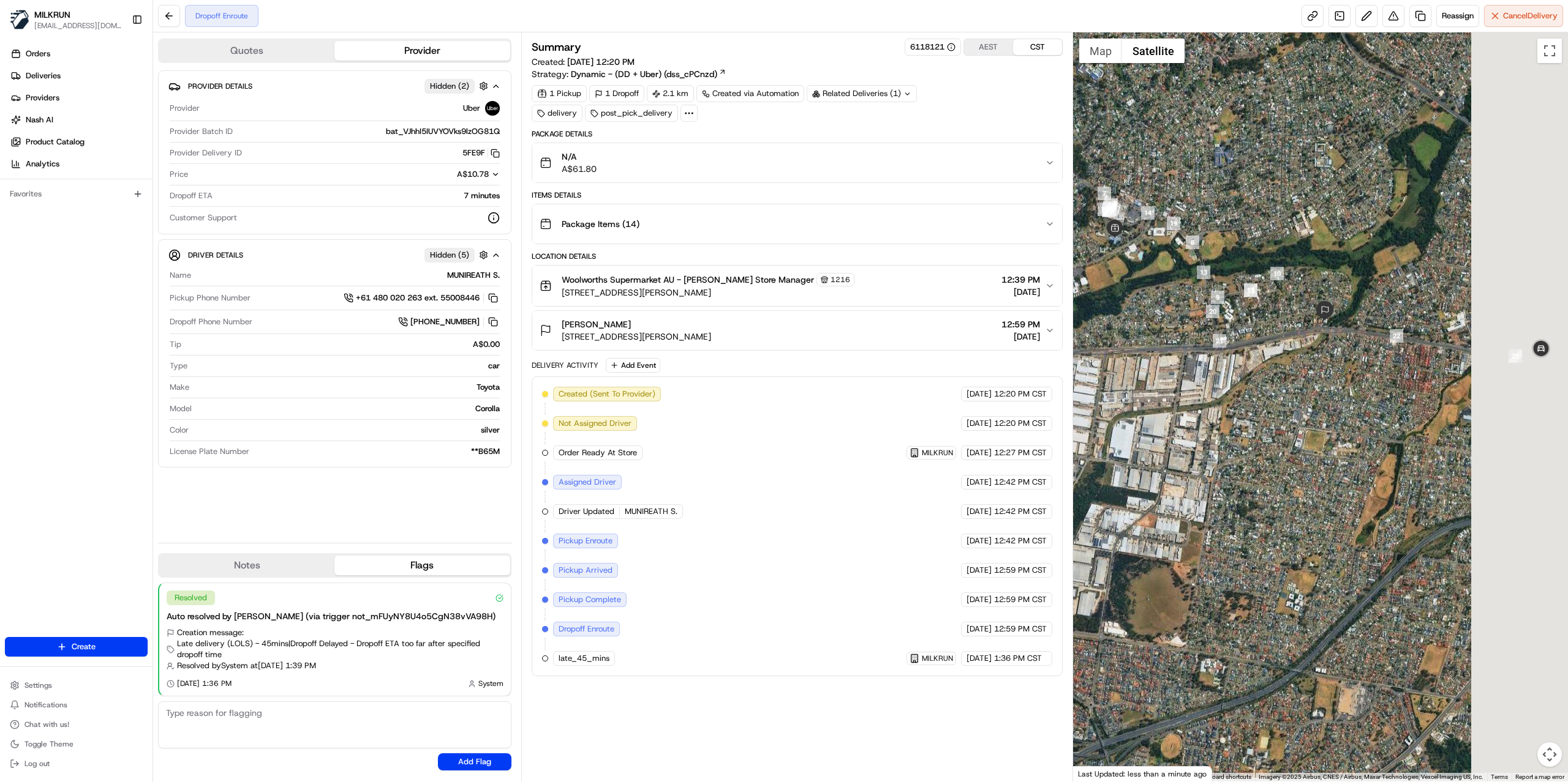
drag, startPoint x: 1392, startPoint y: 371, endPoint x: 1143, endPoint y: 346, distance: 250.3
click at [1143, 346] on div "Status : Dropoff Enroute Date : 08/20/2025 01:43 PM" at bounding box center [1321, 407] width 496 height 749
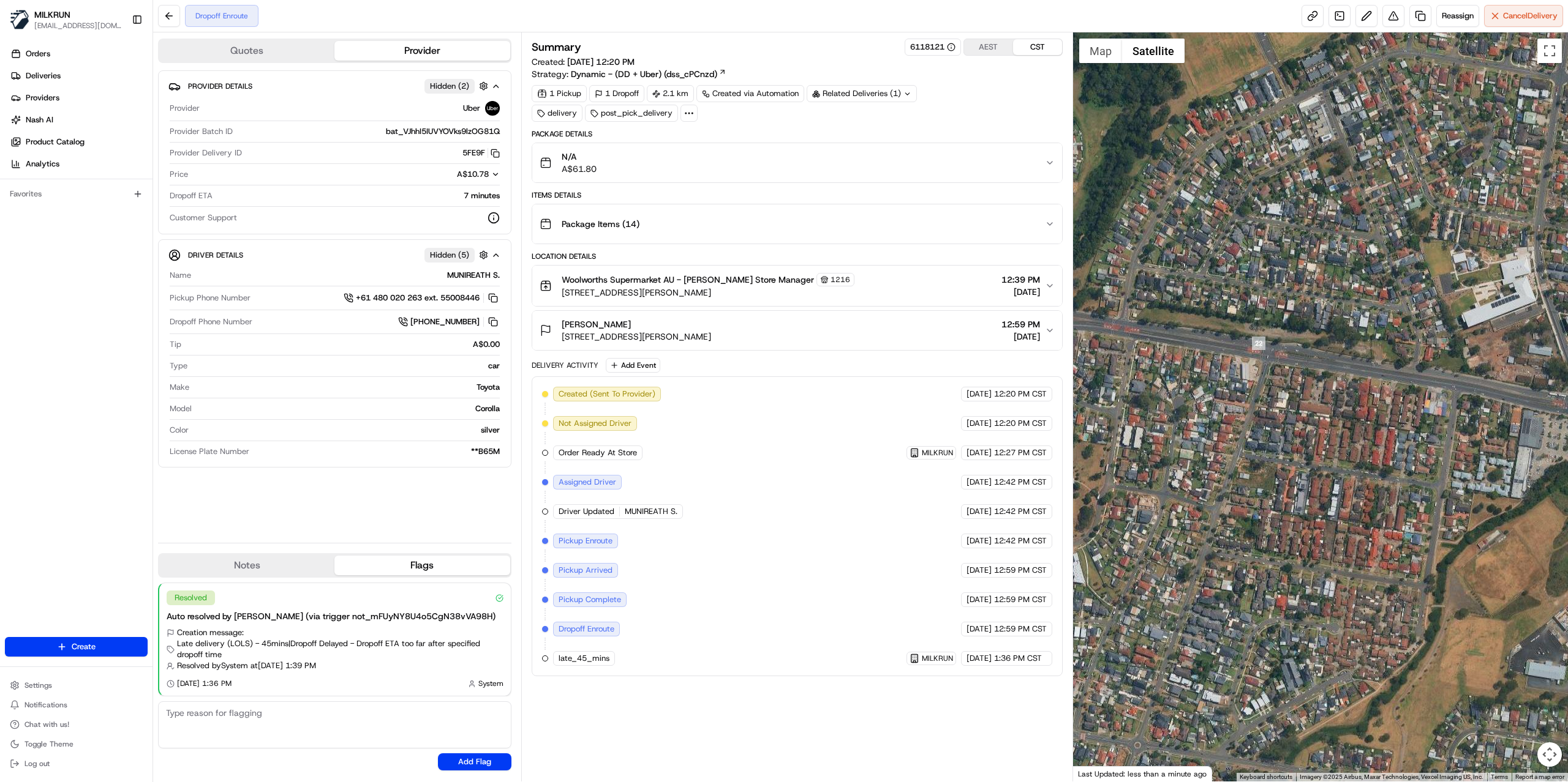
drag, startPoint x: 1203, startPoint y: 213, endPoint x: 1138, endPoint y: 471, distance: 266.1
click at [1138, 471] on div at bounding box center [1321, 407] width 496 height 749
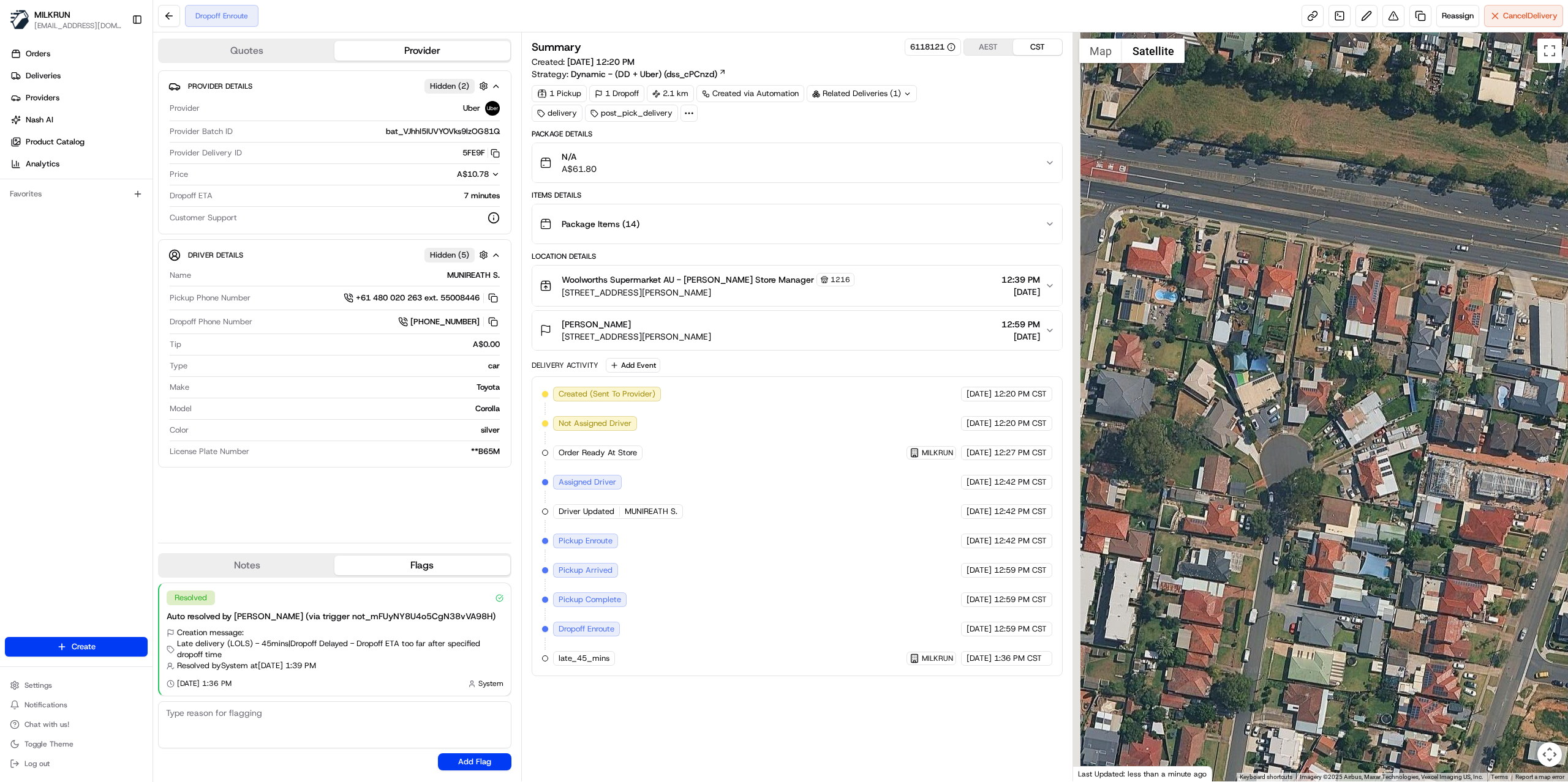
drag, startPoint x: 1127, startPoint y: 419, endPoint x: 1546, endPoint y: 510, distance: 428.8
click at [1484, 516] on div at bounding box center [1321, 407] width 496 height 749
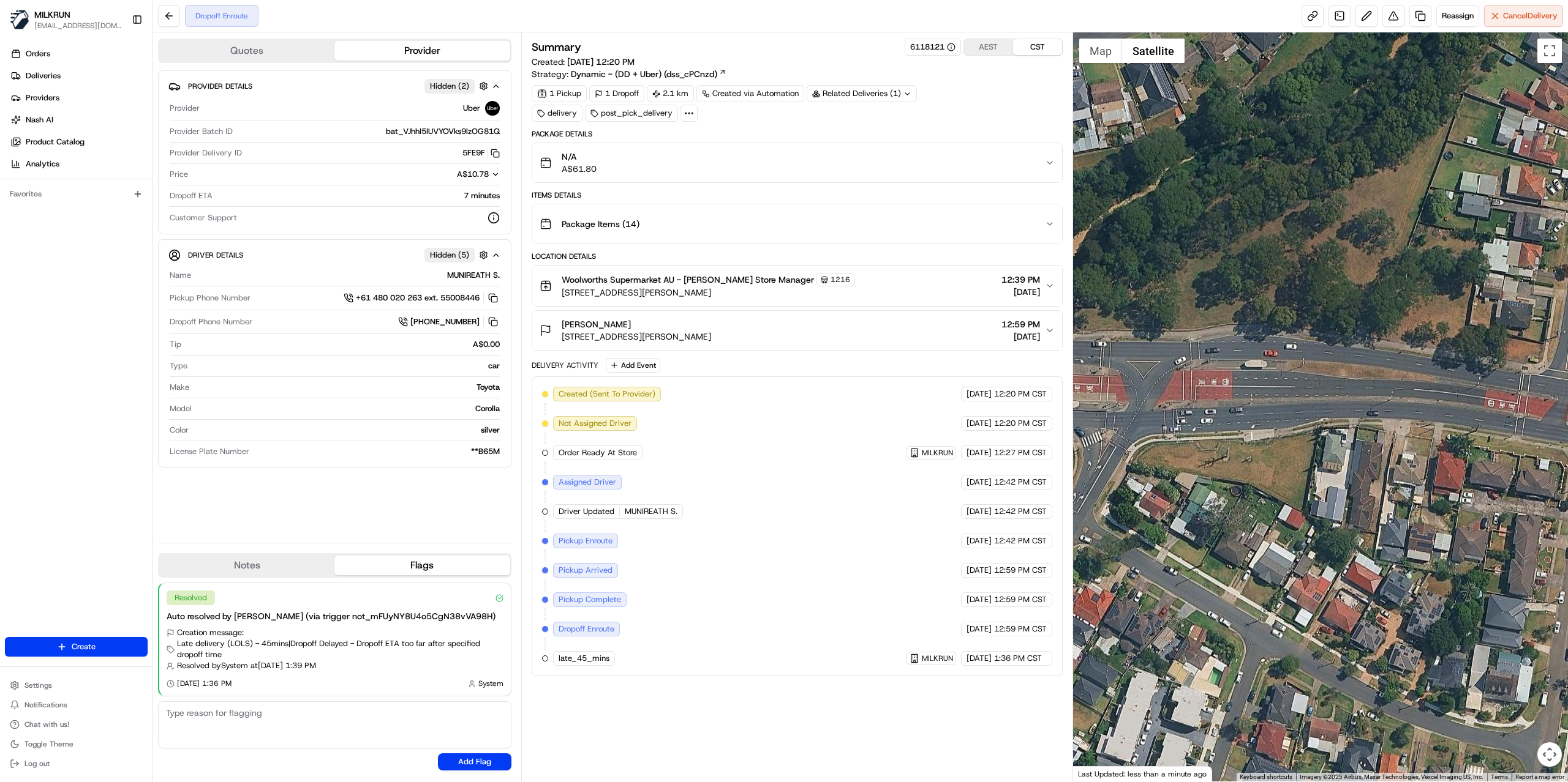
drag, startPoint x: 1239, startPoint y: 383, endPoint x: 1277, endPoint y: 440, distance: 68.5
click at [1264, 437] on div at bounding box center [1321, 407] width 496 height 749
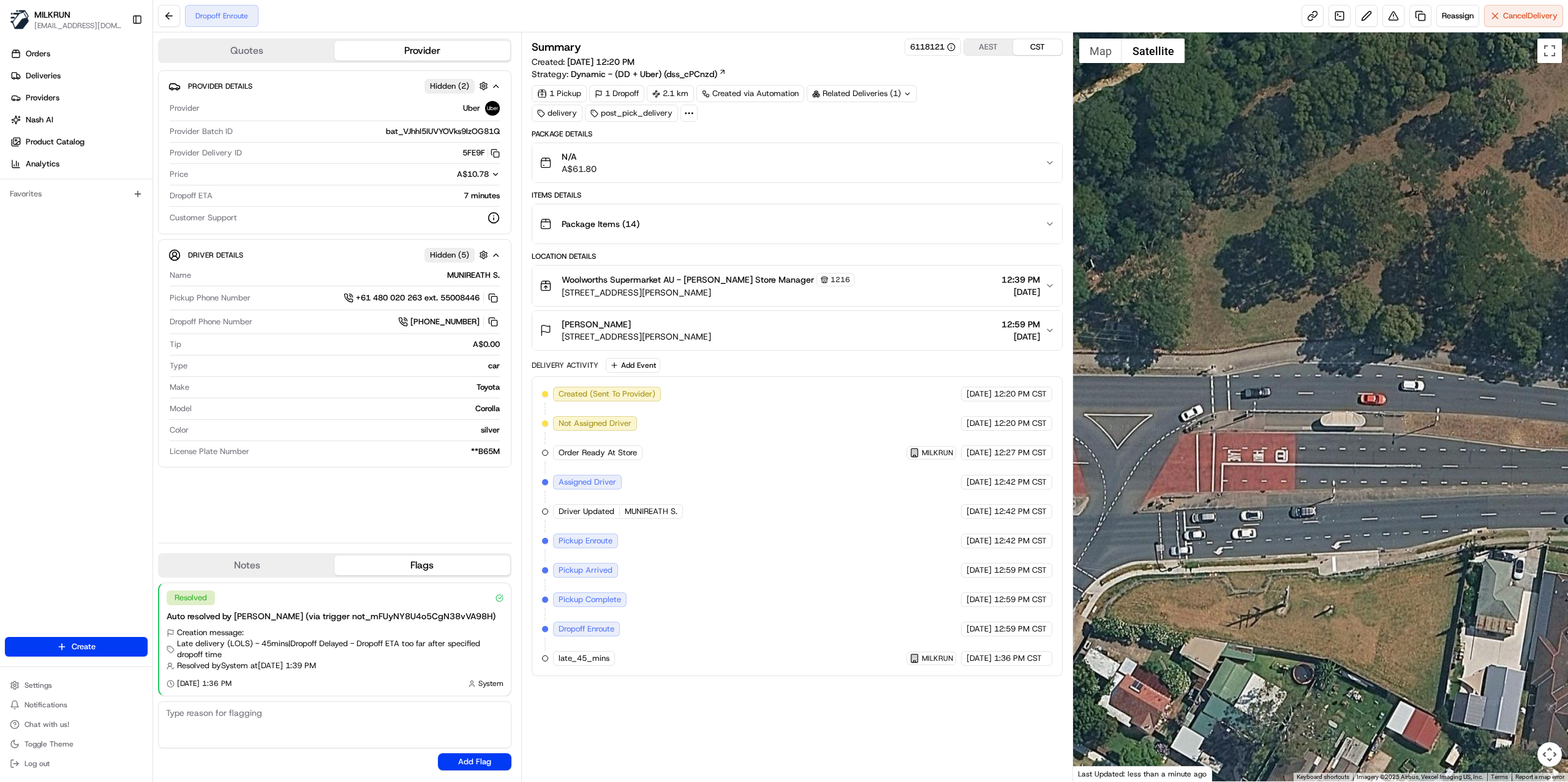
drag, startPoint x: 1416, startPoint y: 443, endPoint x: 1190, endPoint y: 429, distance: 226.4
click at [1204, 434] on div at bounding box center [1321, 407] width 496 height 749
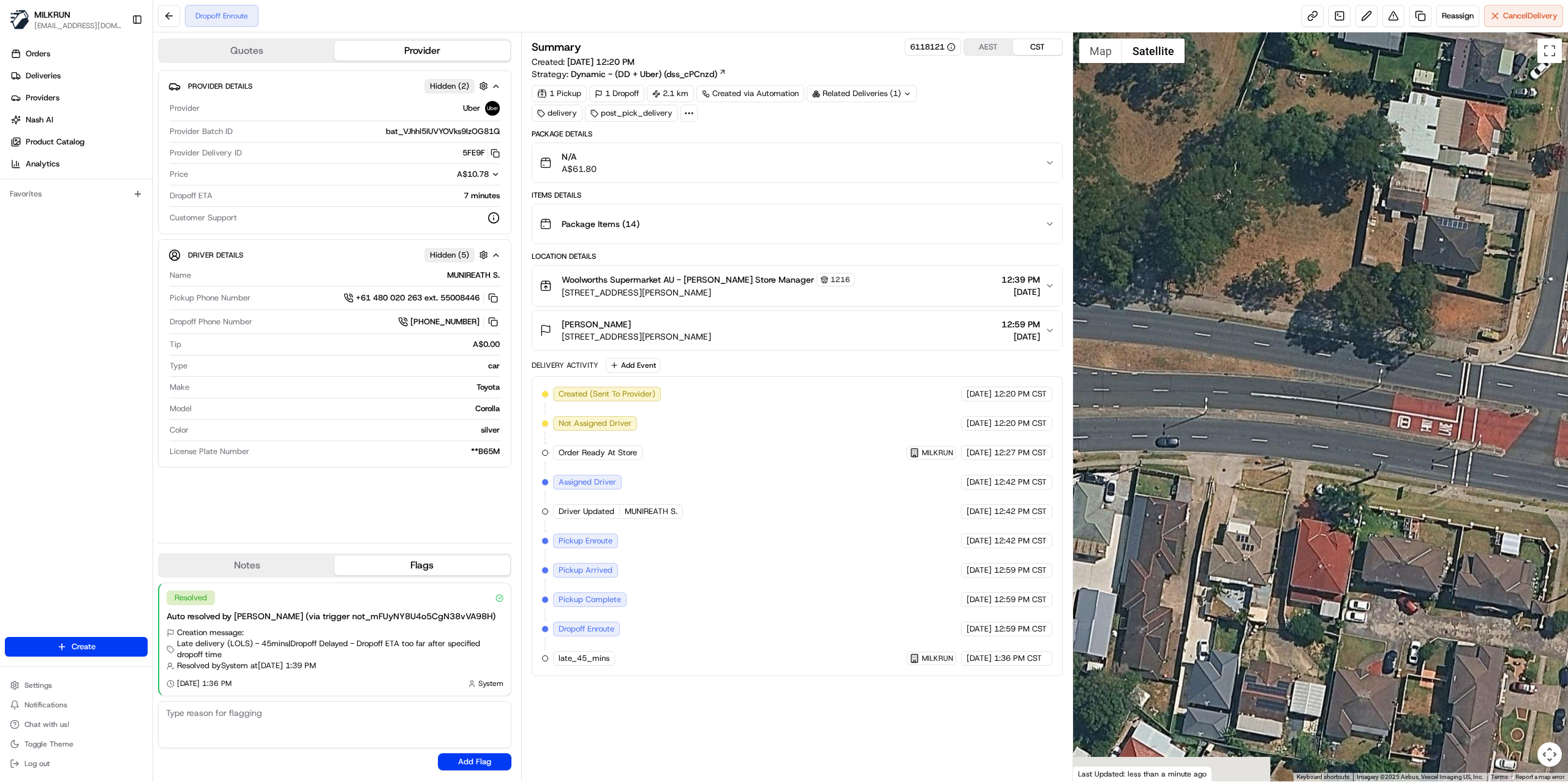
drag, startPoint x: 1500, startPoint y: 454, endPoint x: 1138, endPoint y: 381, distance: 369.3
click at [1158, 385] on div at bounding box center [1321, 407] width 496 height 749
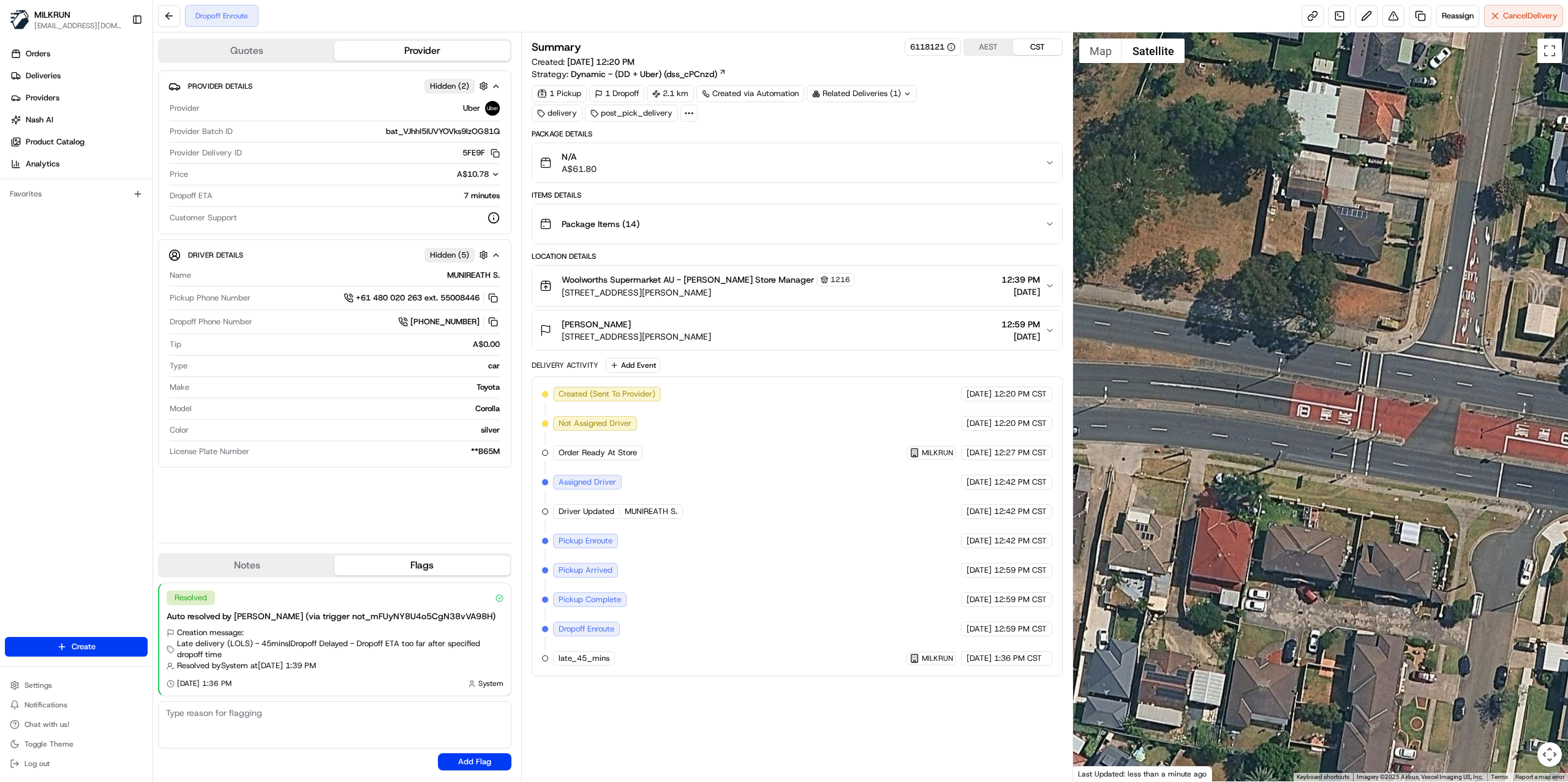
drag, startPoint x: 1196, startPoint y: 360, endPoint x: 1562, endPoint y: 417, distance: 370.4
click at [1556, 422] on div at bounding box center [1321, 407] width 496 height 749
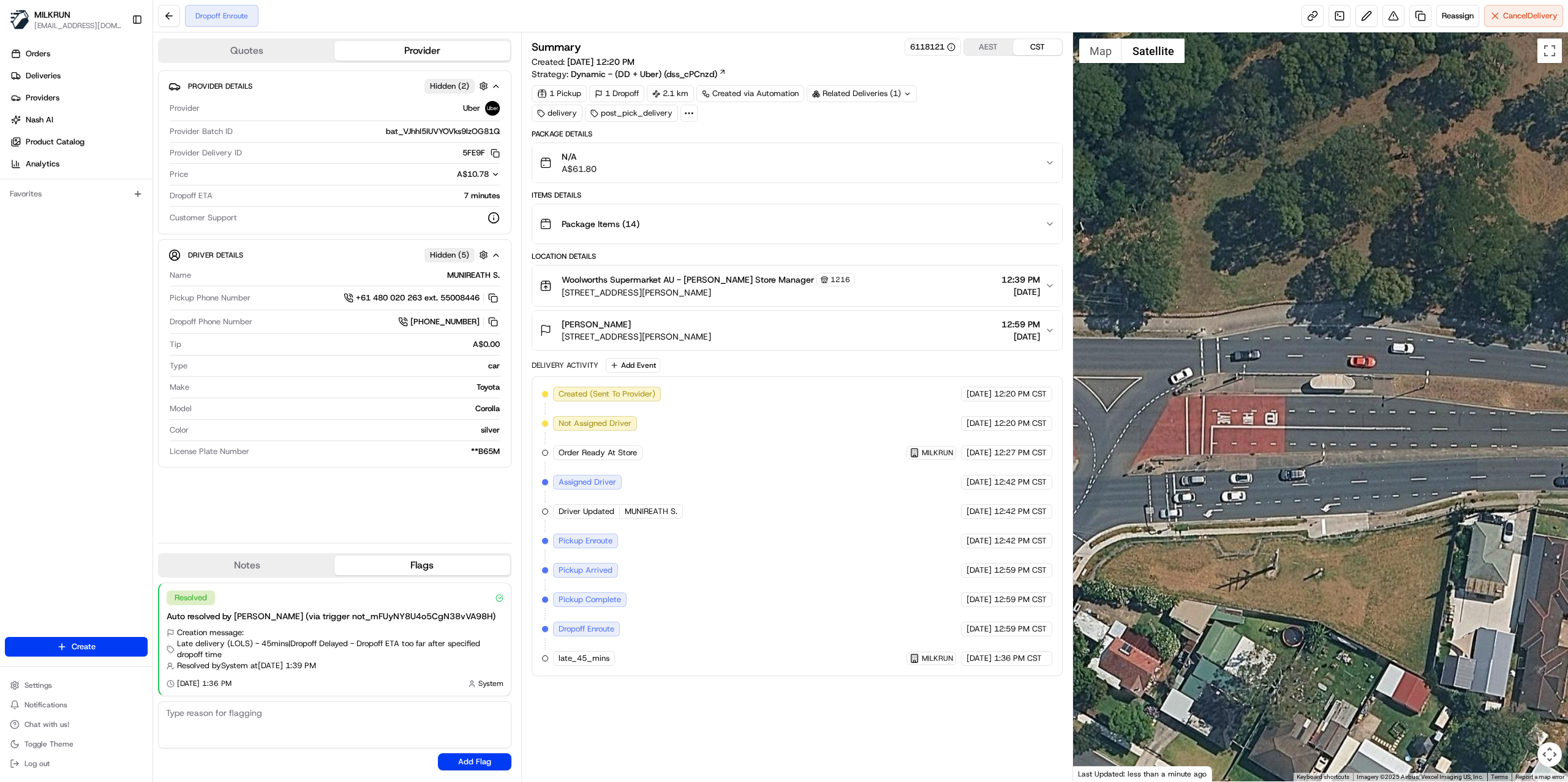
drag, startPoint x: 1200, startPoint y: 353, endPoint x: 1497, endPoint y: 408, distance: 302.0
click at [1497, 408] on div at bounding box center [1321, 407] width 496 height 749
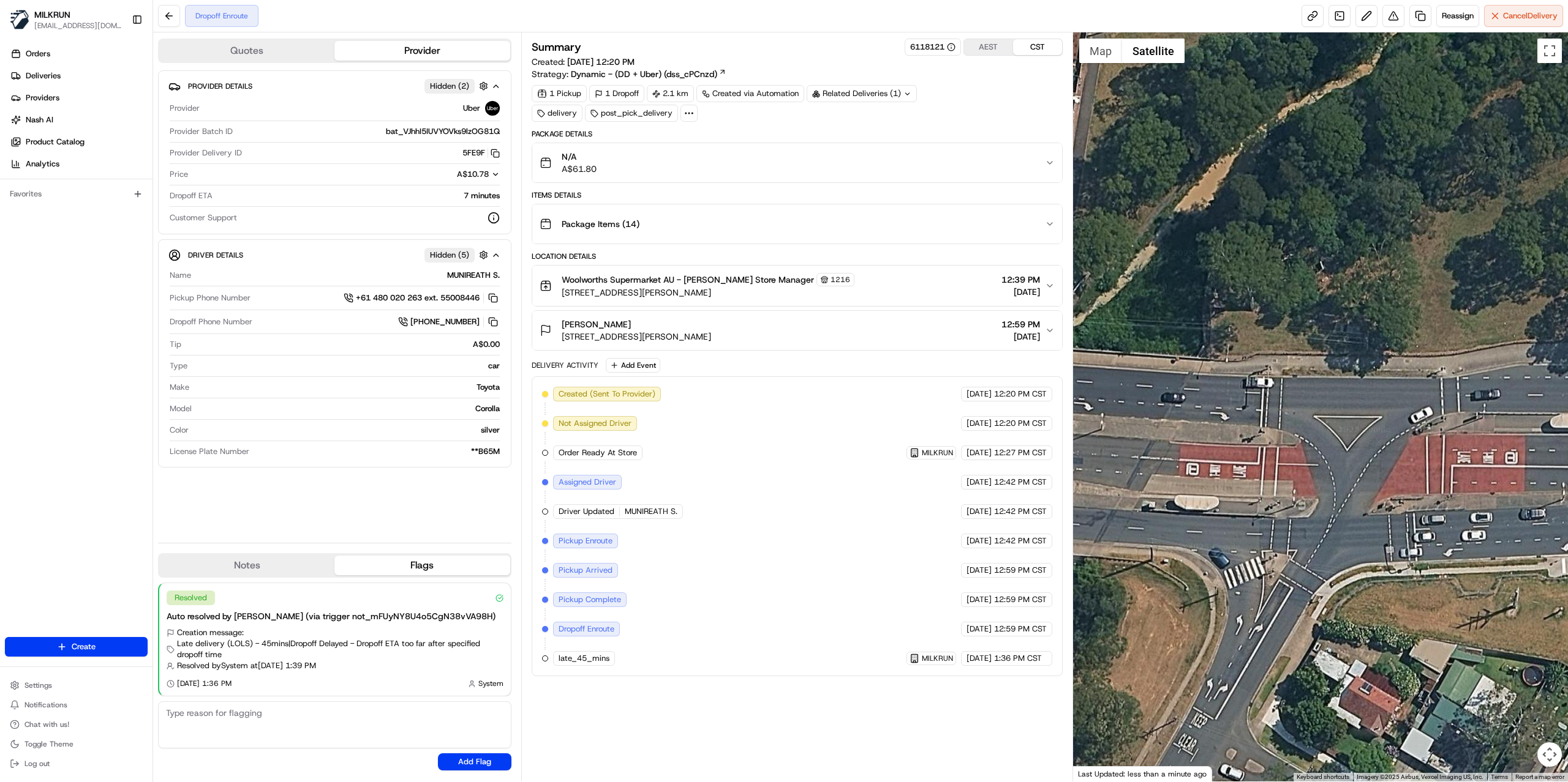
drag, startPoint x: 1323, startPoint y: 382, endPoint x: 1566, endPoint y: 421, distance: 246.1
click at [1566, 421] on div at bounding box center [1321, 407] width 496 height 749
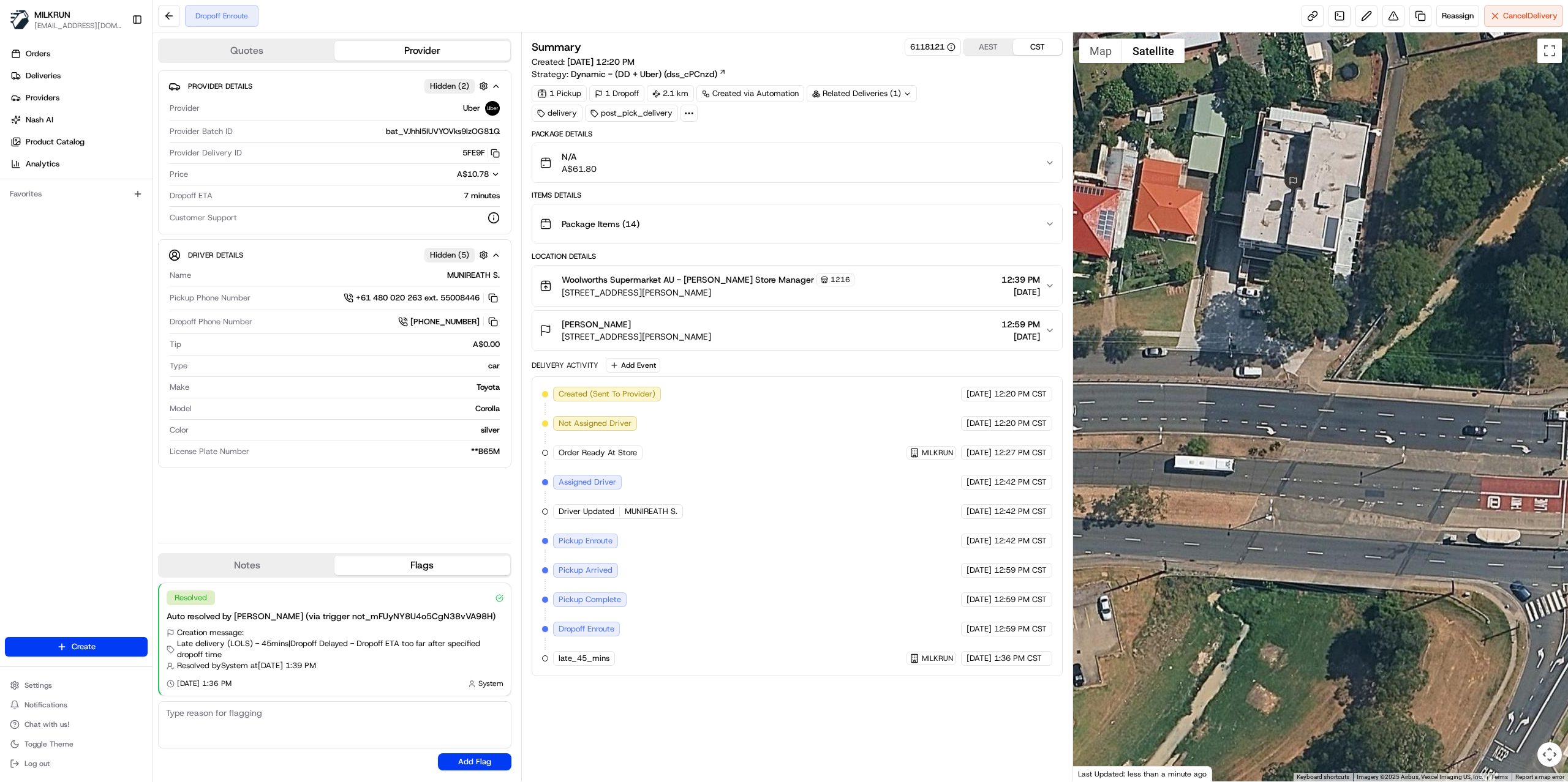
drag, startPoint x: 1182, startPoint y: 389, endPoint x: 1485, endPoint y: 419, distance: 304.5
click at [1485, 419] on div at bounding box center [1321, 407] width 496 height 749
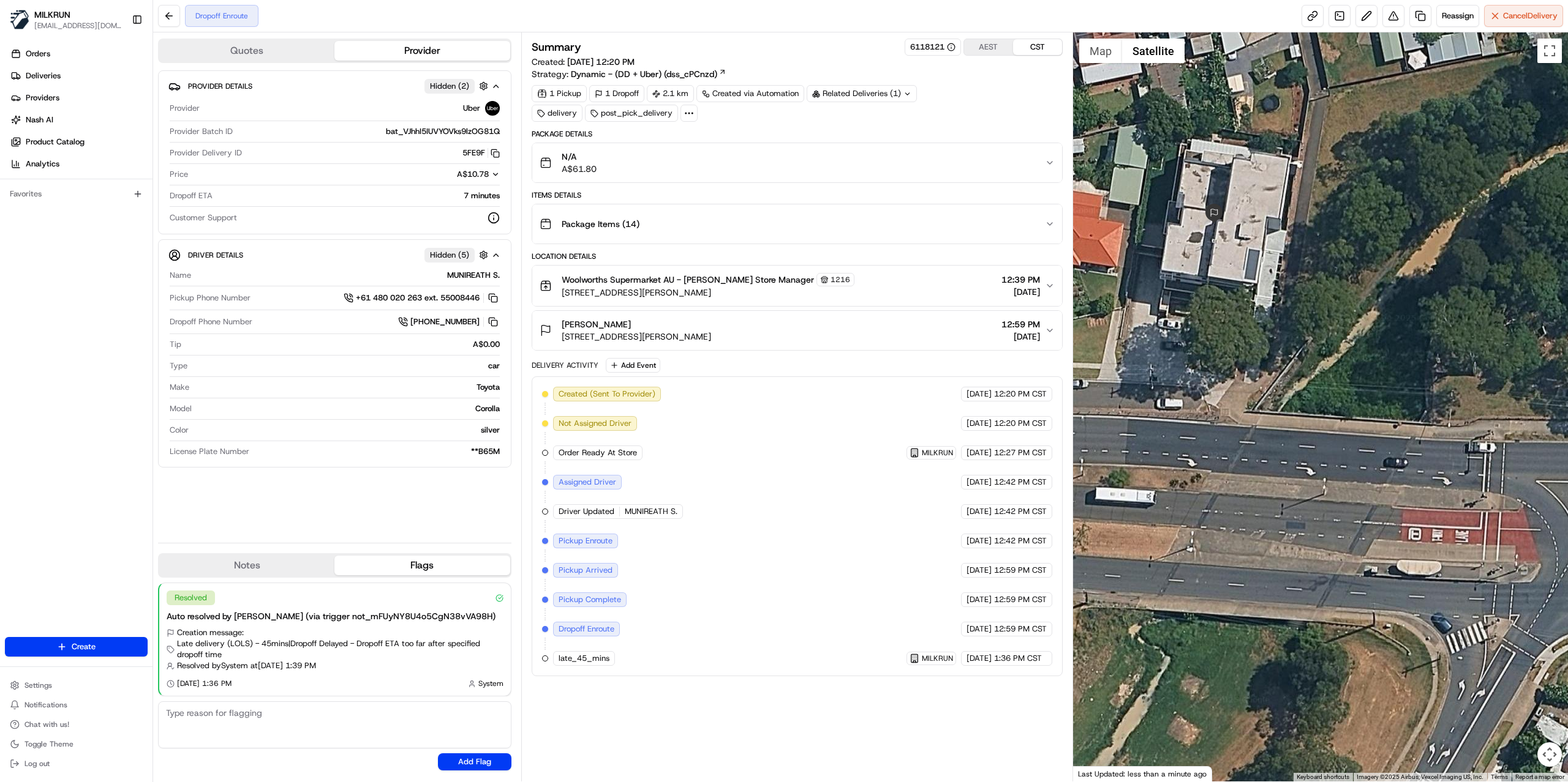
drag, startPoint x: 1509, startPoint y: 387, endPoint x: 1428, endPoint y: 419, distance: 87.1
click at [1428, 419] on div at bounding box center [1321, 407] width 496 height 749
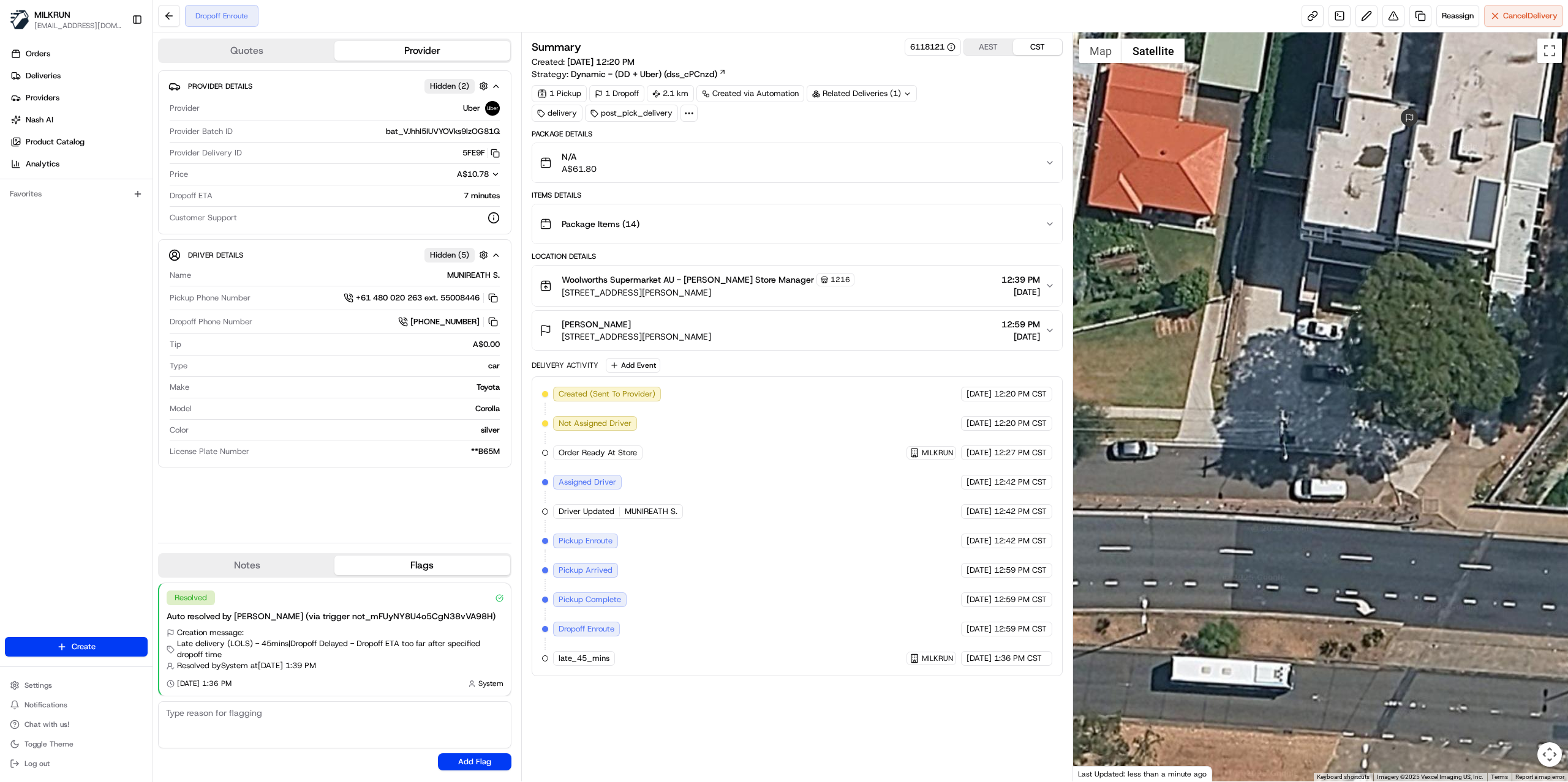
drag, startPoint x: 1198, startPoint y: 386, endPoint x: 1416, endPoint y: 331, distance: 224.8
click at [1416, 331] on div at bounding box center [1321, 407] width 496 height 749
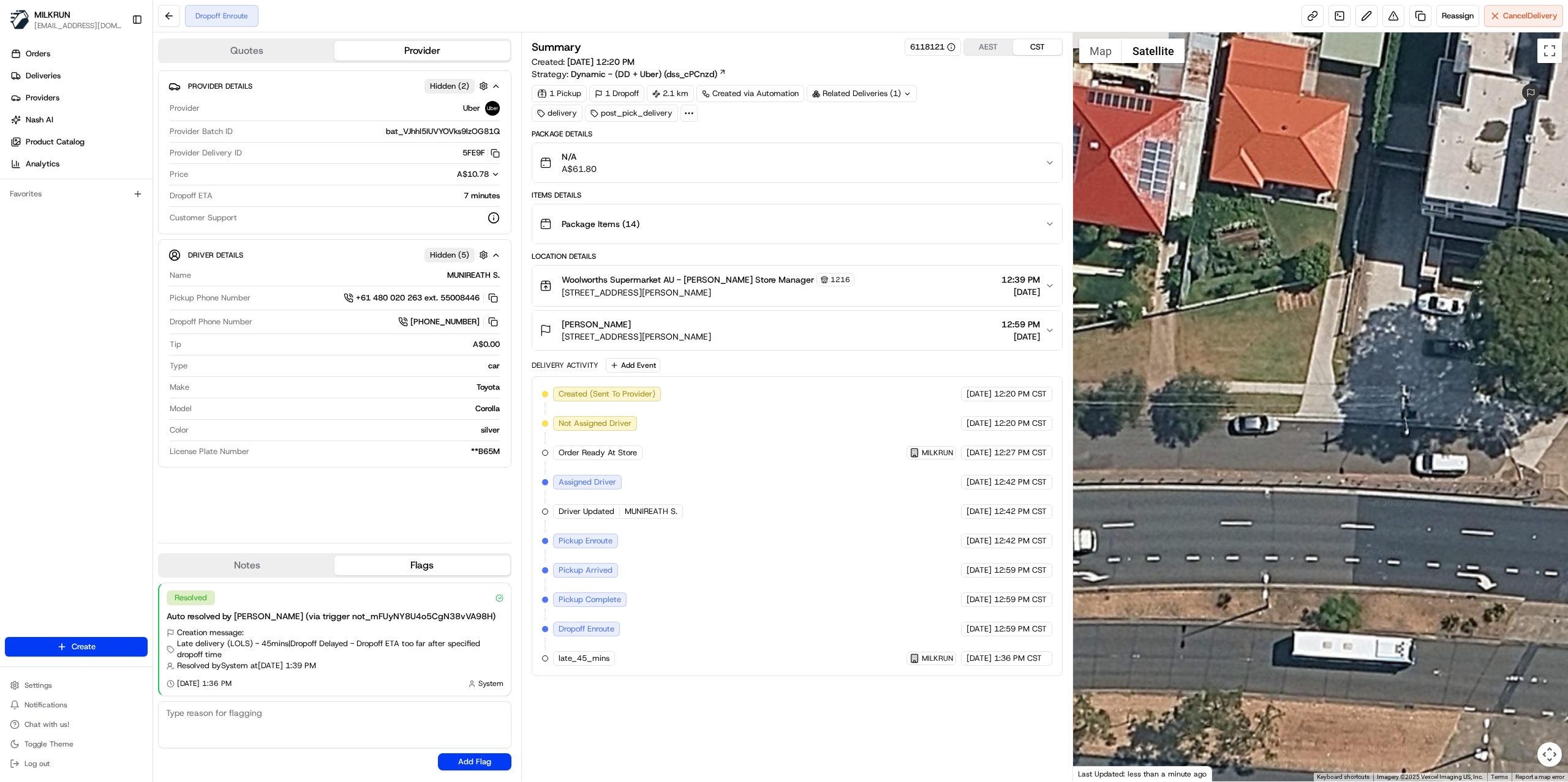
drag, startPoint x: 1178, startPoint y: 426, endPoint x: 1566, endPoint y: 314, distance: 403.8
click at [1566, 314] on div at bounding box center [1321, 407] width 496 height 749
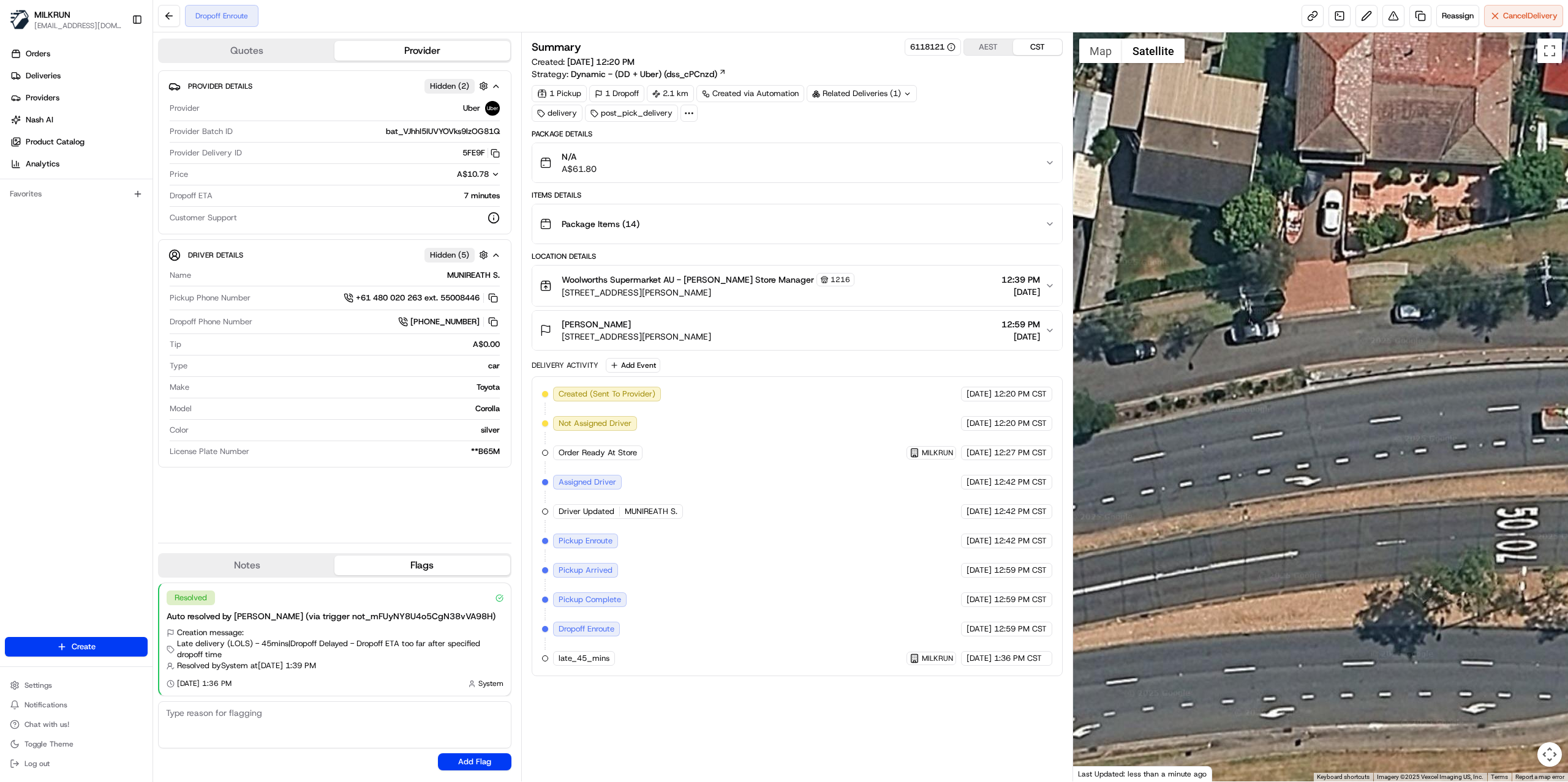
drag, startPoint x: 1183, startPoint y: 308, endPoint x: 1483, endPoint y: 290, distance: 300.5
click at [1477, 291] on div at bounding box center [1321, 407] width 496 height 749
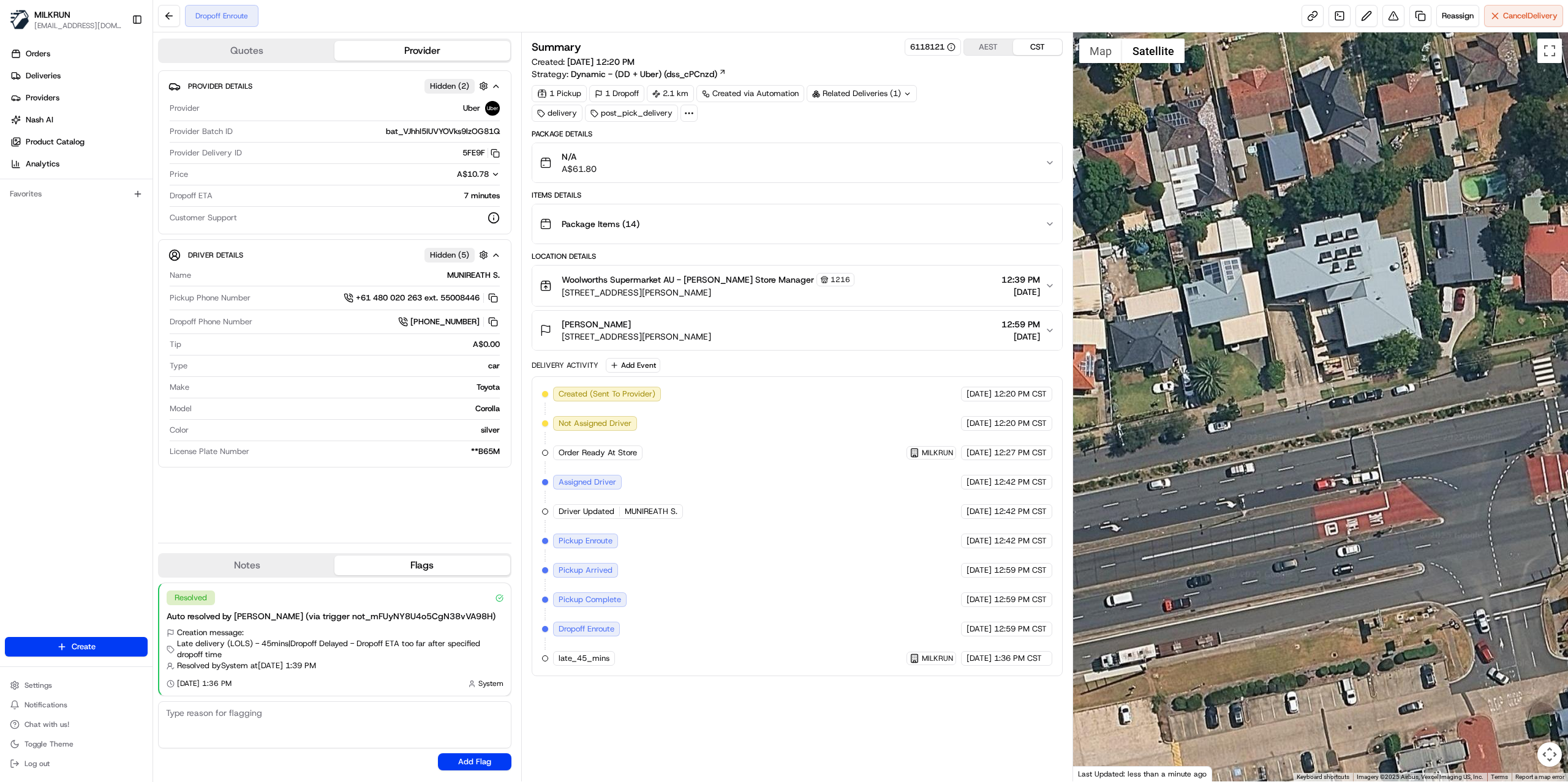
drag, startPoint x: 1221, startPoint y: 321, endPoint x: 1542, endPoint y: 315, distance: 321.1
click at [1542, 315] on div at bounding box center [1321, 407] width 496 height 749
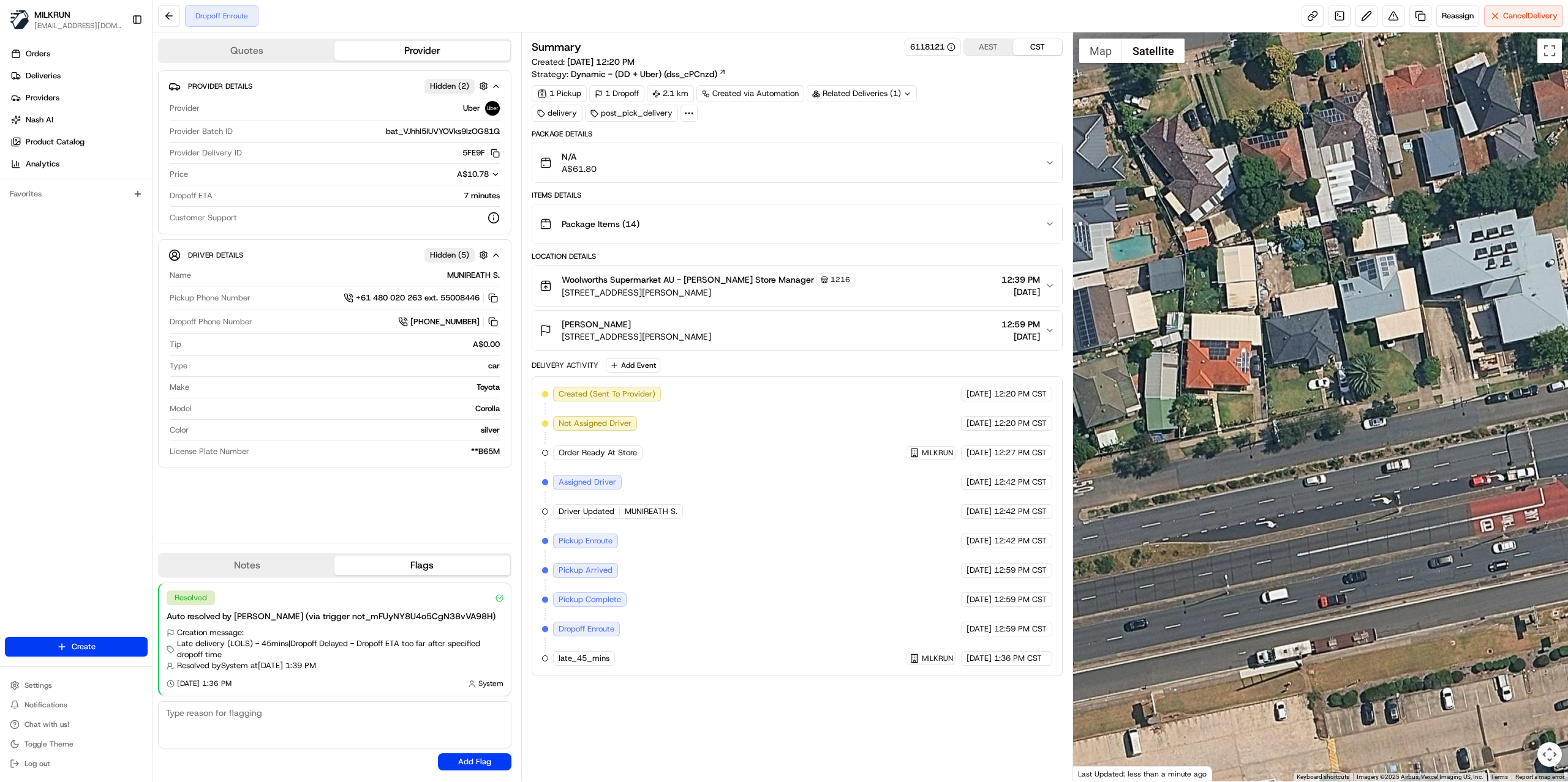
drag, startPoint x: 1288, startPoint y: 327, endPoint x: 1429, endPoint y: 327, distance: 141.0
click at [1429, 327] on div at bounding box center [1321, 407] width 496 height 749
drag, startPoint x: 1536, startPoint y: 409, endPoint x: 1221, endPoint y: 405, distance: 315.0
click at [1221, 405] on div at bounding box center [1321, 407] width 496 height 749
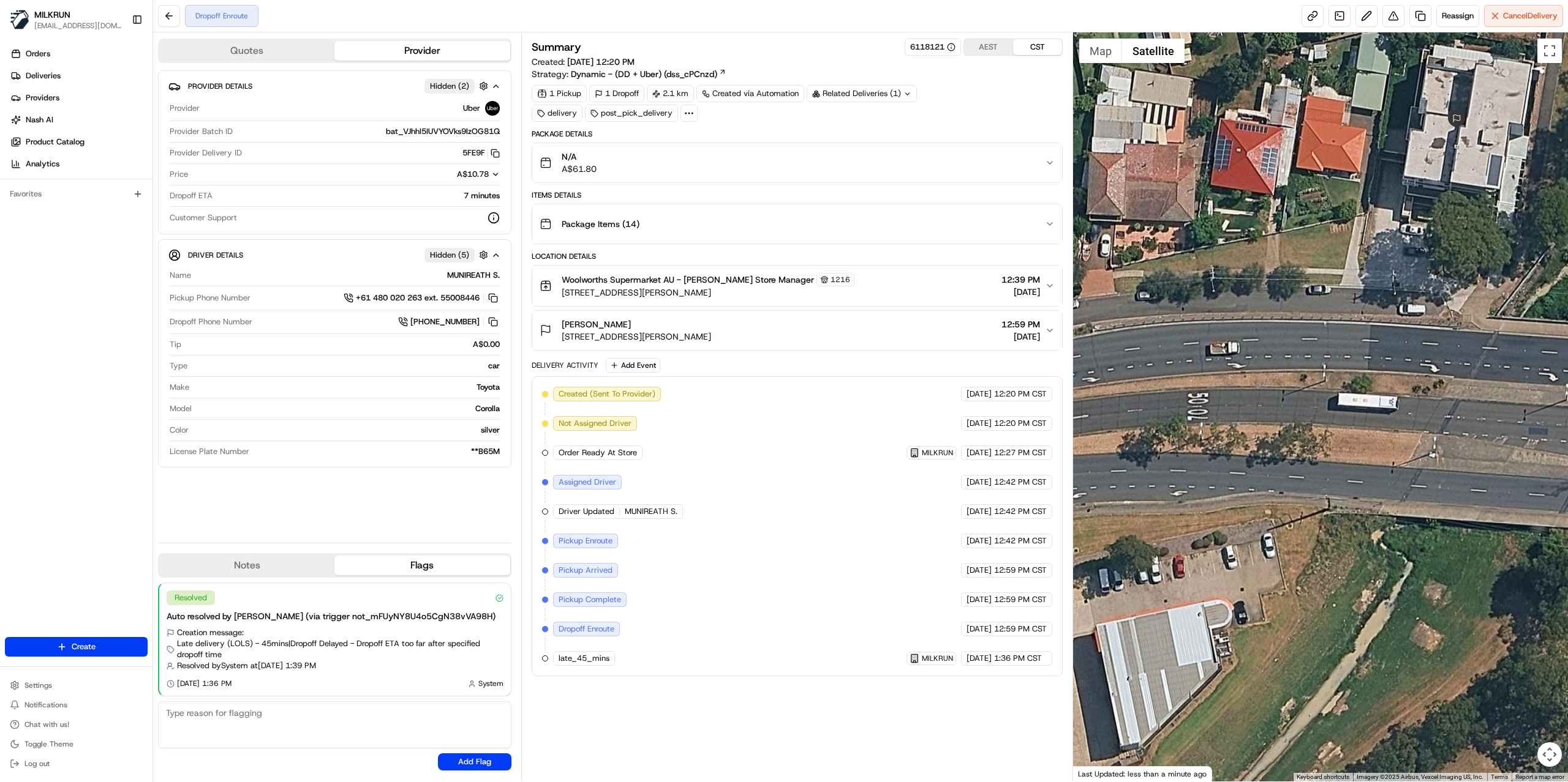
drag, startPoint x: 1566, startPoint y: 391, endPoint x: 1092, endPoint y: 391, distance: 474.0
click at [1094, 391] on div at bounding box center [1321, 407] width 496 height 749
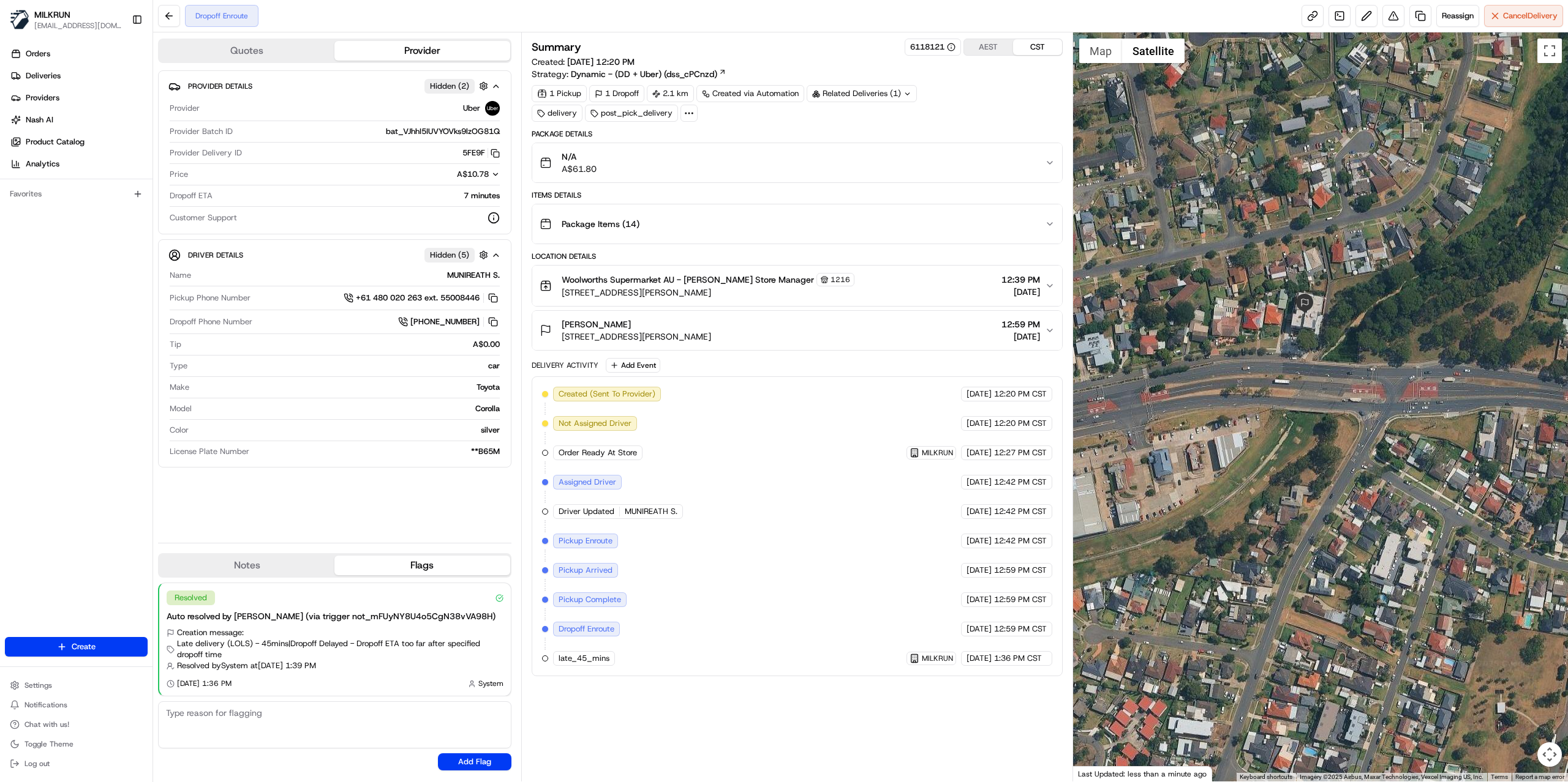
drag, startPoint x: 1462, startPoint y: 363, endPoint x: 1235, endPoint y: 363, distance: 227.0
click at [1239, 363] on div at bounding box center [1321, 407] width 496 height 749
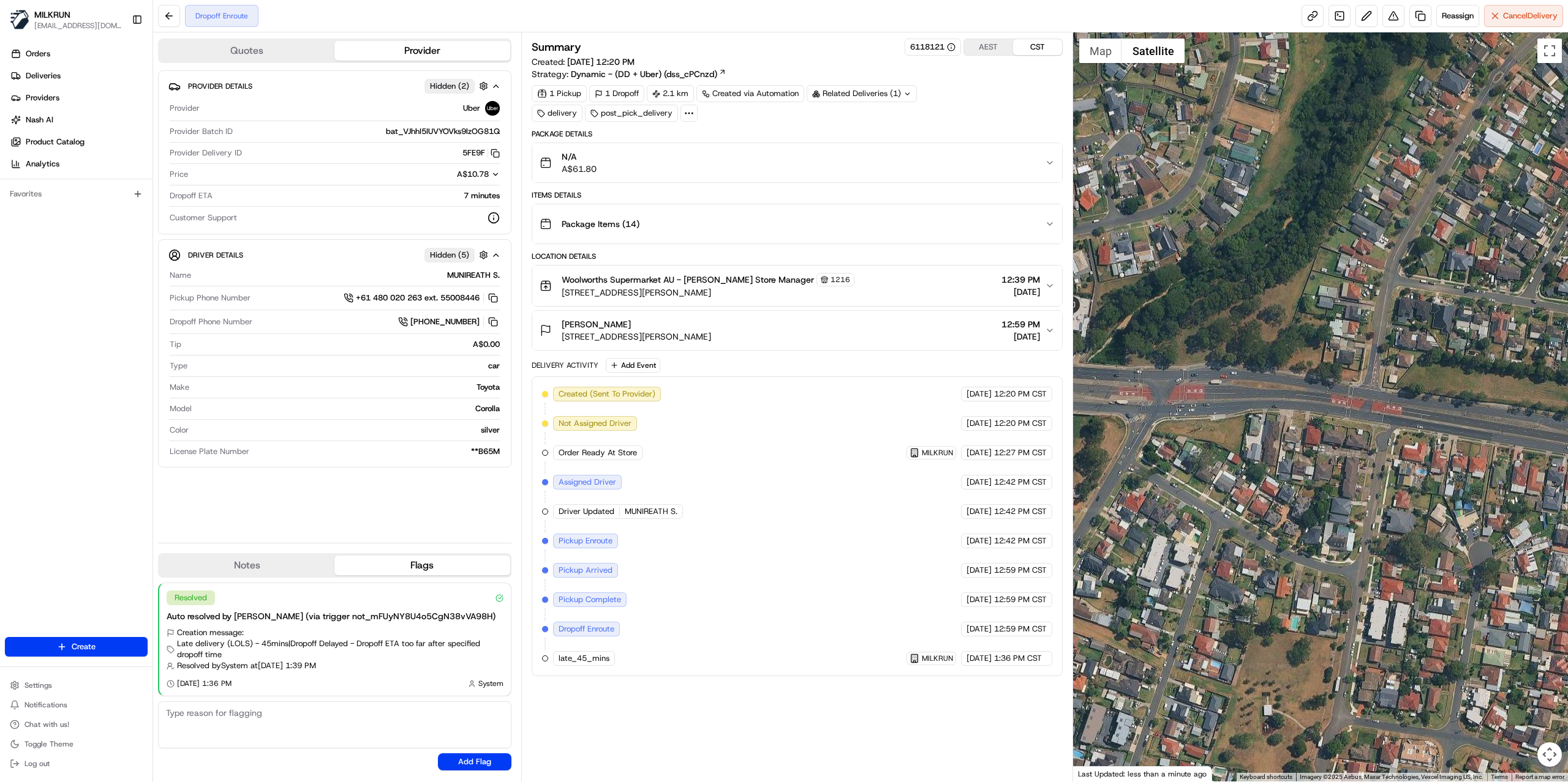
drag, startPoint x: 1225, startPoint y: 334, endPoint x: 1448, endPoint y: 336, distance: 223.0
click at [1448, 336] on div at bounding box center [1321, 407] width 496 height 749
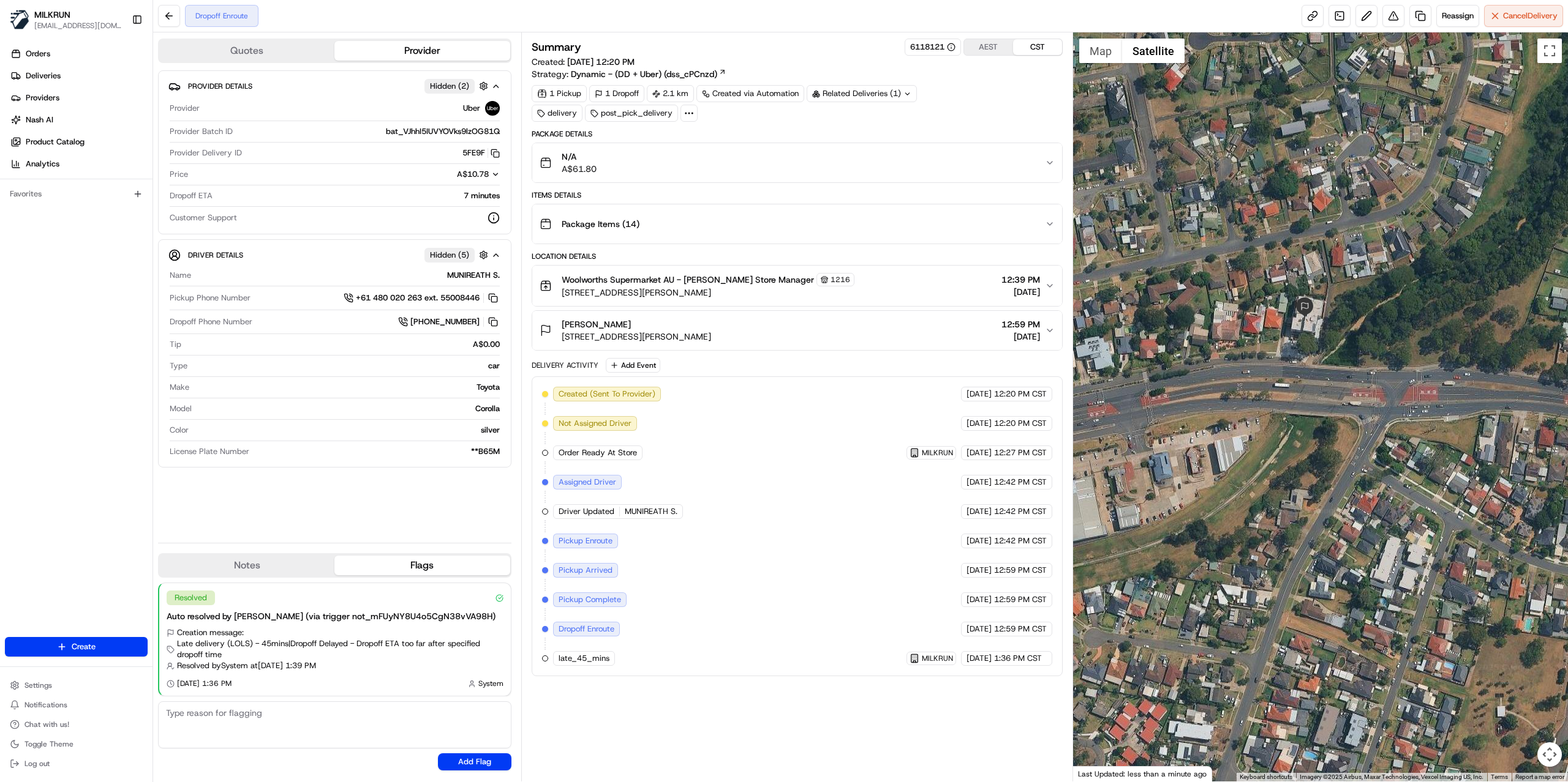
drag, startPoint x: 1139, startPoint y: 335, endPoint x: 1385, endPoint y: 336, distance: 246.0
click at [1385, 336] on div at bounding box center [1321, 407] width 496 height 749
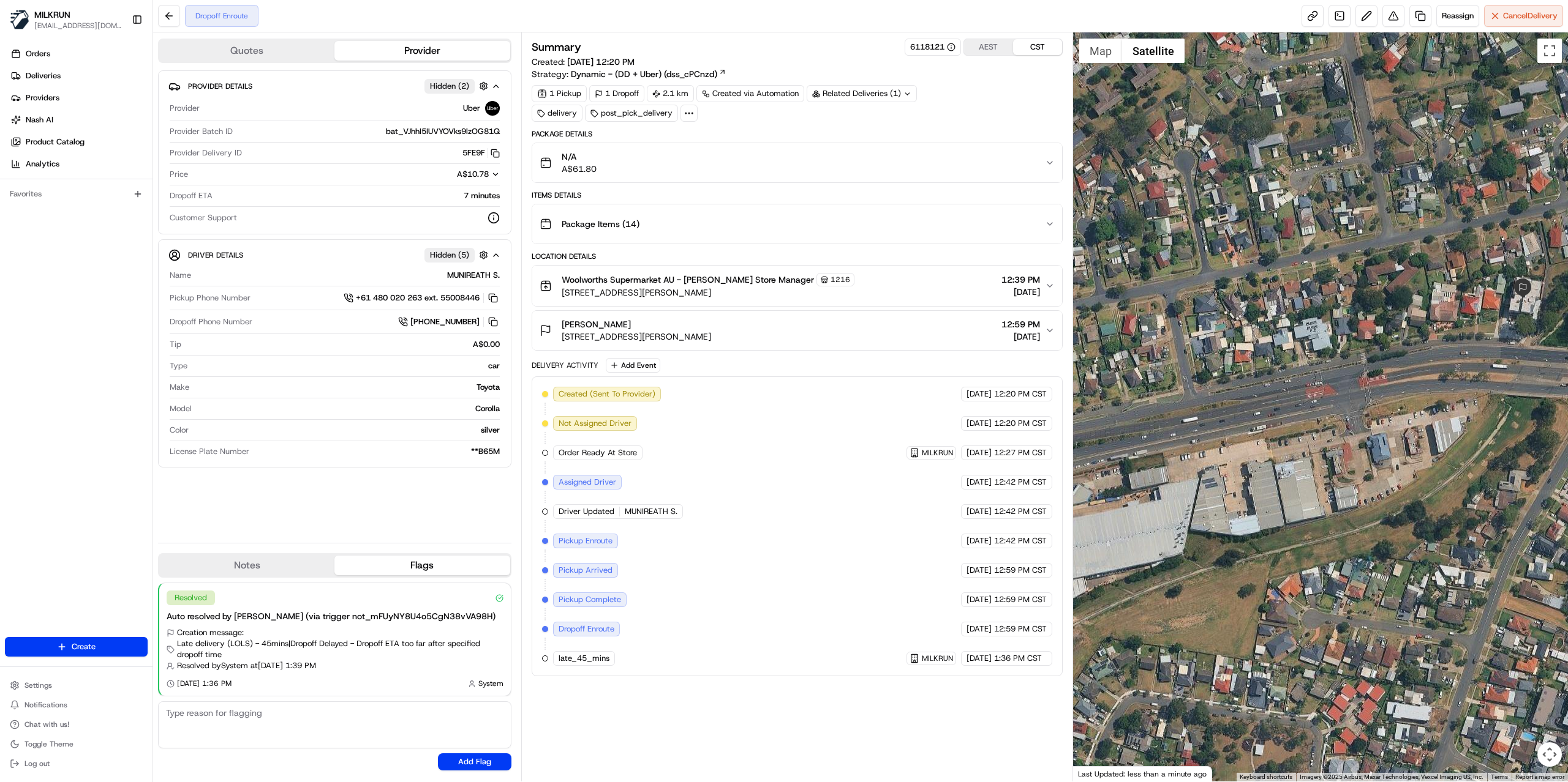
drag, startPoint x: 1181, startPoint y: 383, endPoint x: 1363, endPoint y: 363, distance: 183.1
click at [1363, 363] on div at bounding box center [1321, 407] width 496 height 749
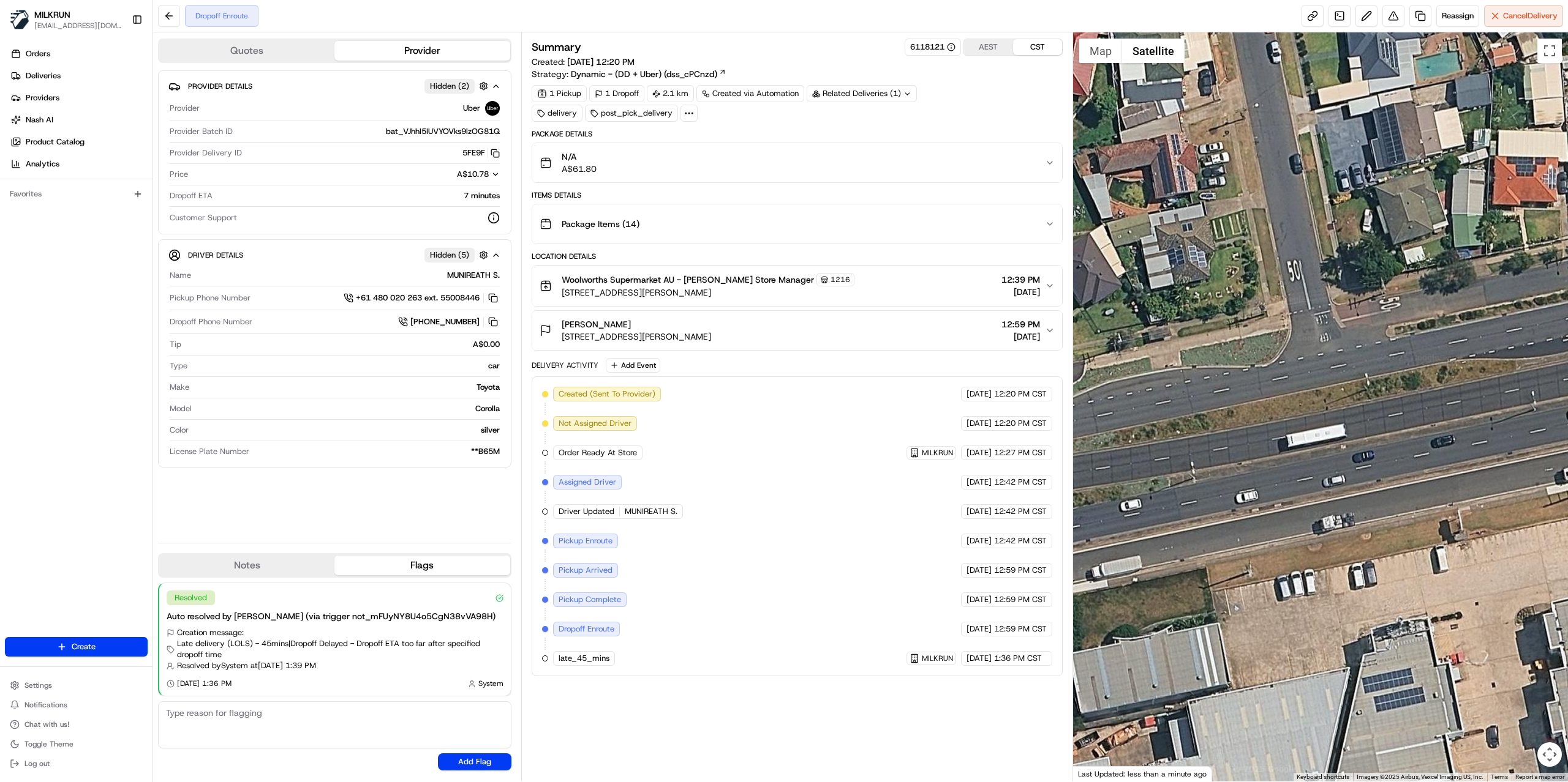
drag, startPoint x: 1458, startPoint y: 340, endPoint x: 1566, endPoint y: 309, distance: 112.4
click at [1566, 309] on div at bounding box center [1321, 407] width 496 height 749
drag, startPoint x: 1228, startPoint y: 311, endPoint x: 1412, endPoint y: 314, distance: 184.0
click at [1409, 314] on div at bounding box center [1321, 407] width 496 height 749
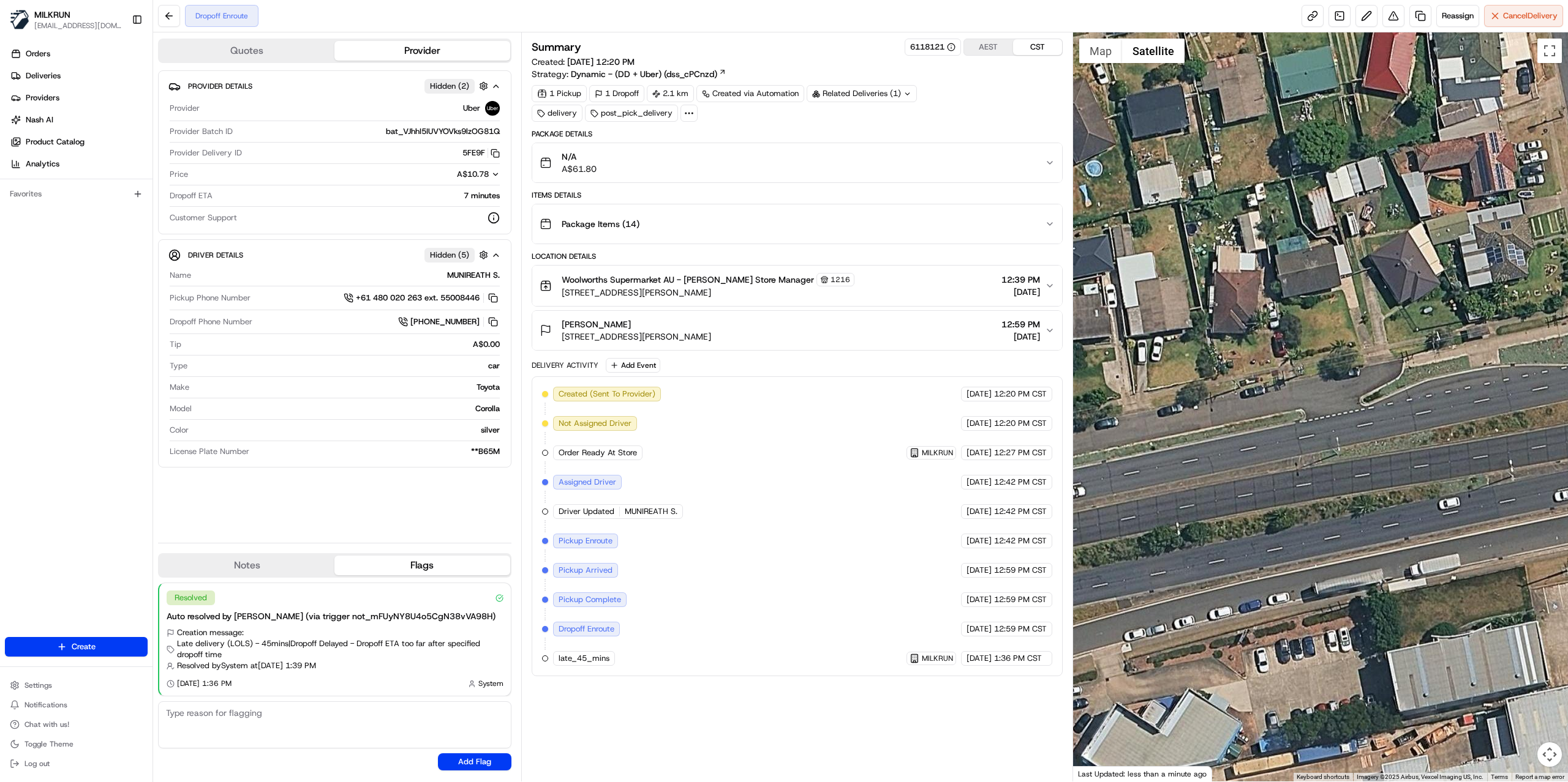
drag, startPoint x: 1433, startPoint y: 314, endPoint x: 1134, endPoint y: 314, distance: 299.0
click at [1146, 314] on div at bounding box center [1321, 407] width 496 height 749
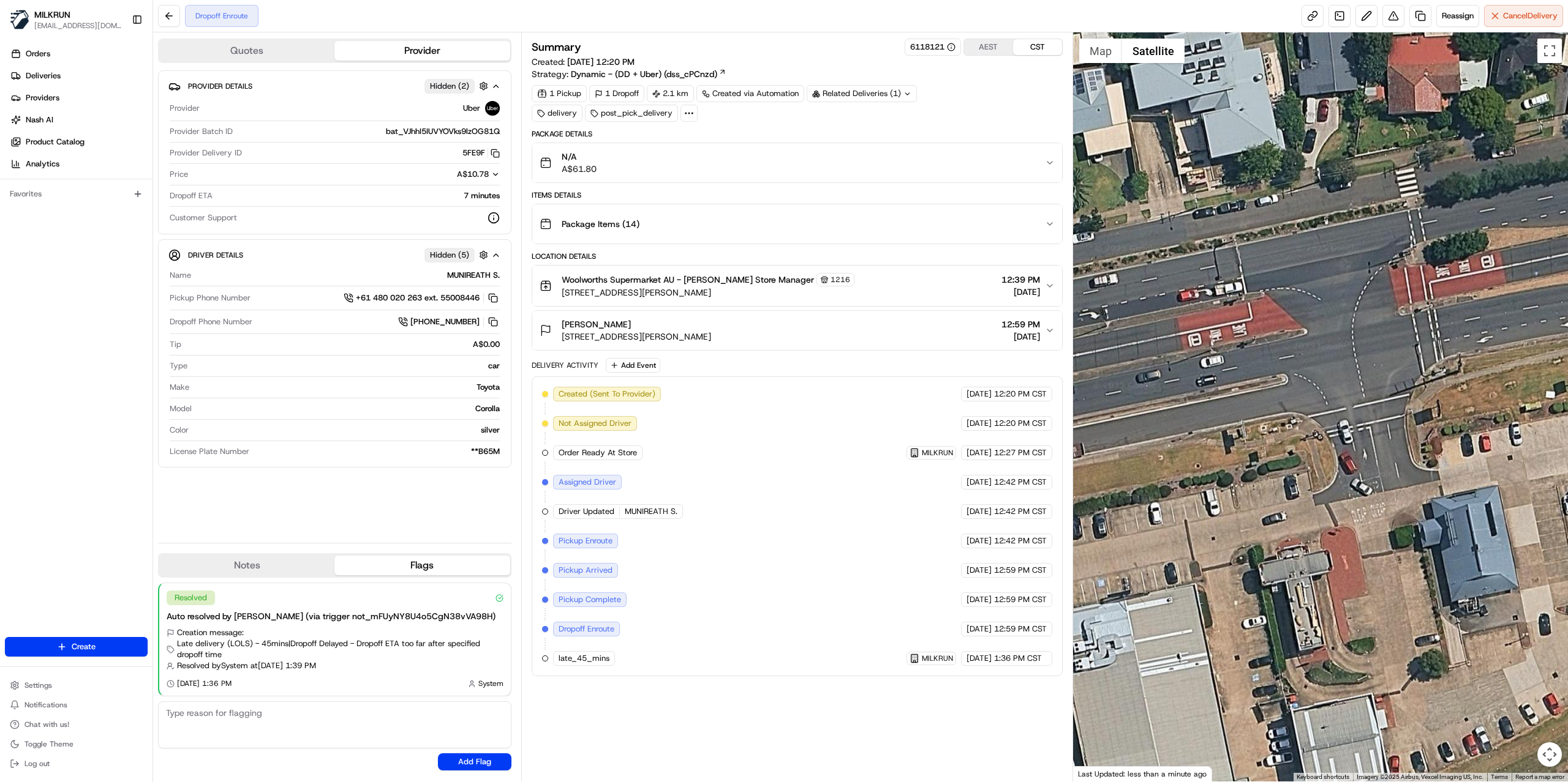
drag, startPoint x: 1162, startPoint y: 283, endPoint x: 1458, endPoint y: 285, distance: 296.0
click at [1400, 285] on div at bounding box center [1321, 407] width 496 height 749
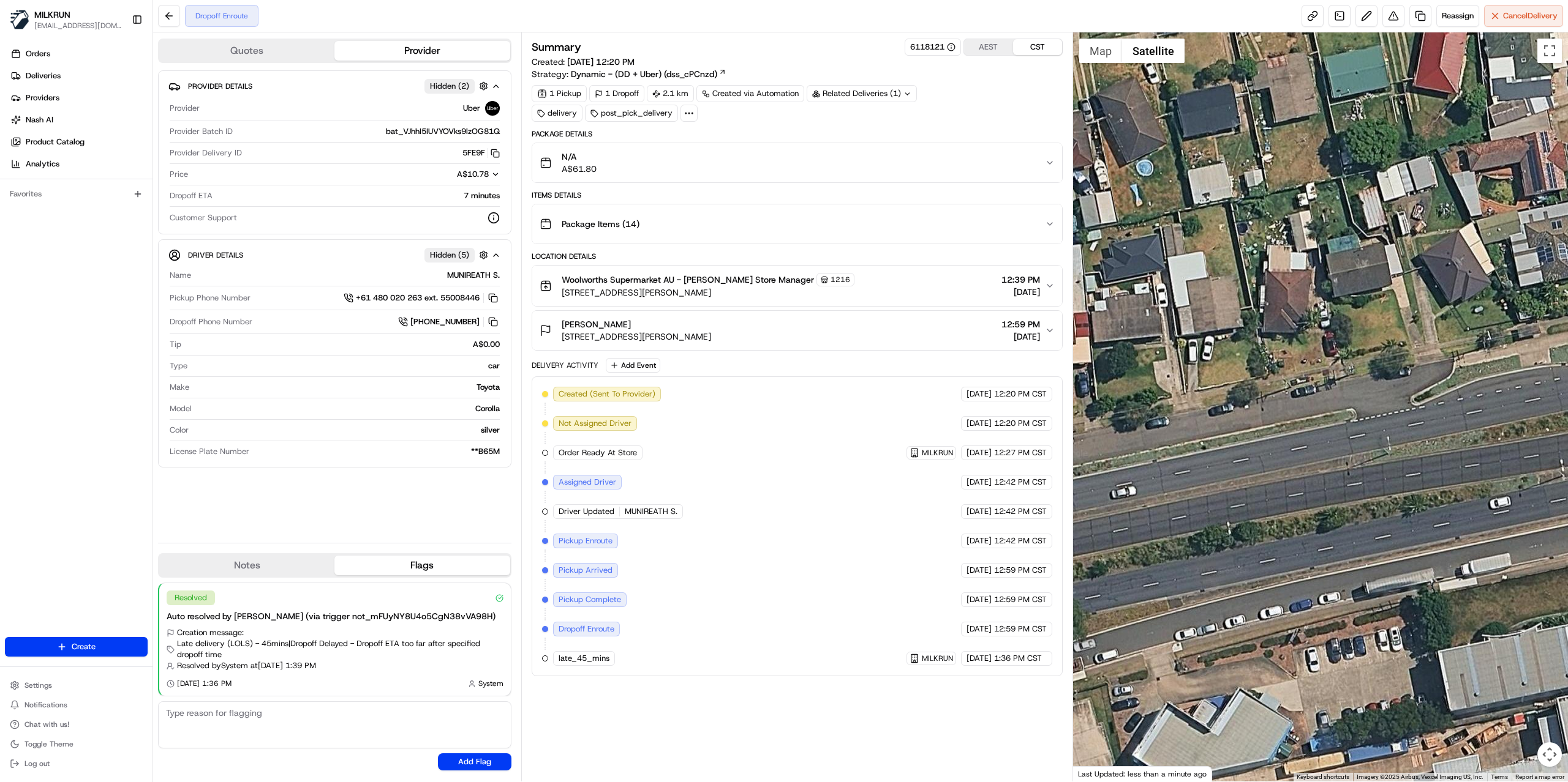
drag, startPoint x: 1447, startPoint y: 376, endPoint x: 1275, endPoint y: 374, distance: 172.0
click at [1279, 374] on div at bounding box center [1321, 407] width 496 height 749
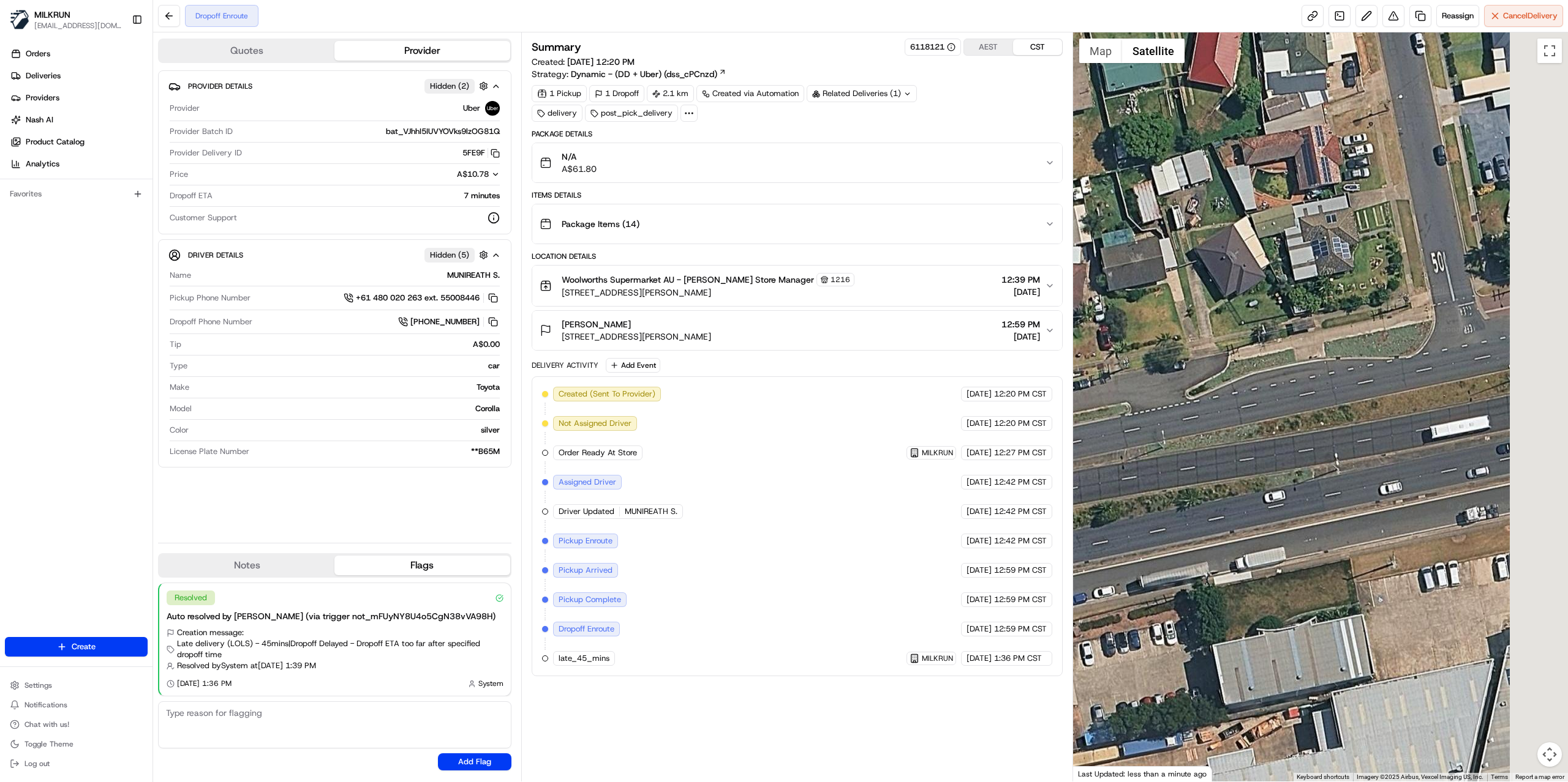
drag, startPoint x: 1458, startPoint y: 377, endPoint x: 1224, endPoint y: 374, distance: 234.0
click at [1254, 376] on div at bounding box center [1321, 407] width 496 height 749
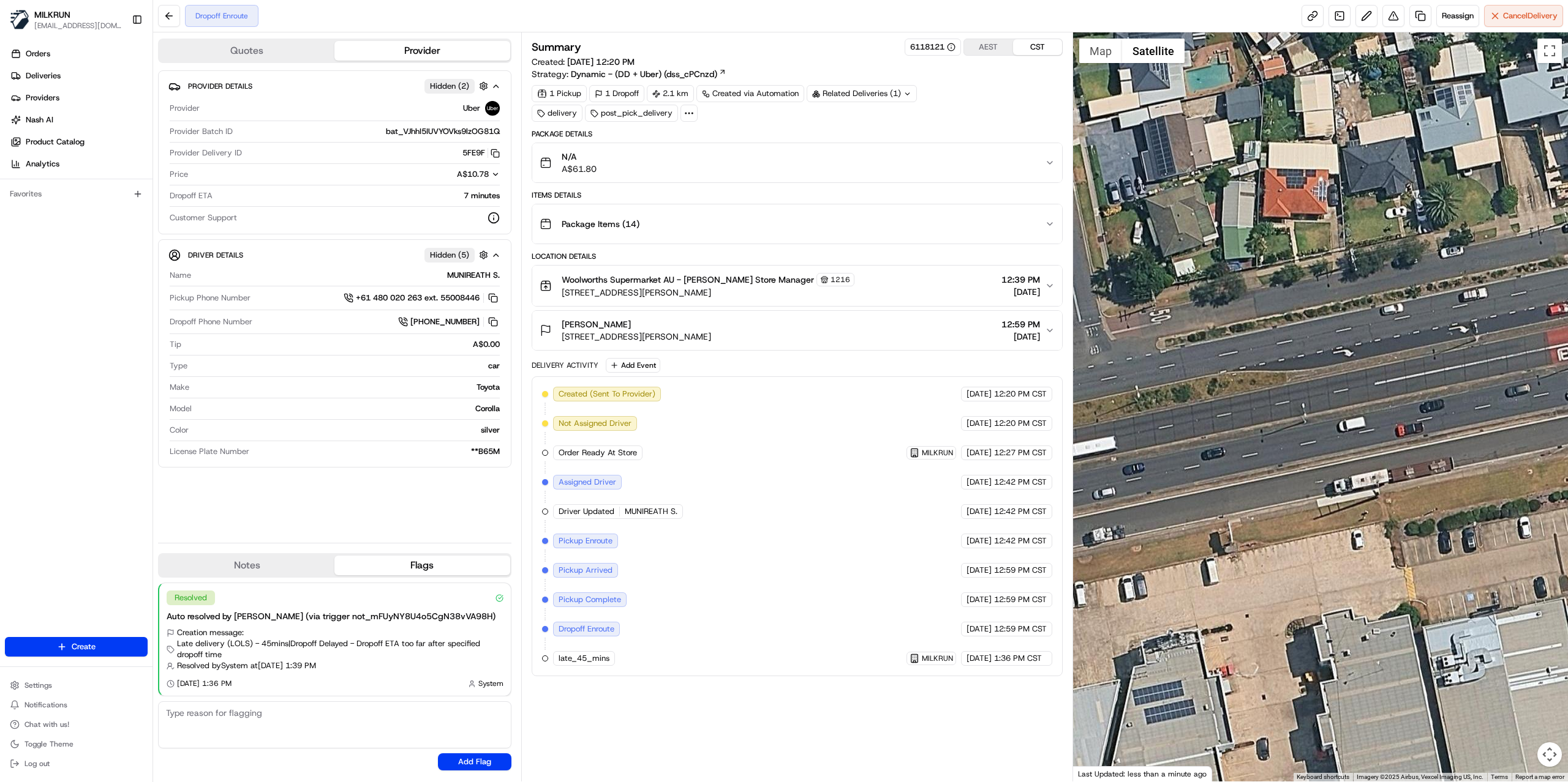
drag, startPoint x: 1269, startPoint y: 322, endPoint x: 1155, endPoint y: 349, distance: 117.2
click at [1165, 349] on div at bounding box center [1321, 407] width 496 height 749
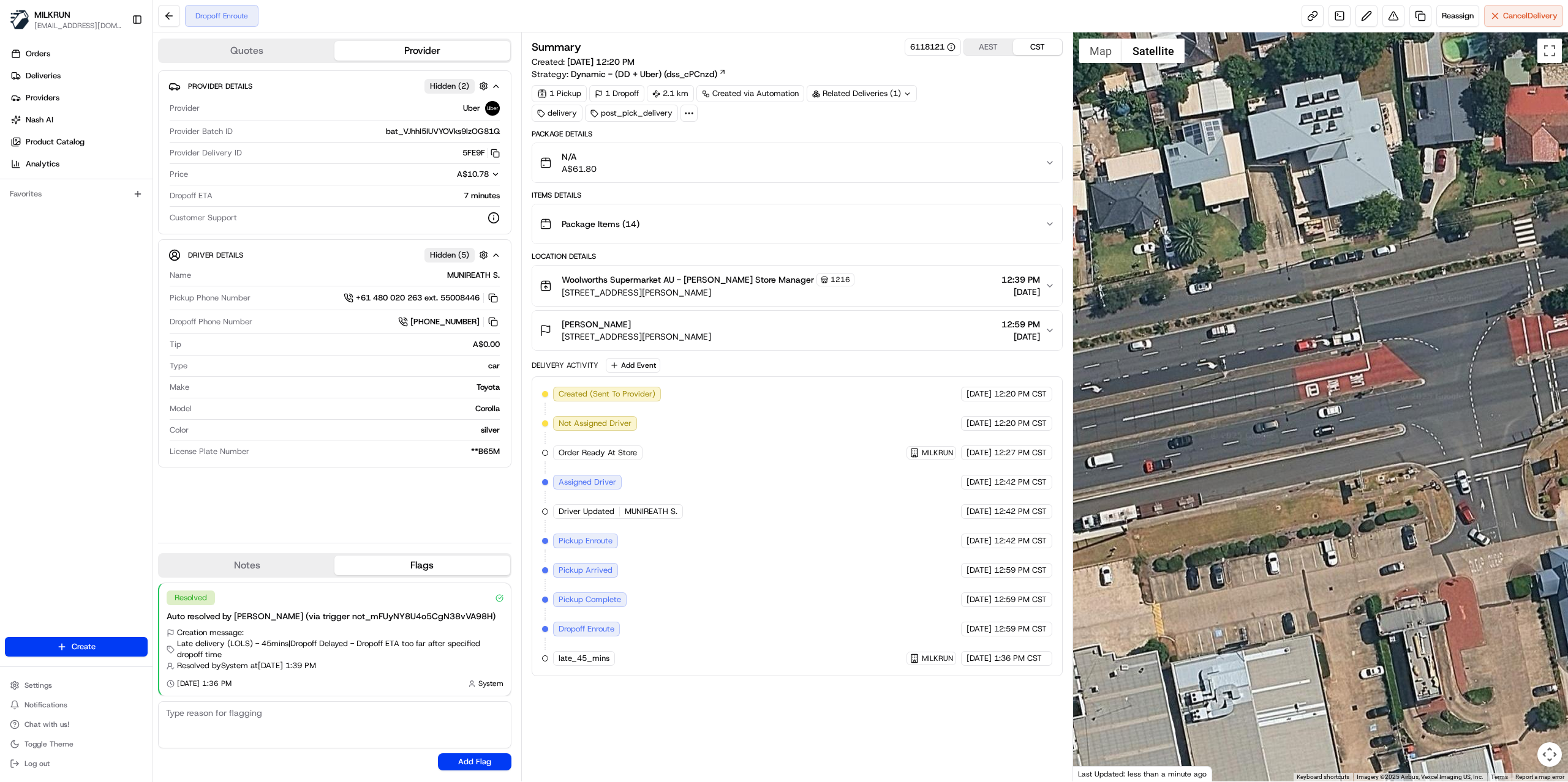
drag, startPoint x: 1379, startPoint y: 328, endPoint x: 1299, endPoint y: 359, distance: 85.8
click at [1299, 359] on div at bounding box center [1321, 407] width 496 height 749
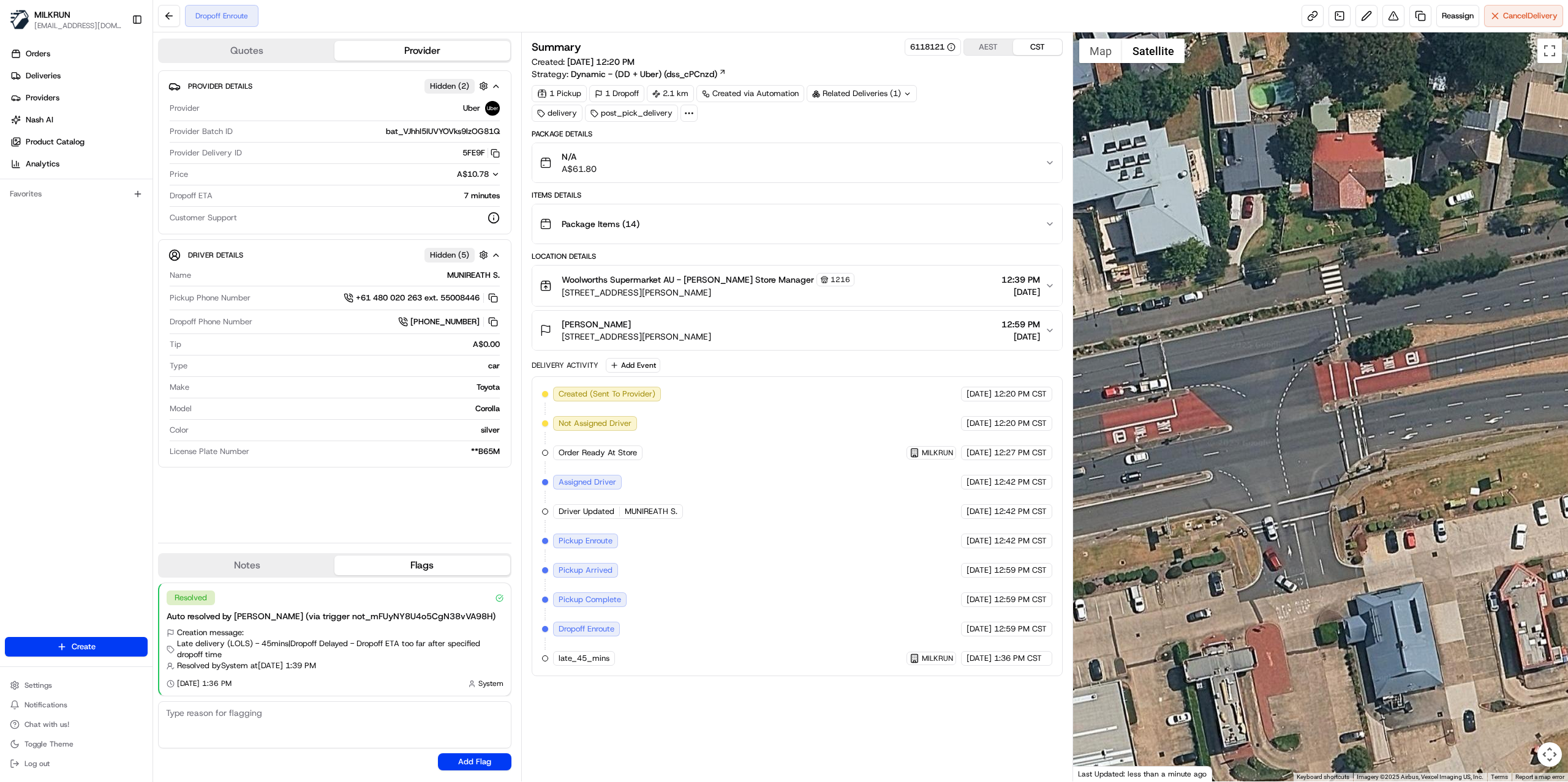
drag, startPoint x: 1430, startPoint y: 316, endPoint x: 1225, endPoint y: 360, distance: 209.7
click at [1225, 363] on div at bounding box center [1321, 407] width 496 height 749
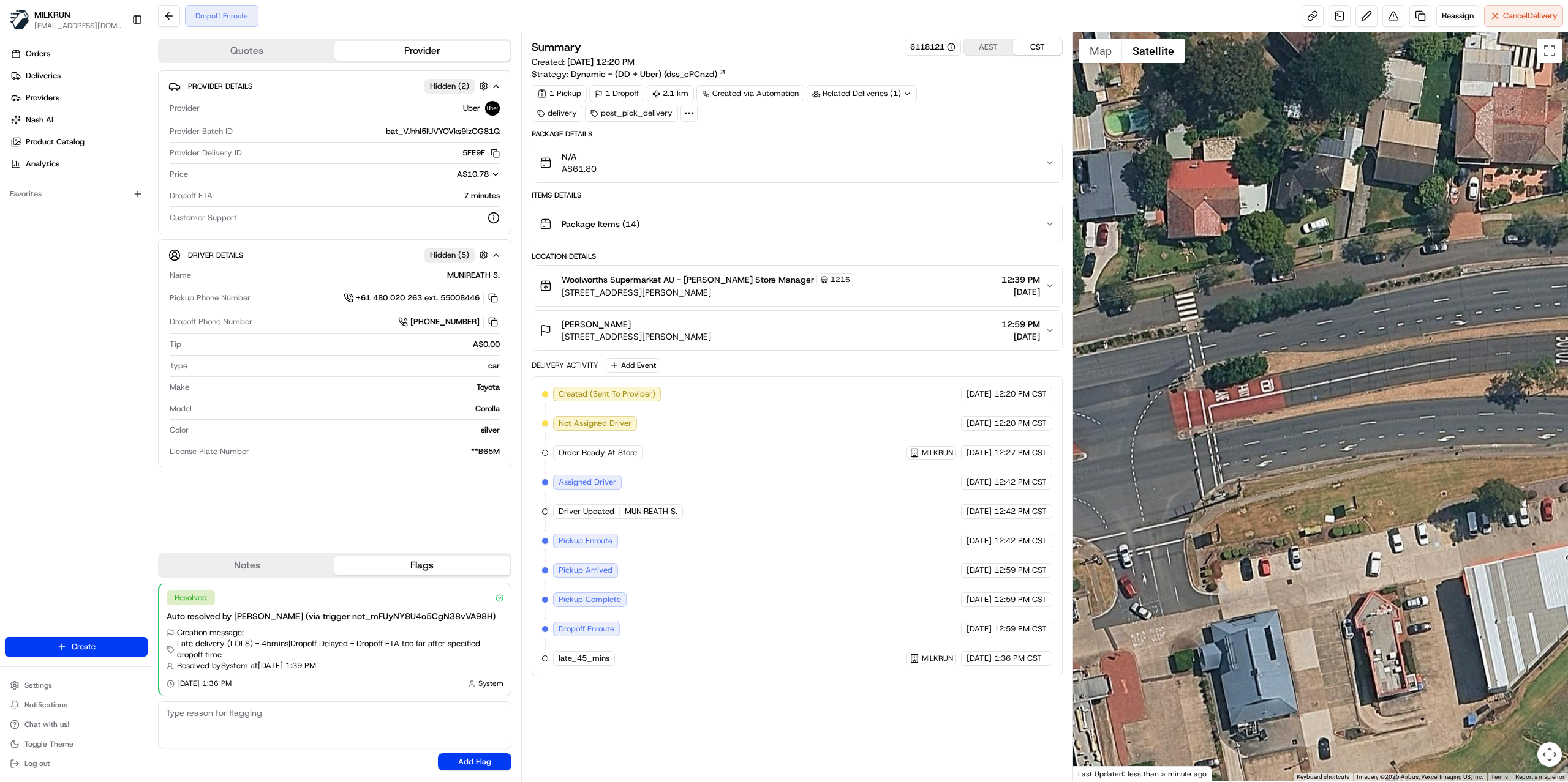
drag, startPoint x: 1431, startPoint y: 327, endPoint x: 1193, endPoint y: 334, distance: 238.1
click at [1194, 334] on div at bounding box center [1321, 407] width 496 height 749
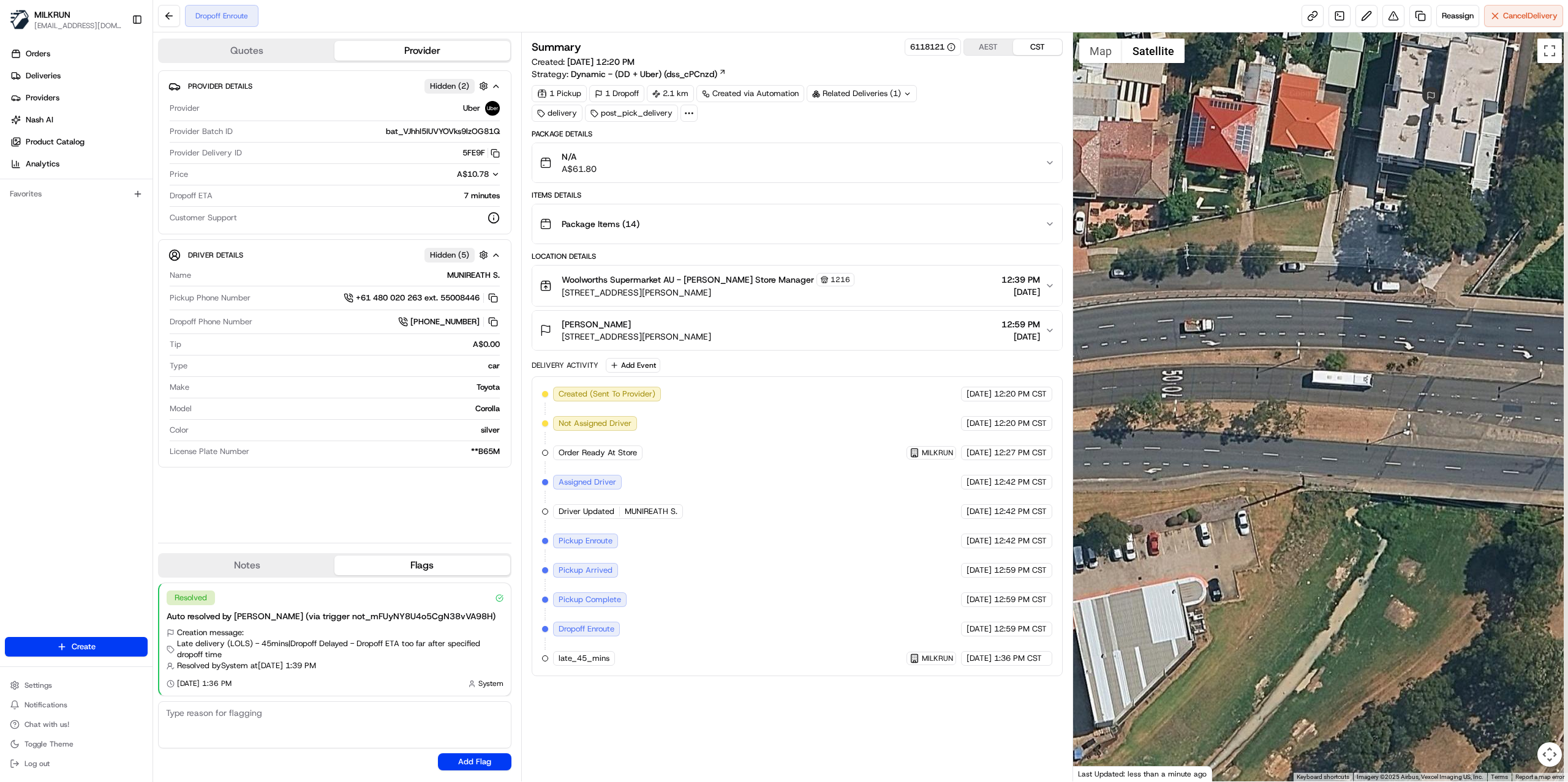
drag, startPoint x: 1365, startPoint y: 282, endPoint x: 1259, endPoint y: 316, distance: 111.3
click at [1259, 316] on div at bounding box center [1321, 407] width 496 height 749
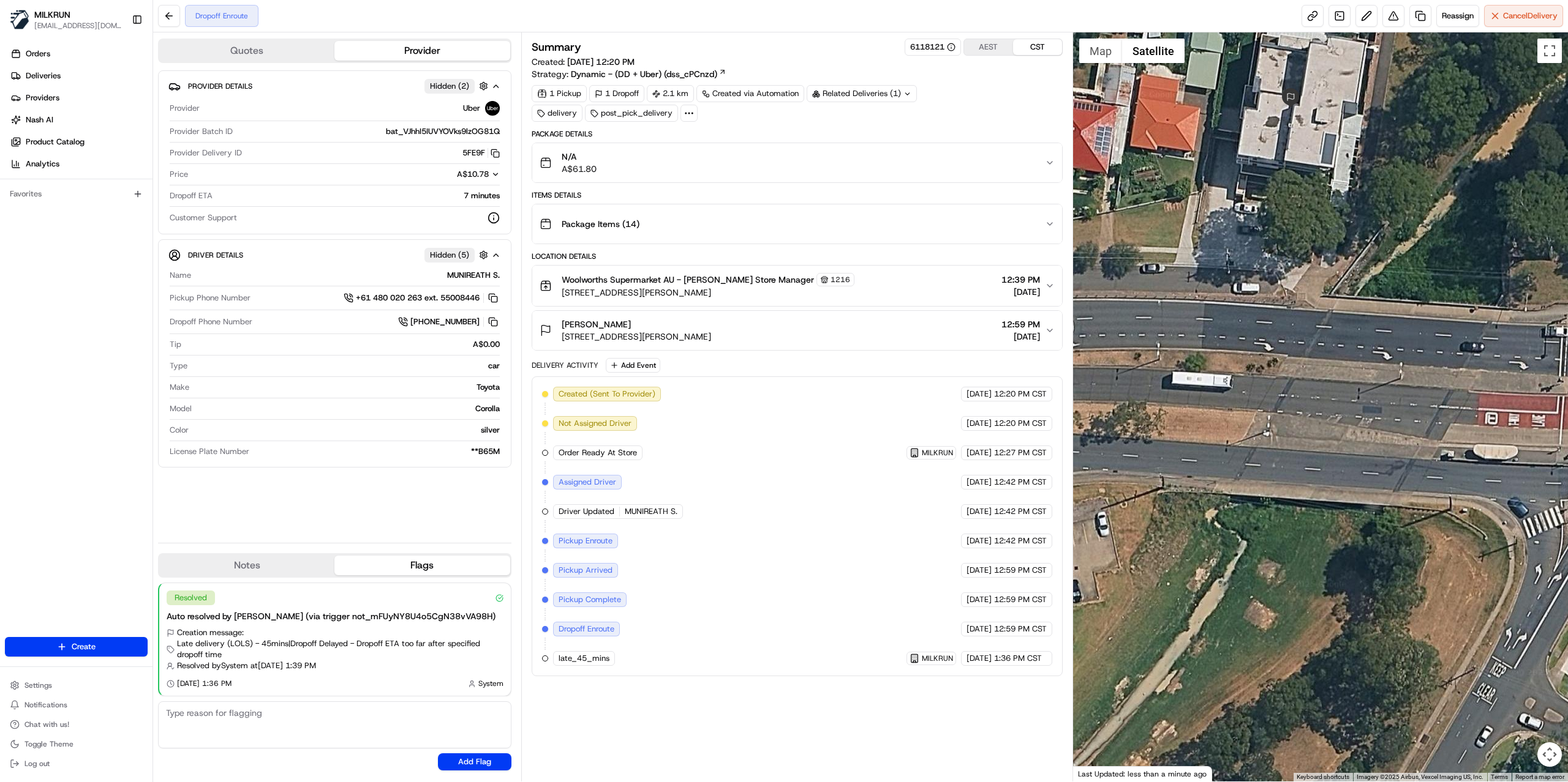
drag, startPoint x: 1464, startPoint y: 314, endPoint x: 1231, endPoint y: 316, distance: 233.0
click at [1235, 316] on div at bounding box center [1321, 407] width 496 height 749
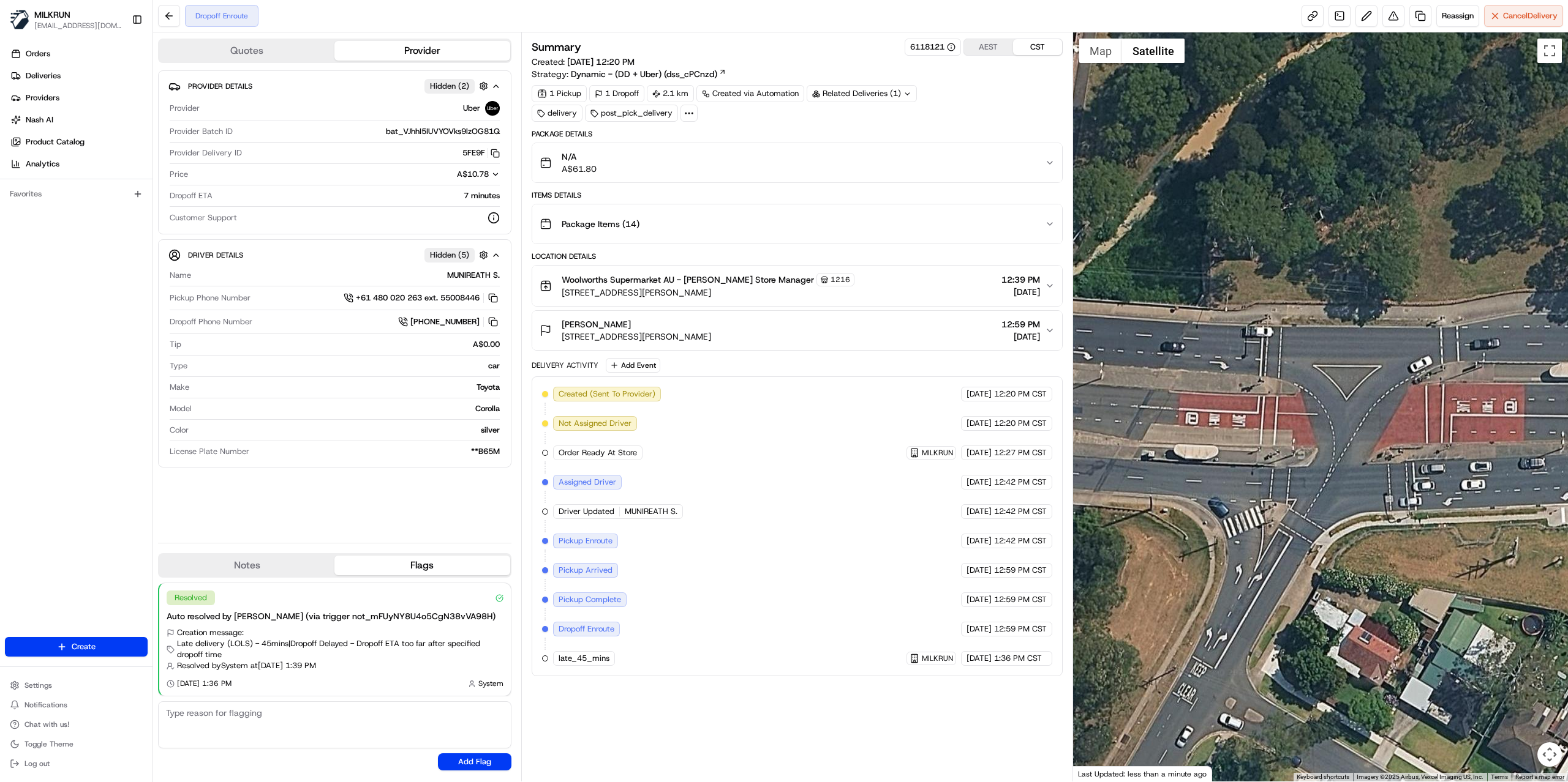
drag, startPoint x: 1380, startPoint y: 319, endPoint x: 1145, endPoint y: 290, distance: 236.8
click at [1157, 291] on div at bounding box center [1321, 407] width 496 height 749
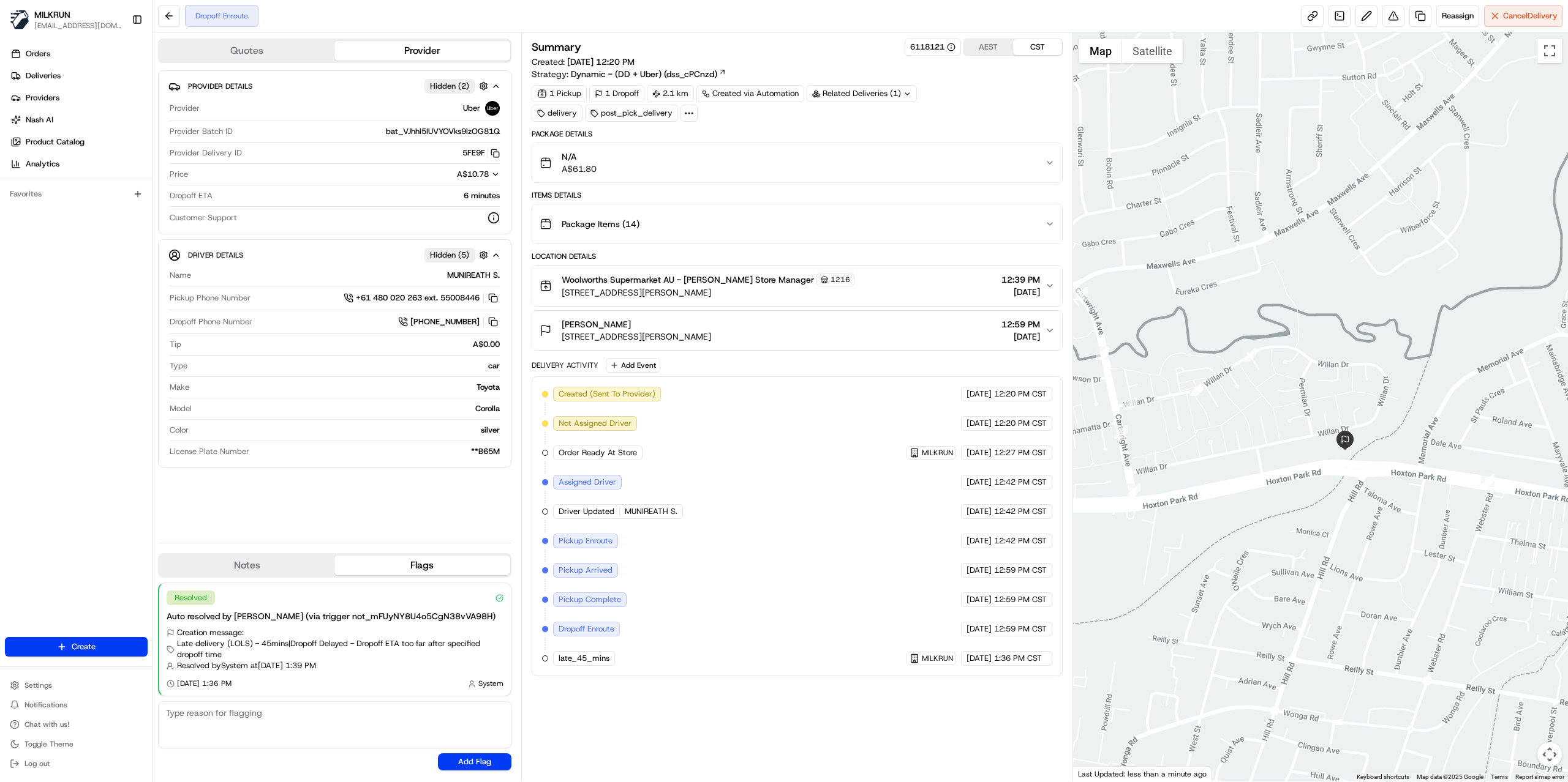
drag, startPoint x: 1451, startPoint y: 439, endPoint x: 1257, endPoint y: 397, distance: 198.5
click at [1257, 397] on div at bounding box center [1321, 407] width 496 height 749
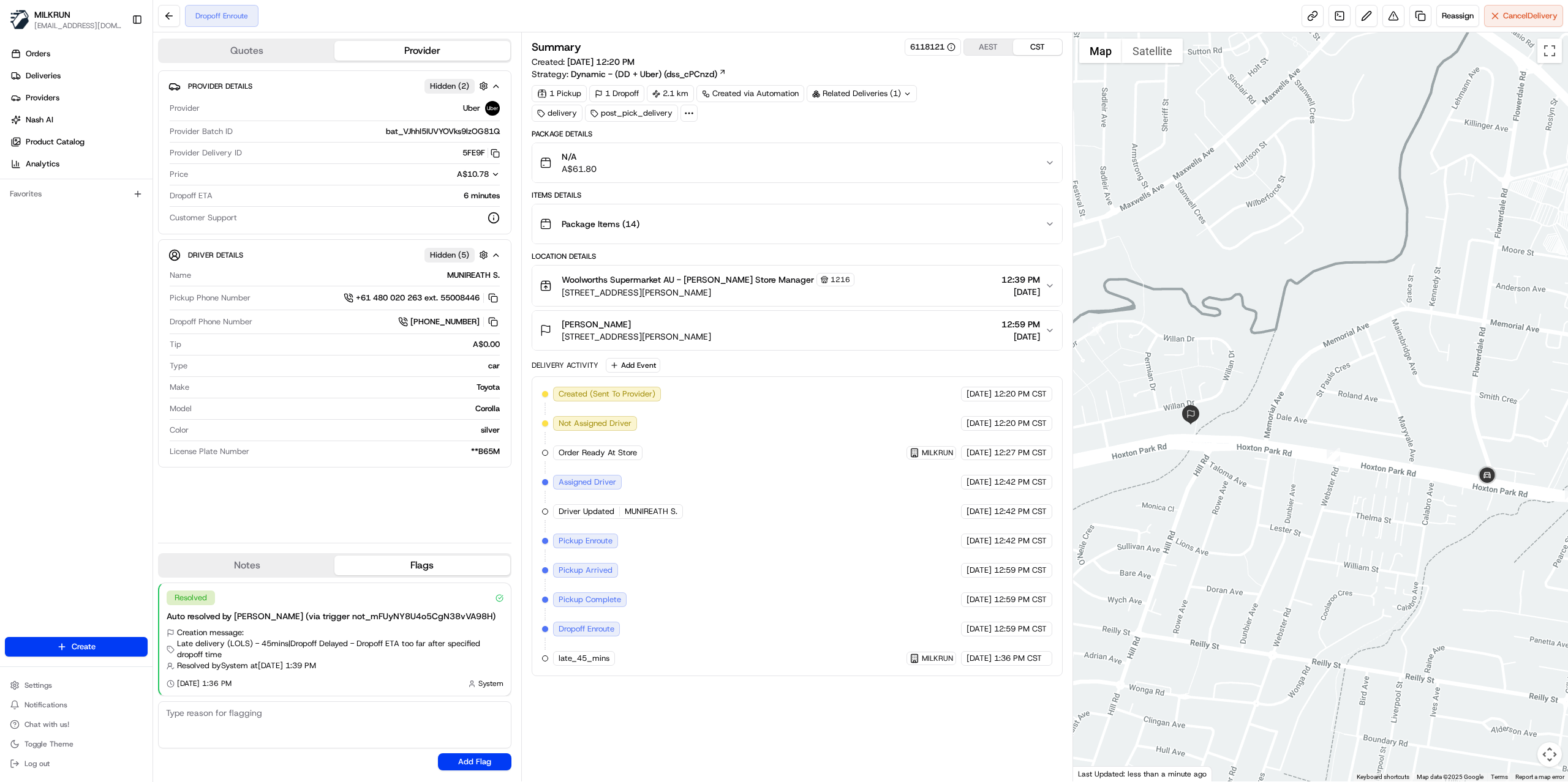
drag, startPoint x: 1456, startPoint y: 402, endPoint x: 1375, endPoint y: 391, distance: 81.7
click at [1375, 391] on div at bounding box center [1321, 407] width 496 height 749
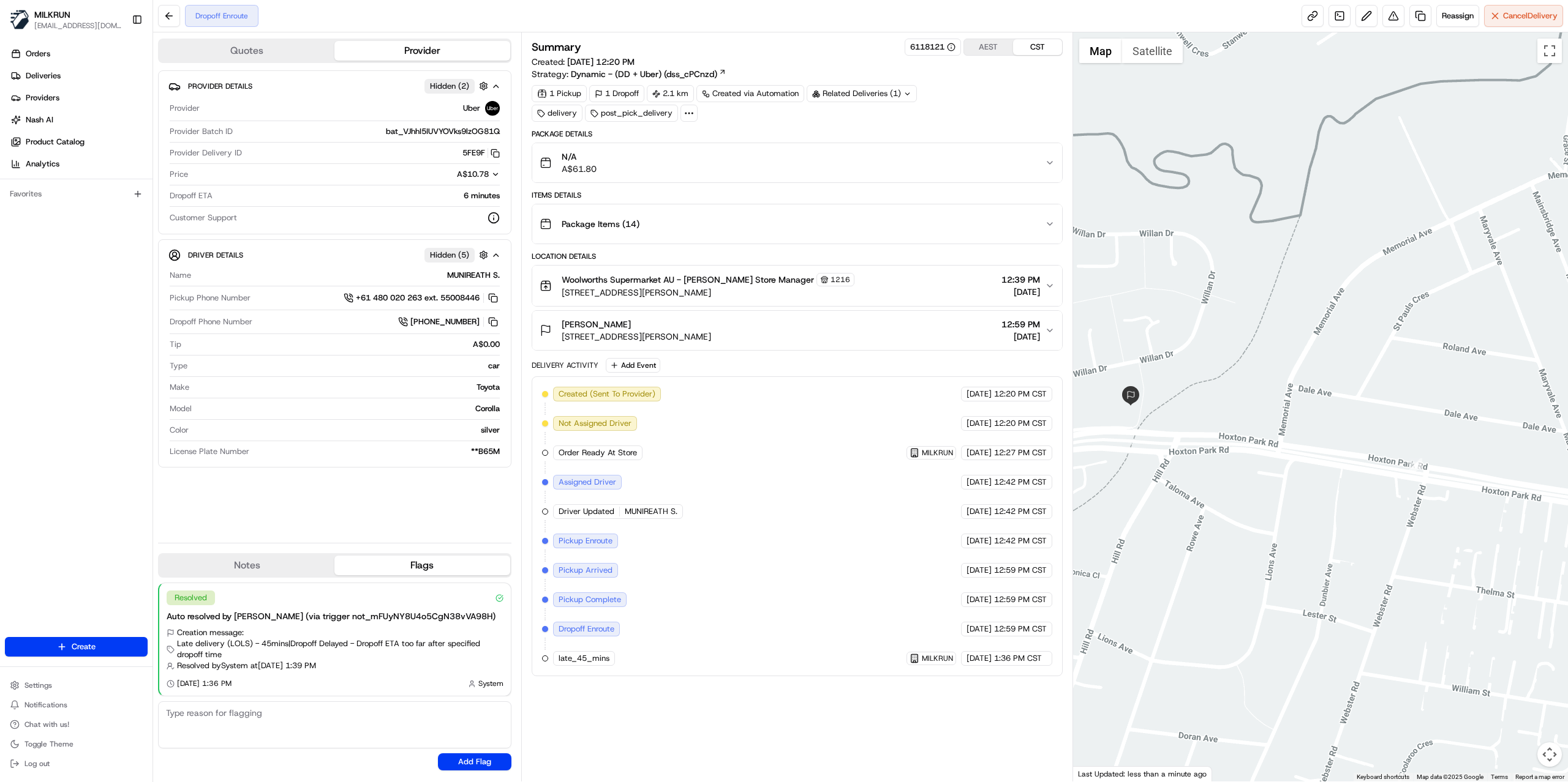
click at [1280, 376] on div at bounding box center [1321, 407] width 496 height 749
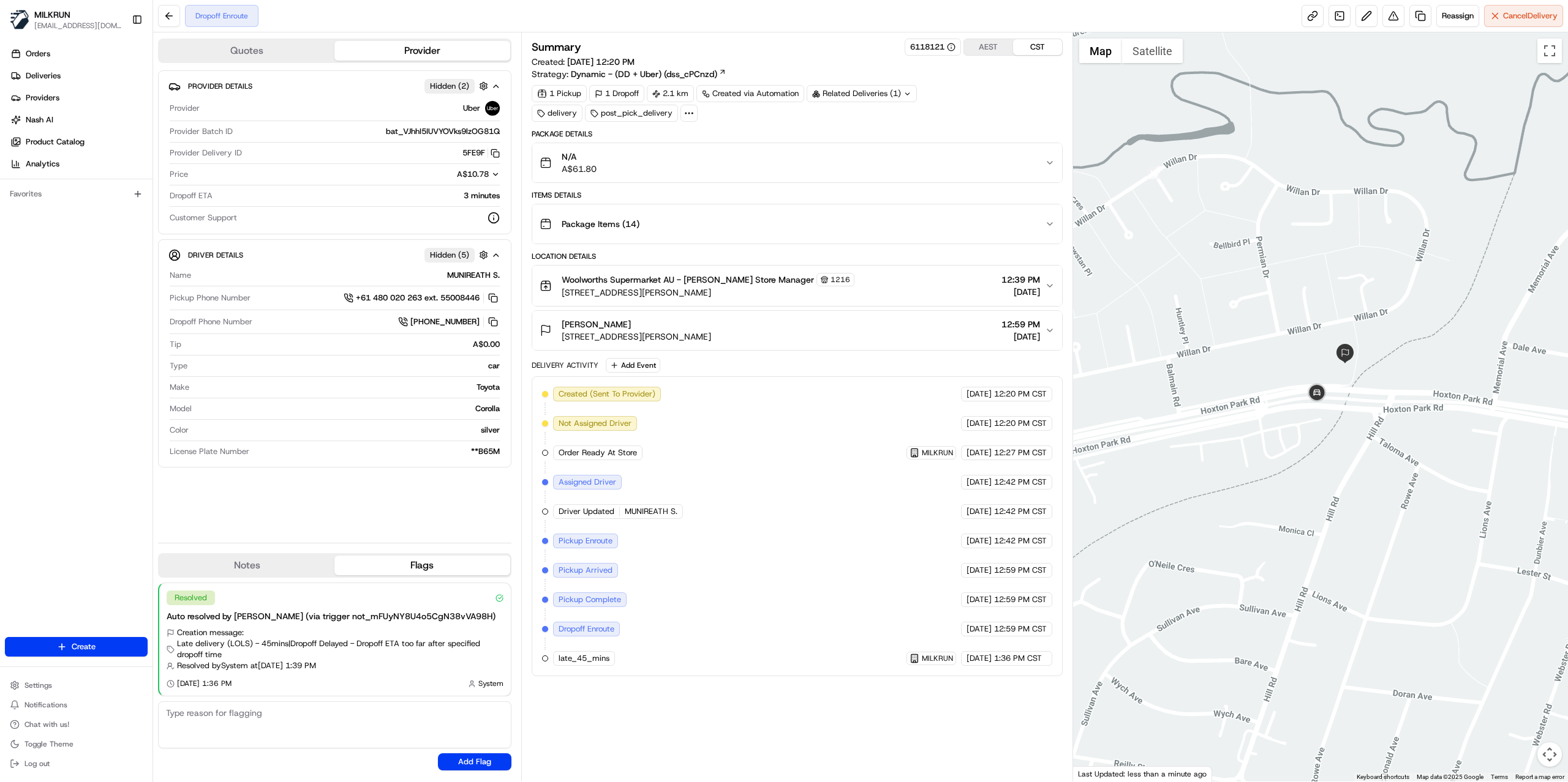
drag, startPoint x: 1152, startPoint y: 363, endPoint x: 1404, endPoint y: 269, distance: 269.0
click at [1404, 269] on div at bounding box center [1321, 407] width 496 height 749
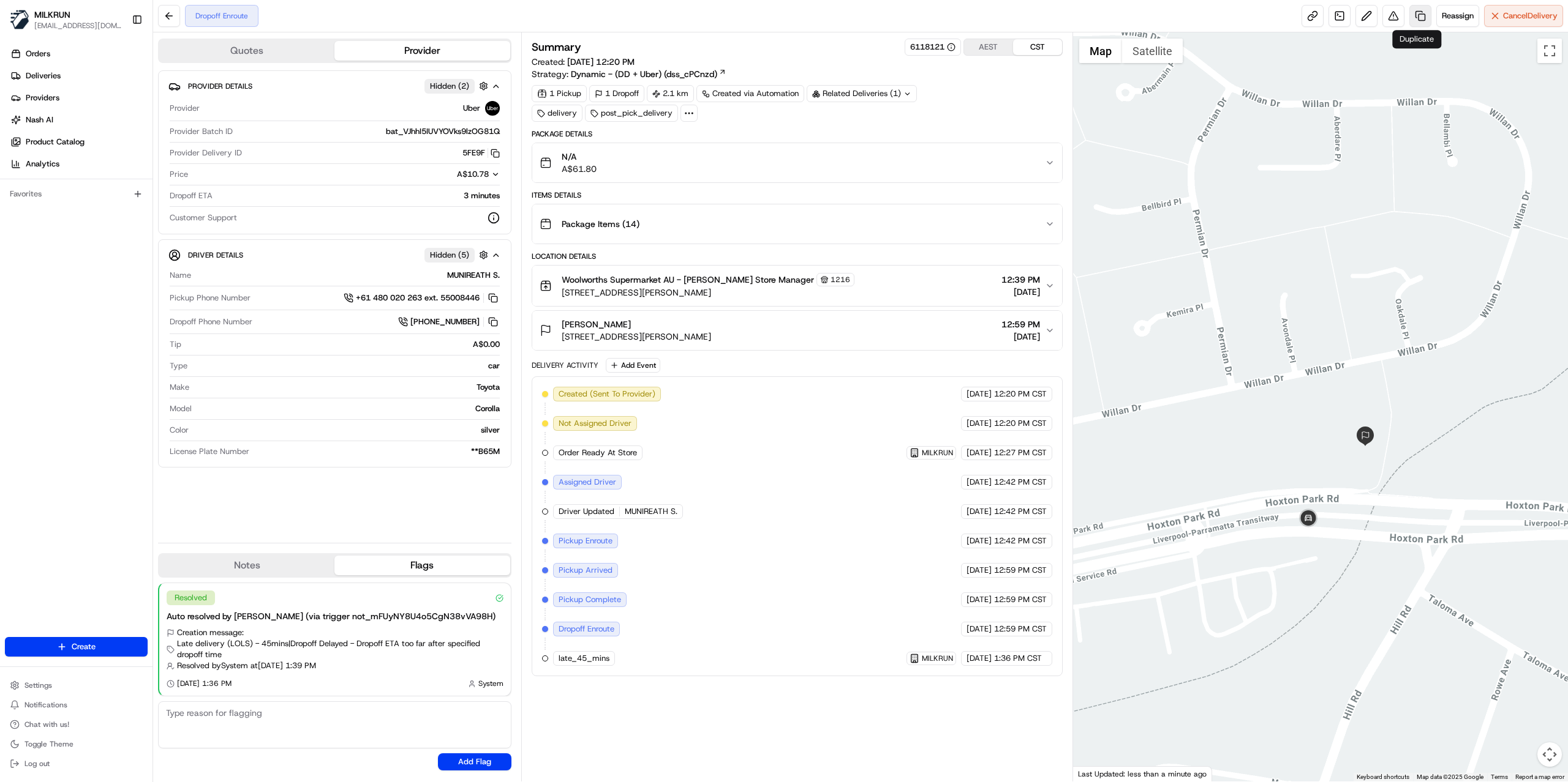
click at [1419, 16] on link at bounding box center [1420, 16] width 22 height 22
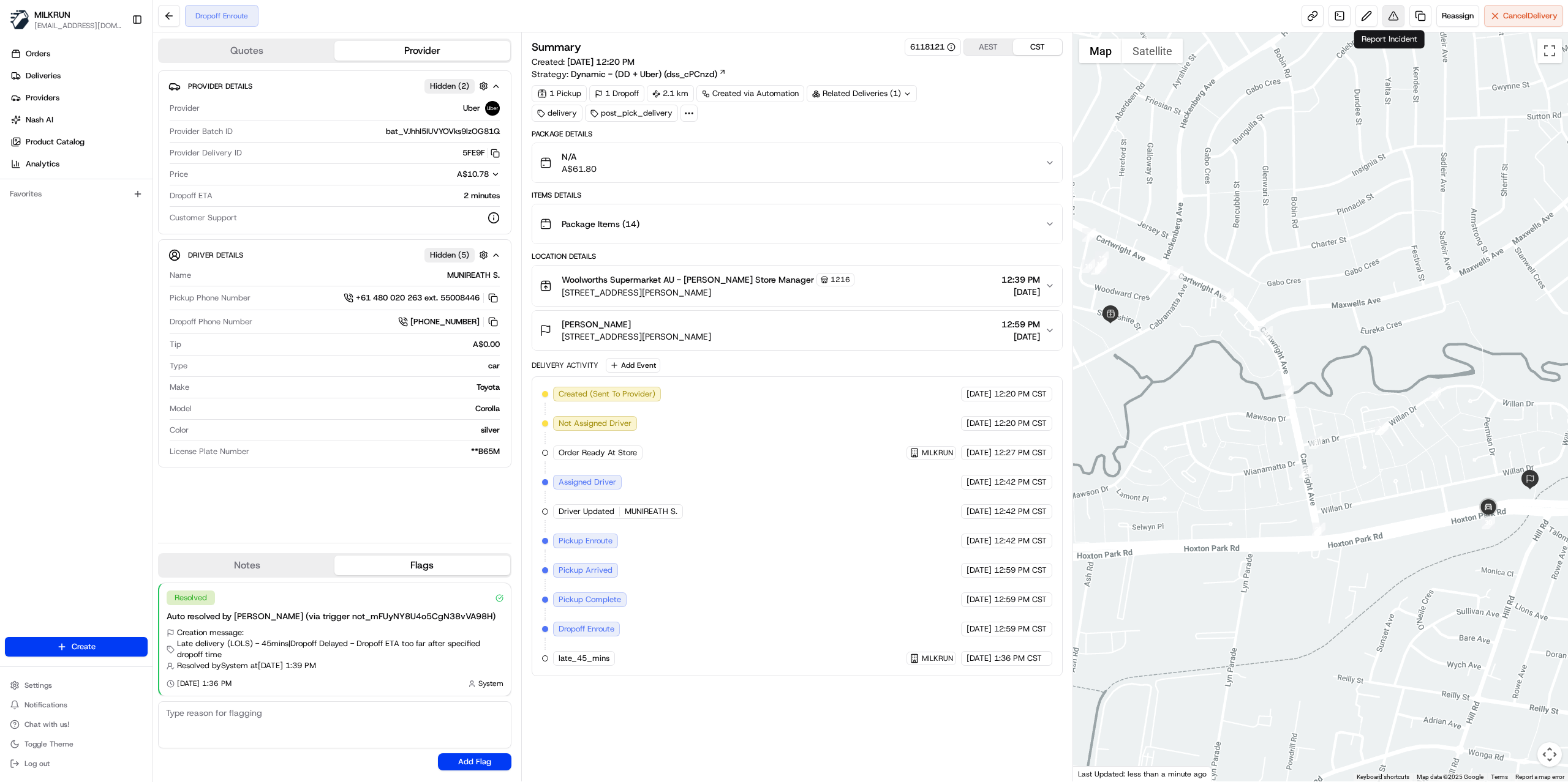
click at [1385, 18] on button at bounding box center [1393, 16] width 22 height 22
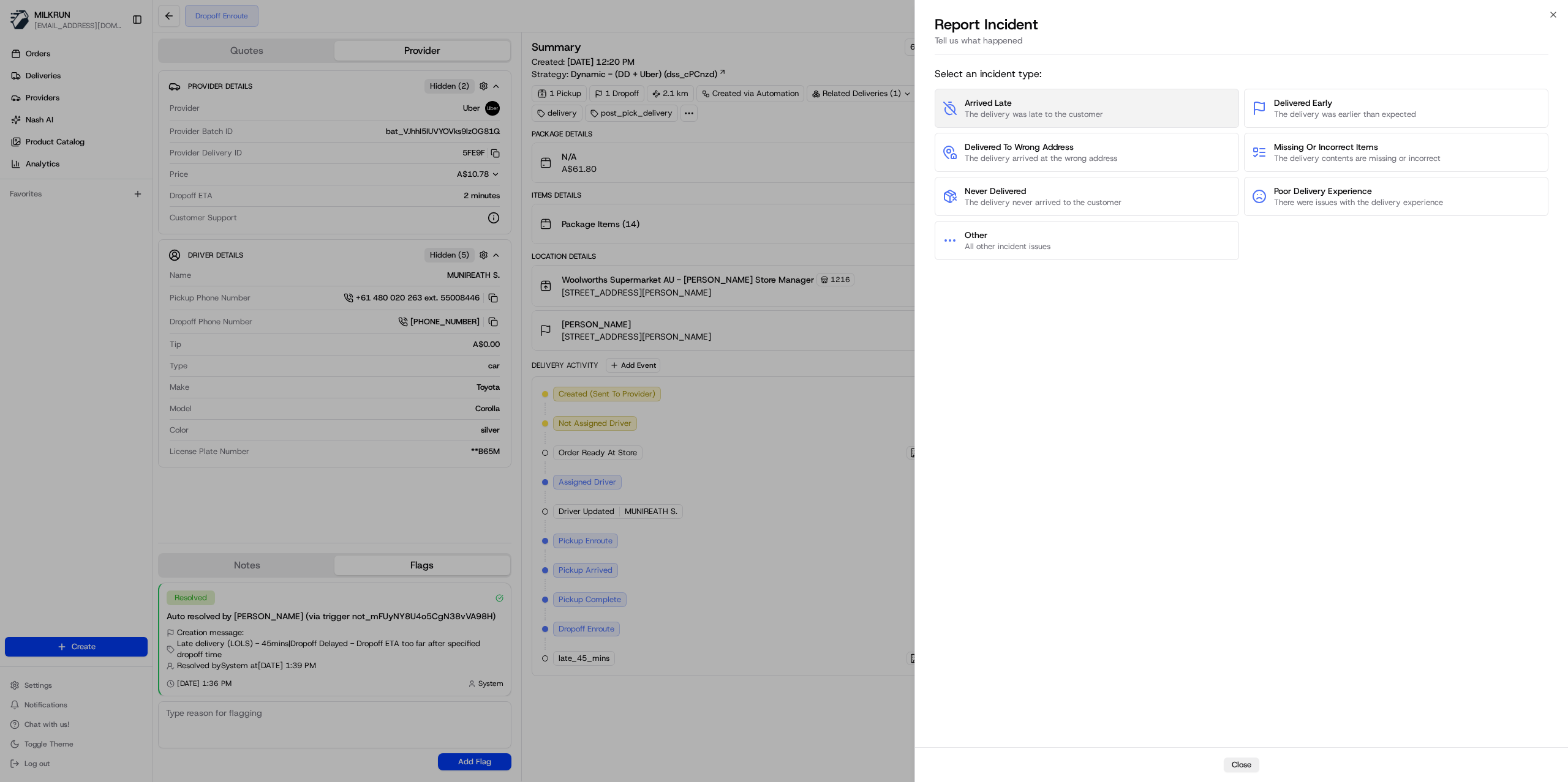
click at [1118, 120] on button "Arrived Late The delivery was late to the customer" at bounding box center [1087, 108] width 305 height 39
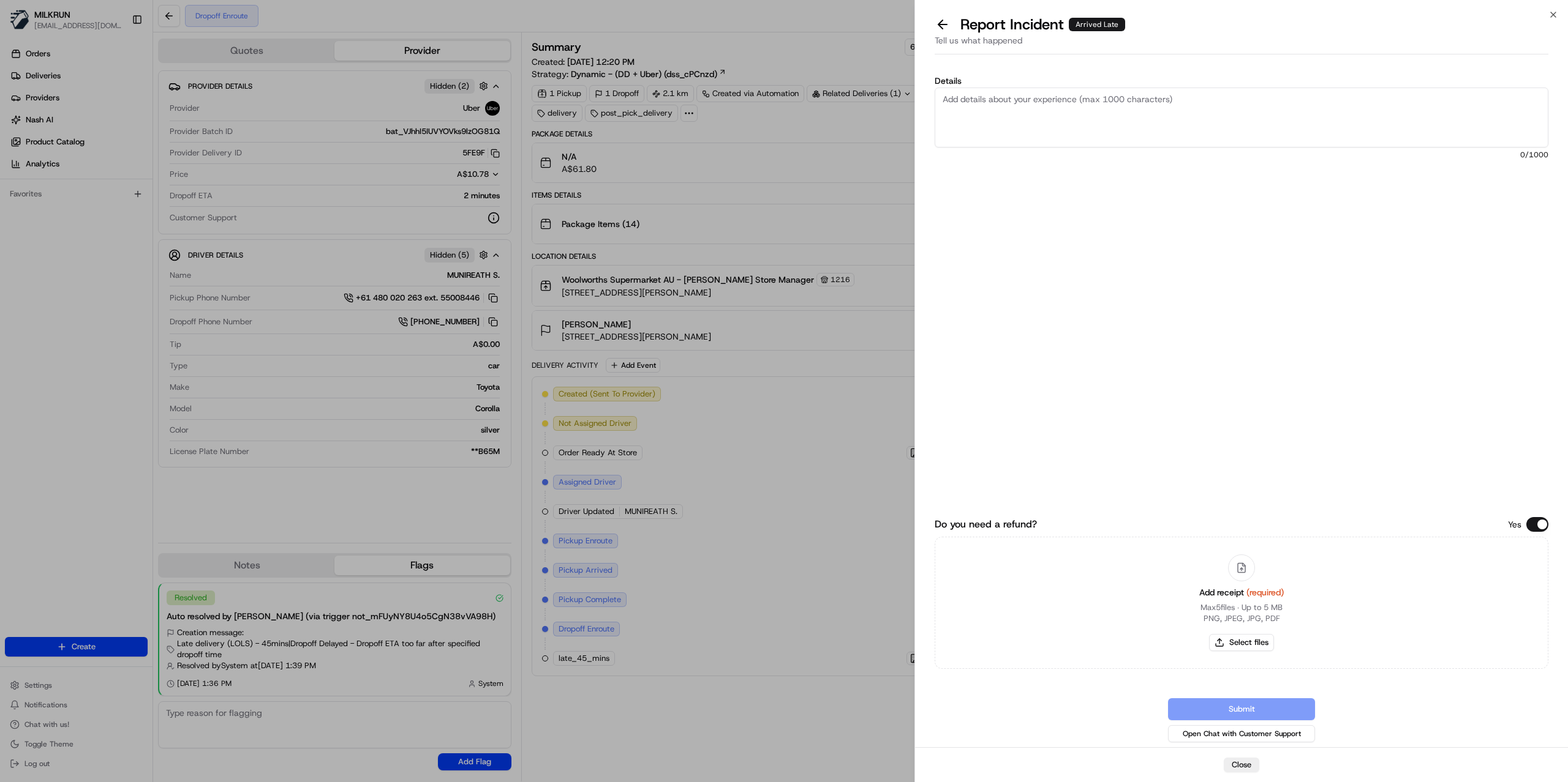
click at [1108, 119] on textarea "Details" at bounding box center [1242, 117] width 614 height 60
click at [990, 120] on textarea "Customer is not accepting the order anymore as it took more than an hour and th…" at bounding box center [1242, 117] width 614 height 60
click at [1155, 111] on textarea "Customer is not accepting the order anymore as it took more than an hour and th…" at bounding box center [1242, 117] width 614 height 60
click at [1418, 104] on textarea "Customer is not accepting the order anymore as it took more than an hour and th…" at bounding box center [1242, 117] width 614 height 60
type textarea "Customer is not accepting the order anymore as it took more than an hour and th…"
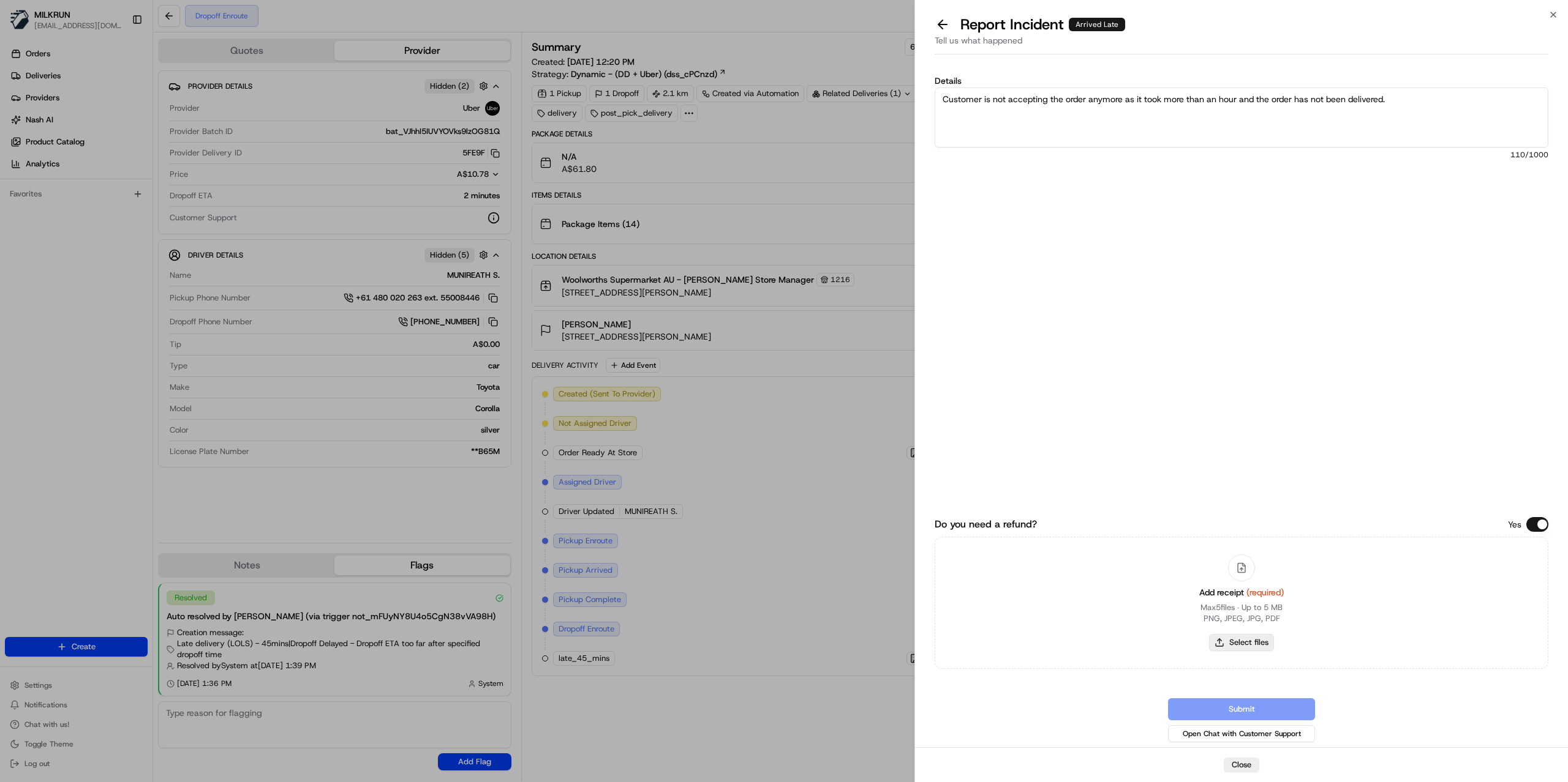
click at [1244, 647] on button "Select files" at bounding box center [1242, 642] width 65 height 17
type input "C:\fakepath\Raeanne.pdf"
click at [1297, 110] on textarea "Customer is not accepting the order anymore as it took more than an hour and th…" at bounding box center [1242, 117] width 614 height 60
click at [1297, 96] on textarea "Customer is not accepting the order anymore as it took more than an hour and th…" at bounding box center [1242, 117] width 614 height 60
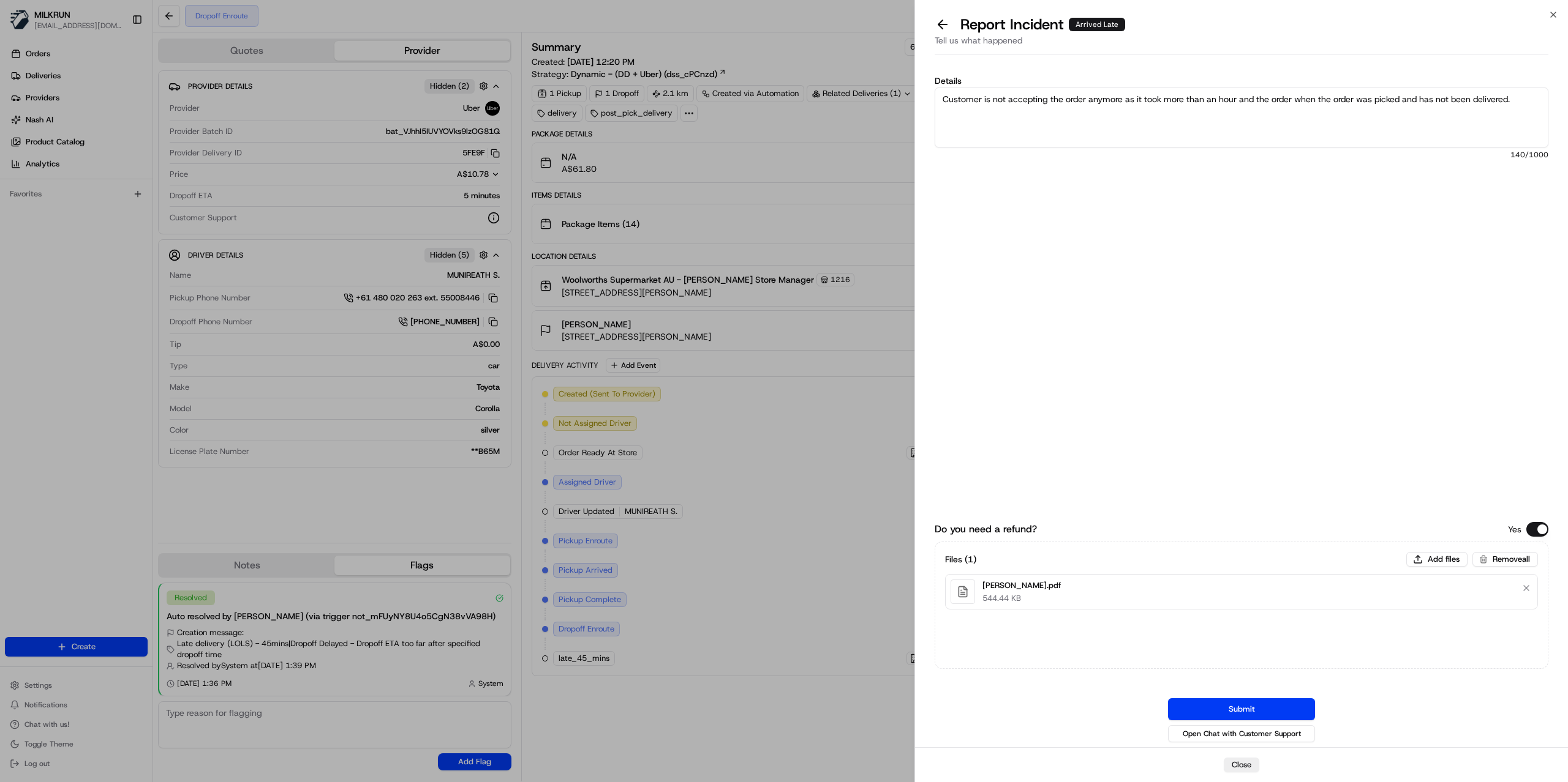
click at [1460, 123] on textarea "Customer is not accepting the order anymore as it took more than an hour and th…" at bounding box center [1242, 117] width 614 height 60
type textarea "Customer is not accepting the order anymore as it took more than an hour and th…"
click at [1246, 713] on button "Submit" at bounding box center [1241, 709] width 147 height 22
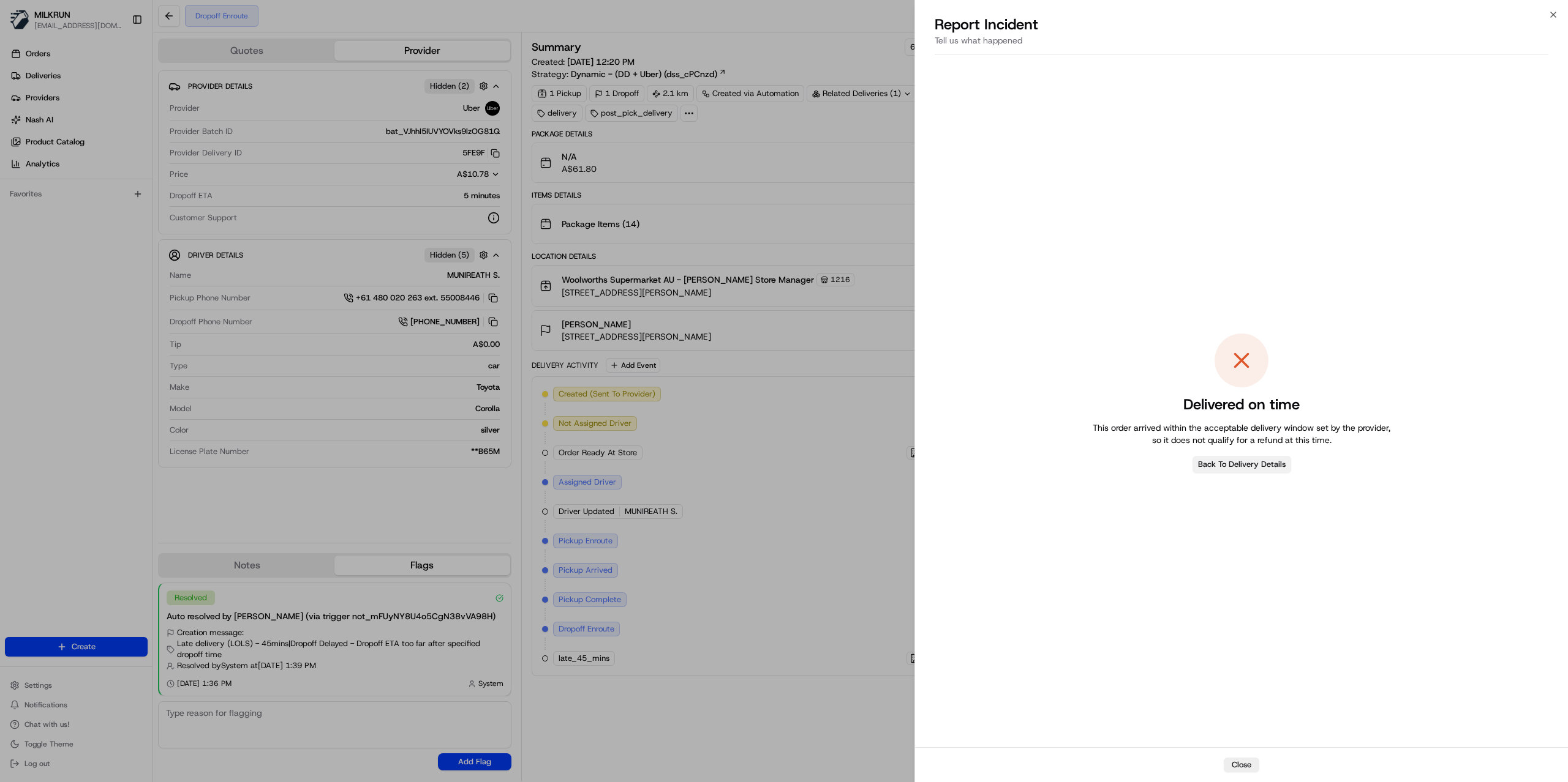
click at [1228, 458] on button "Back To Delivery Details" at bounding box center [1241, 464] width 99 height 17
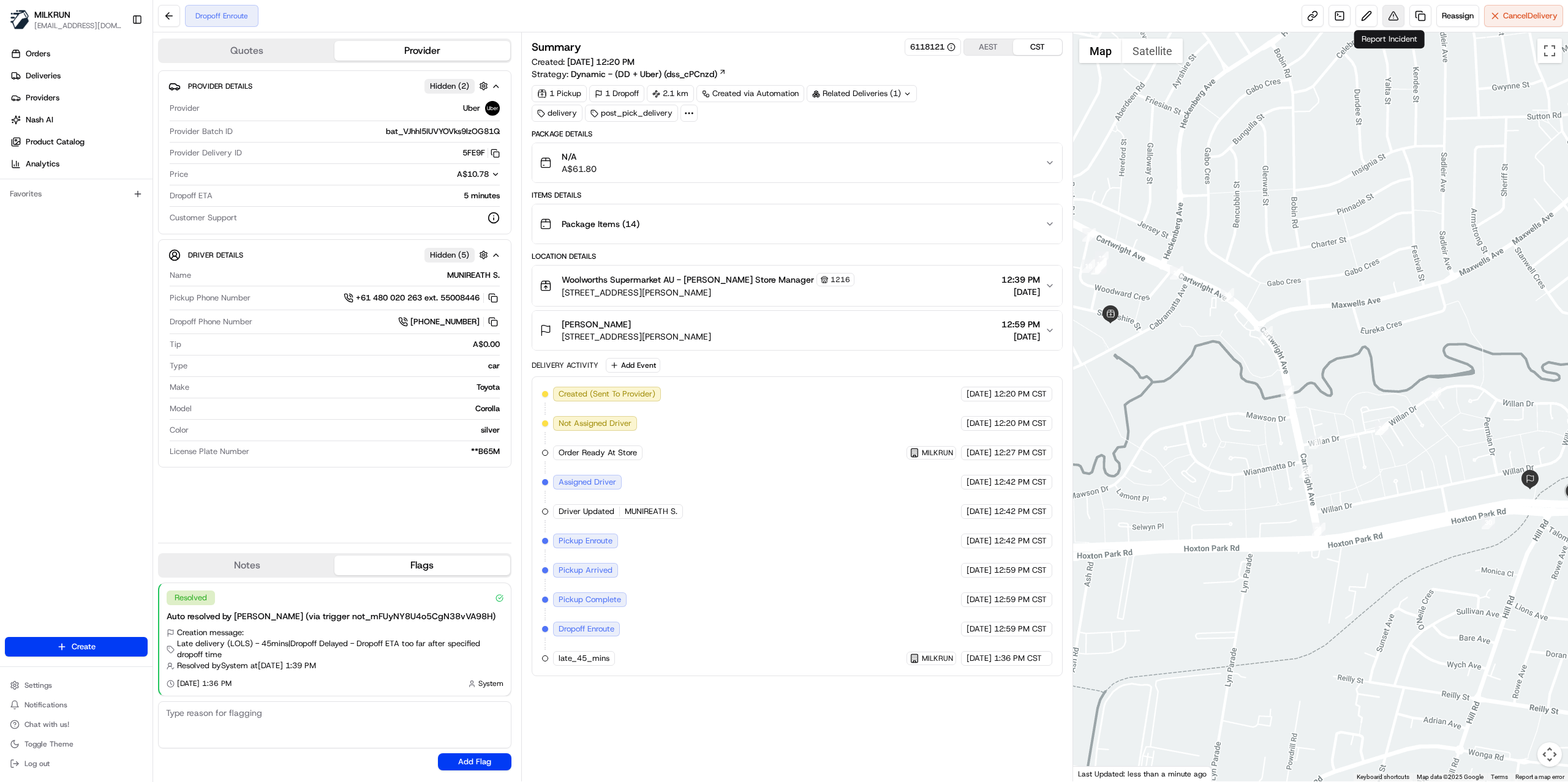
click at [1382, 10] on button at bounding box center [1393, 16] width 22 height 22
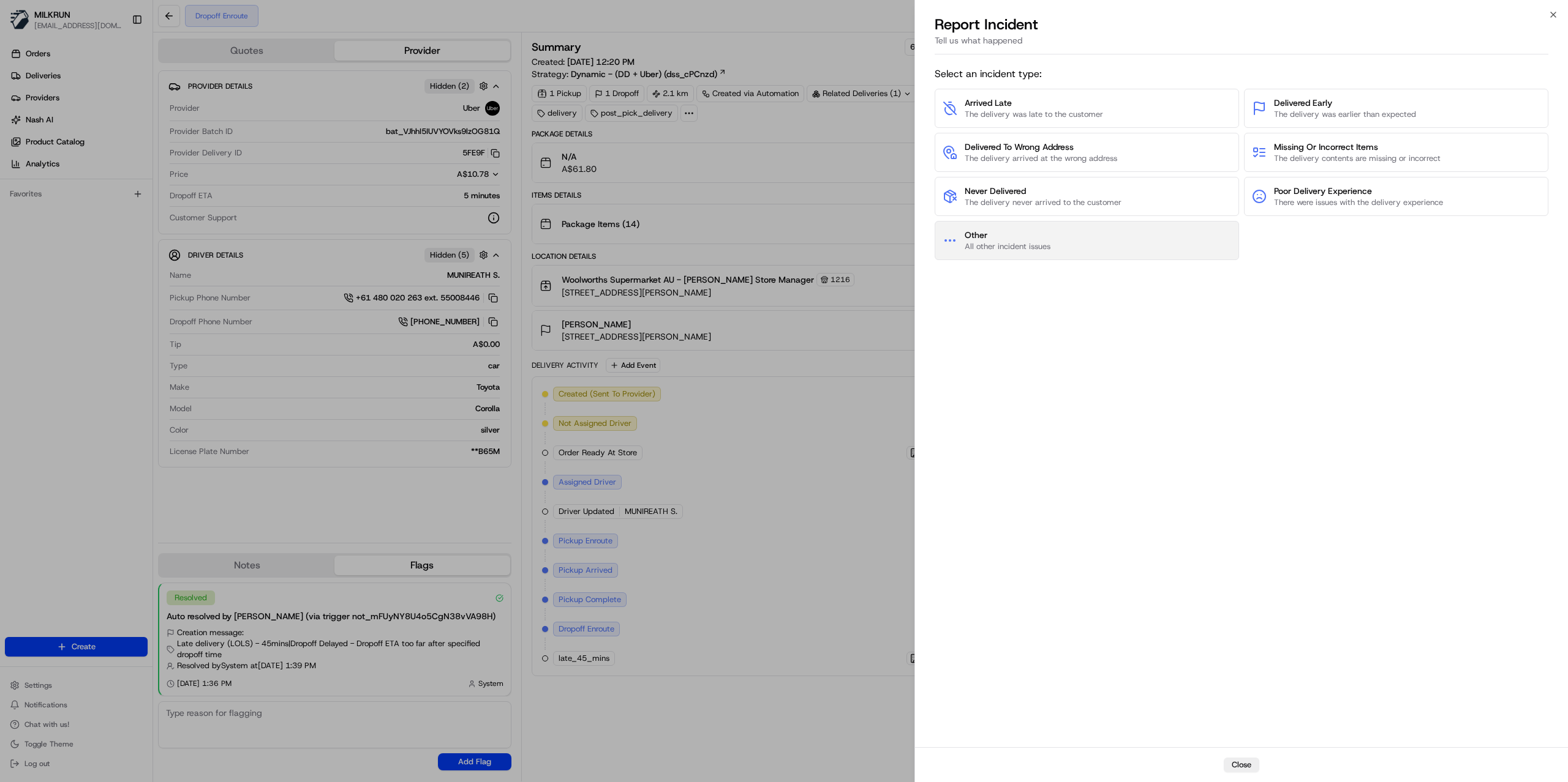
click at [1046, 244] on span "All other incident issues" at bounding box center [1007, 247] width 85 height 11
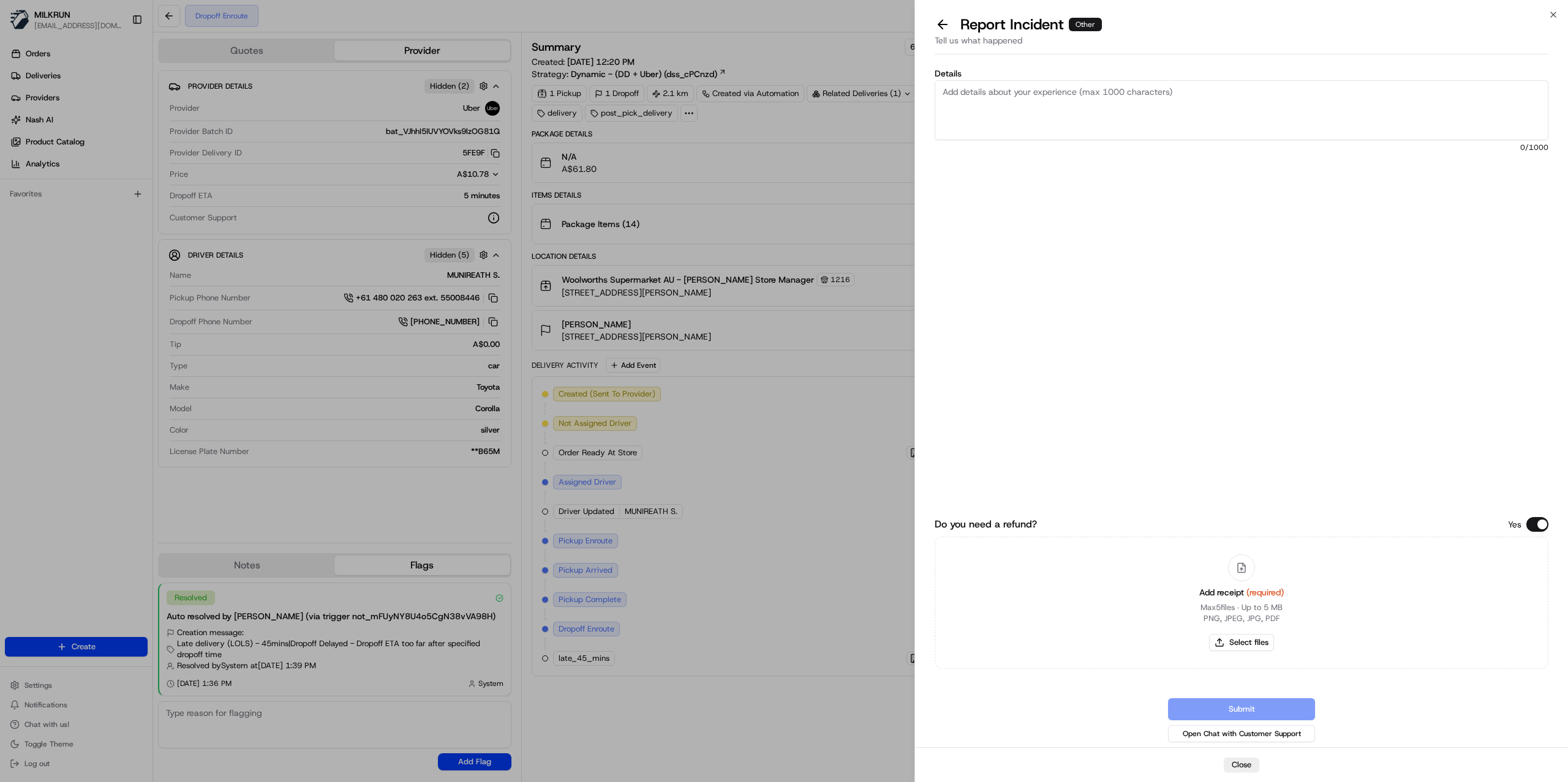
click at [1066, 110] on textarea "Details" at bounding box center [1242, 109] width 614 height 60
click at [1016, 123] on textarea "Customer is not accepting this order Order was picked more than an hour and has…" at bounding box center [1242, 109] width 614 height 60
type textarea "Customer is not accepting this order Order was picked more than an hour and has…"
click at [1230, 640] on button "Select files" at bounding box center [1242, 642] width 65 height 17
type input "C:\fakepath\Raeanne.pdf"
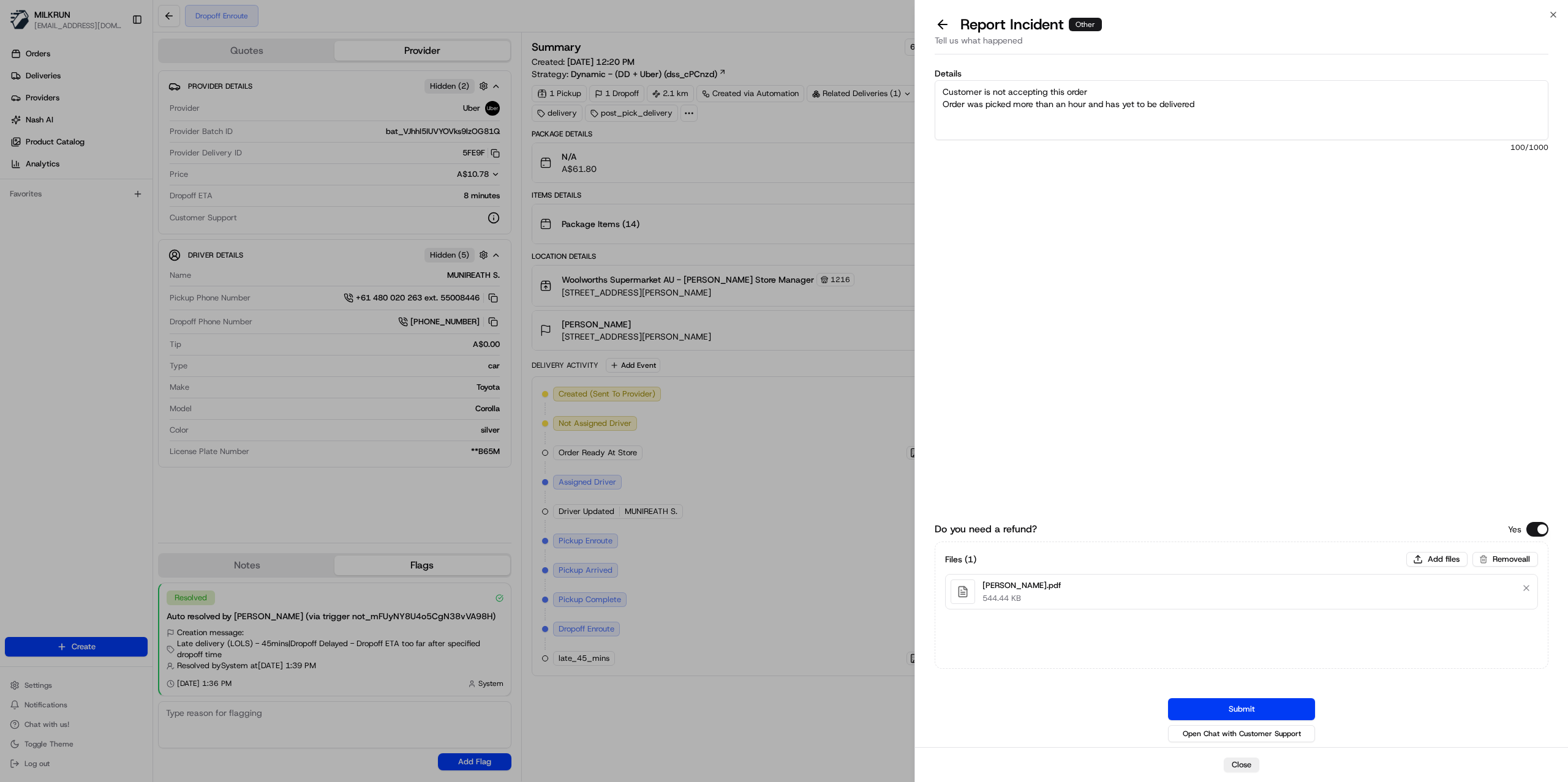
click at [1204, 284] on div "Details Customer is not accepting this order Order was picked more than an hour…" at bounding box center [1242, 204] width 614 height 270
click at [1258, 712] on button "Submit" at bounding box center [1241, 709] width 147 height 22
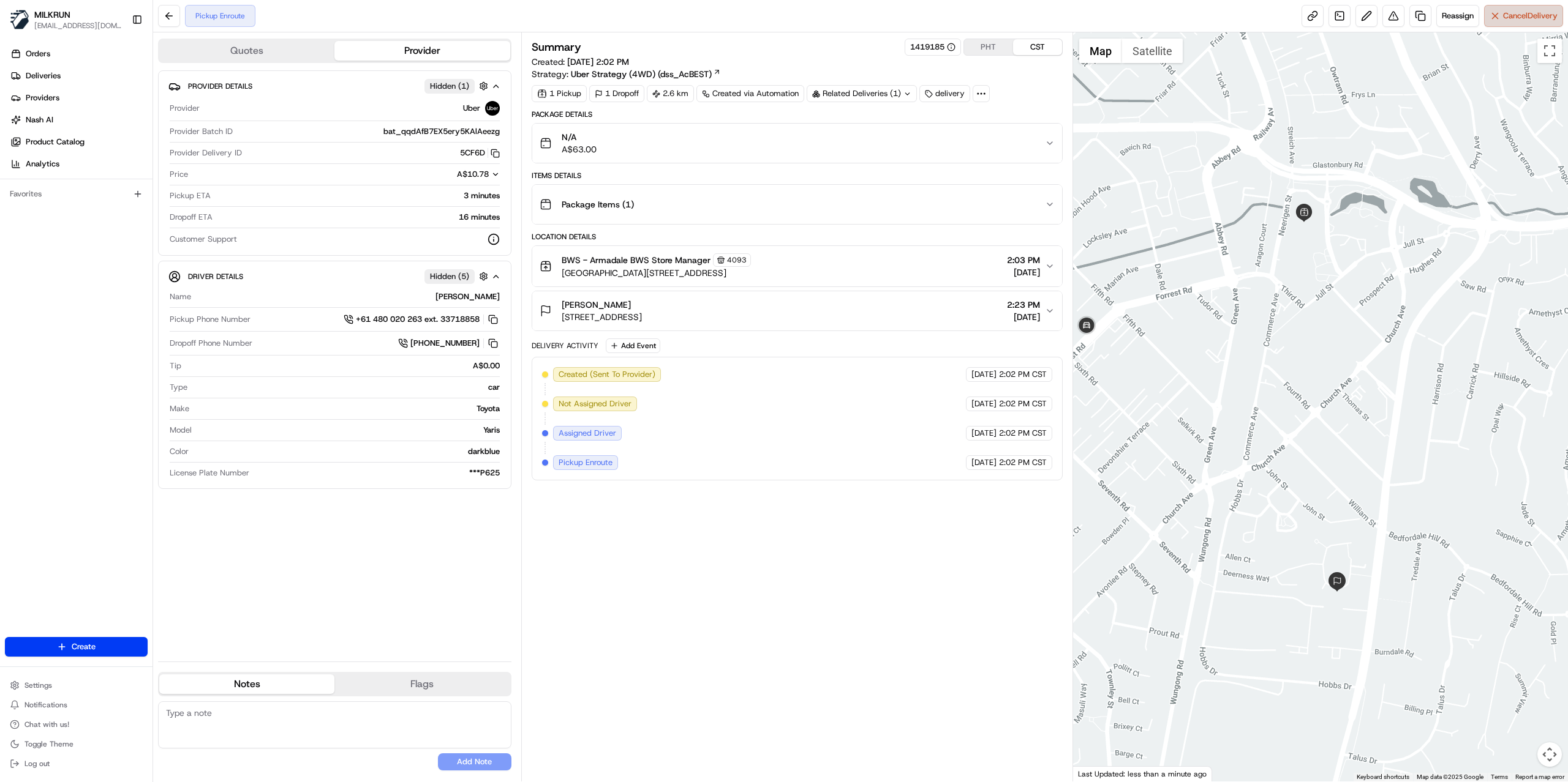
click at [1514, 27] on button "Cancel Delivery" at bounding box center [1524, 16] width 79 height 22
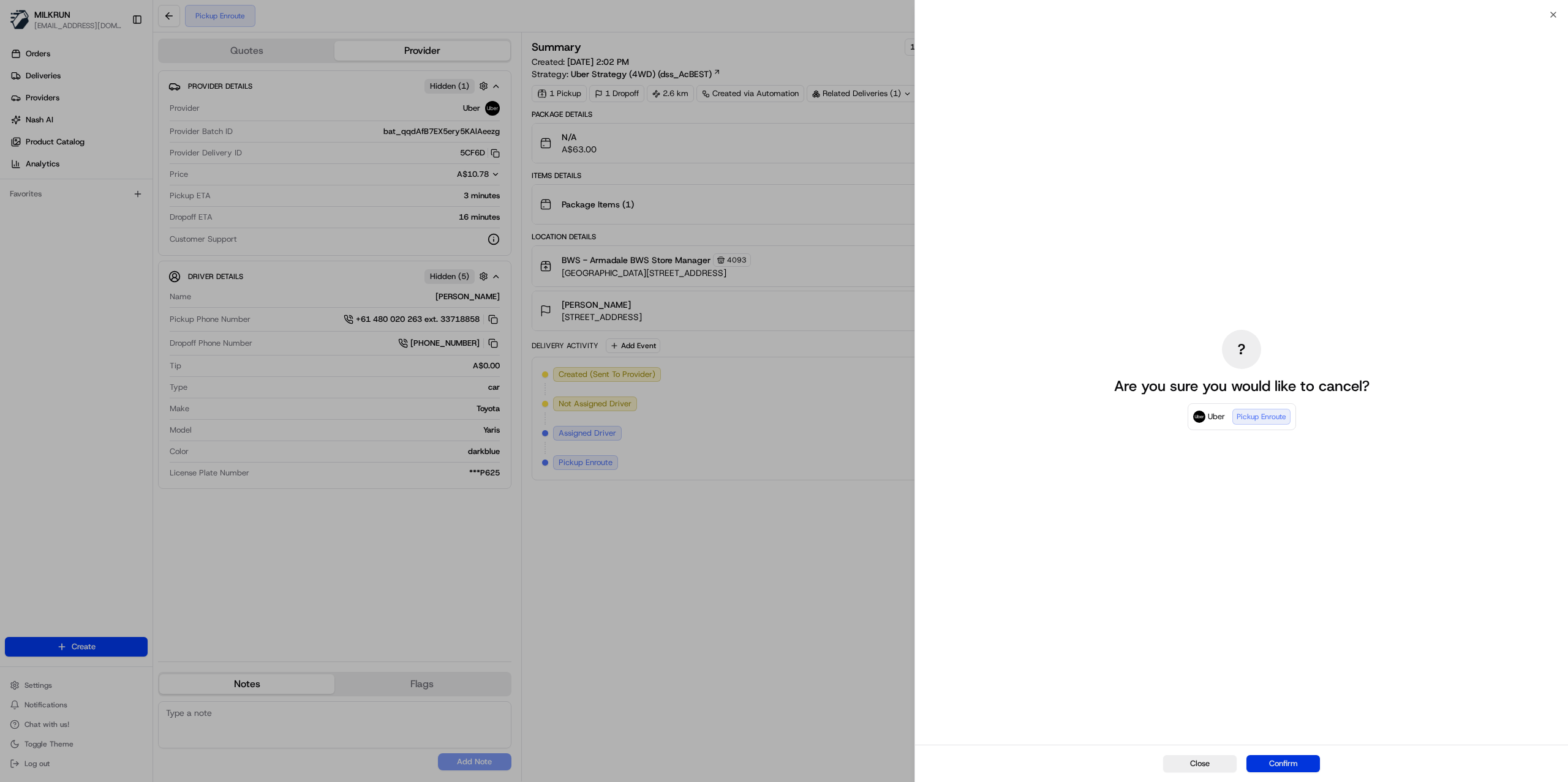
click at [1296, 764] on button "Confirm" at bounding box center [1283, 764] width 74 height 17
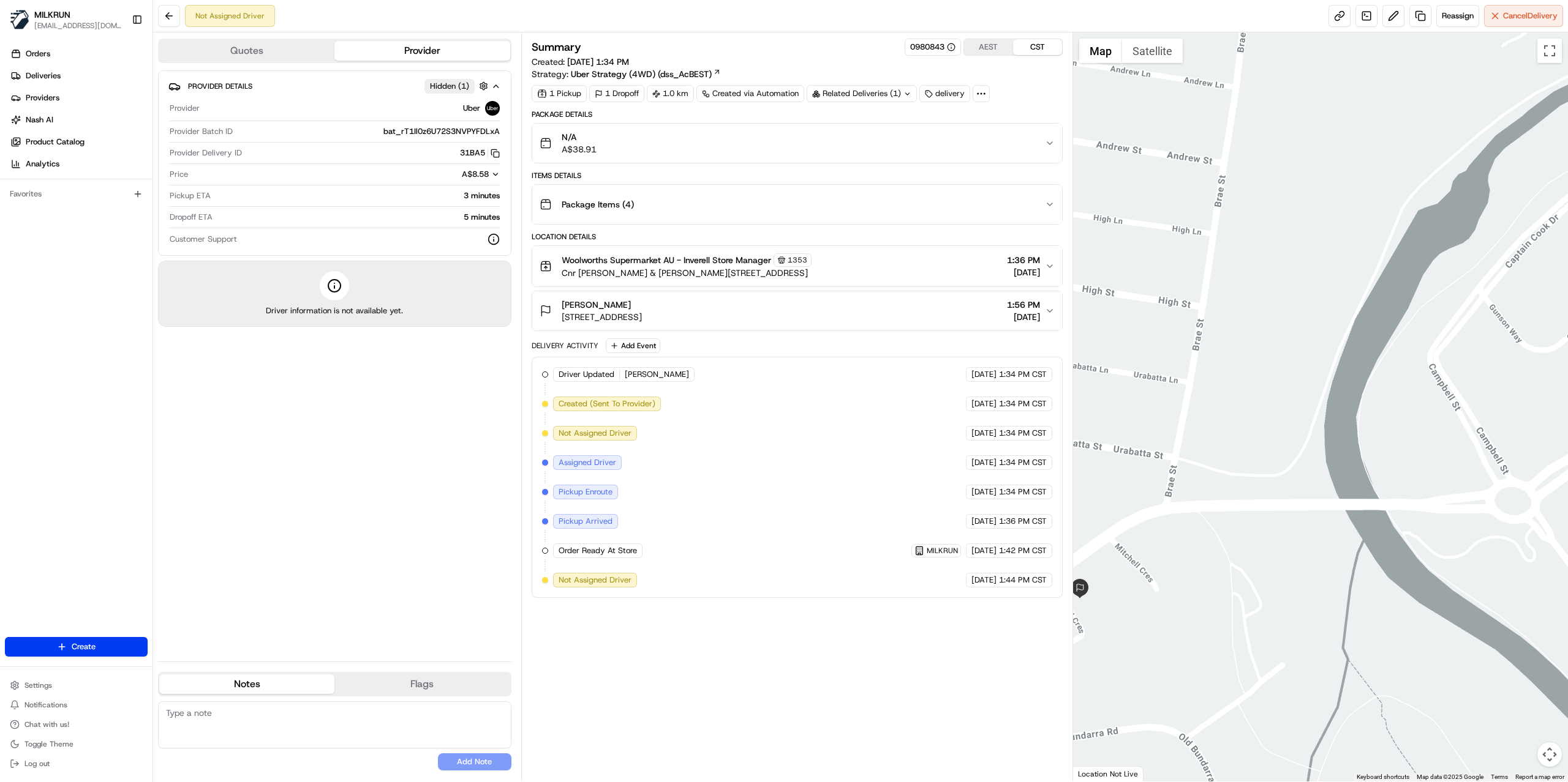
click at [368, 495] on div "Provider Details Hidden ( 1 ) Provider Uber Provider Batch ID bat_rT1Il0z6U72S3…" at bounding box center [334, 361] width 354 height 582
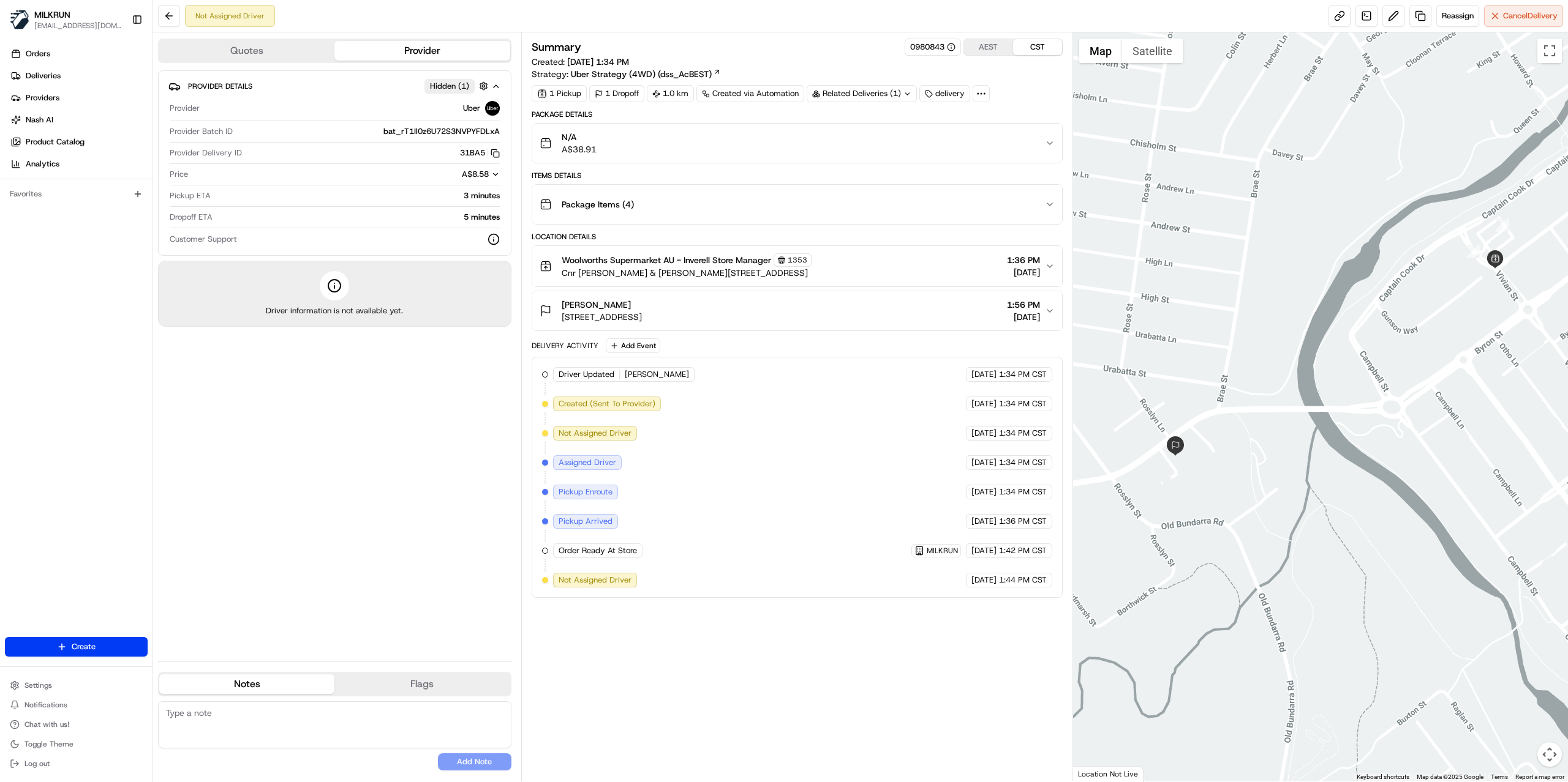
click at [348, 368] on div "Provider Details Hidden ( 1 ) Provider Uber Provider Batch ID bat_rT1Il0z6U72S3…" at bounding box center [334, 361] width 354 height 582
click at [1455, 16] on span "Reassign" at bounding box center [1457, 16] width 32 height 11
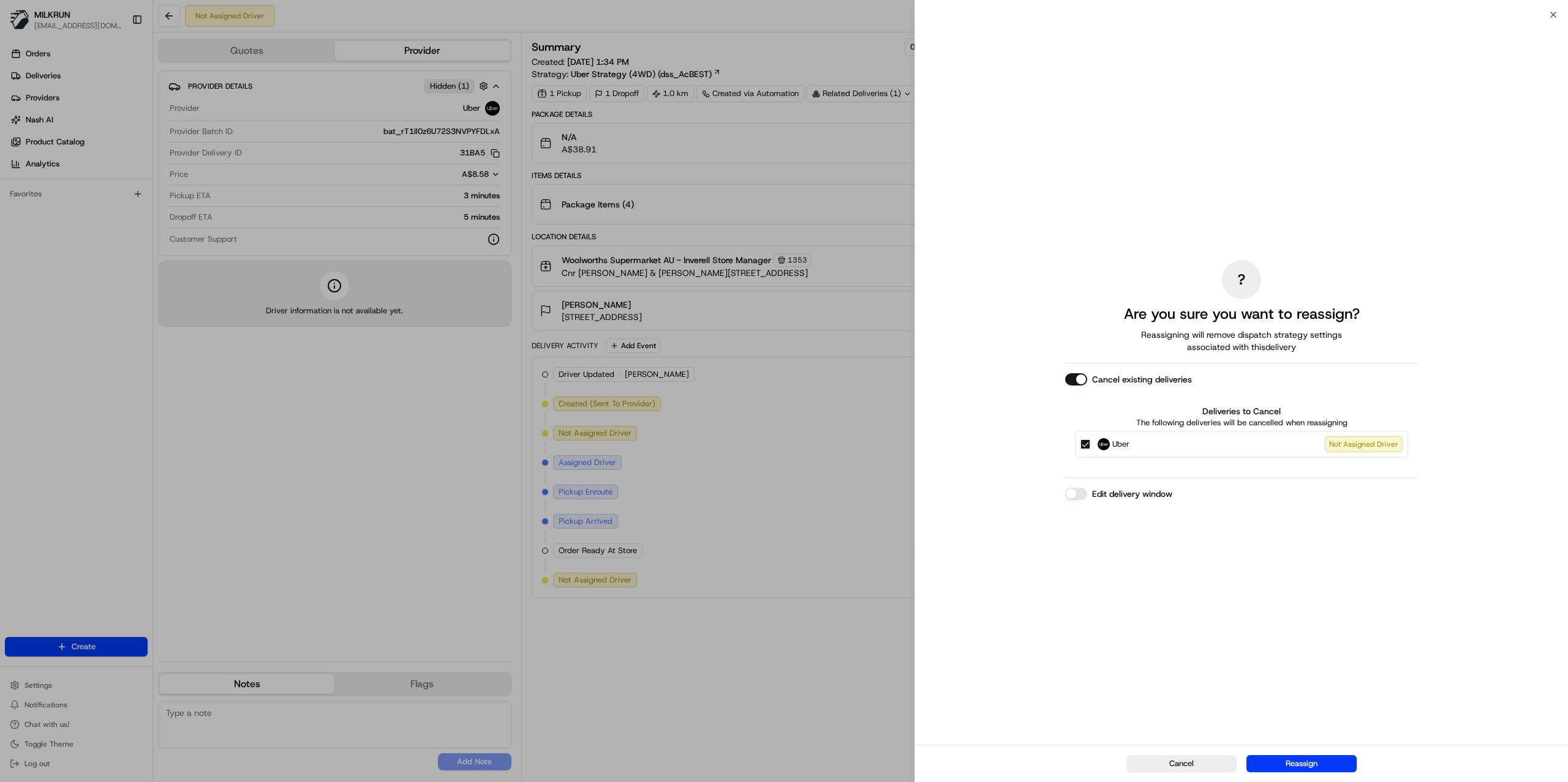
click at [1073, 376] on button "Cancel existing deliveries" at bounding box center [1076, 380] width 22 height 12
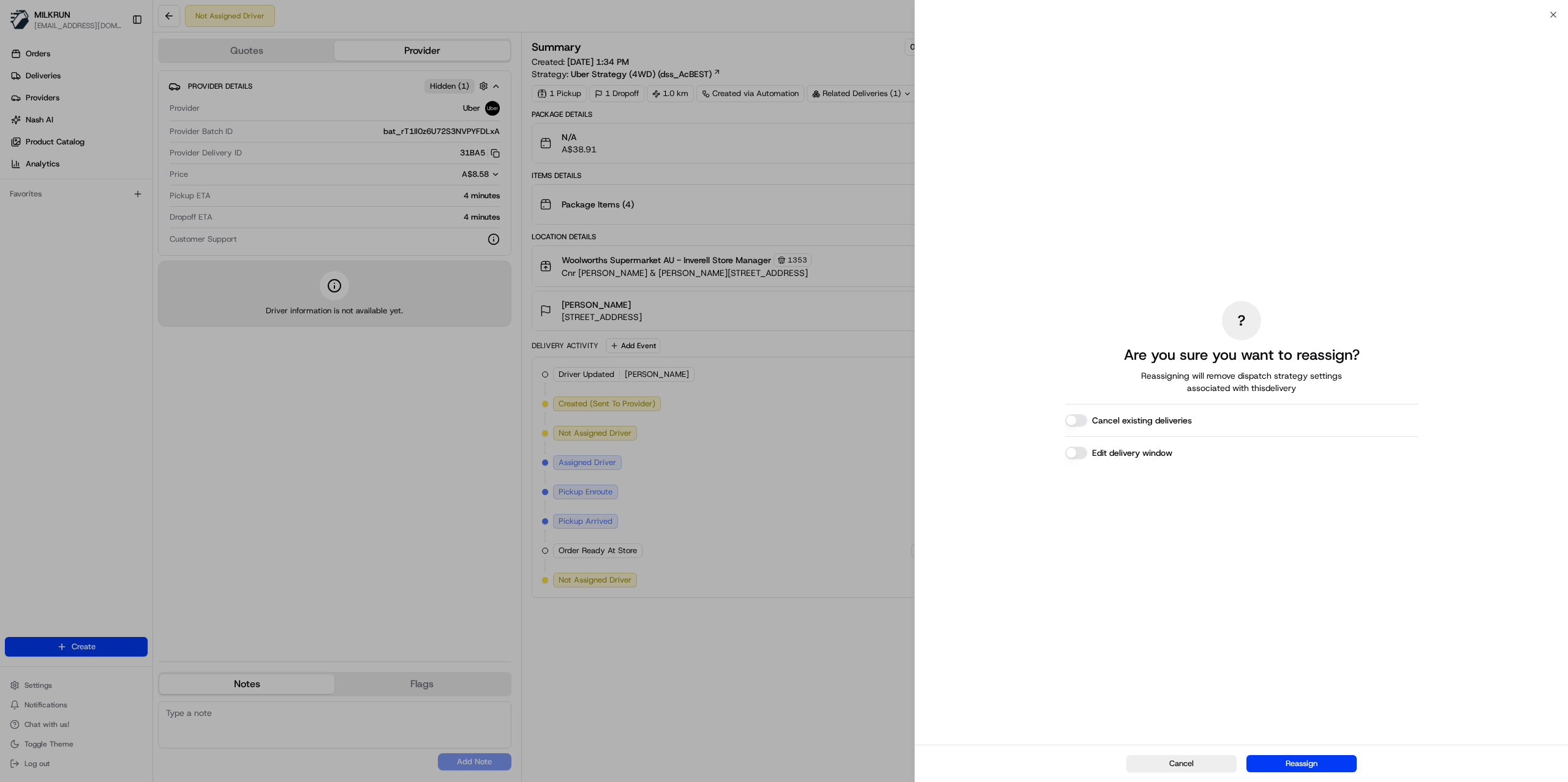
drag, startPoint x: 1301, startPoint y: 767, endPoint x: 1311, endPoint y: 749, distance: 20.6
click at [1301, 767] on button "Reassign" at bounding box center [1301, 764] width 110 height 17
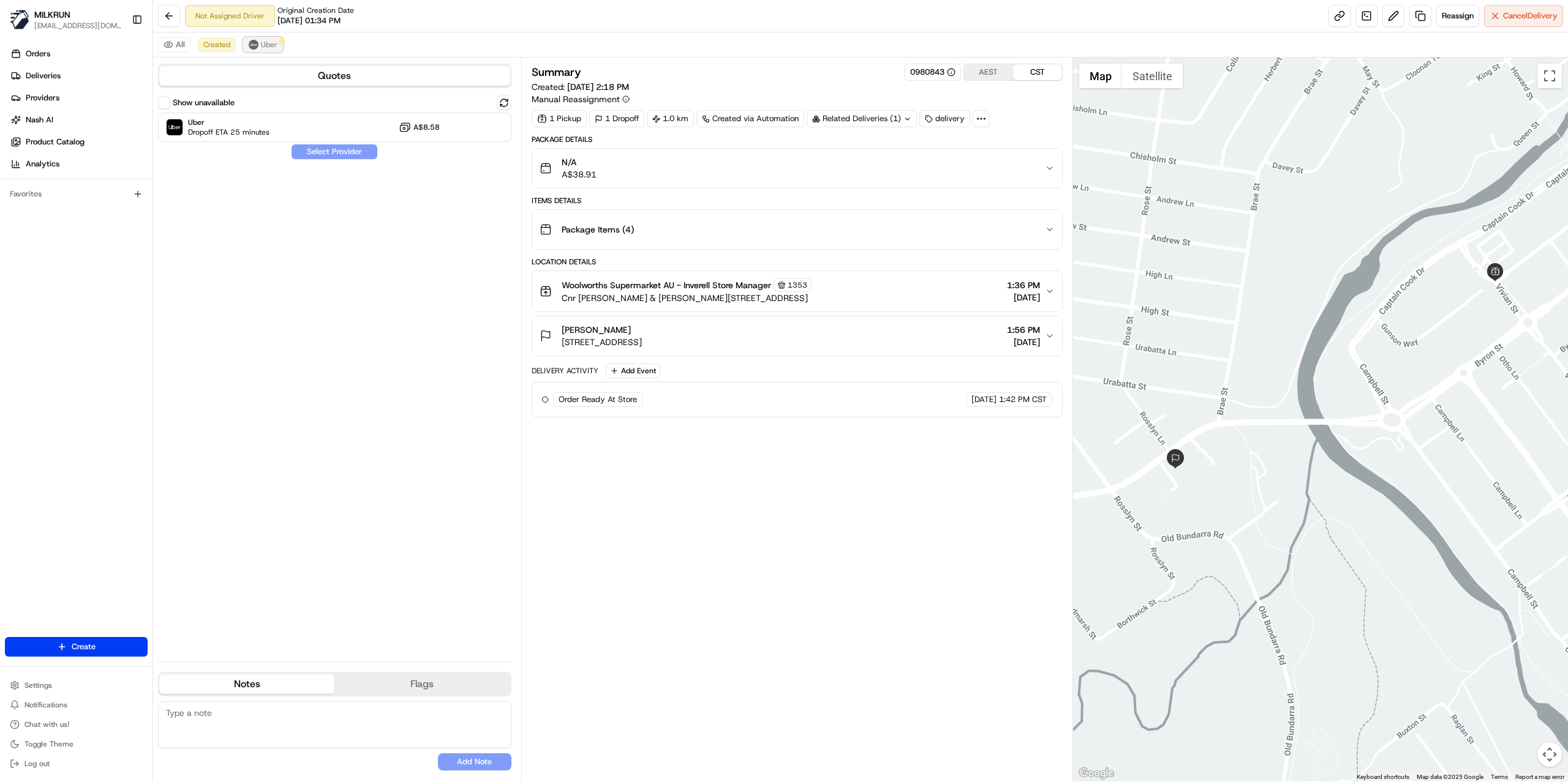
click at [258, 50] on button "Uber" at bounding box center [263, 44] width 40 height 15
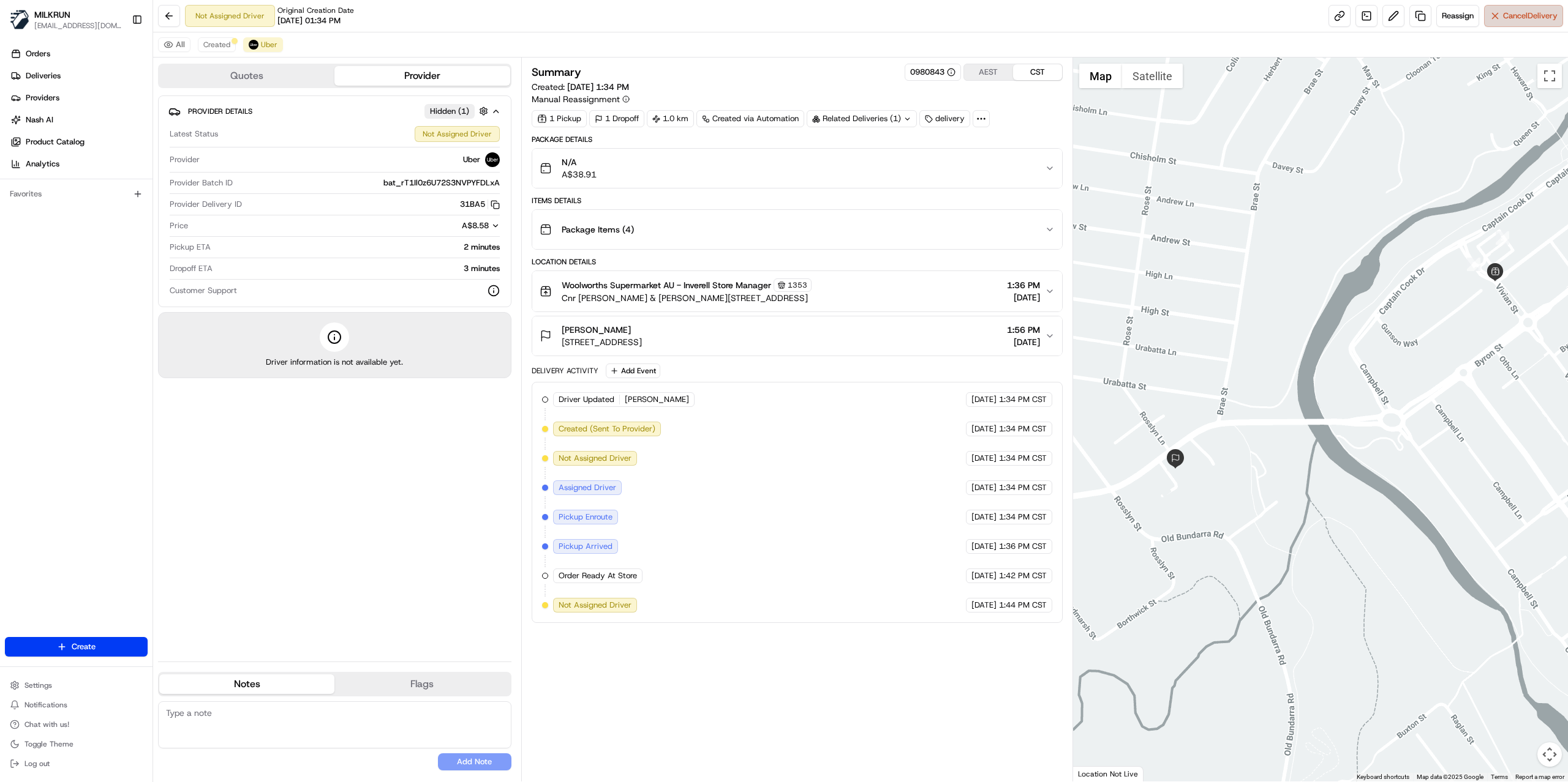
click at [1501, 23] on button "Cancel Delivery" at bounding box center [1524, 16] width 79 height 22
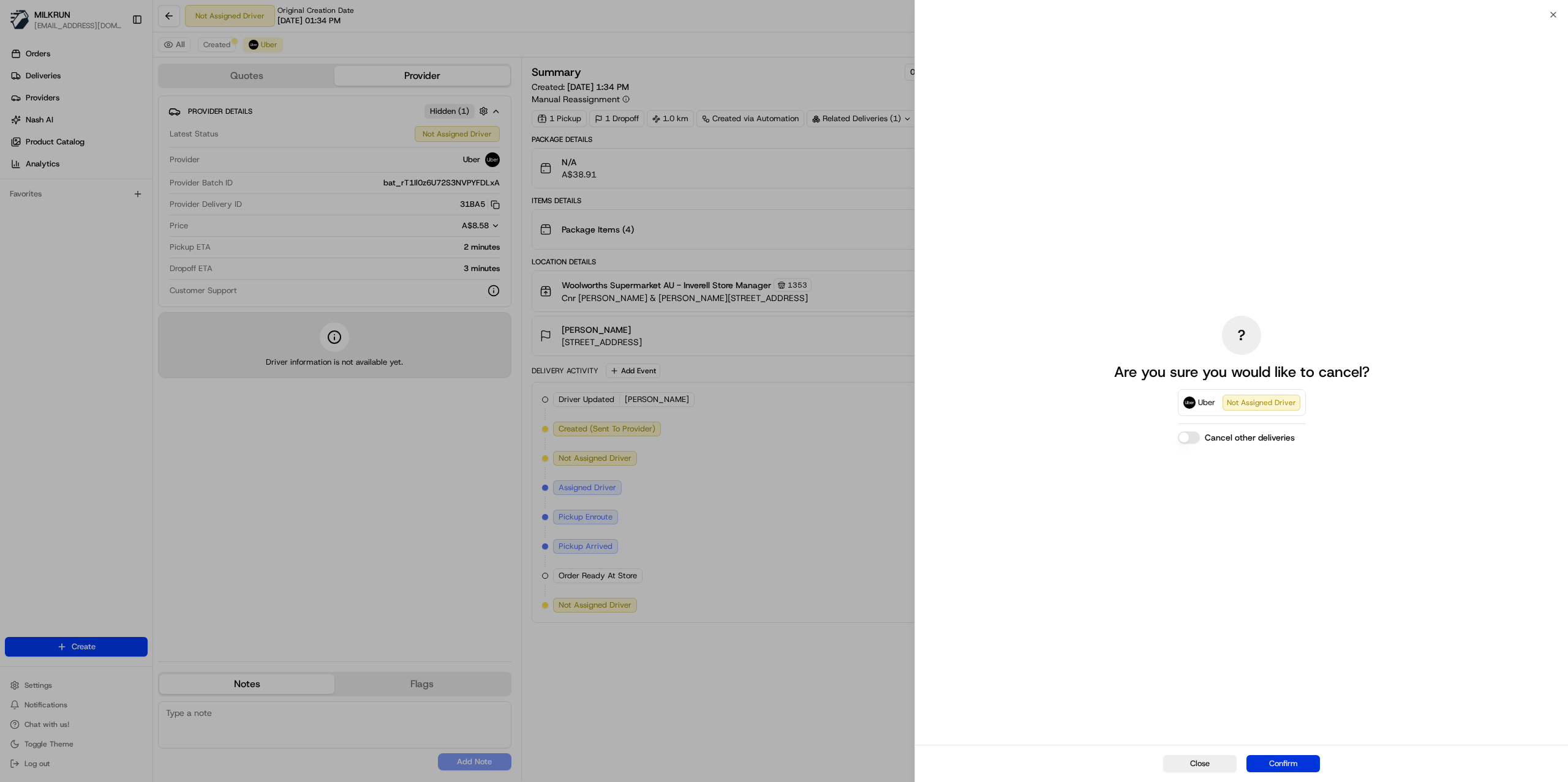
click at [1267, 767] on button "Confirm" at bounding box center [1283, 764] width 74 height 17
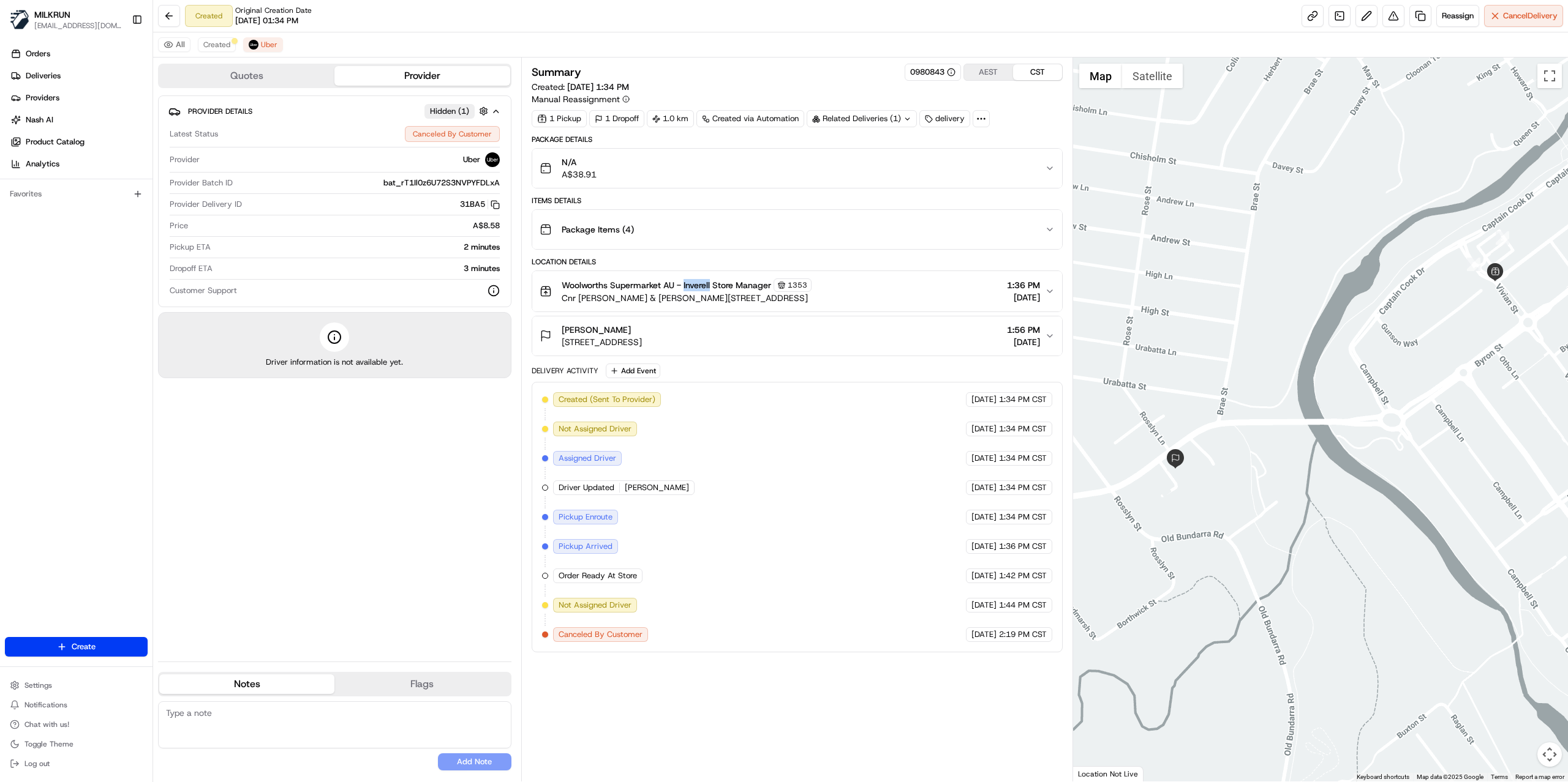
drag, startPoint x: 684, startPoint y: 287, endPoint x: 713, endPoint y: 291, distance: 29.3
click at [713, 291] on span "Woolworths Supermarket AU - Inverell Store Manager" at bounding box center [667, 285] width 210 height 12
copy span "Inverell"
